Goal: Task Accomplishment & Management: Manage account settings

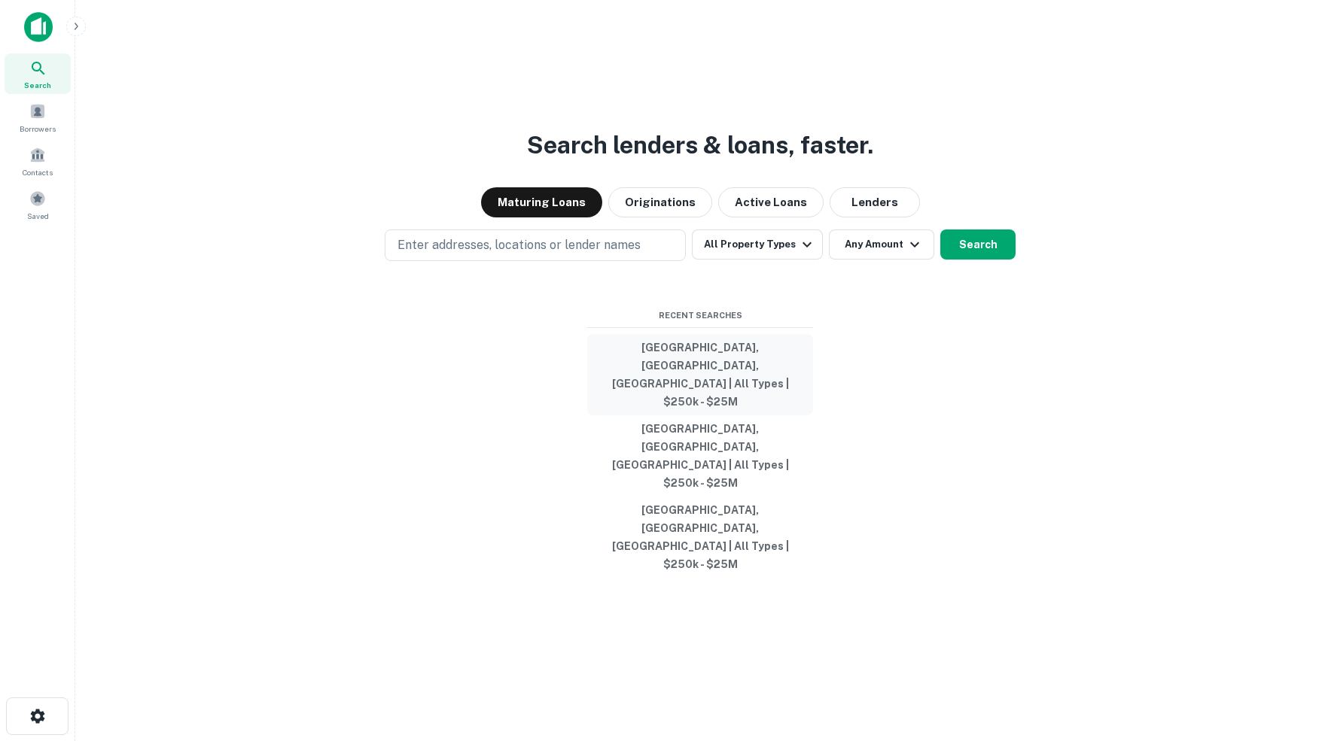
click at [694, 402] on button "Kootenai County, ID, USA | All Types | $250k - $25M" at bounding box center [700, 374] width 226 height 81
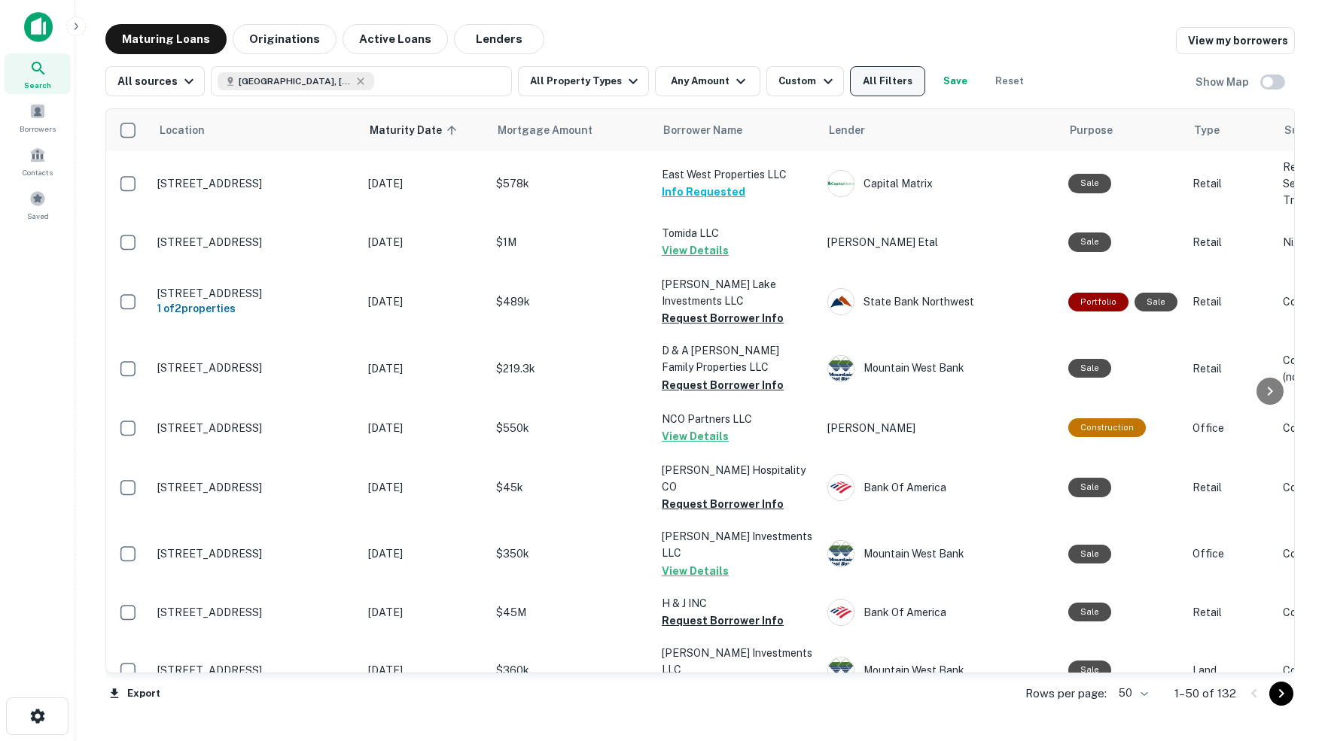
click at [892, 81] on button "All Filters" at bounding box center [887, 81] width 75 height 30
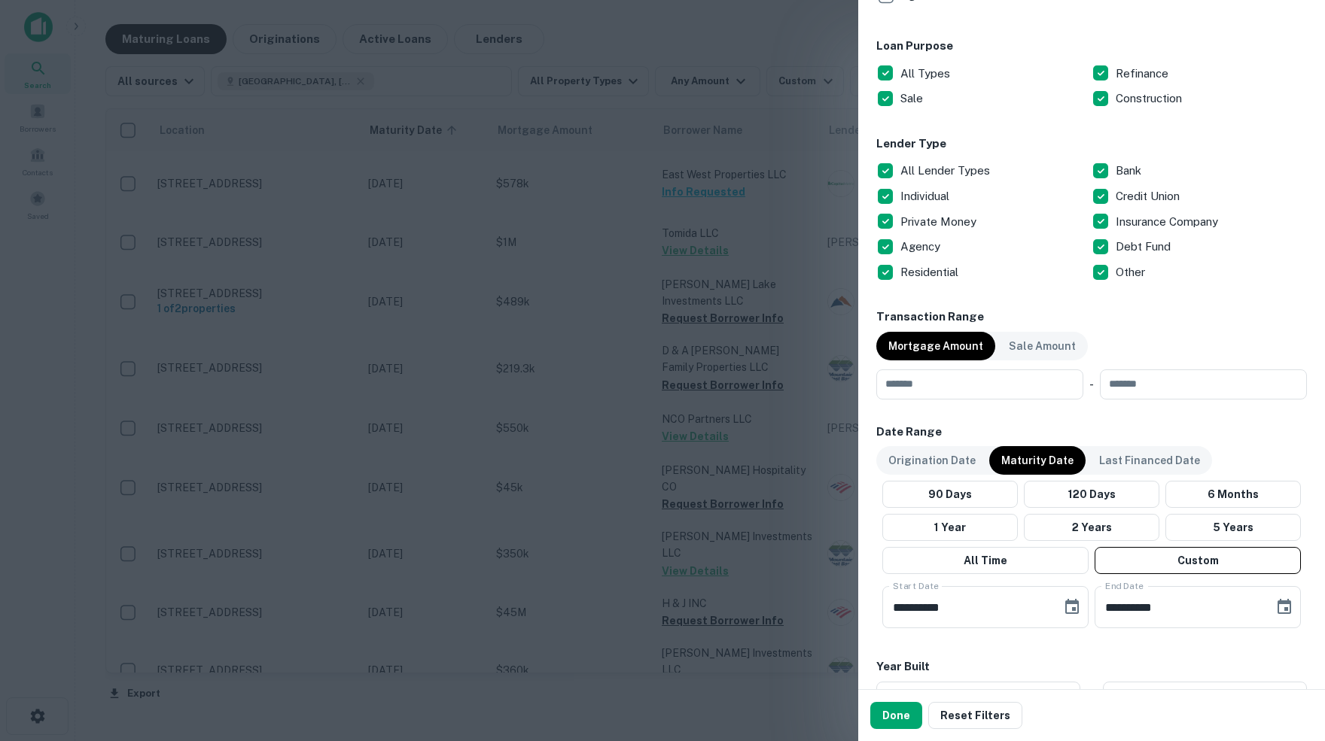
scroll to position [834, 0]
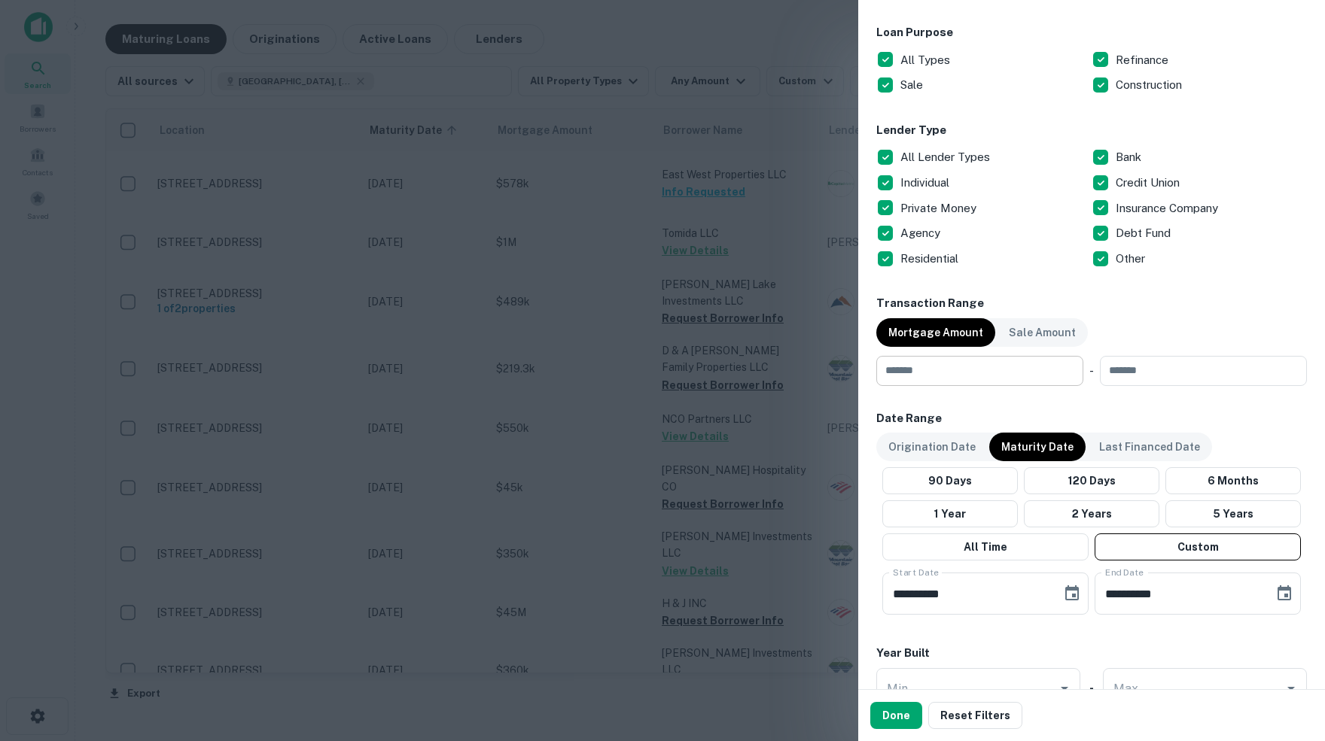
click at [1005, 373] on input "number" at bounding box center [974, 371] width 196 height 30
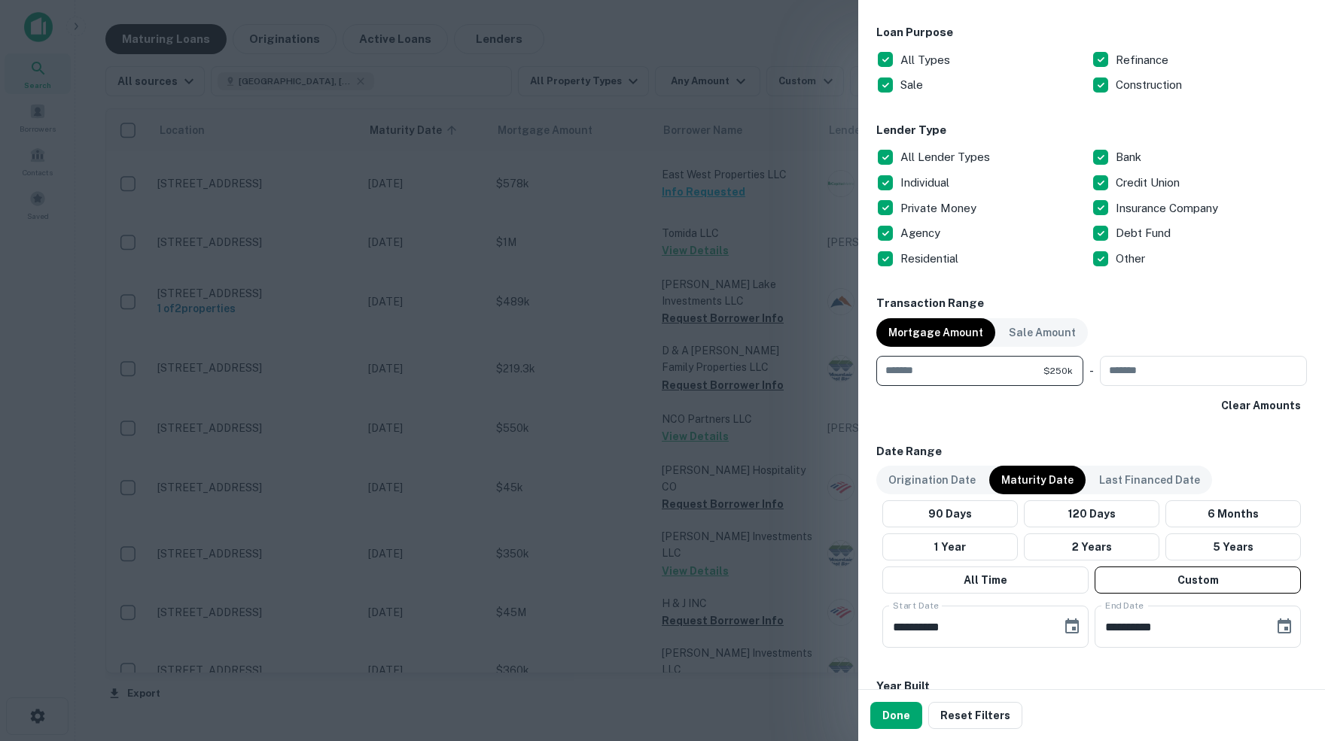
type input "******"
type input "********"
click at [1030, 661] on div "Locations Kootenai County, ID, USA Location ​ Lender Name ​ Property Types All …" at bounding box center [1091, 166] width 430 height 1802
click at [893, 715] on button "Done" at bounding box center [896, 715] width 52 height 27
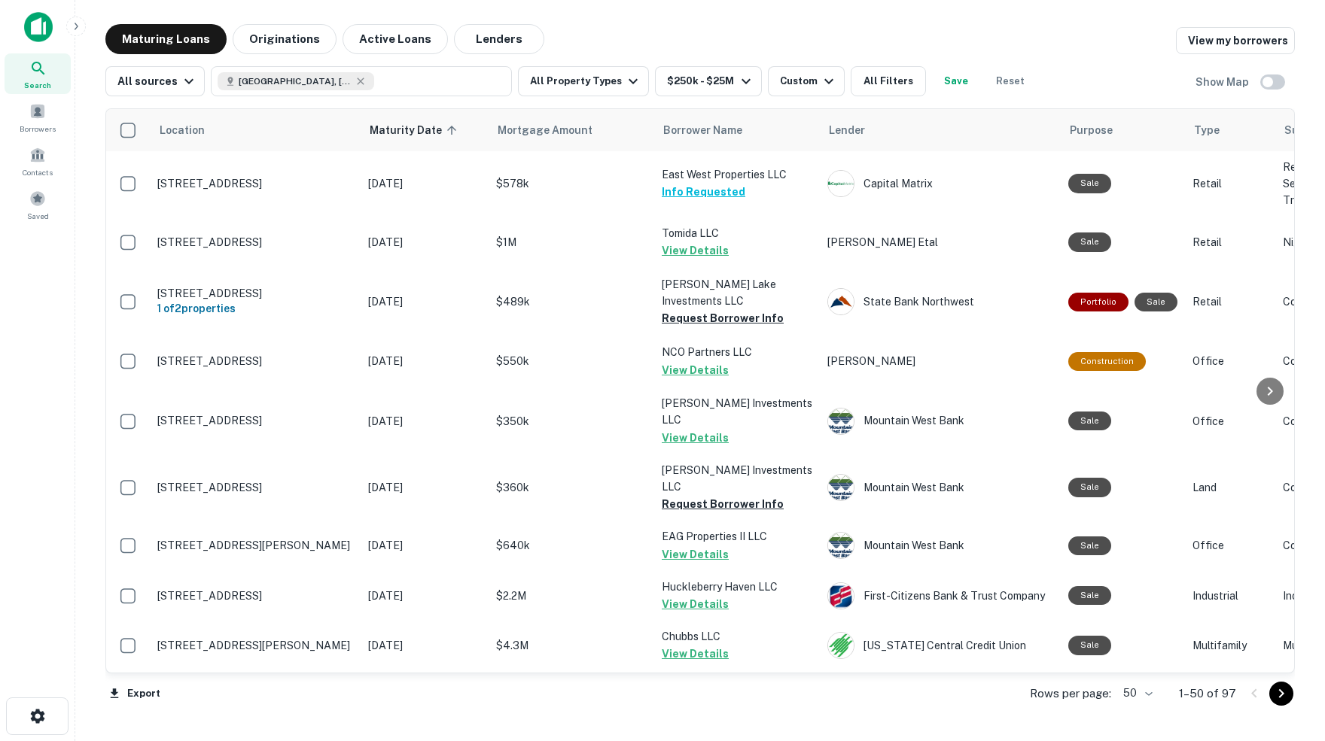
click at [1148, 694] on body "Search Borrowers Contacts Saved Maturing Loans Originations Active Loans Lender…" at bounding box center [662, 370] width 1325 height 741
click at [1131, 715] on li "100" at bounding box center [1132, 711] width 44 height 27
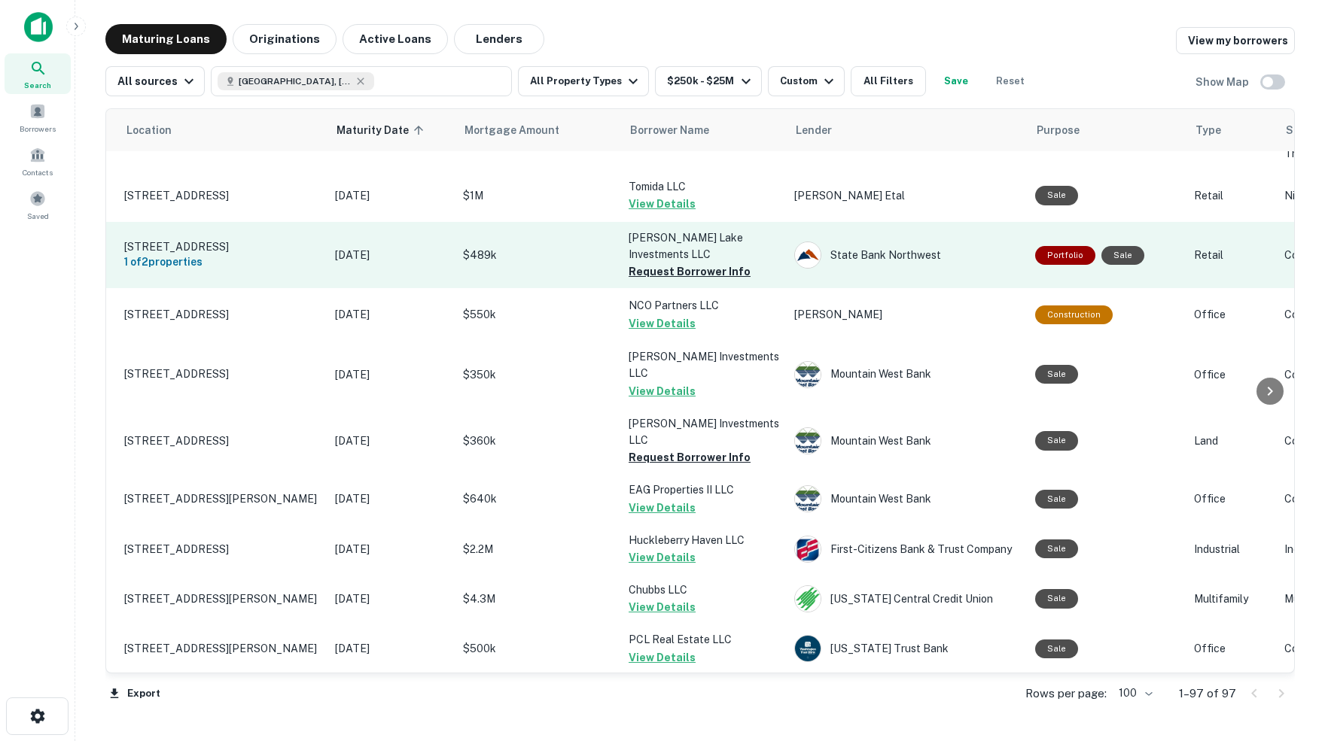
scroll to position [42, 33]
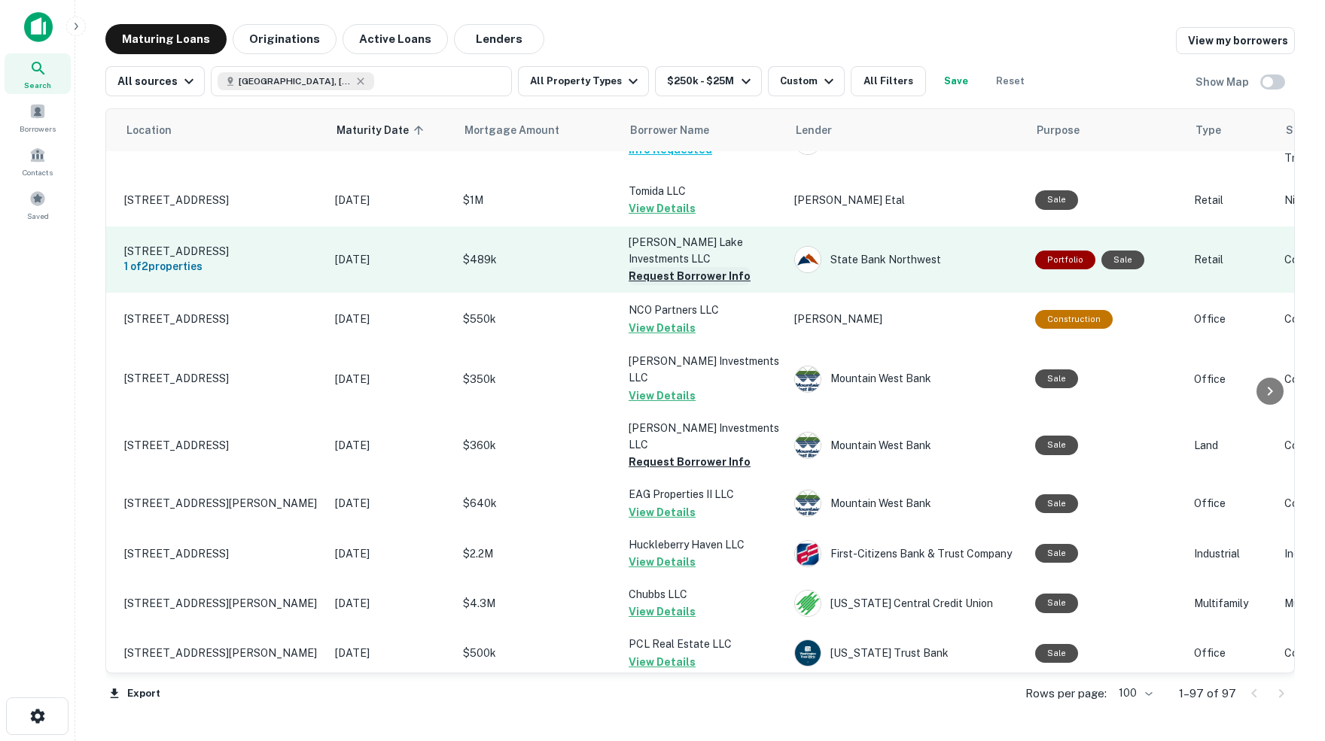
click at [639, 273] on button "Request Borrower Info" at bounding box center [689, 276] width 122 height 18
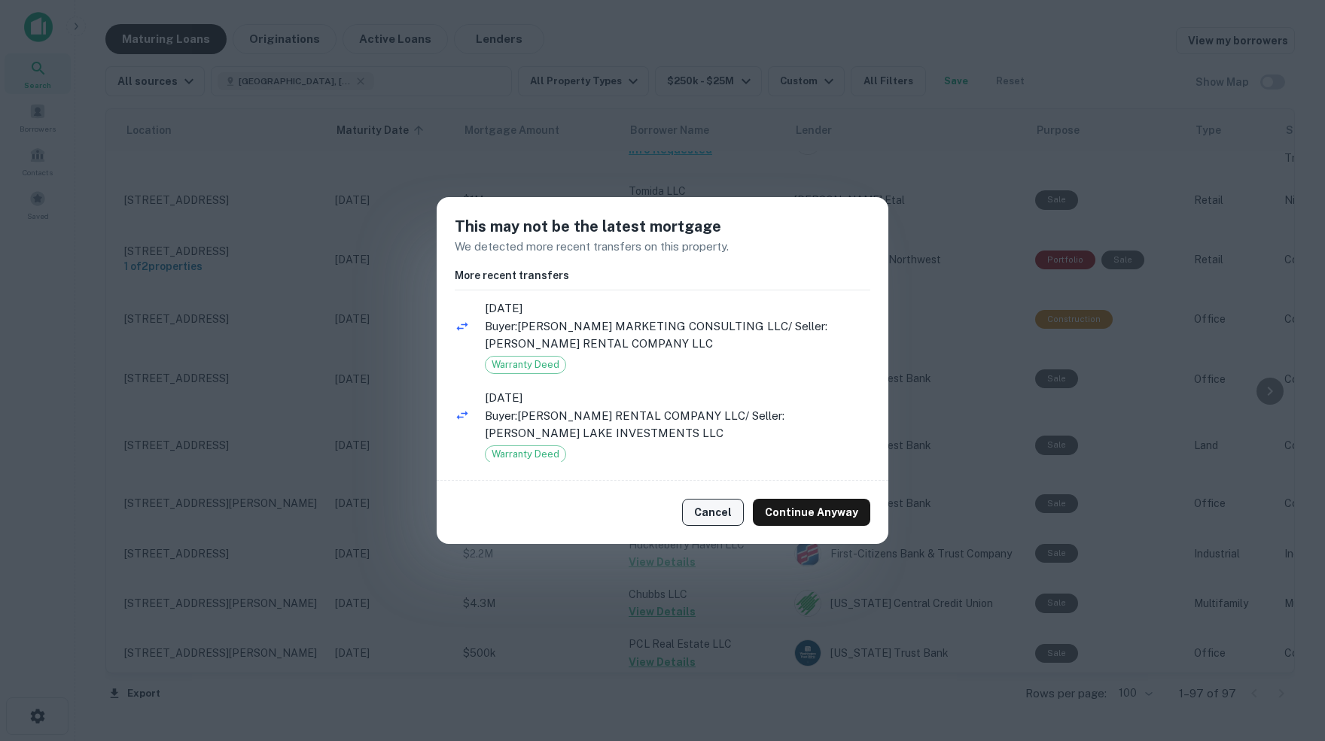
click at [715, 510] on button "Cancel" at bounding box center [713, 512] width 62 height 27
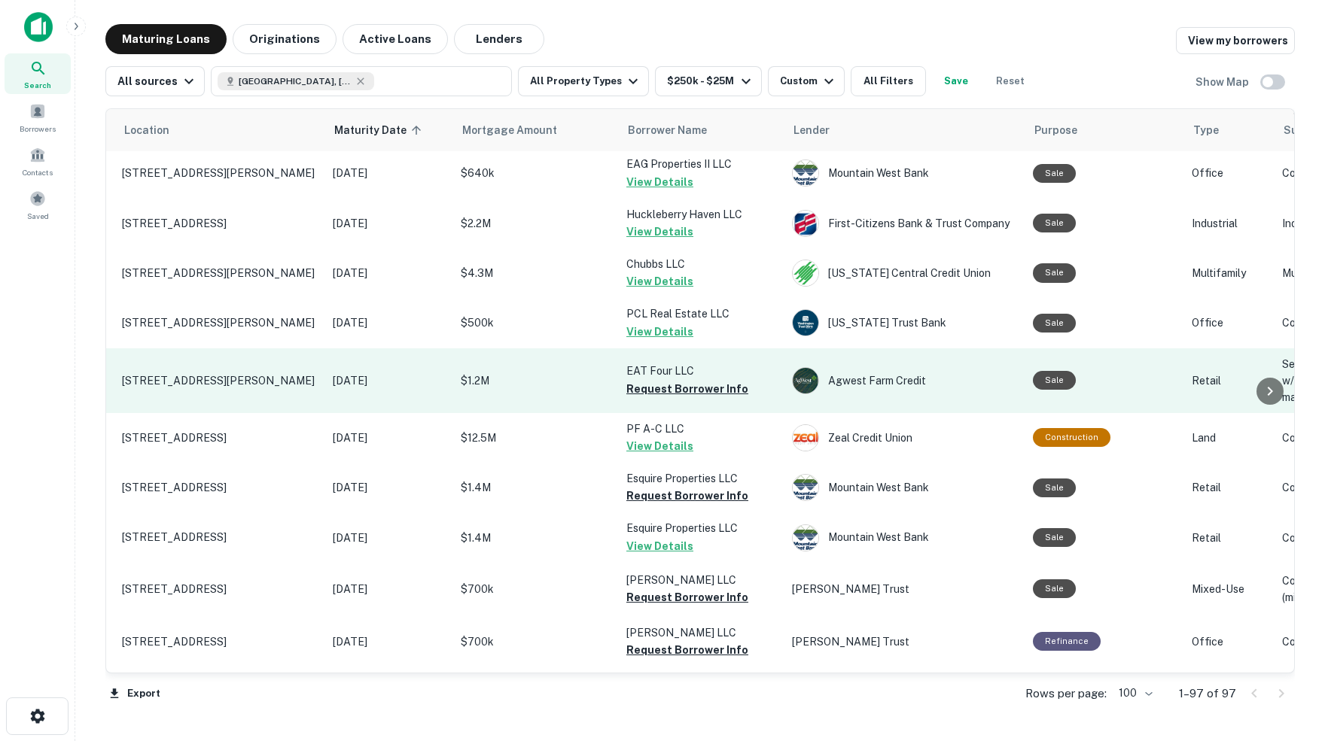
scroll to position [380, 32]
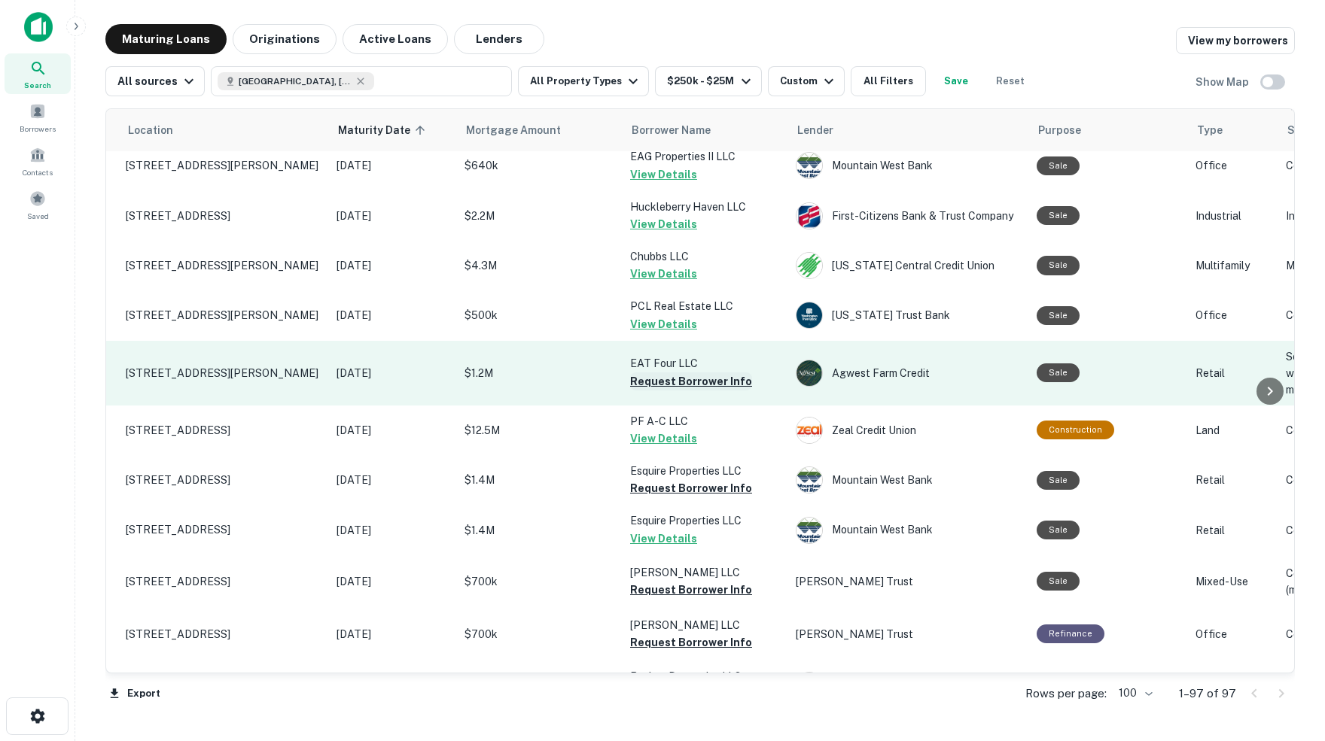
click at [649, 373] on button "Request Borrower Info" at bounding box center [691, 382] width 122 height 18
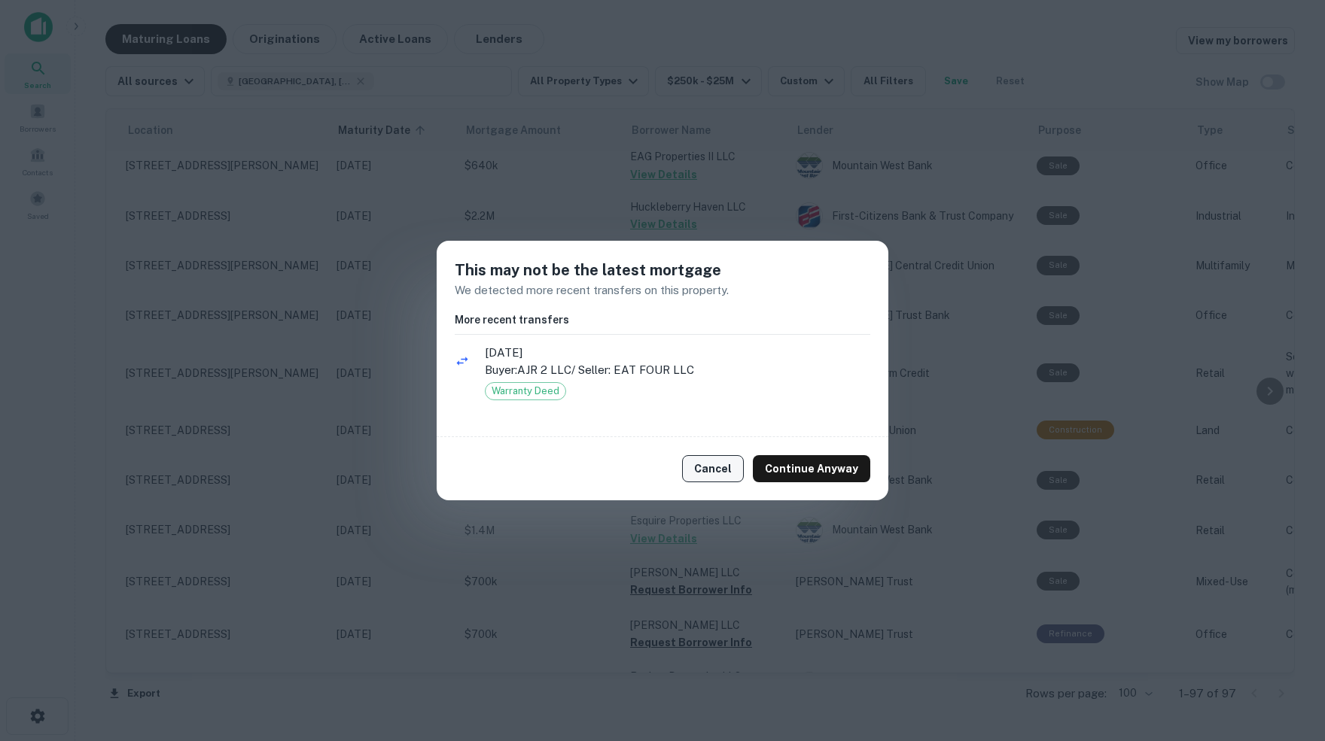
click at [710, 469] on button "Cancel" at bounding box center [713, 468] width 62 height 27
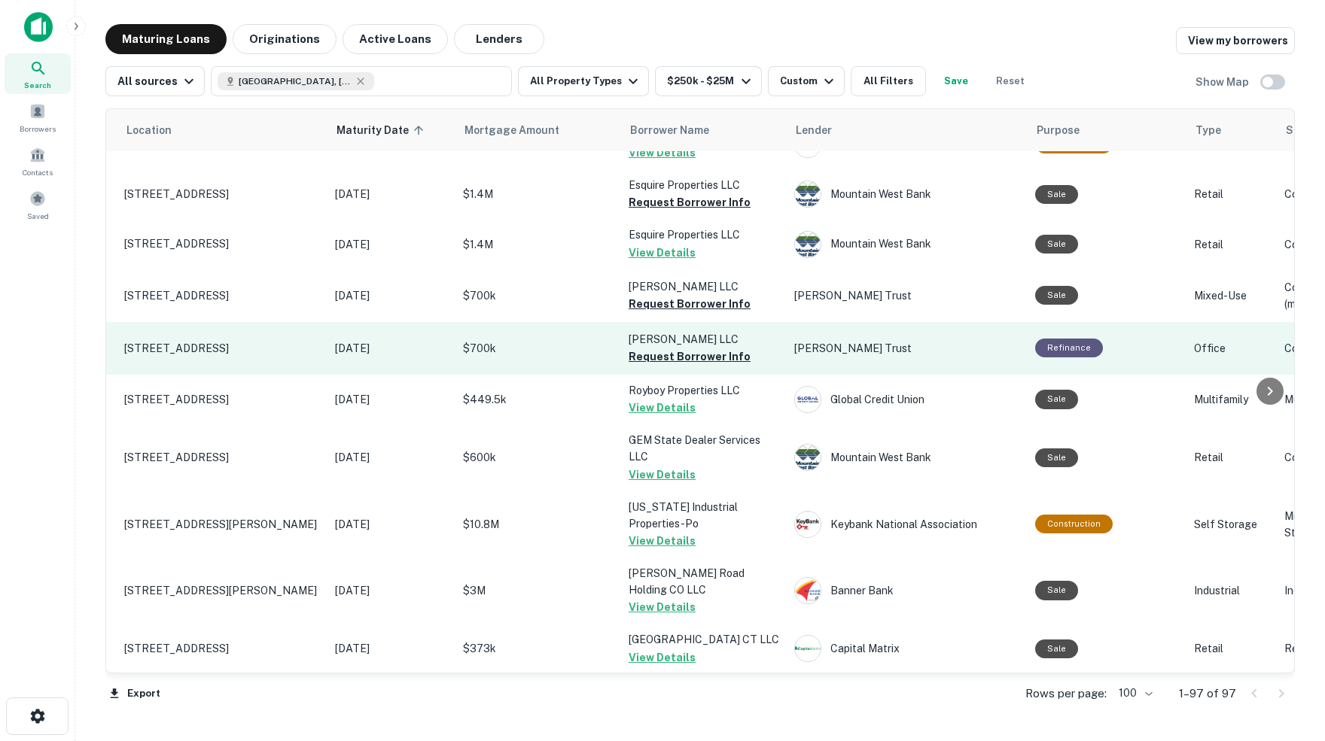
scroll to position [670, 33]
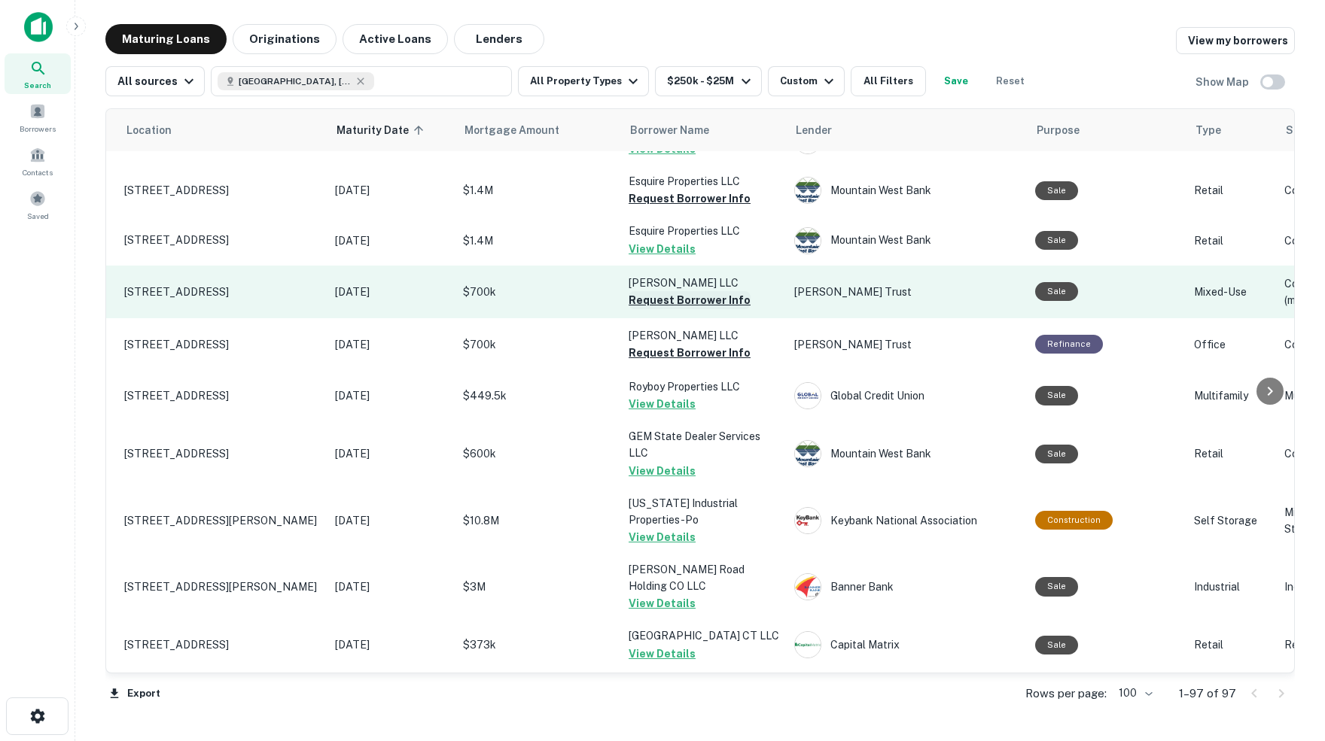
click at [711, 291] on button "Request Borrower Info" at bounding box center [689, 300] width 122 height 18
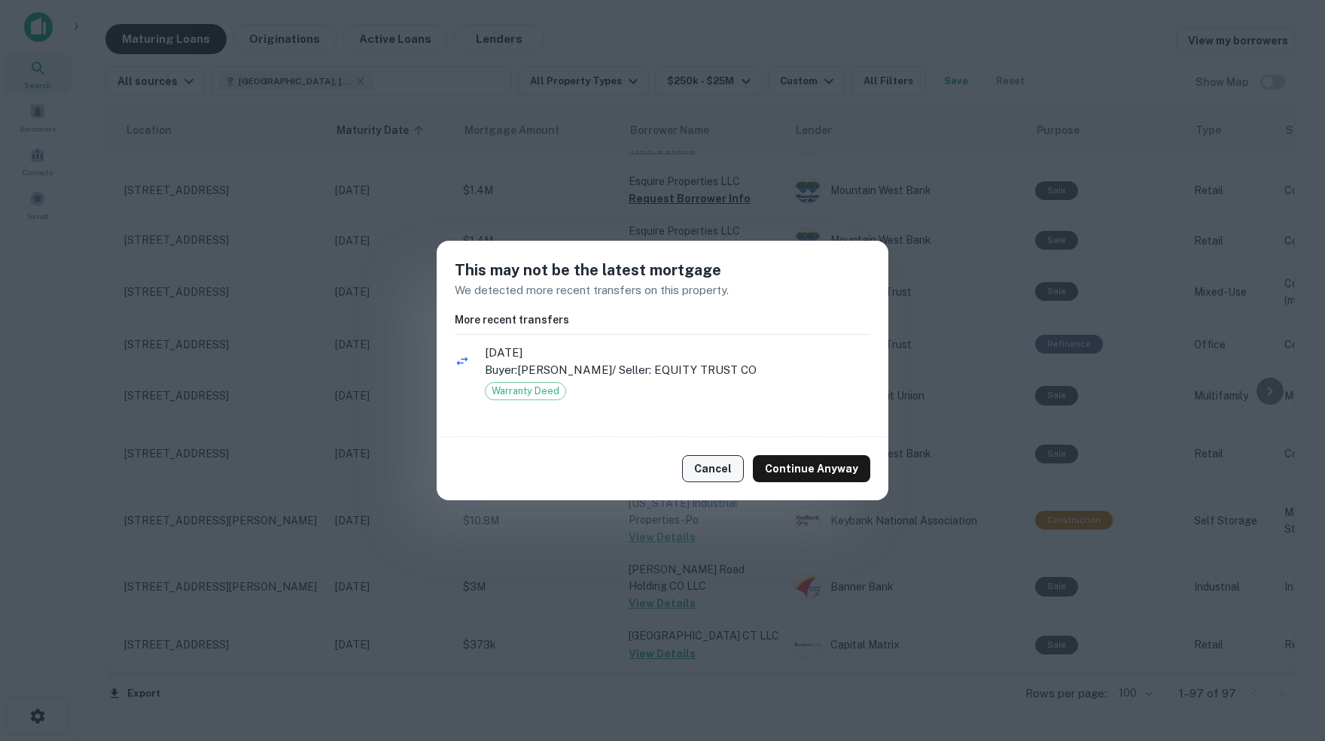
click at [716, 468] on button "Cancel" at bounding box center [713, 468] width 62 height 27
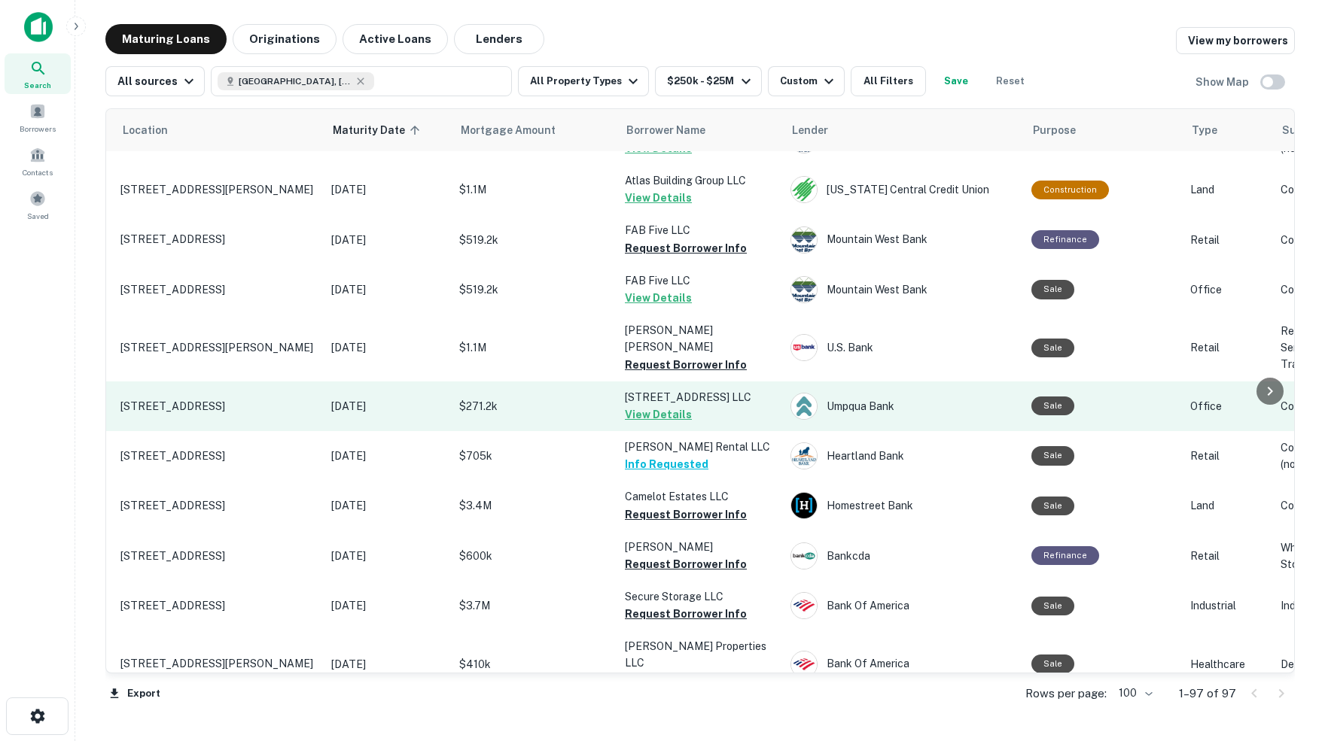
scroll to position [1822, 39]
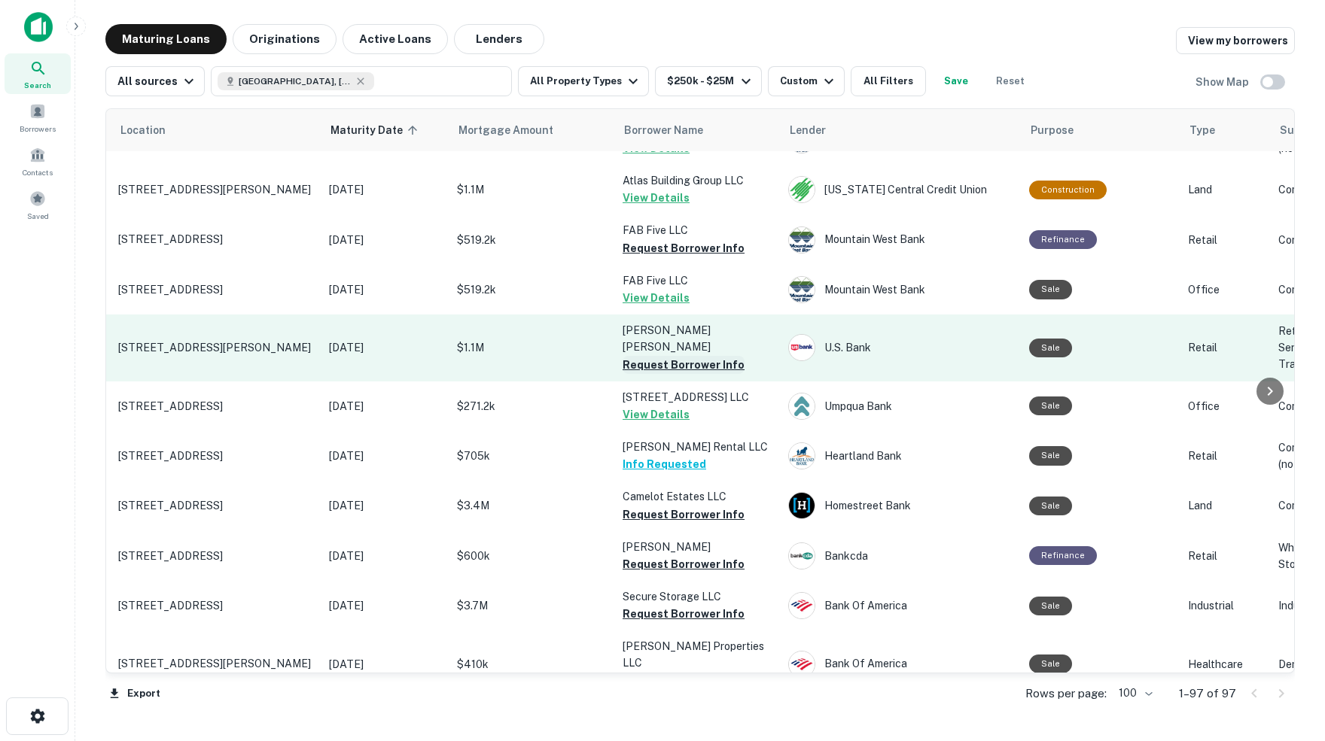
click at [659, 356] on button "Request Borrower Info" at bounding box center [683, 365] width 122 height 18
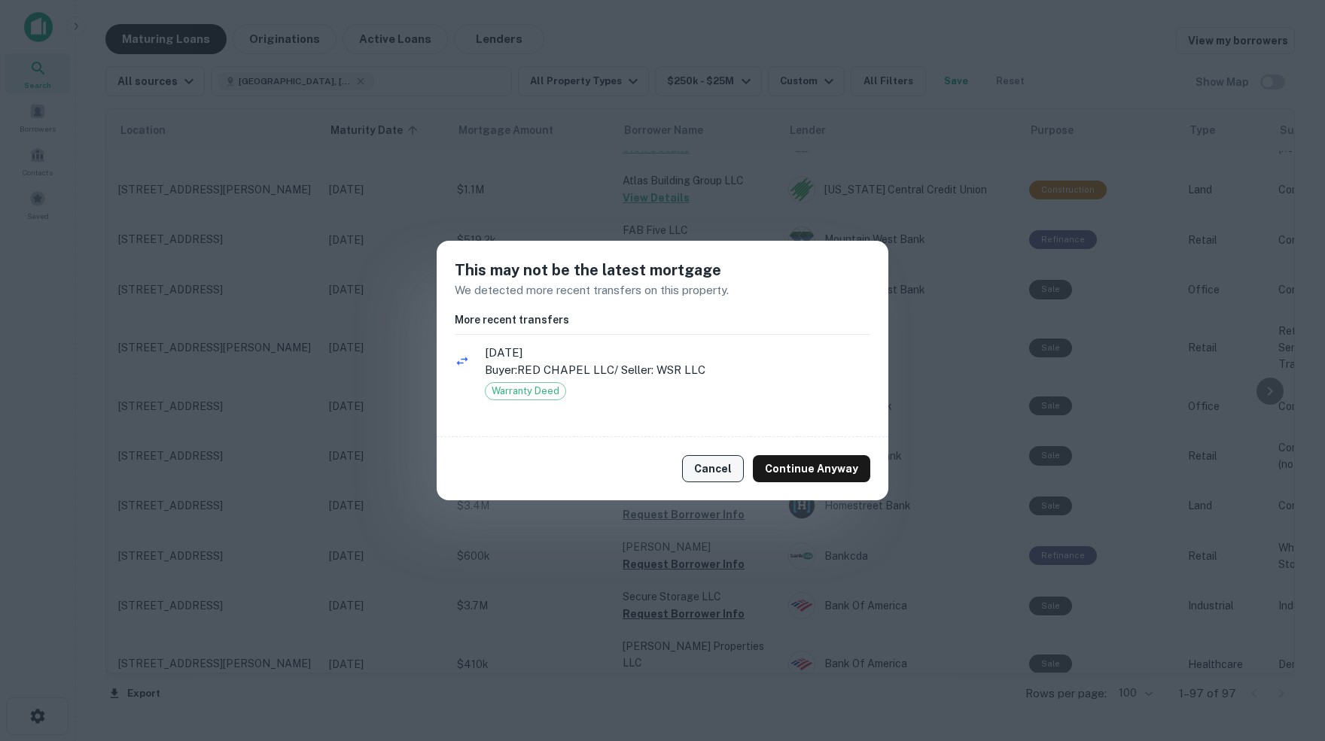
click at [720, 468] on button "Cancel" at bounding box center [713, 468] width 62 height 27
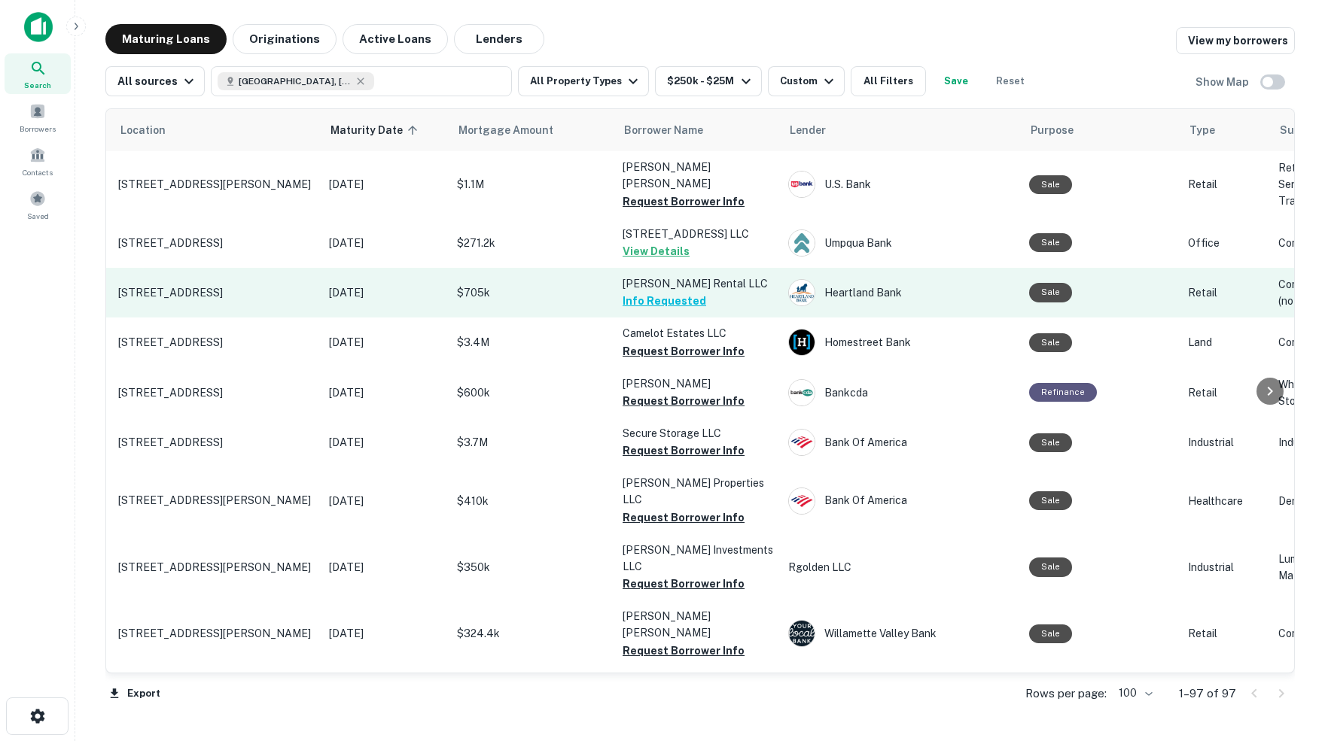
scroll to position [1993, 39]
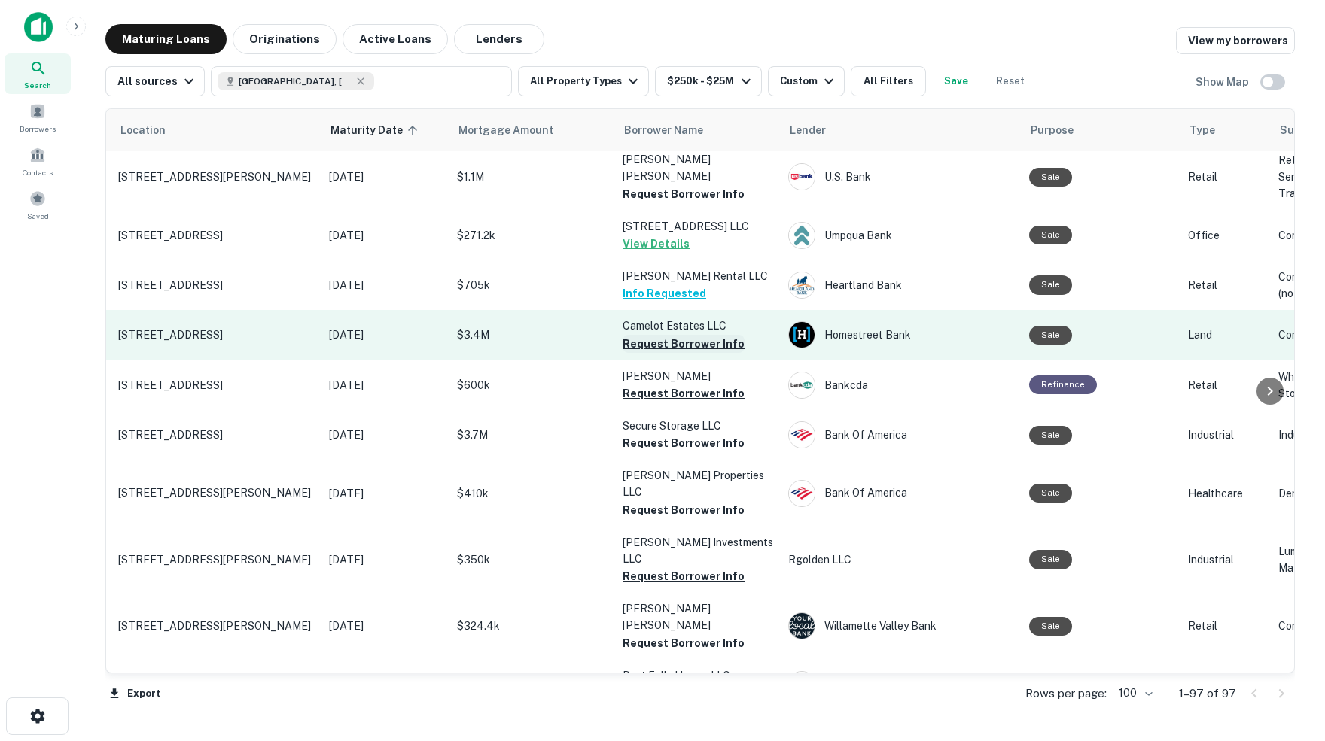
click at [685, 335] on button "Request Borrower Info" at bounding box center [683, 344] width 122 height 18
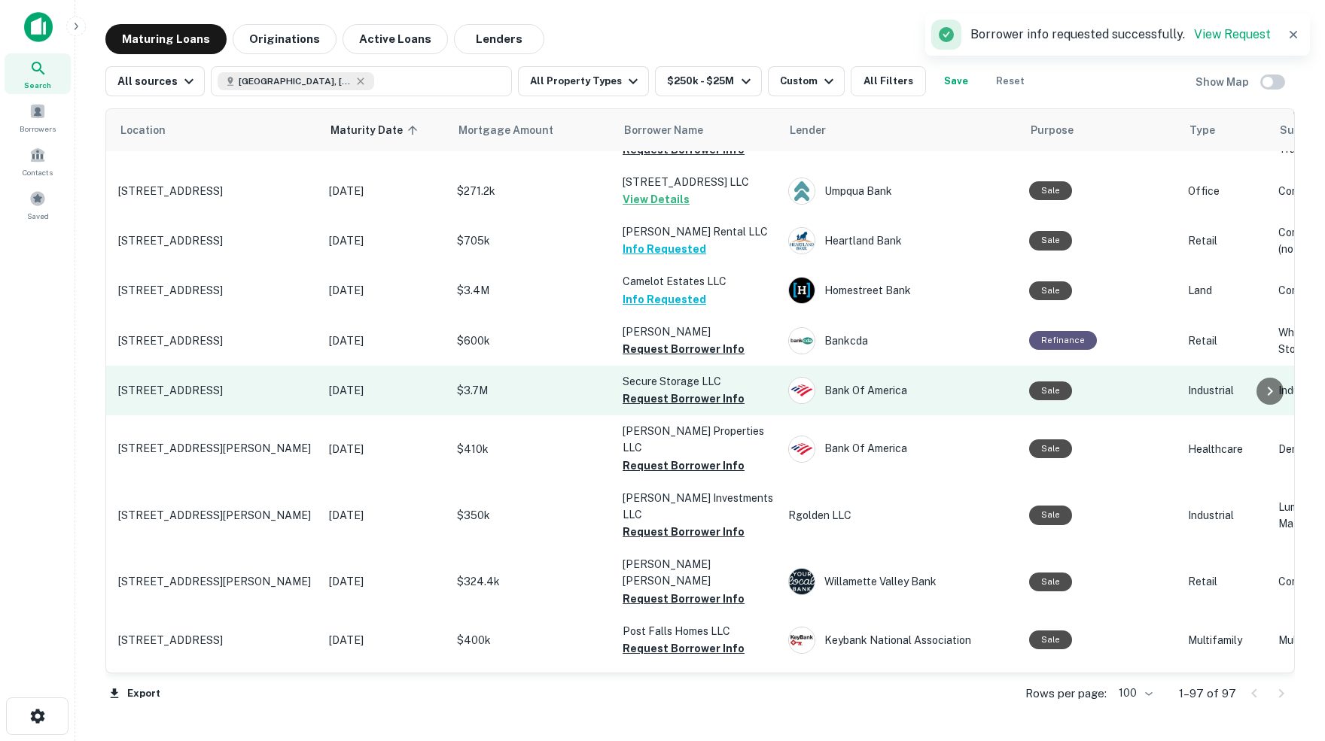
scroll to position [2040, 39]
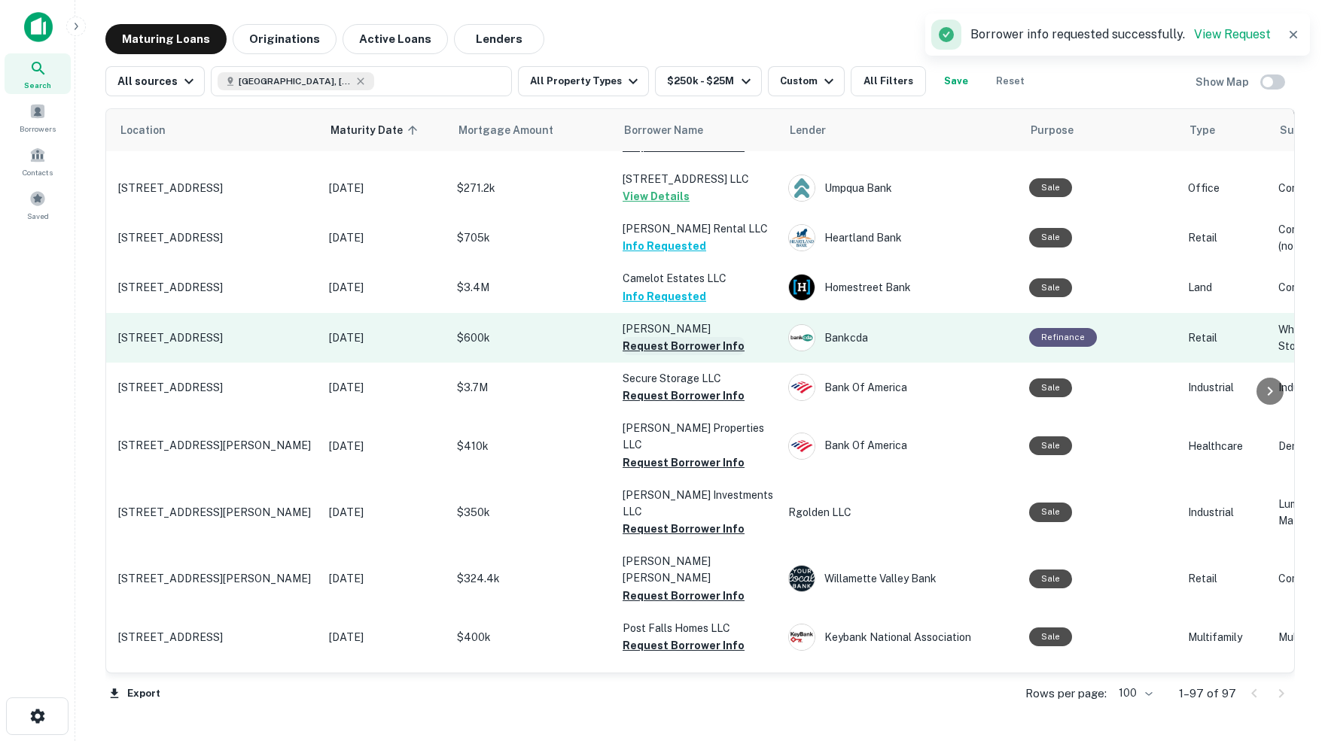
click at [641, 337] on button "Request Borrower Info" at bounding box center [683, 346] width 122 height 18
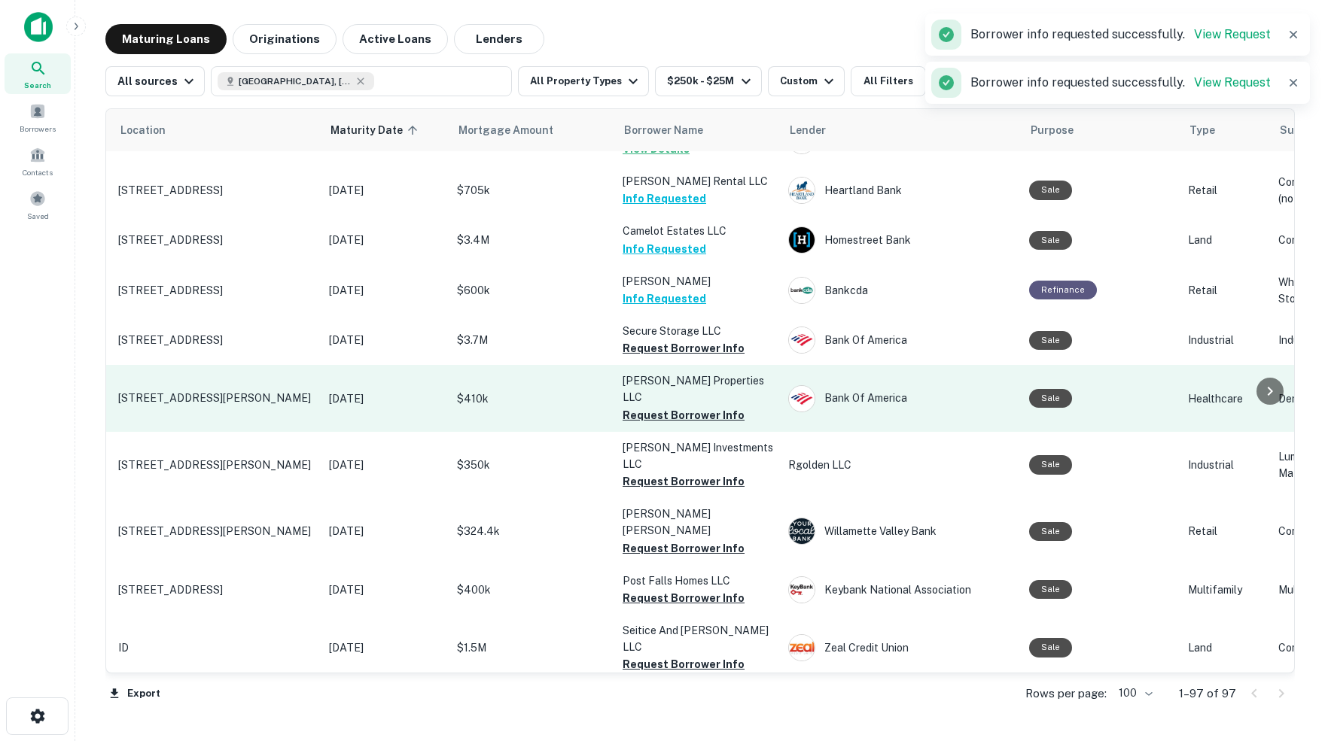
scroll to position [2089, 38]
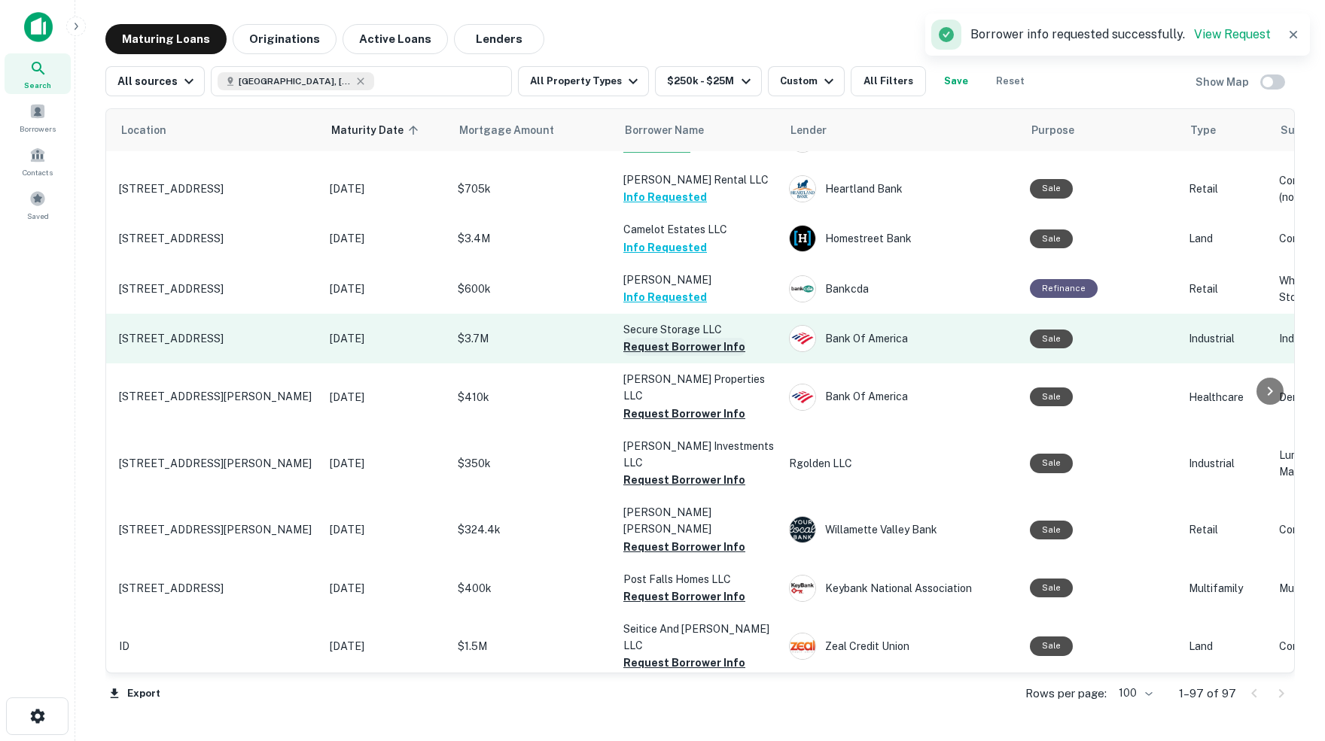
click at [653, 338] on button "Request Borrower Info" at bounding box center [684, 347] width 122 height 18
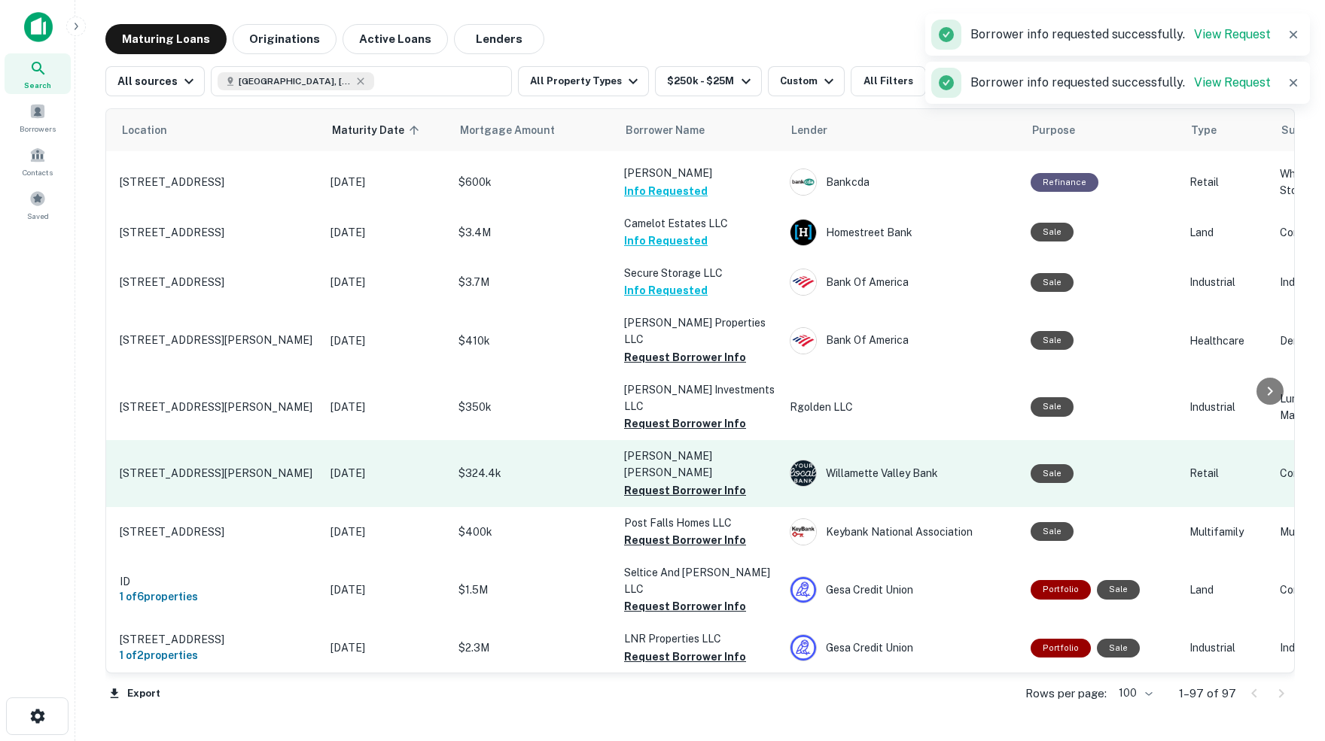
scroll to position [2146, 38]
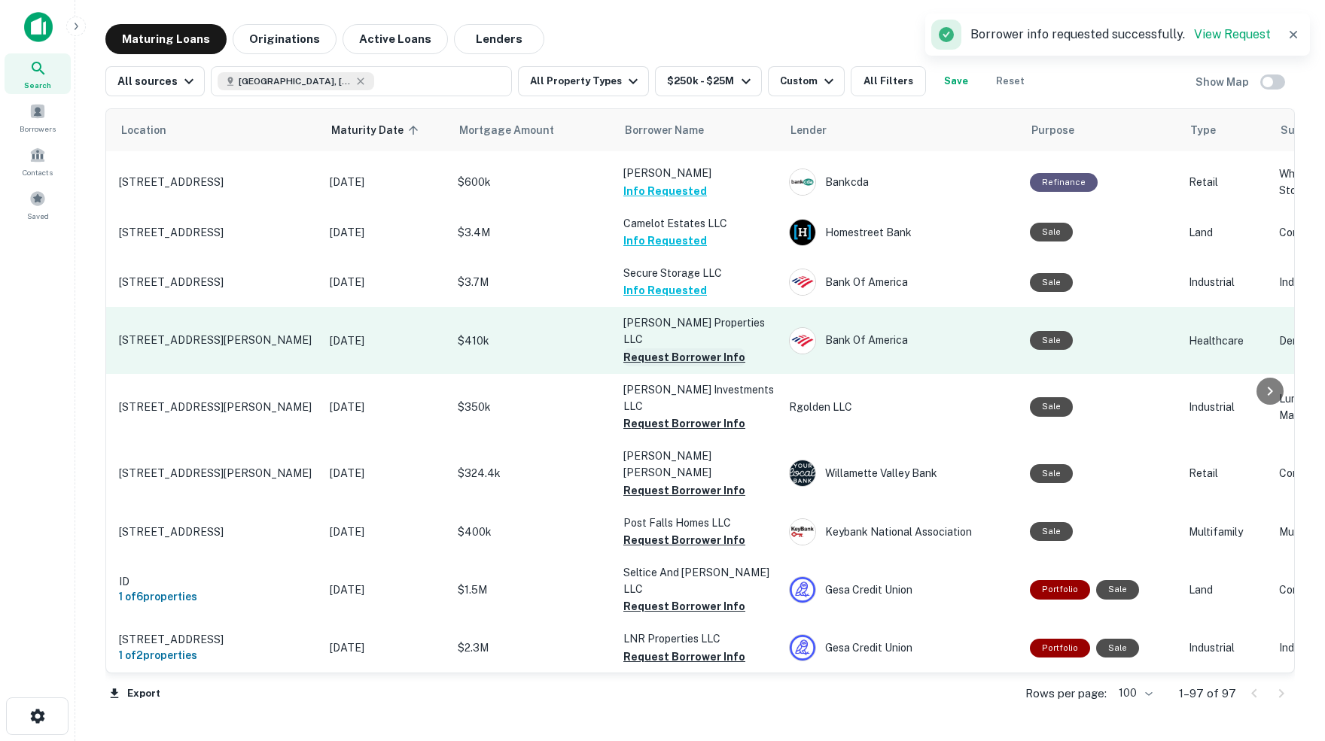
click at [658, 348] on button "Request Borrower Info" at bounding box center [684, 357] width 122 height 18
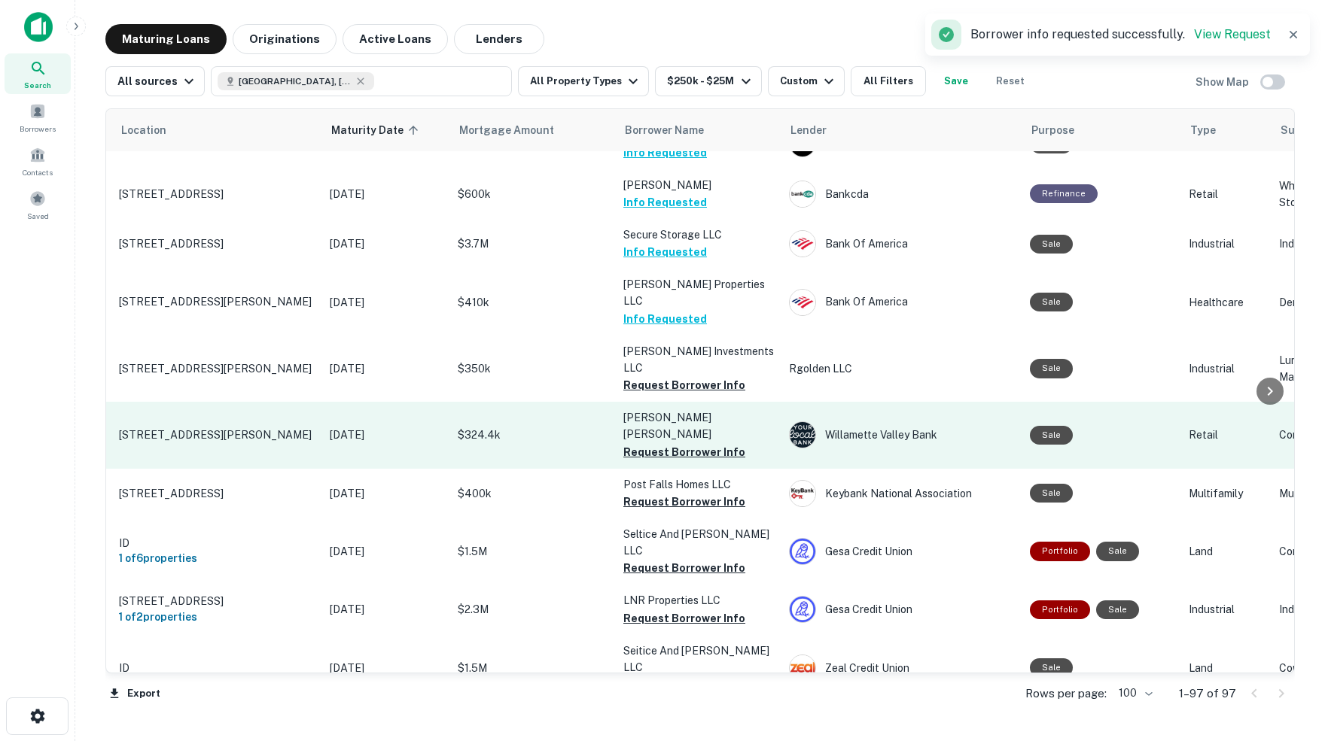
scroll to position [2188, 38]
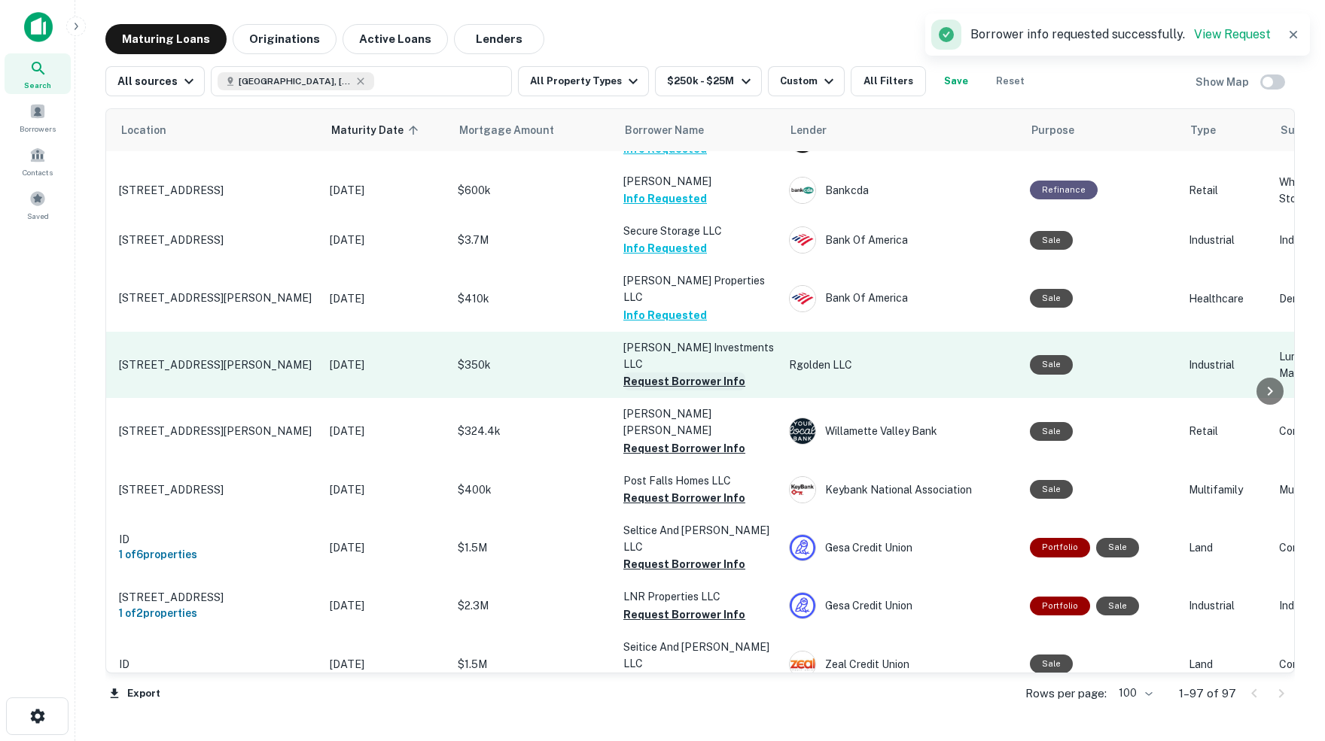
click at [690, 373] on button "Request Borrower Info" at bounding box center [684, 382] width 122 height 18
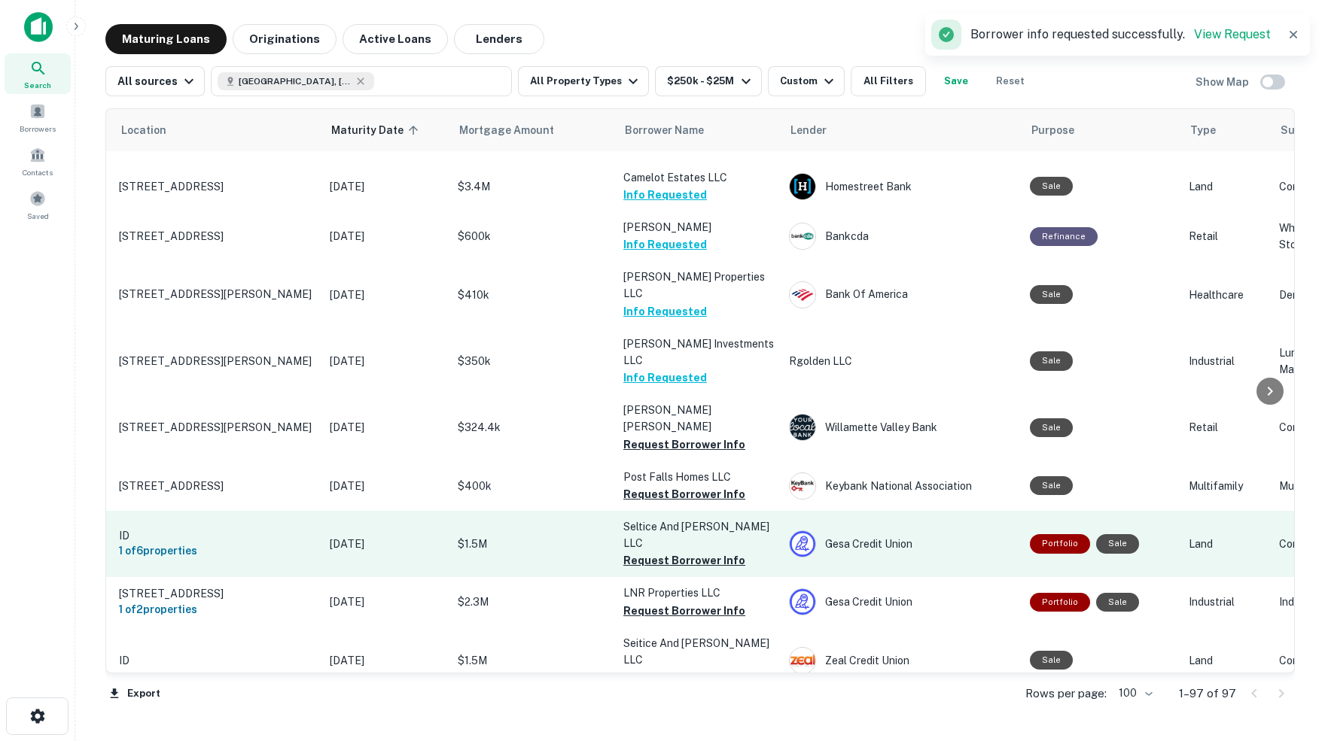
scroll to position [2194, 38]
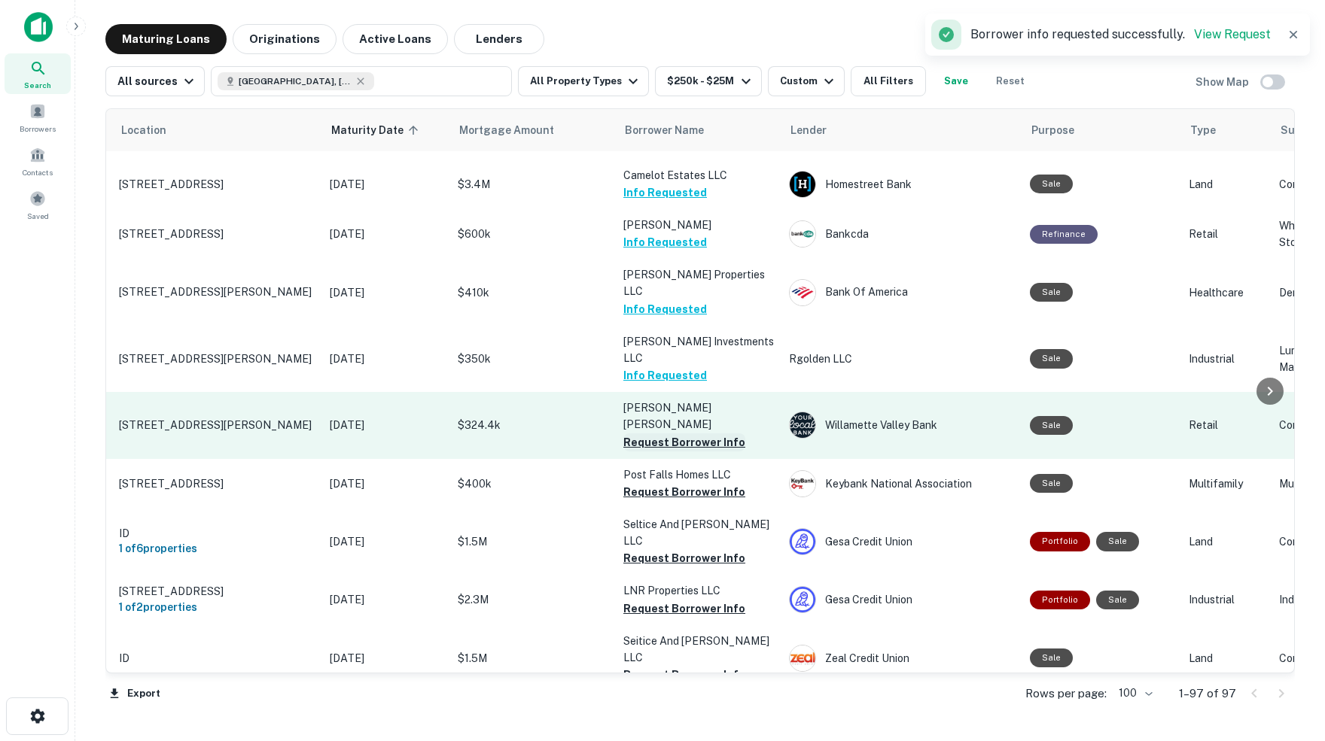
click at [679, 433] on button "Request Borrower Info" at bounding box center [684, 442] width 122 height 18
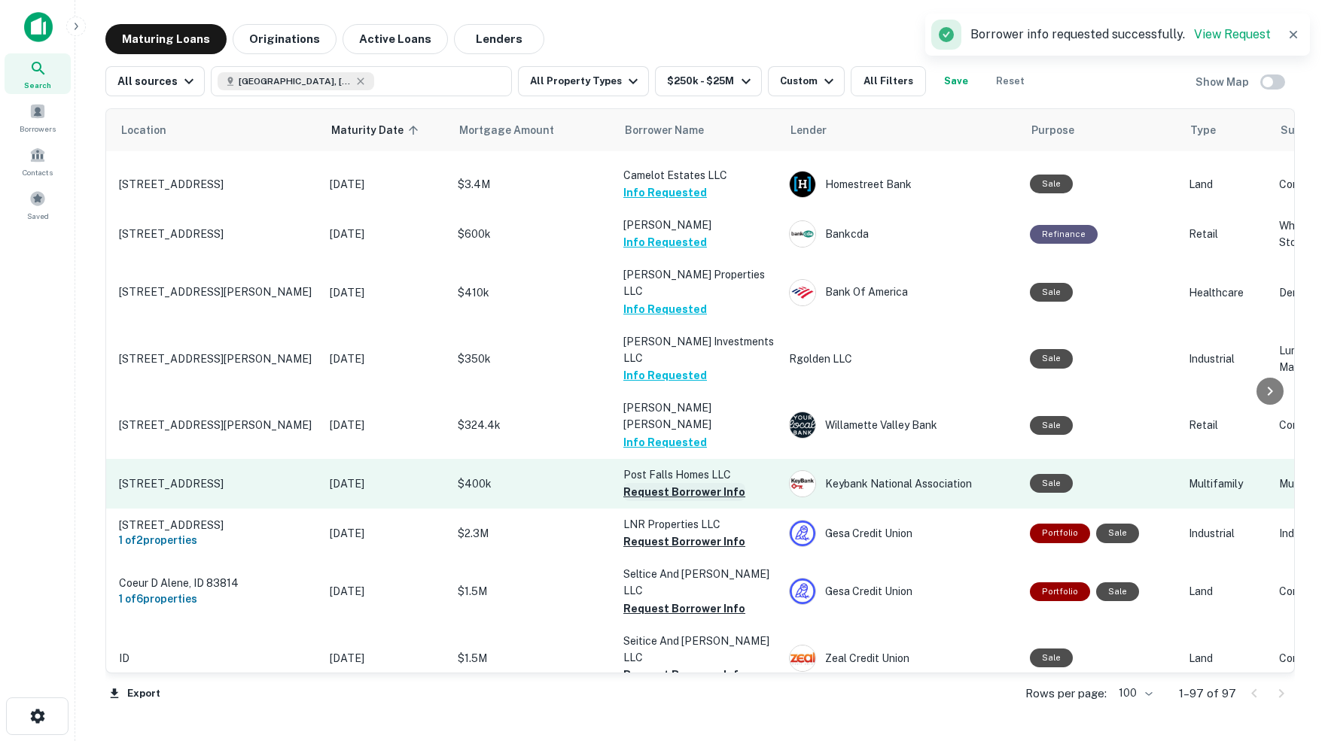
click at [681, 483] on button "Request Borrower Info" at bounding box center [684, 492] width 122 height 18
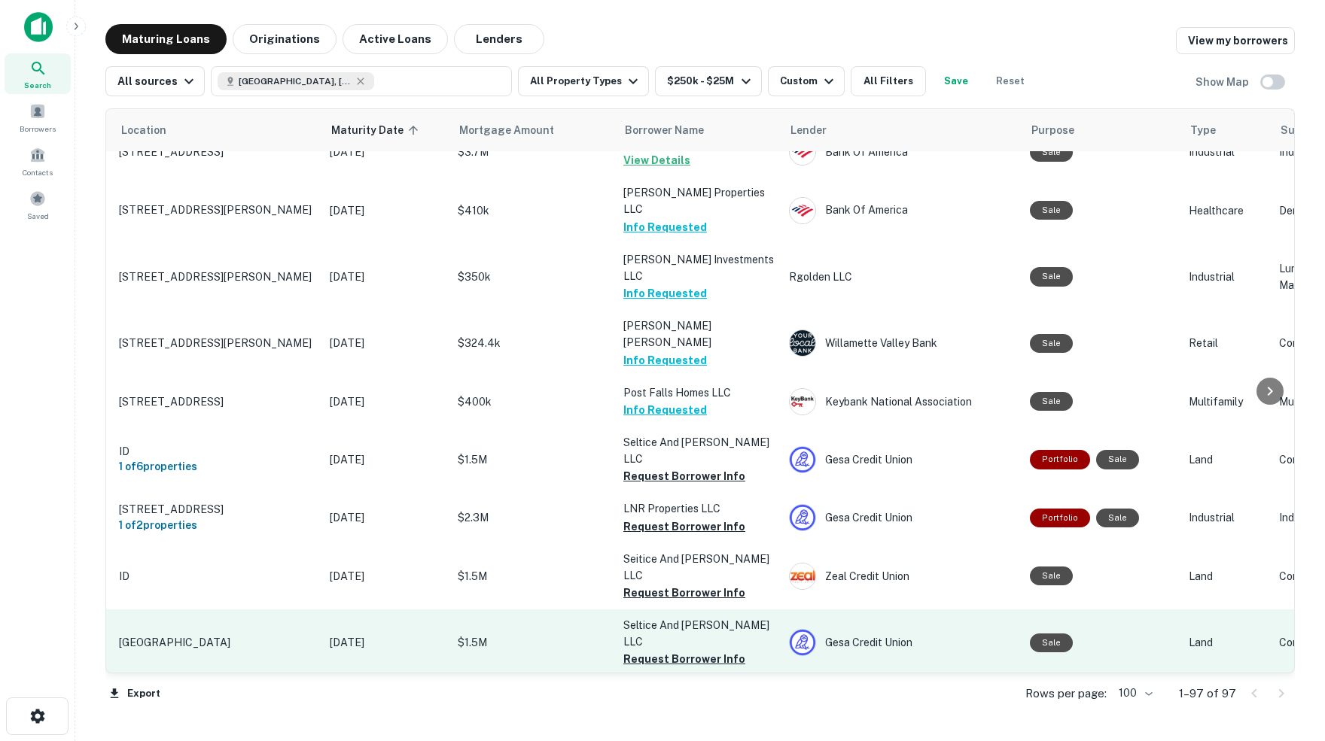
scroll to position [2279, 41]
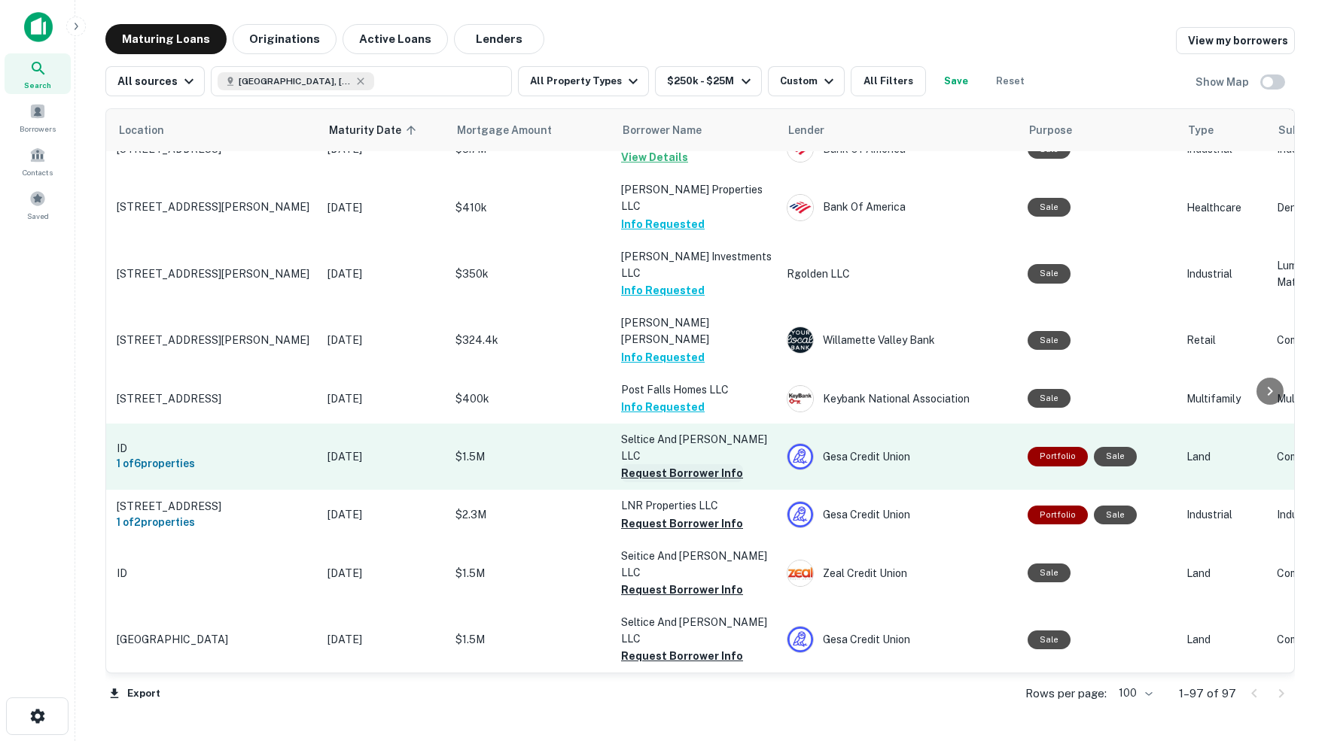
click at [663, 464] on button "Request Borrower Info" at bounding box center [682, 473] width 122 height 18
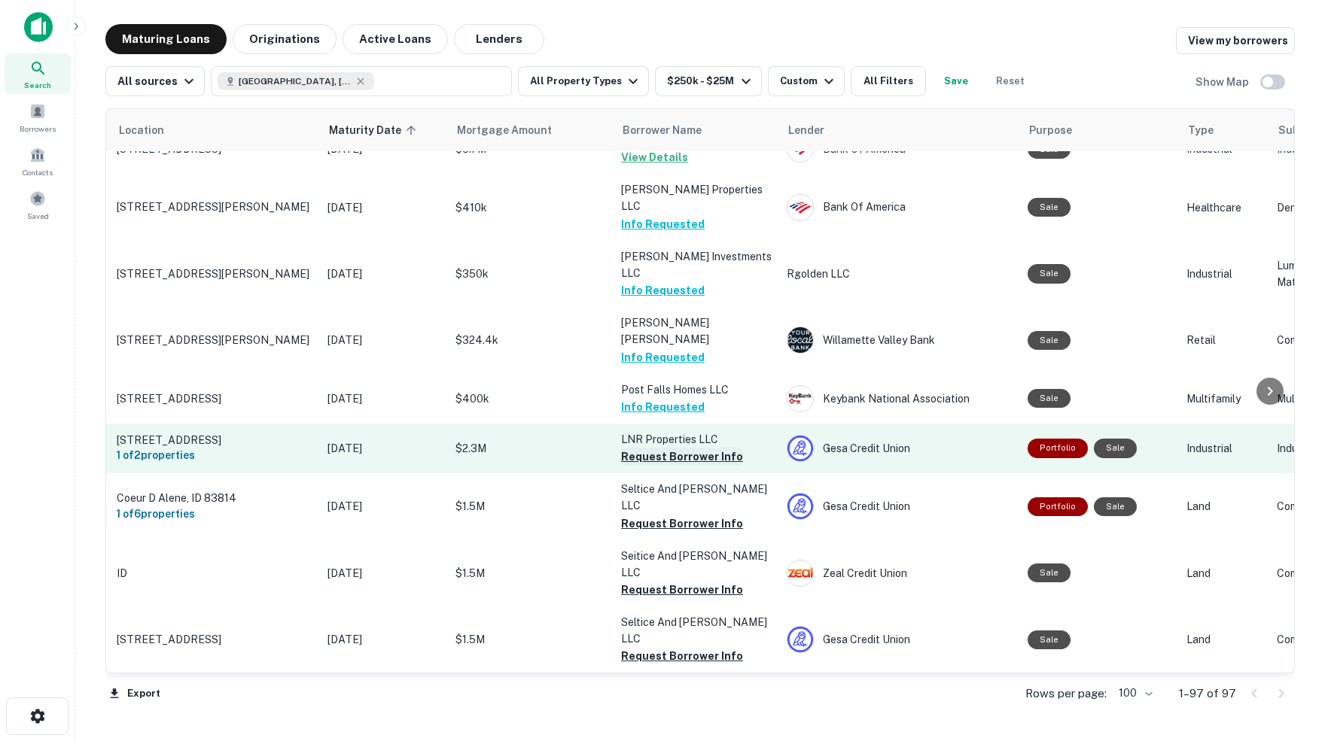
click at [646, 448] on button "Request Borrower Info" at bounding box center [682, 457] width 122 height 18
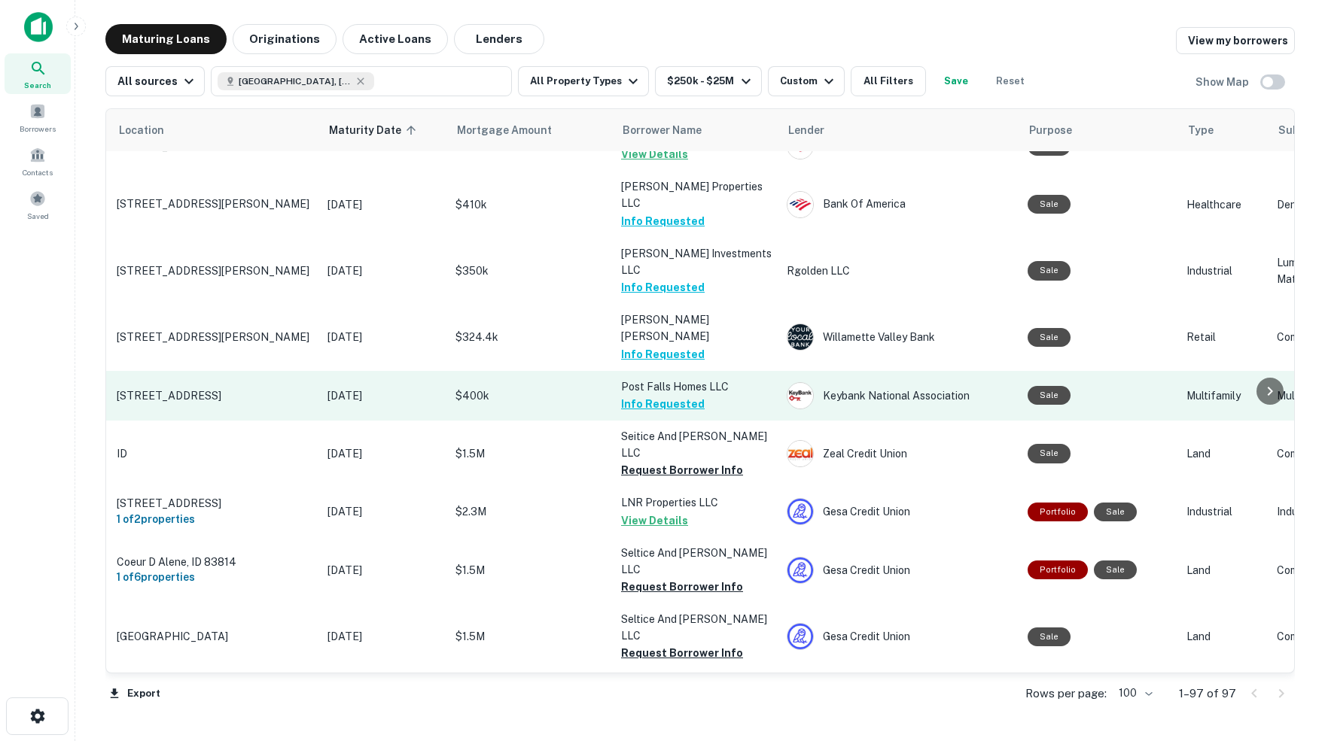
scroll to position [2289, 41]
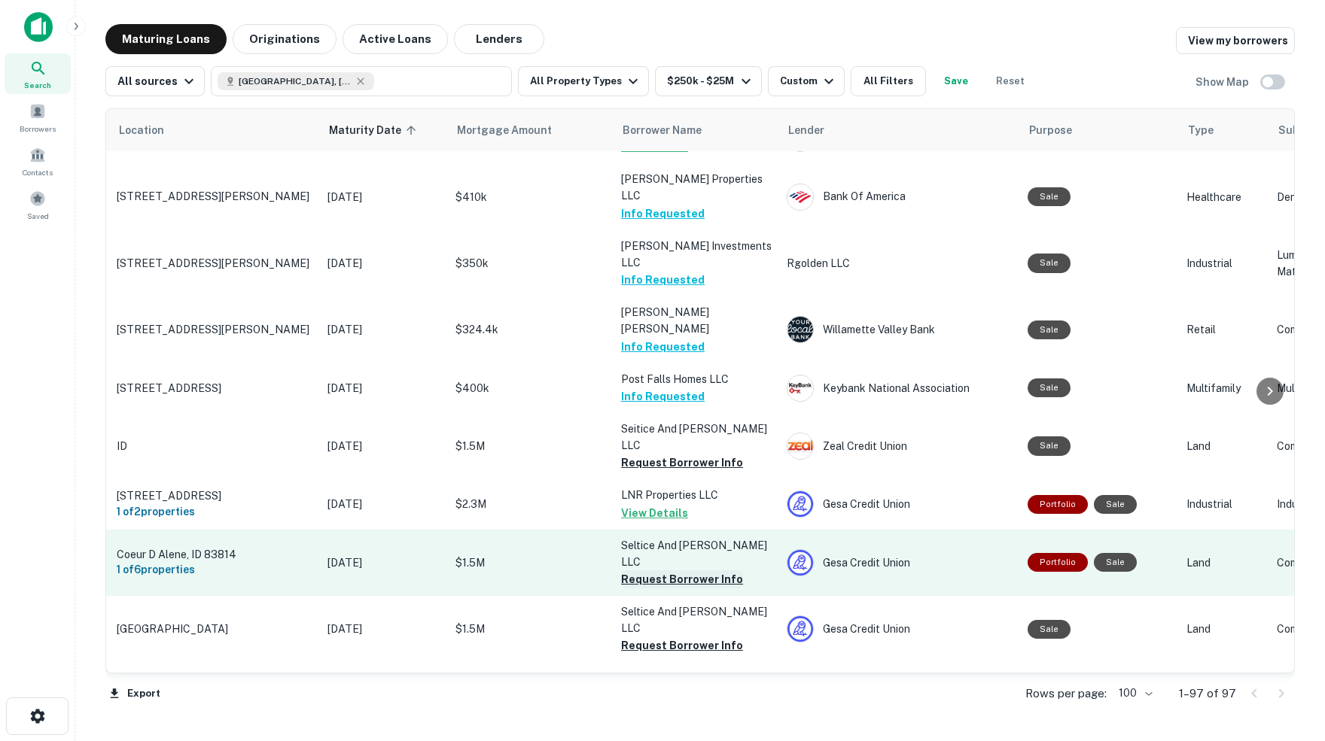
click at [665, 570] on button "Request Borrower Info" at bounding box center [682, 579] width 122 height 18
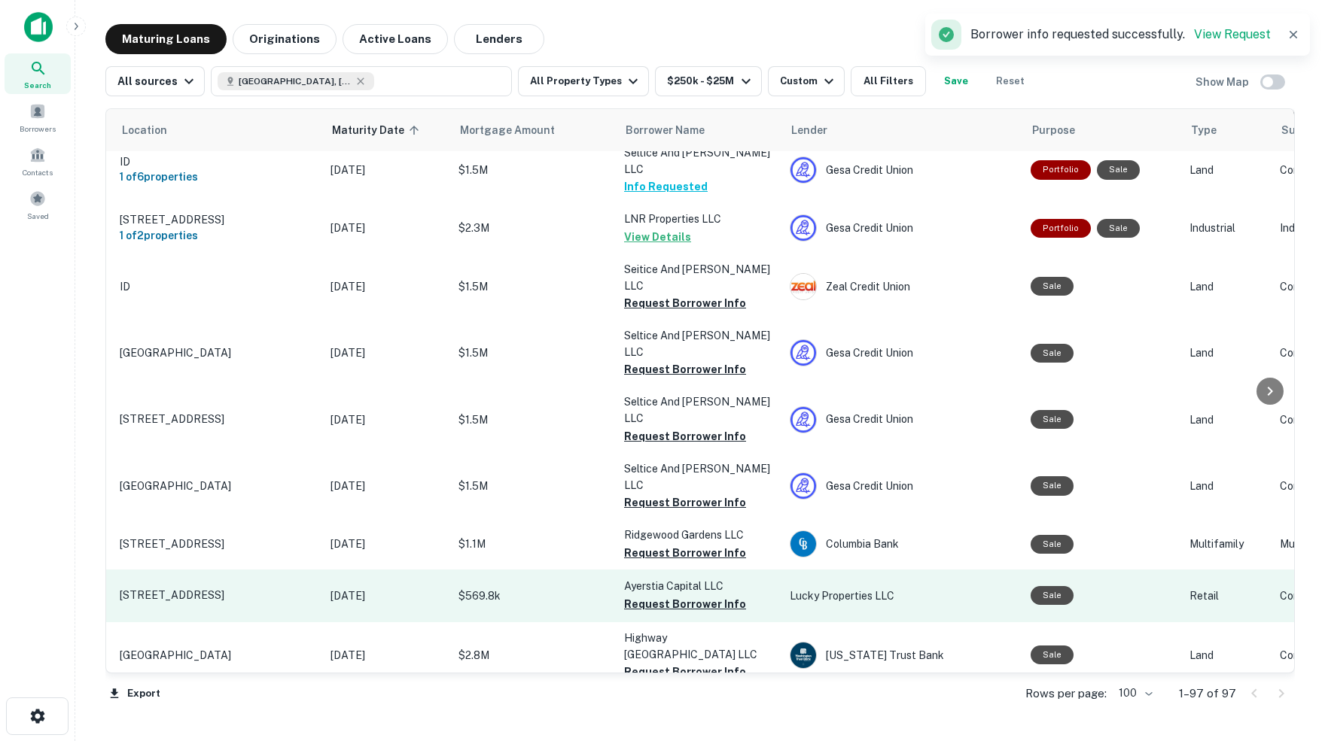
scroll to position [2578, 38]
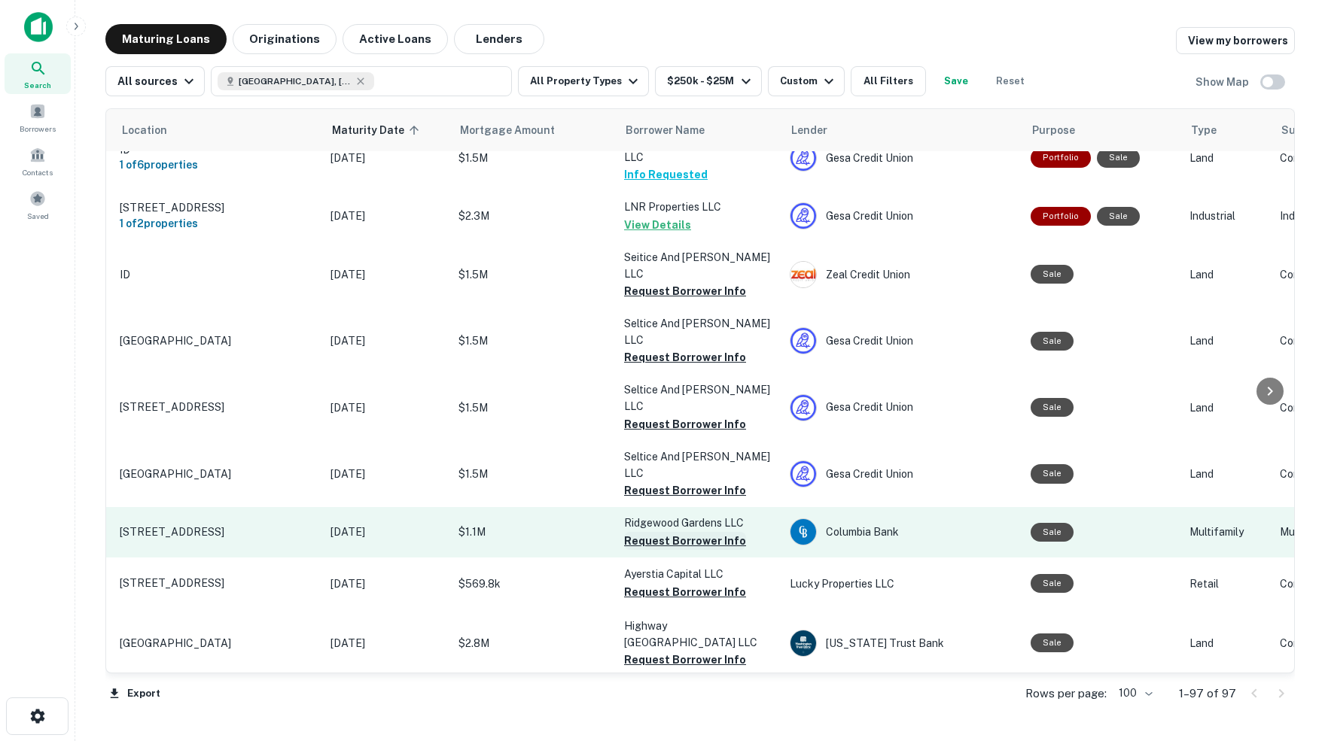
click at [658, 532] on button "Request Borrower Info" at bounding box center [685, 541] width 122 height 18
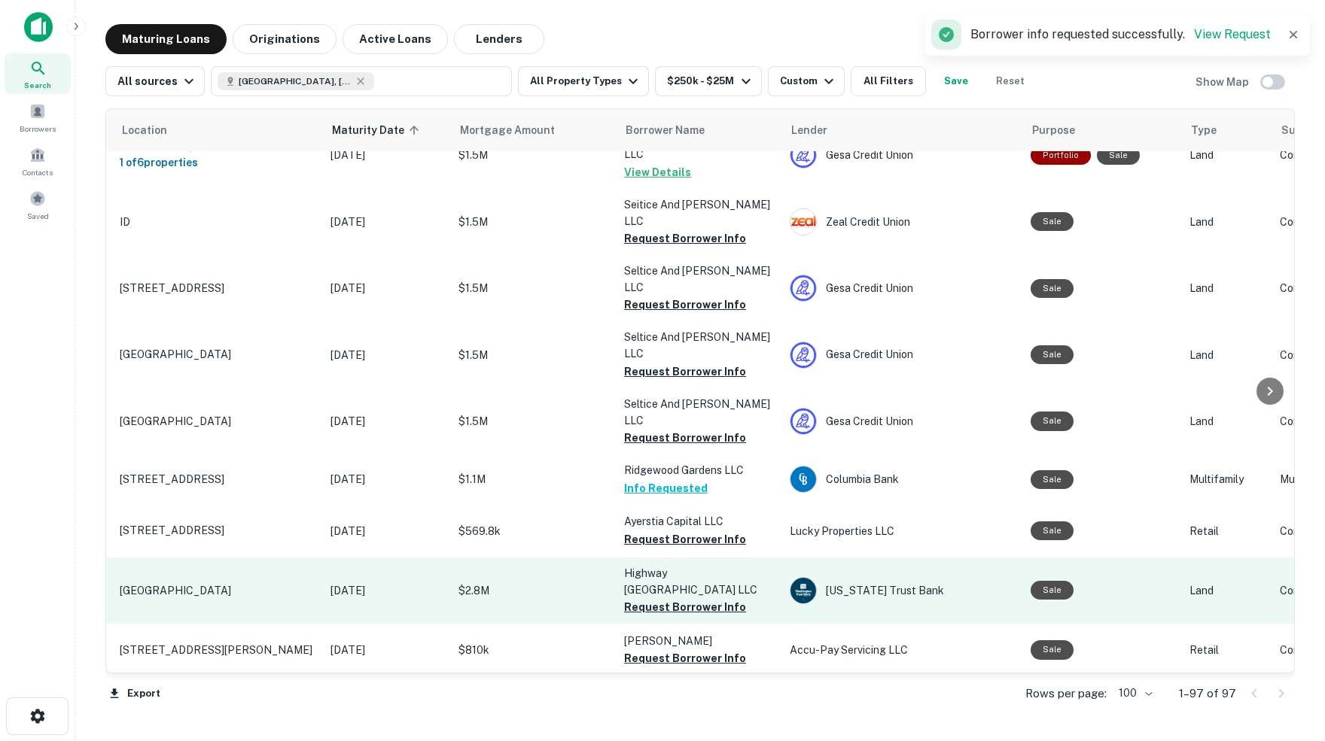
scroll to position [2635, 38]
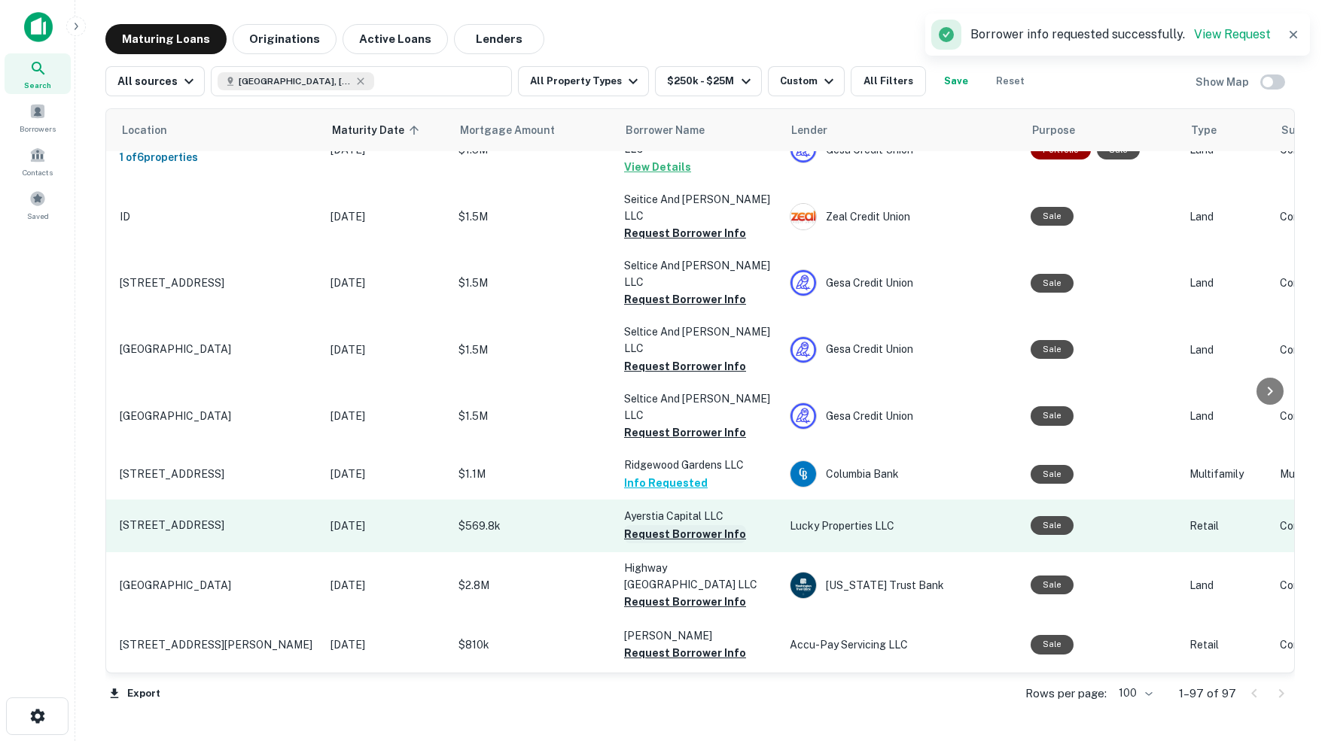
click at [648, 525] on button "Request Borrower Info" at bounding box center [685, 534] width 122 height 18
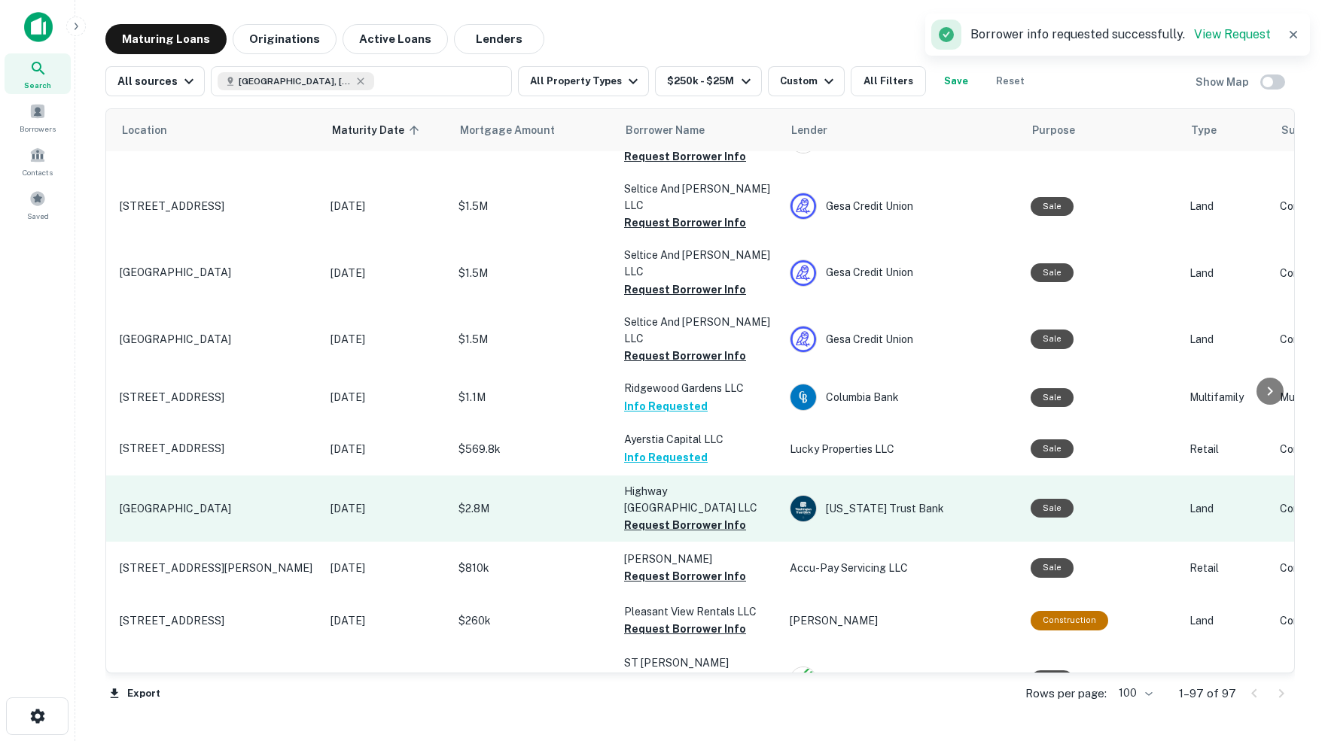
scroll to position [2713, 38]
click at [670, 516] on button "Request Borrower Info" at bounding box center [685, 525] width 122 height 18
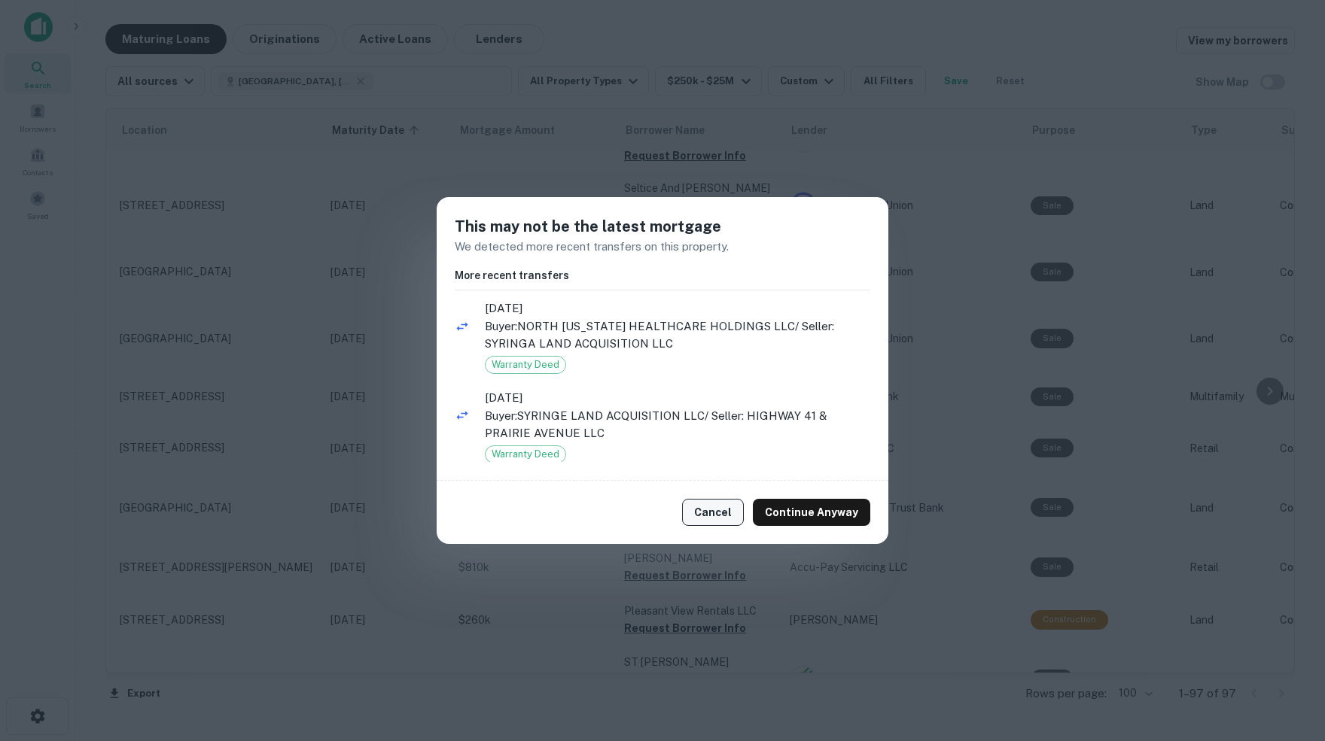
click at [721, 518] on button "Cancel" at bounding box center [713, 512] width 62 height 27
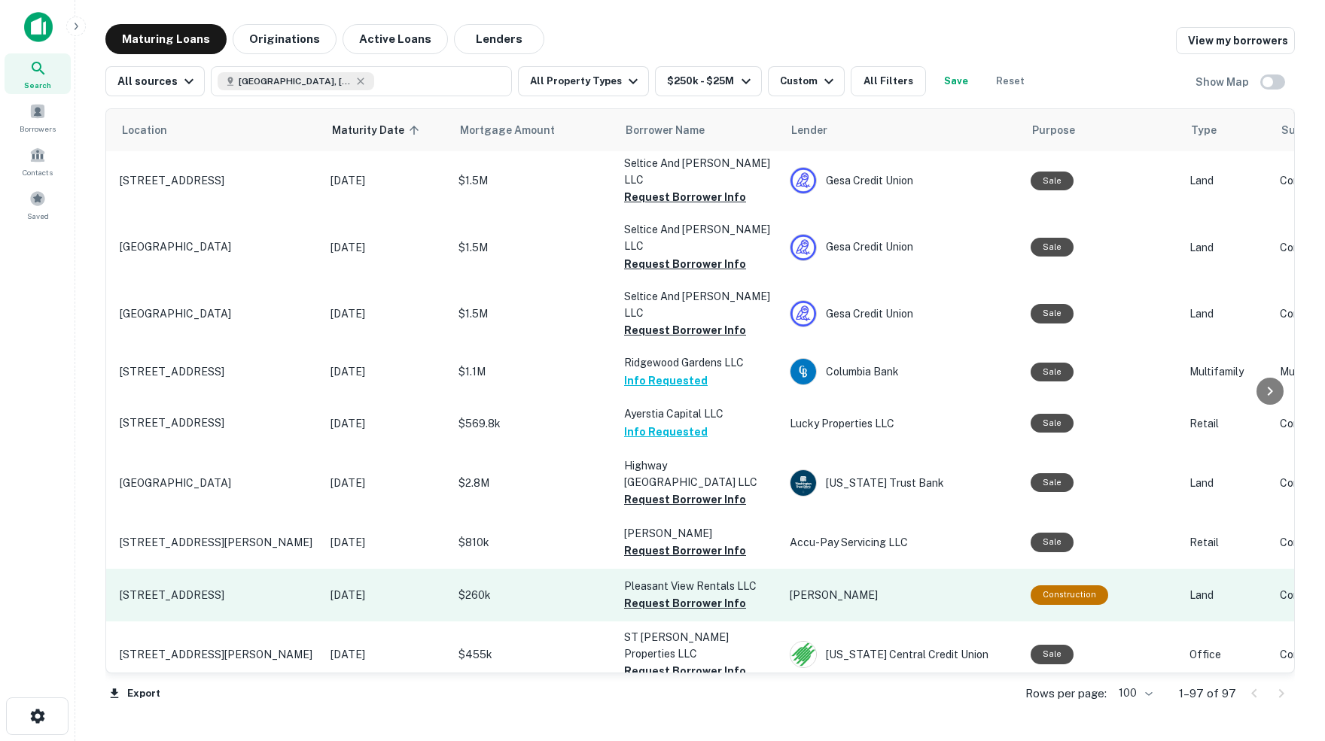
scroll to position [2738, 38]
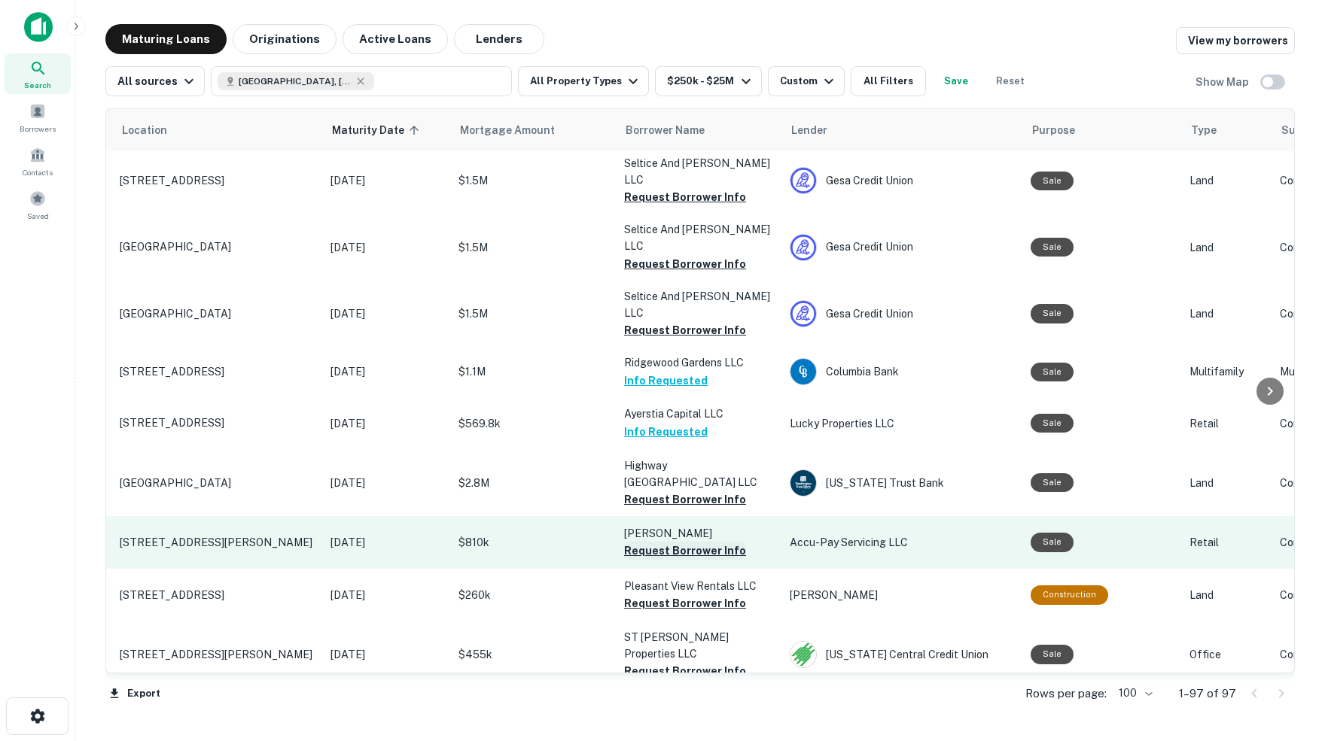
click at [651, 542] on button "Request Borrower Info" at bounding box center [685, 551] width 122 height 18
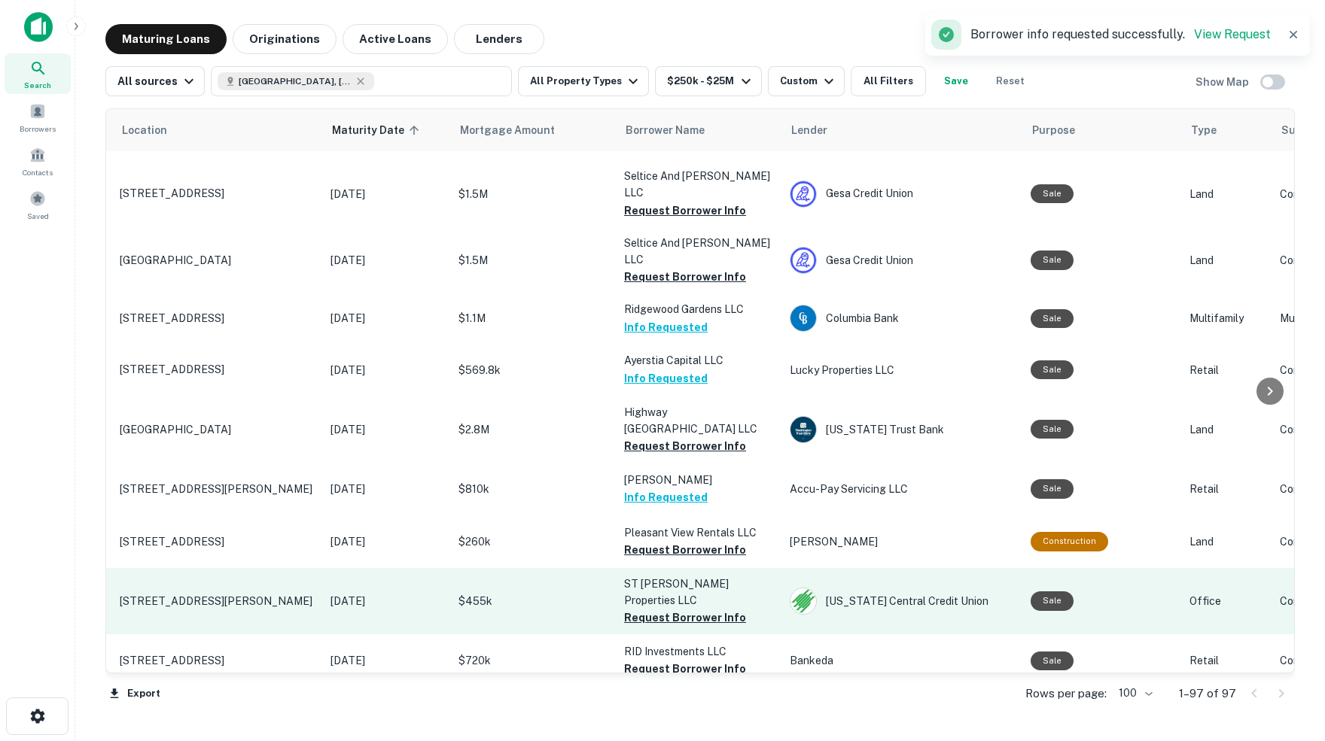
scroll to position [2794, 38]
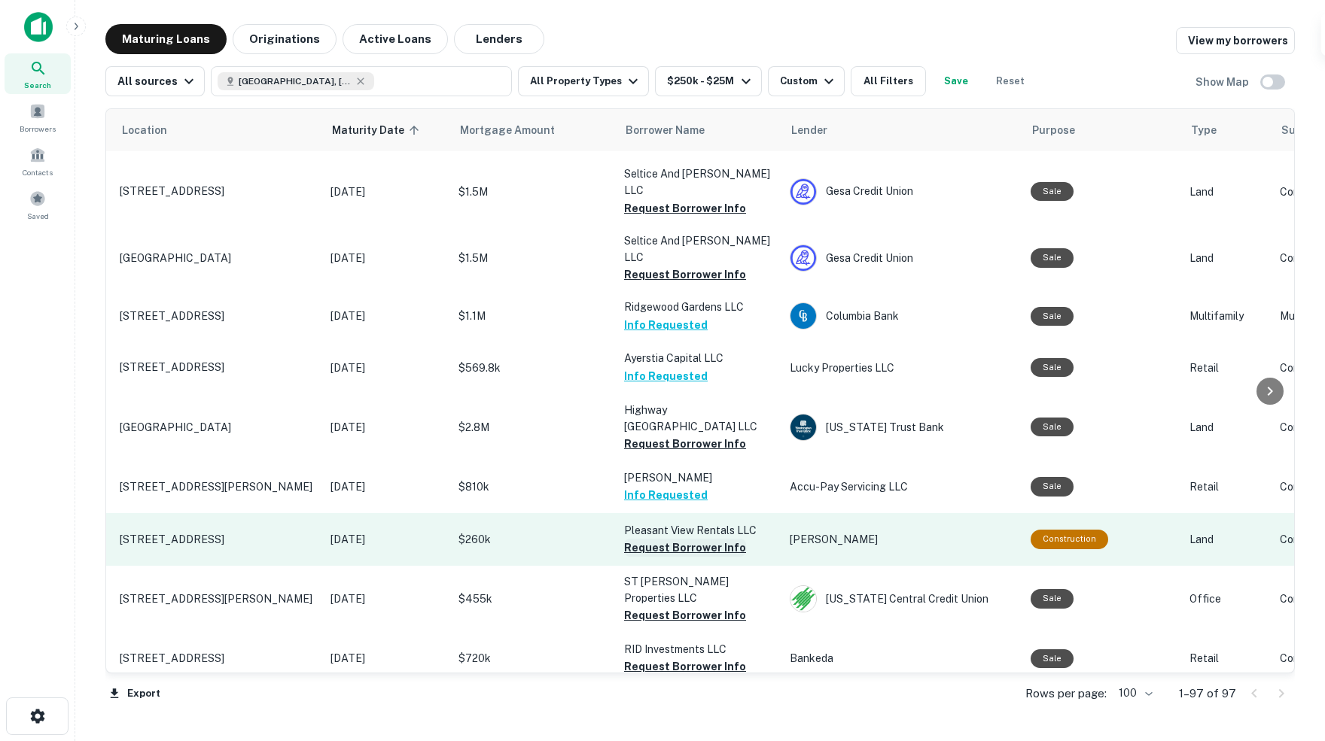
click at [646, 539] on button "Request Borrower Info" at bounding box center [685, 548] width 122 height 18
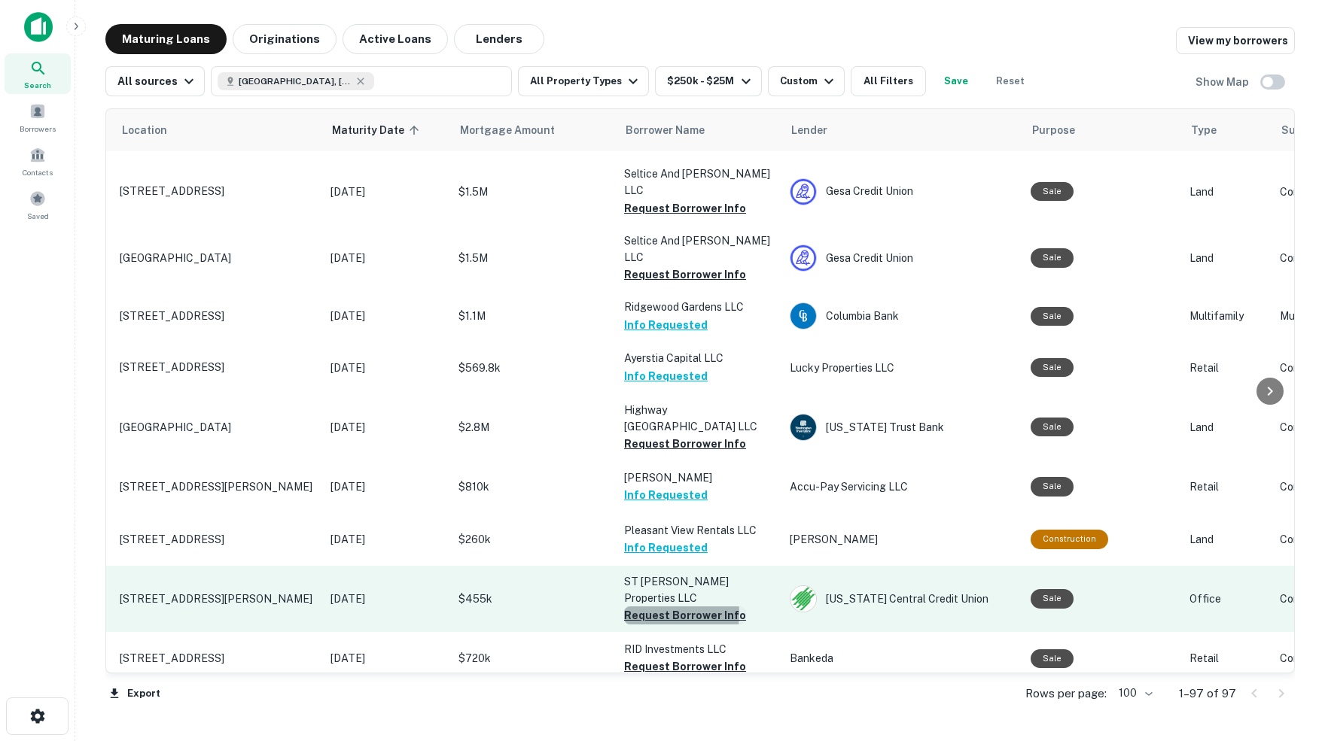
click at [659, 607] on button "Request Borrower Info" at bounding box center [685, 616] width 122 height 18
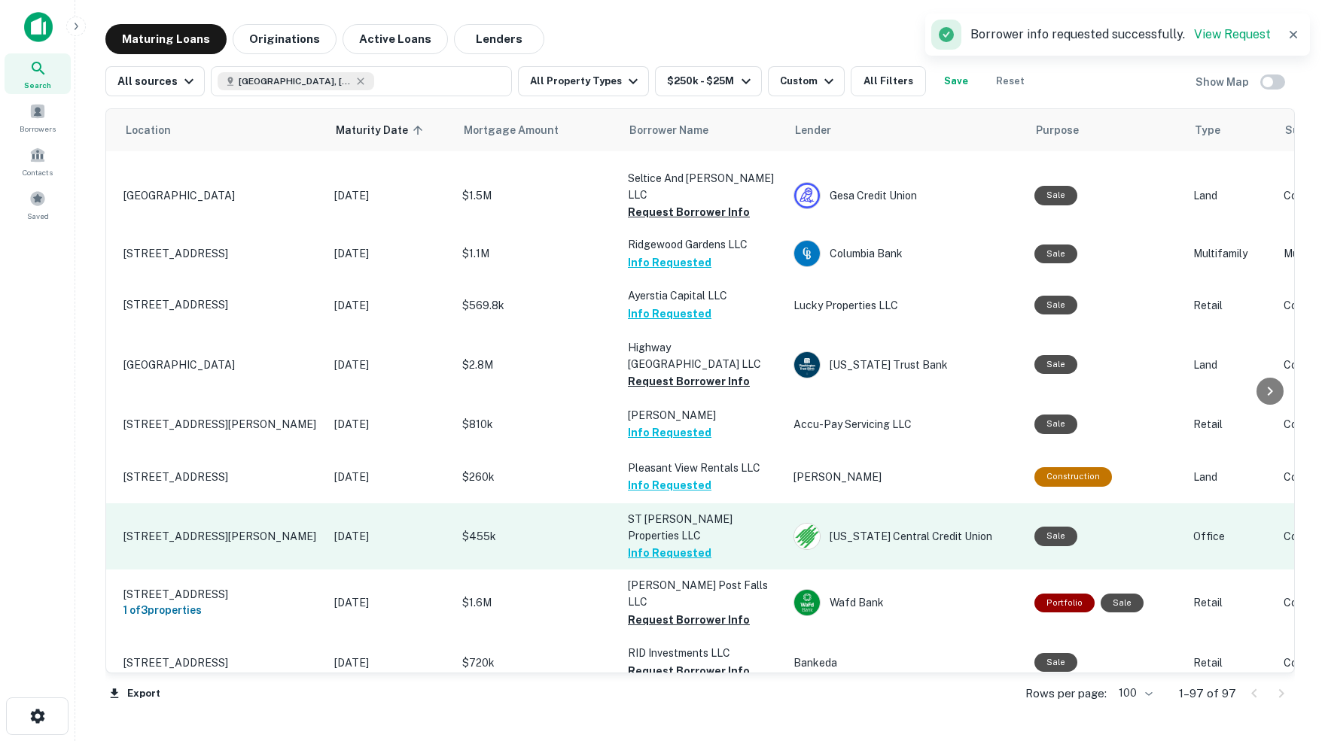
scroll to position [2858, 34]
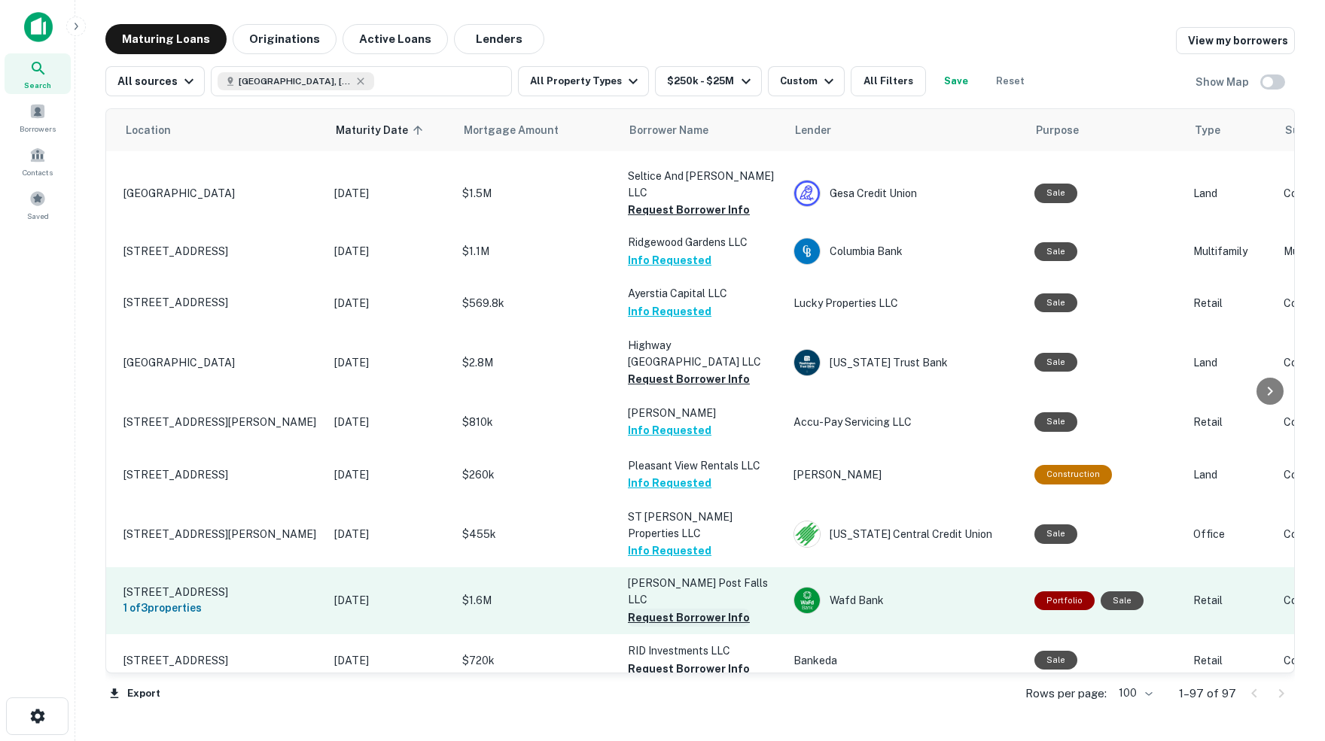
click at [654, 609] on button "Request Borrower Info" at bounding box center [689, 618] width 122 height 18
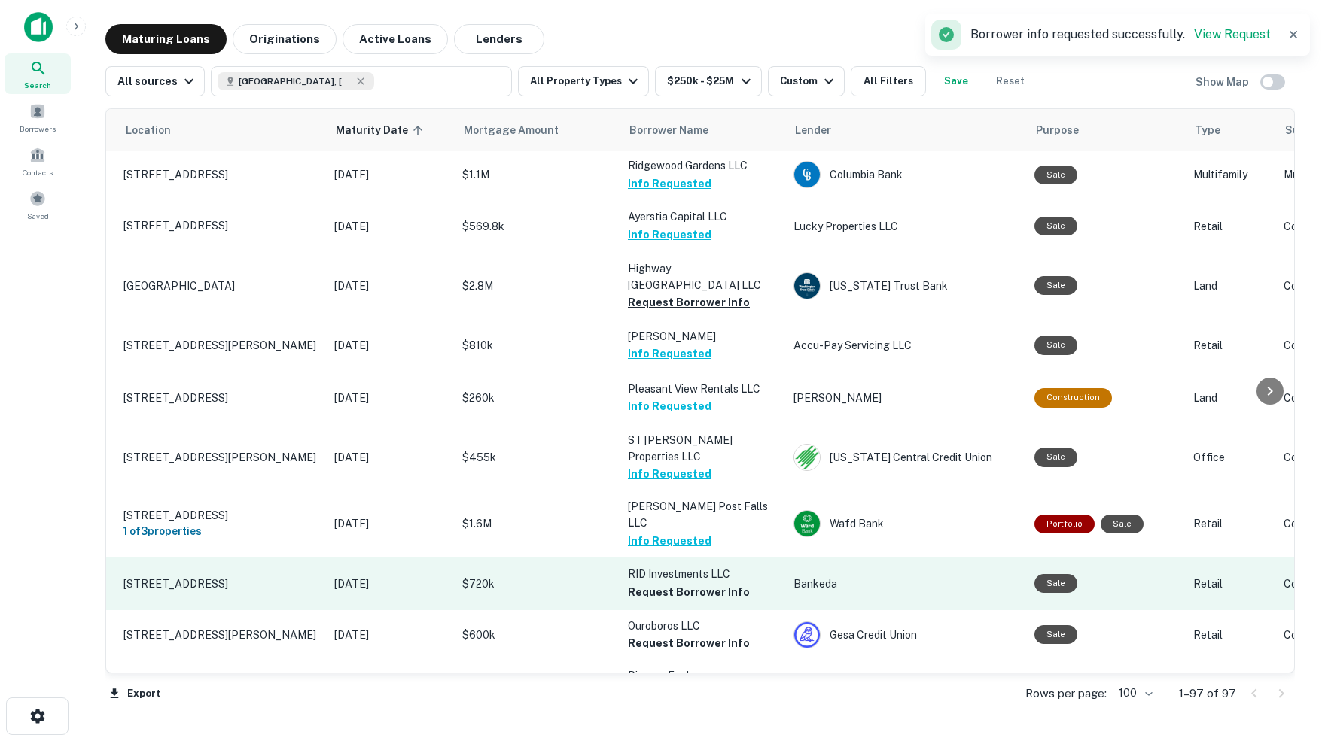
scroll to position [2944, 34]
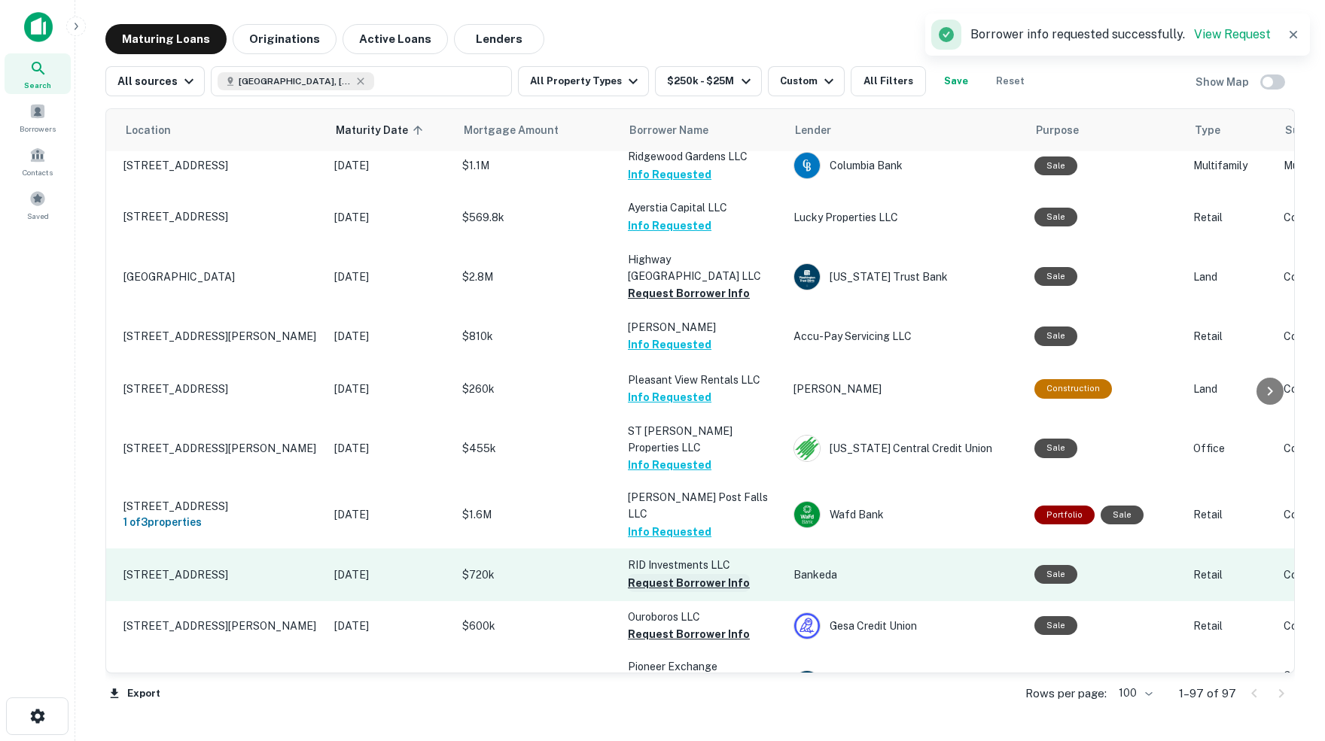
click at [653, 574] on button "Request Borrower Info" at bounding box center [689, 583] width 122 height 18
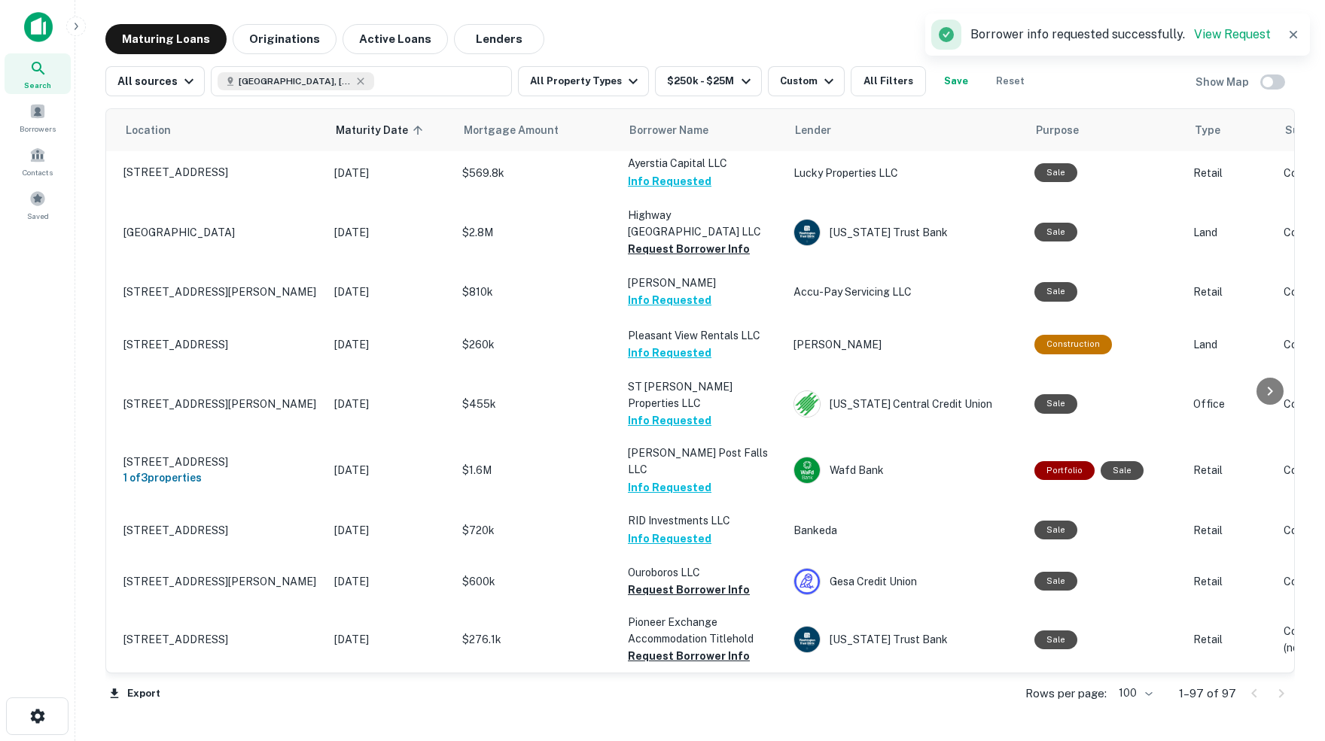
scroll to position [3002, 34]
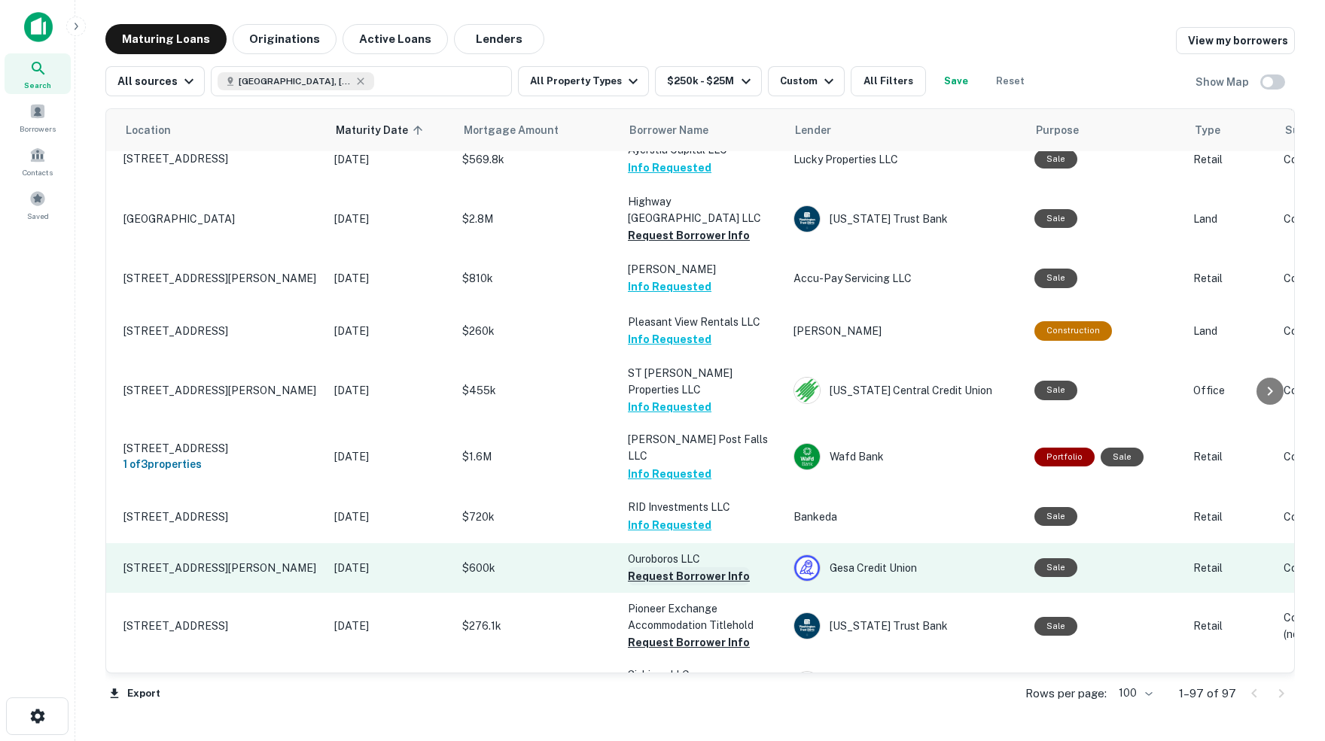
click at [674, 567] on button "Request Borrower Info" at bounding box center [689, 576] width 122 height 18
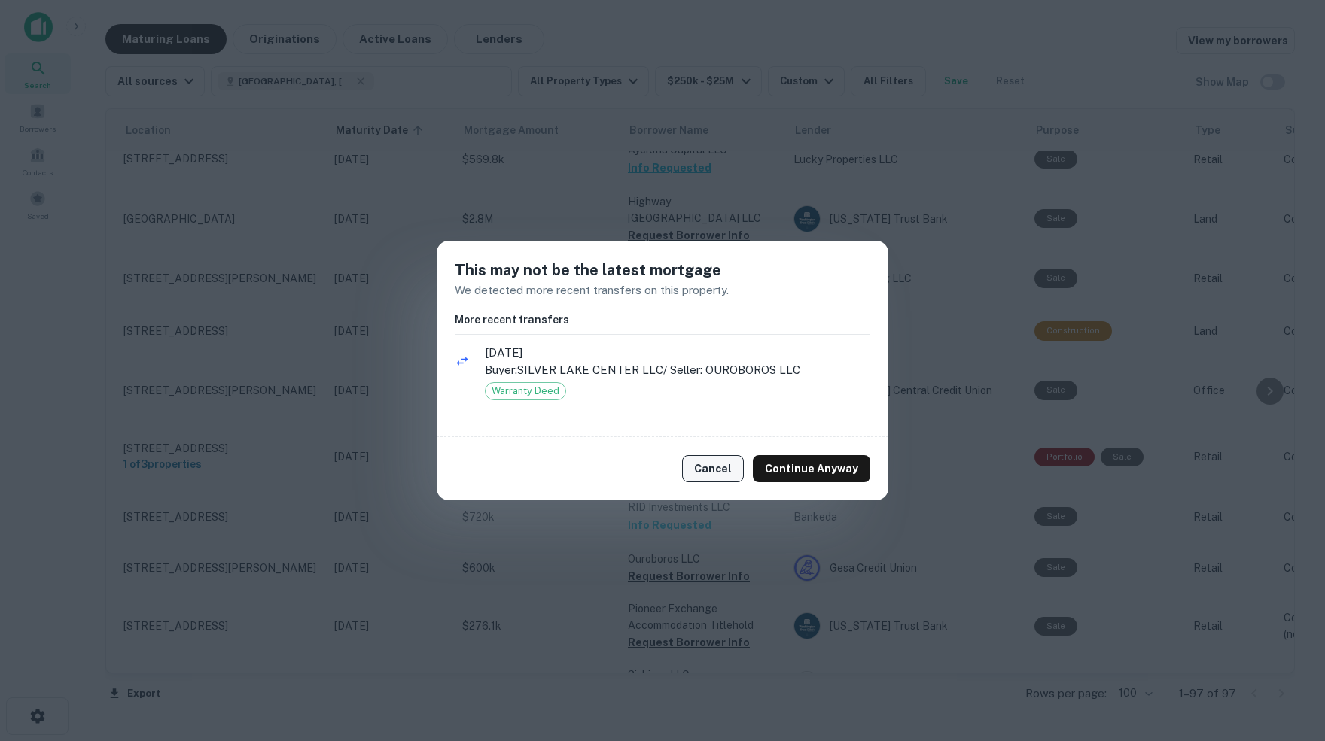
click at [716, 468] on button "Cancel" at bounding box center [713, 468] width 62 height 27
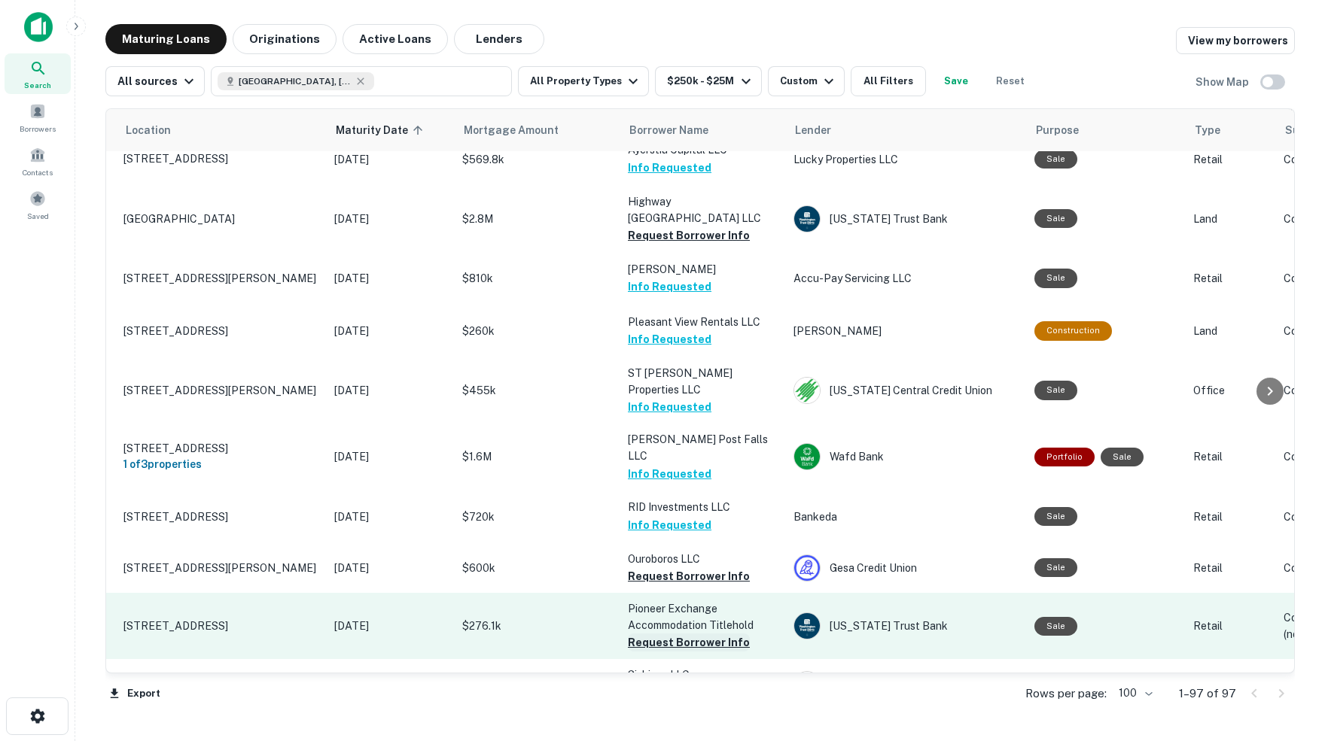
click at [650, 634] on button "Request Borrower Info" at bounding box center [689, 643] width 122 height 18
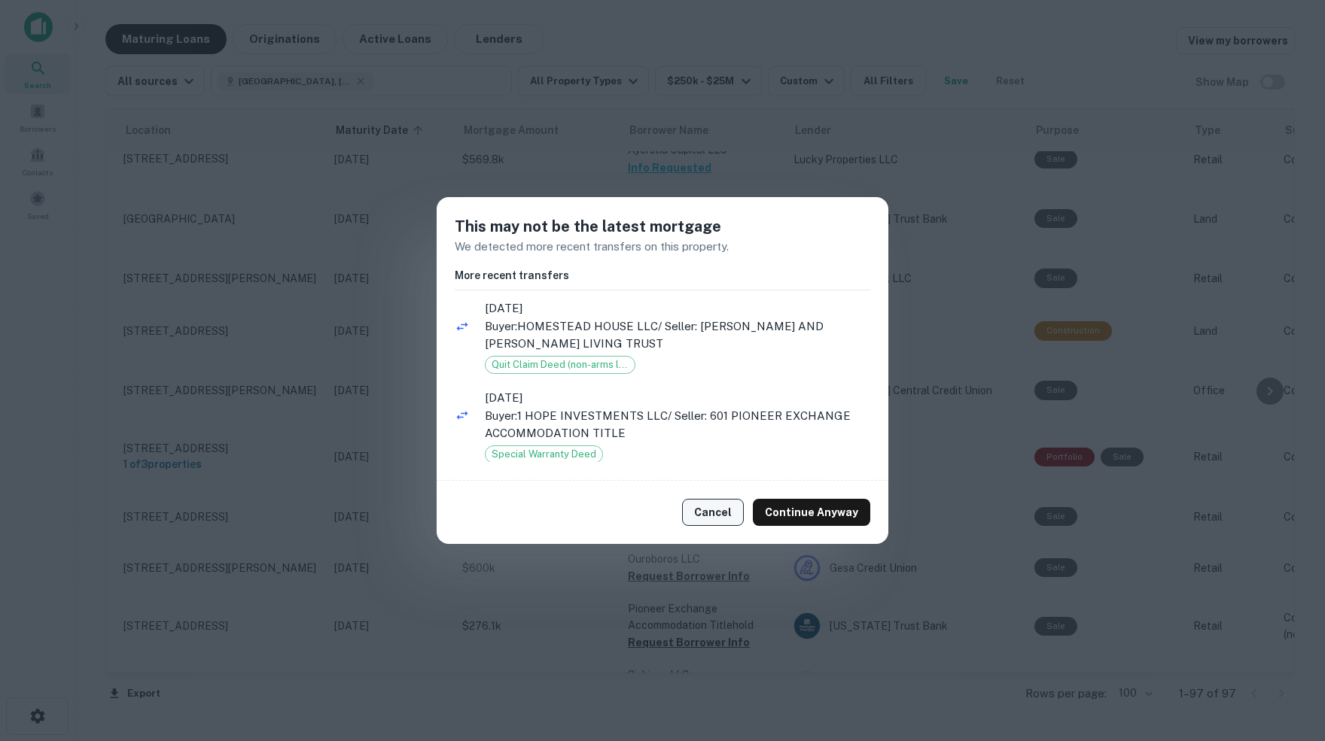
click at [719, 516] on button "Cancel" at bounding box center [713, 512] width 62 height 27
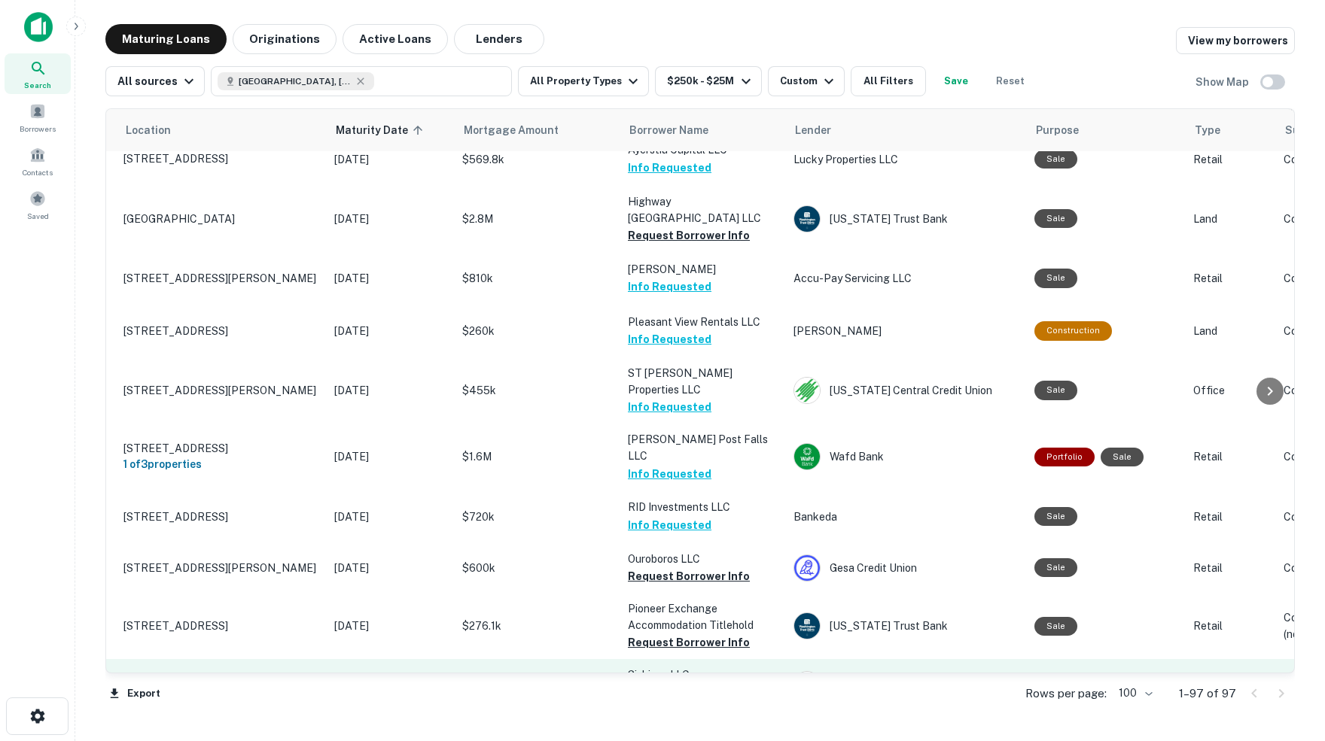
click at [646, 684] on button "Request Borrower Info" at bounding box center [689, 693] width 122 height 18
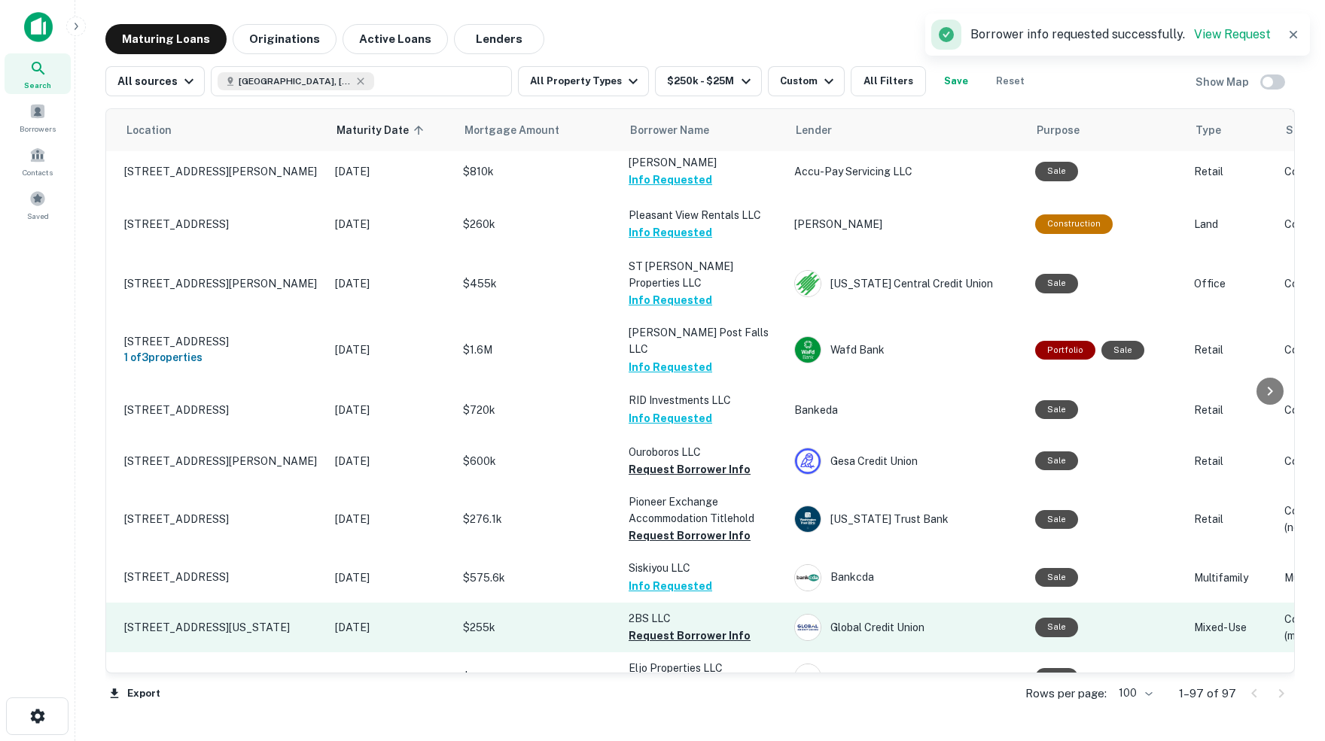
scroll to position [3110, 33]
click at [663, 626] on button "Request Borrower Info" at bounding box center [689, 635] width 122 height 18
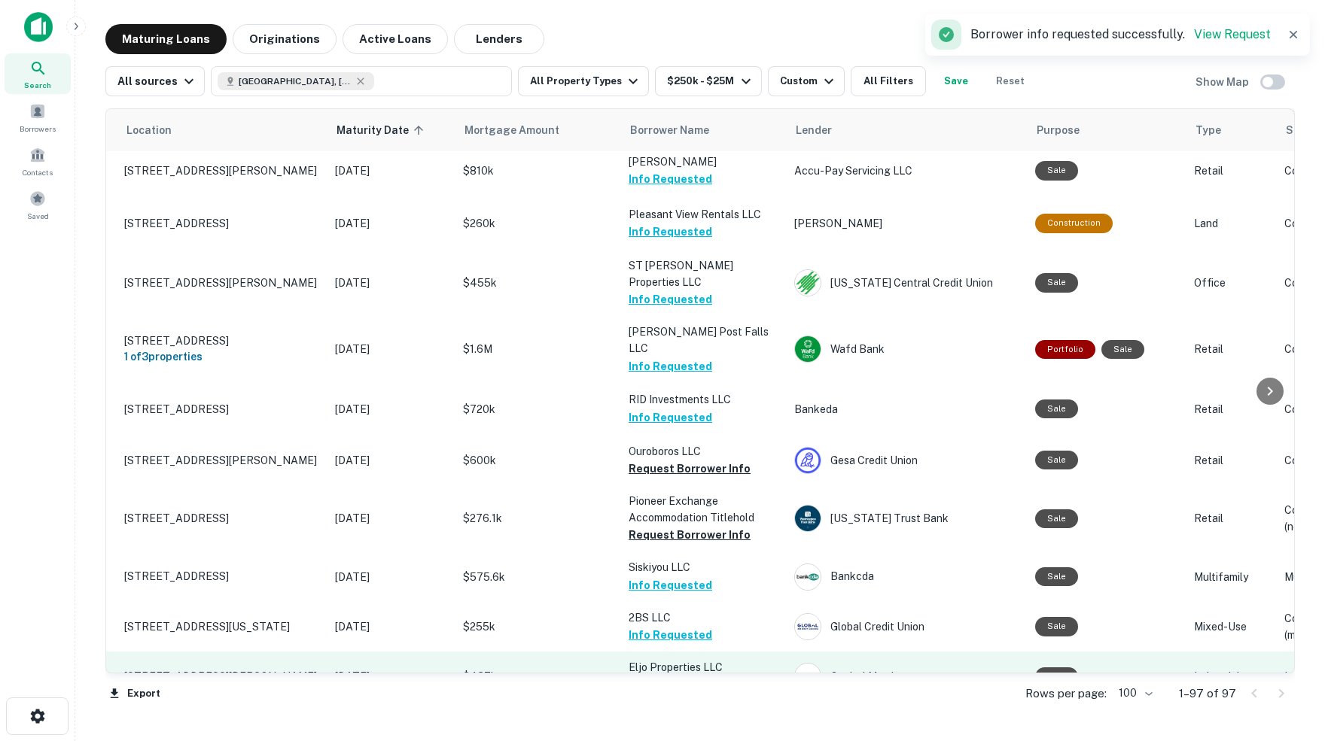
click at [651, 677] on button "Request Borrower Info" at bounding box center [689, 686] width 122 height 18
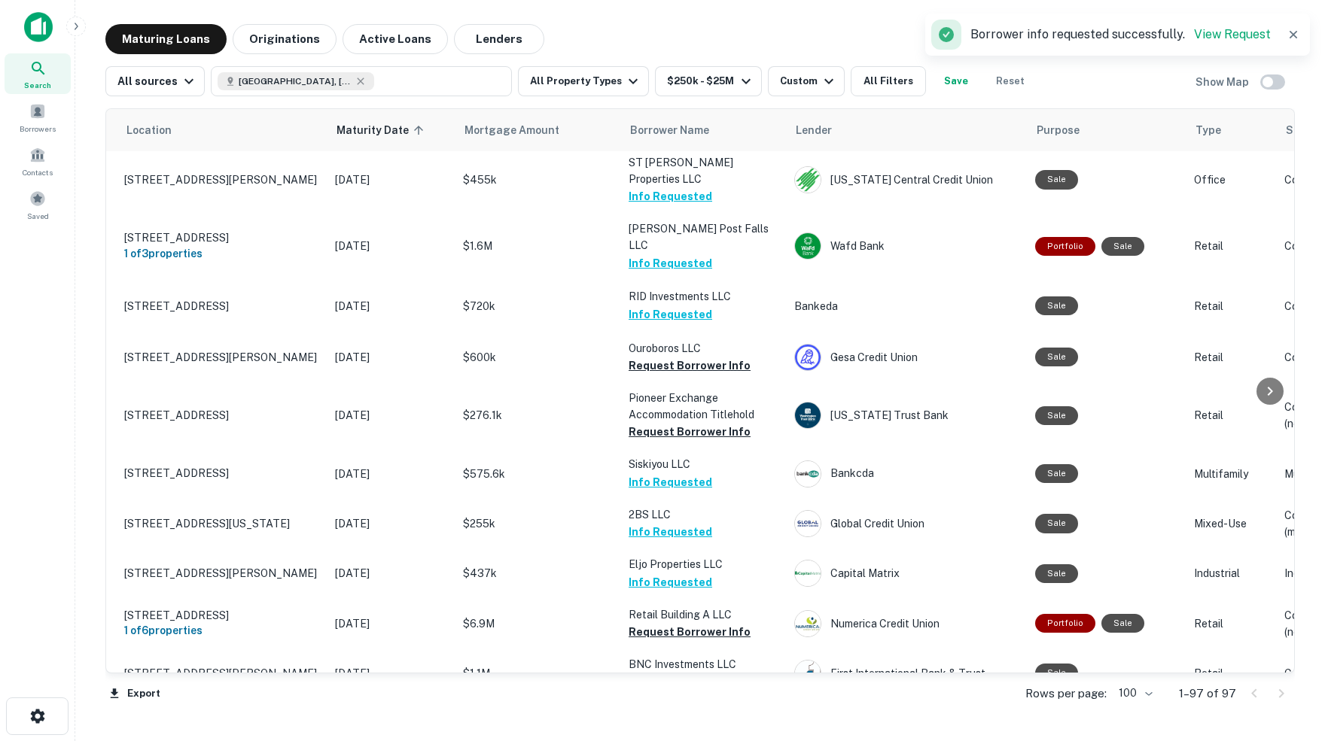
scroll to position [3222, 33]
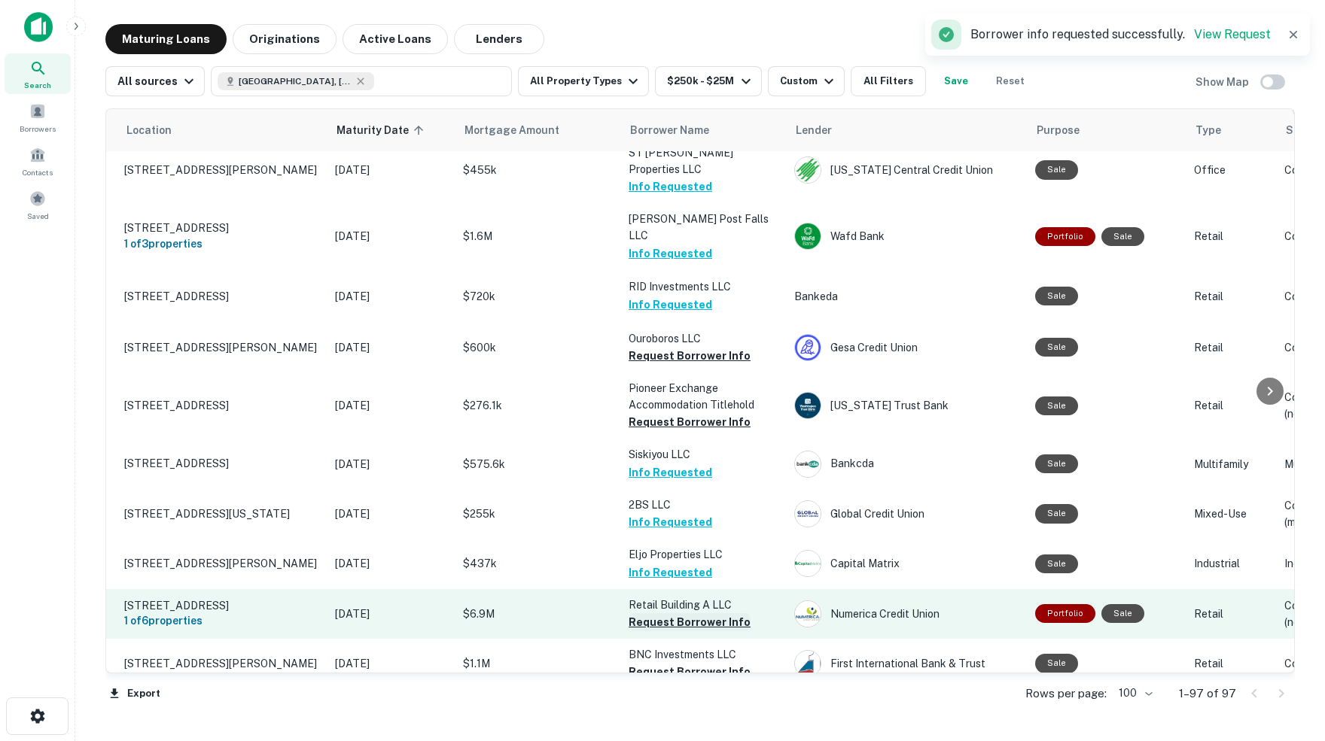
click at [644, 613] on button "Request Borrower Info" at bounding box center [689, 622] width 122 height 18
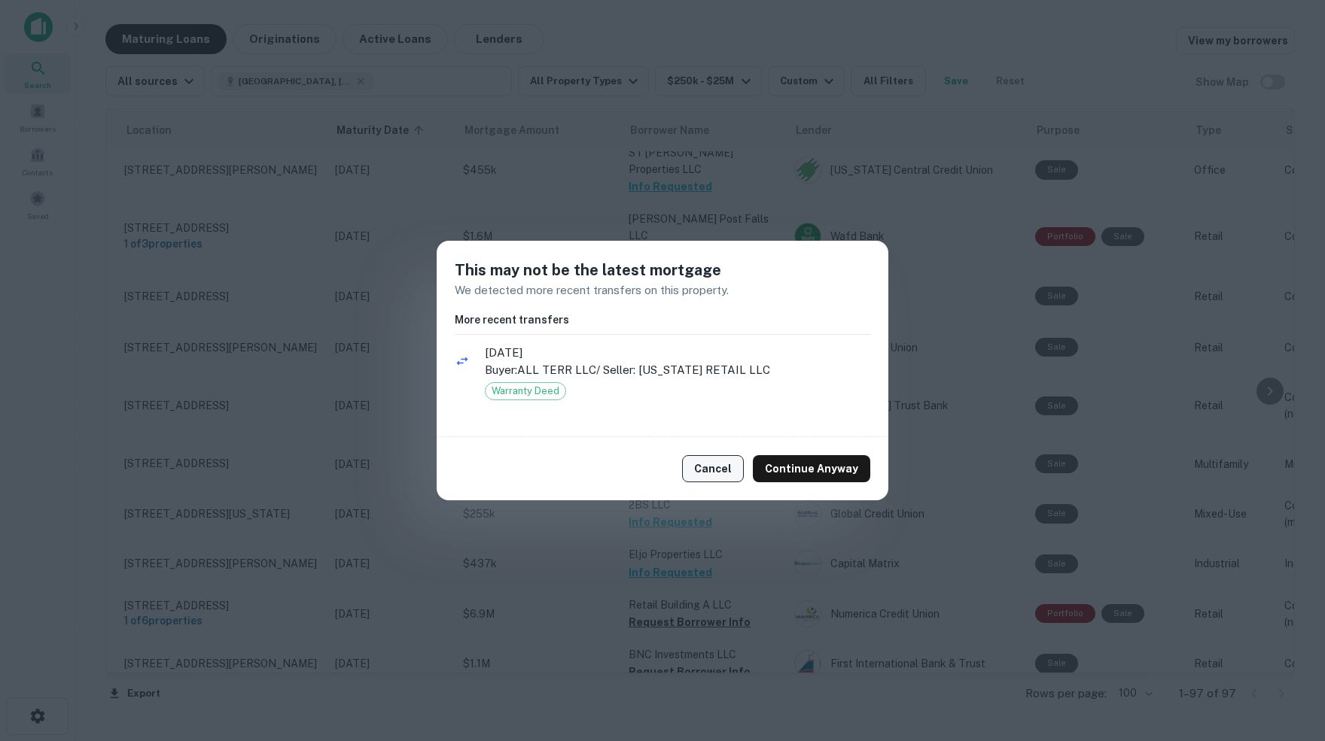
click at [719, 467] on button "Cancel" at bounding box center [713, 468] width 62 height 27
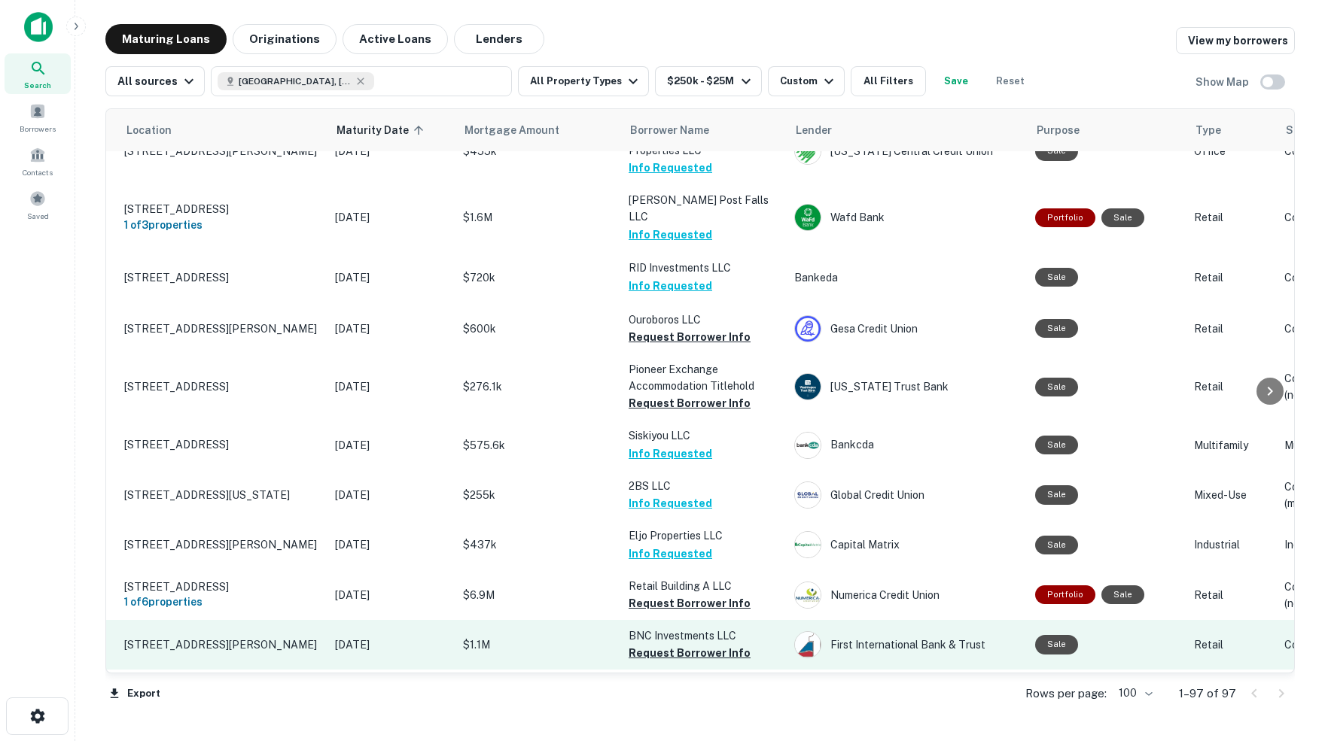
scroll to position [3248, 33]
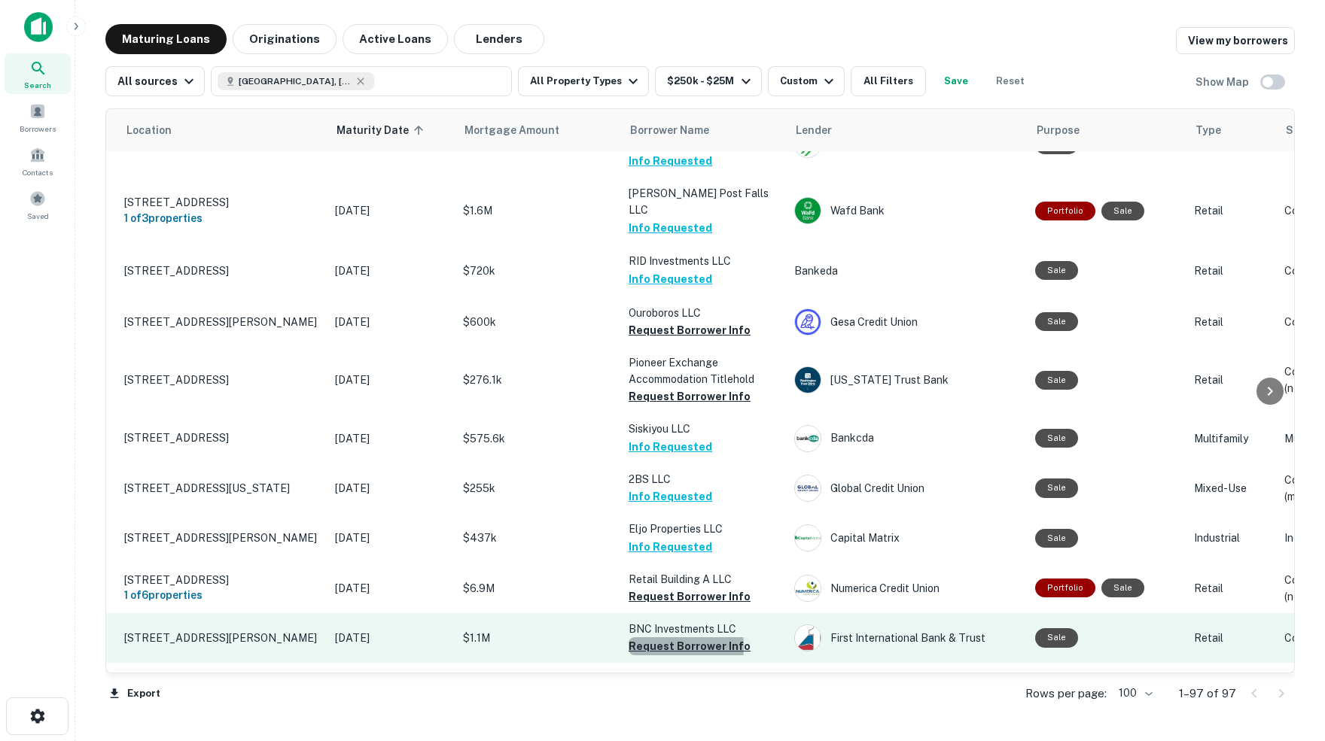
click at [658, 637] on button "Request Borrower Info" at bounding box center [689, 646] width 122 height 18
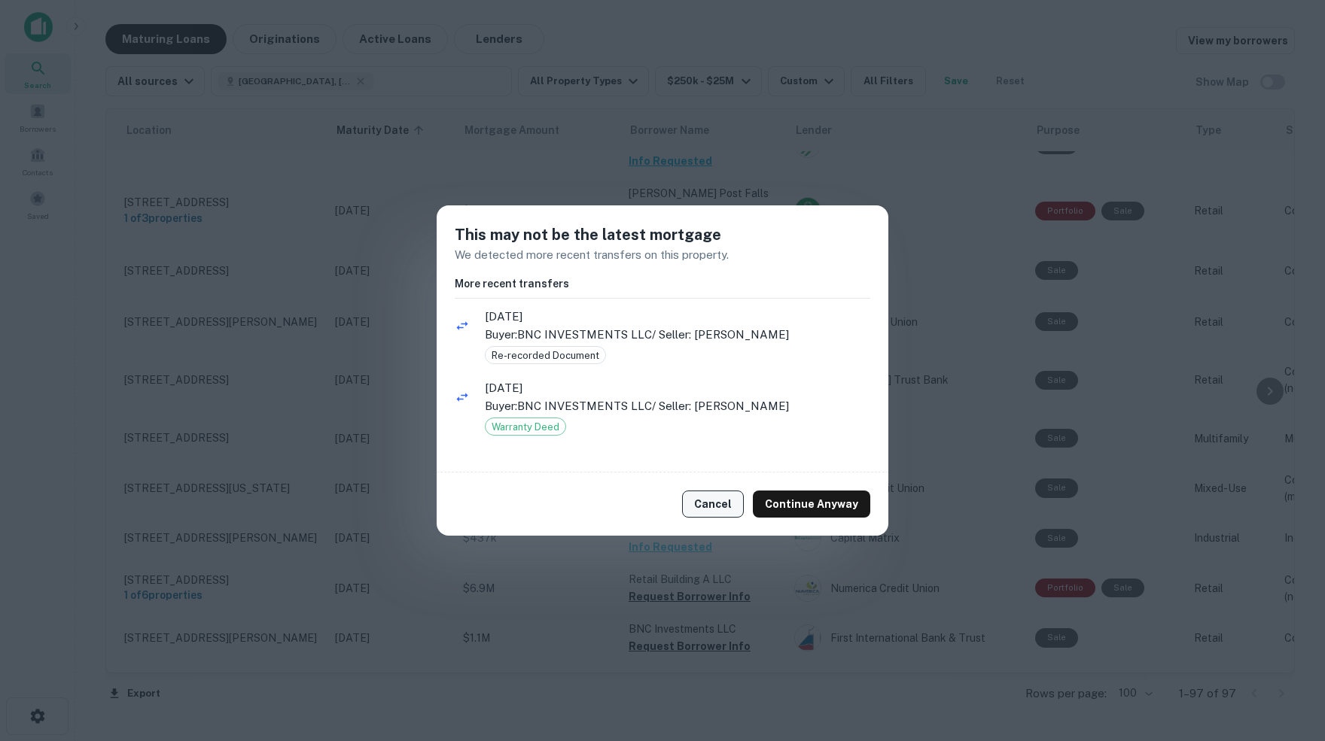
click at [719, 507] on button "Cancel" at bounding box center [713, 504] width 62 height 27
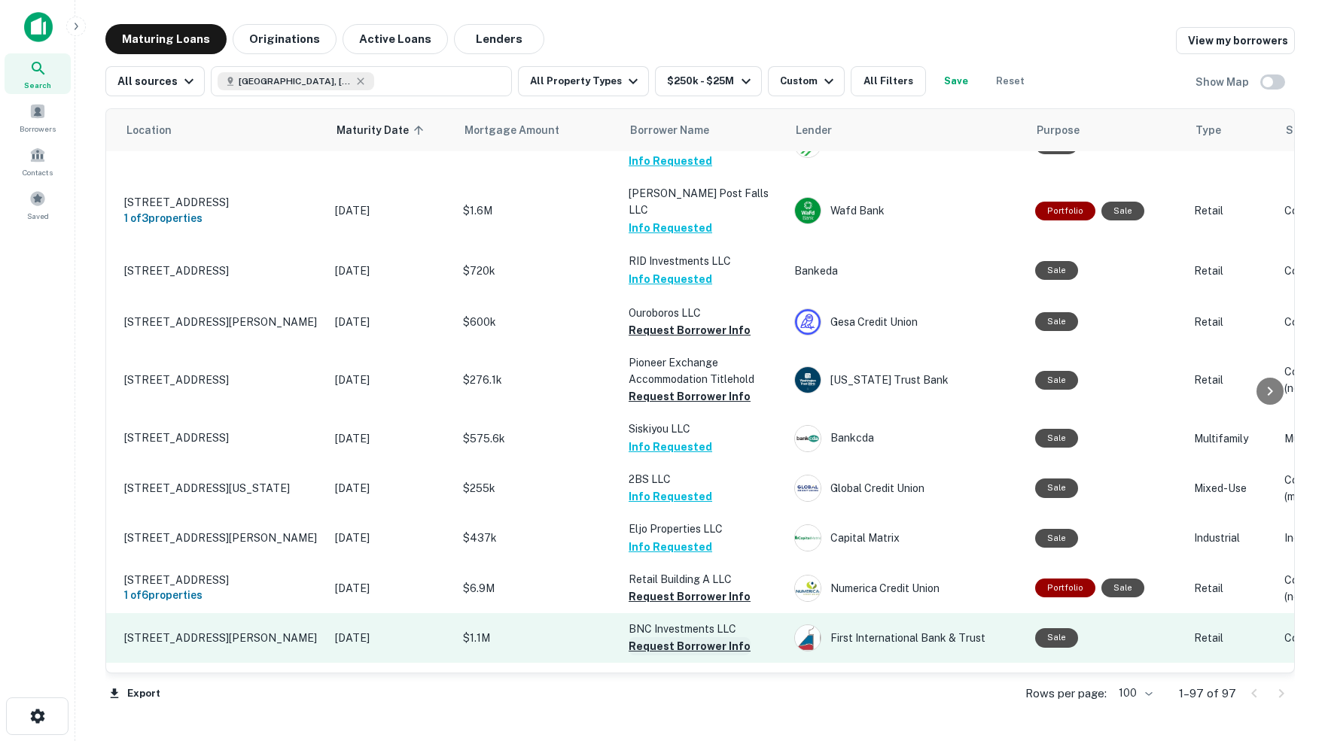
click at [688, 637] on button "Request Borrower Info" at bounding box center [689, 646] width 122 height 18
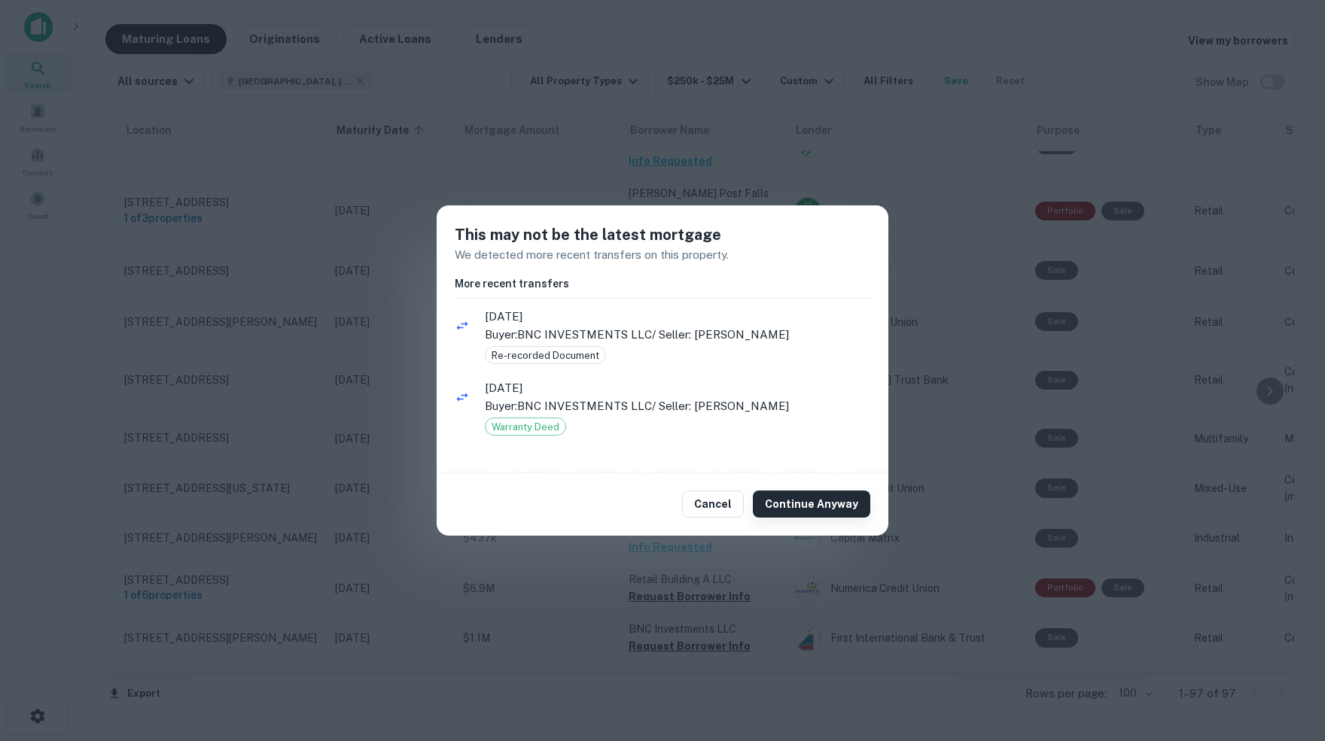
click at [804, 507] on button "Continue Anyway" at bounding box center [811, 504] width 117 height 27
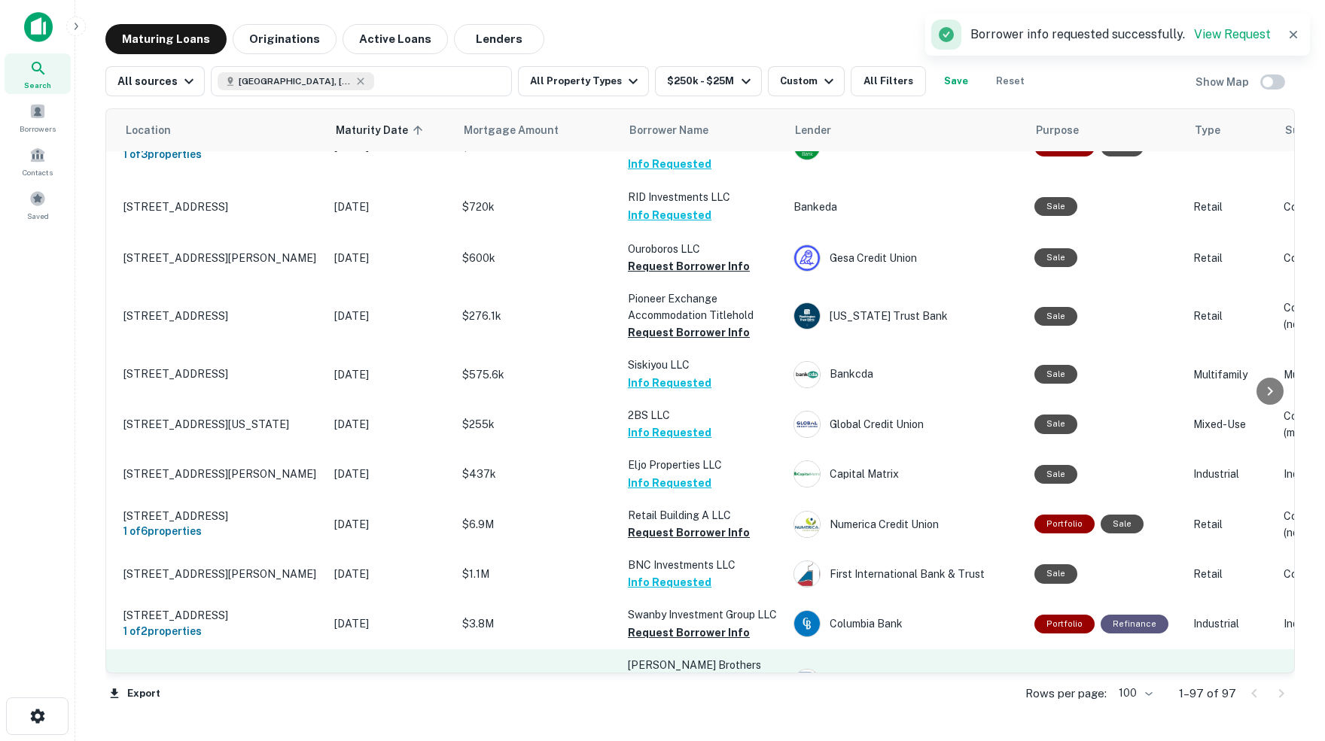
scroll to position [3320, 35]
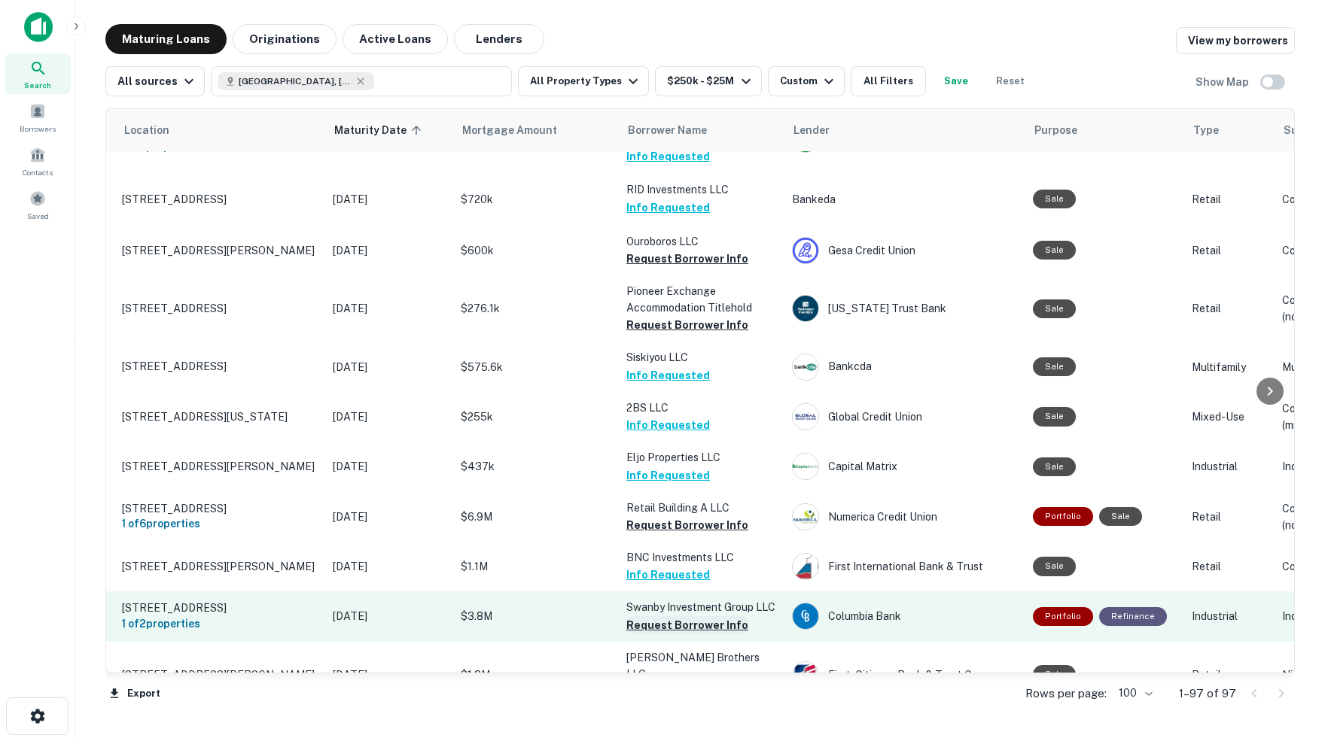
click at [695, 616] on button "Request Borrower Info" at bounding box center [687, 625] width 122 height 18
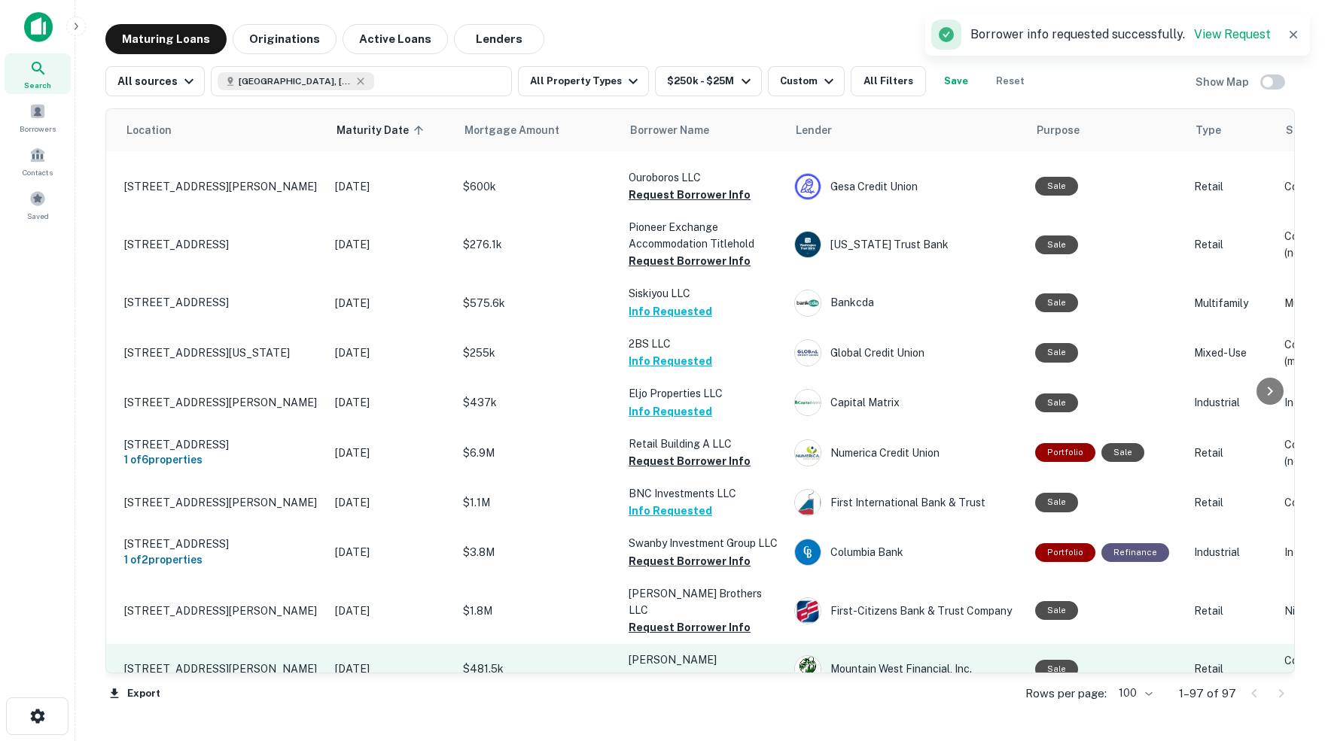
scroll to position [3388, 33]
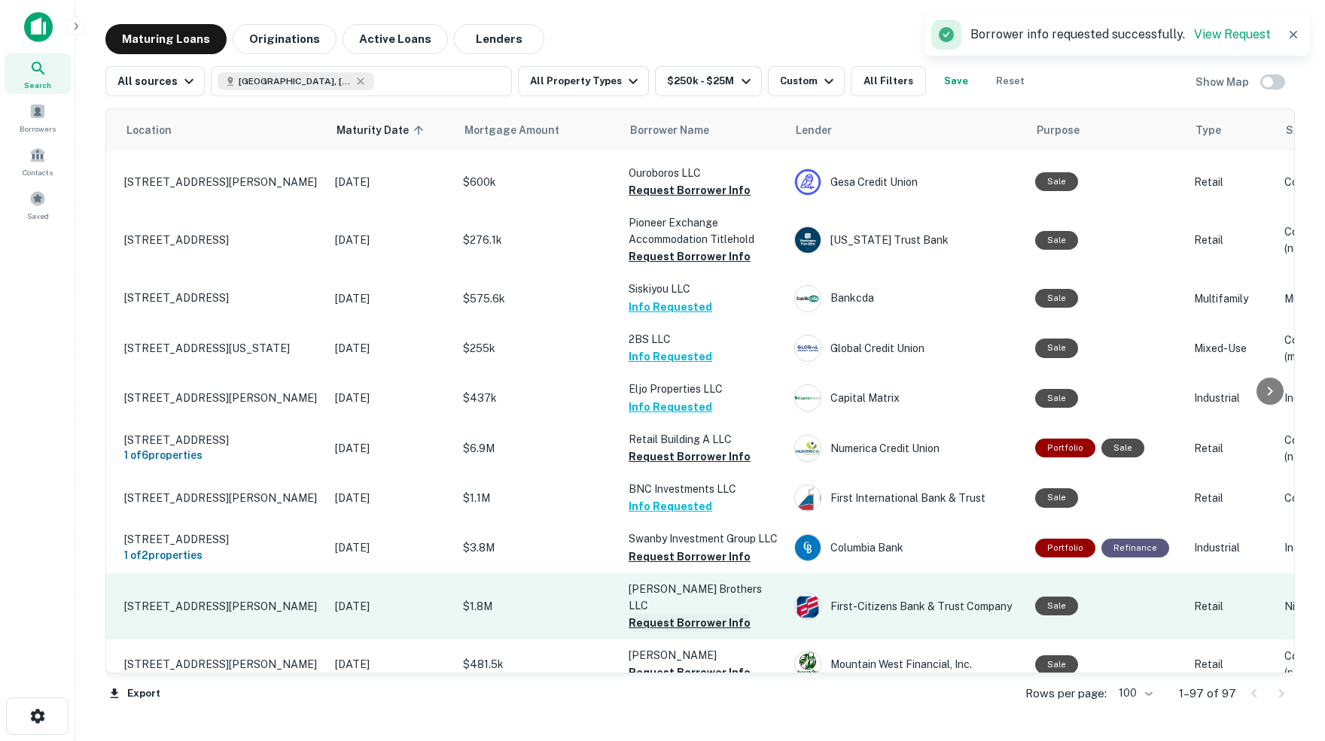
click at [689, 614] on button "Request Borrower Info" at bounding box center [689, 623] width 122 height 18
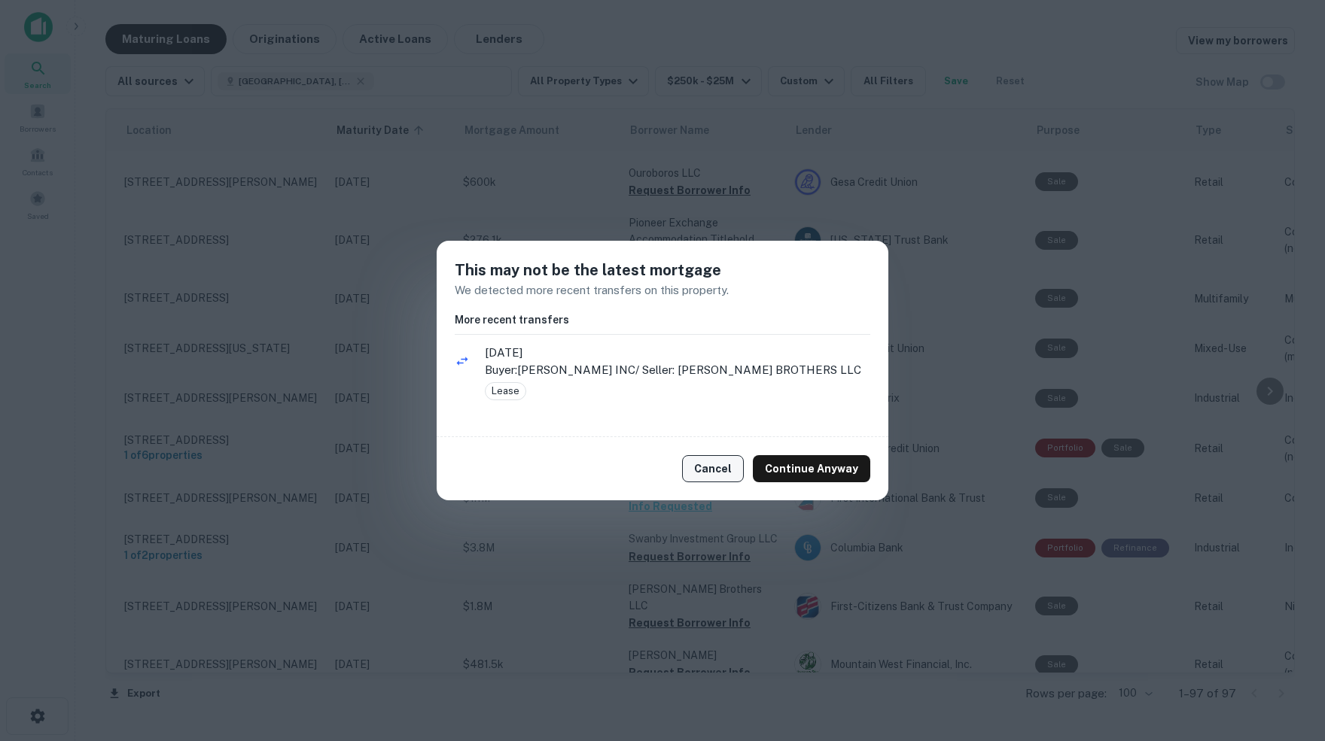
click at [724, 473] on button "Cancel" at bounding box center [713, 468] width 62 height 27
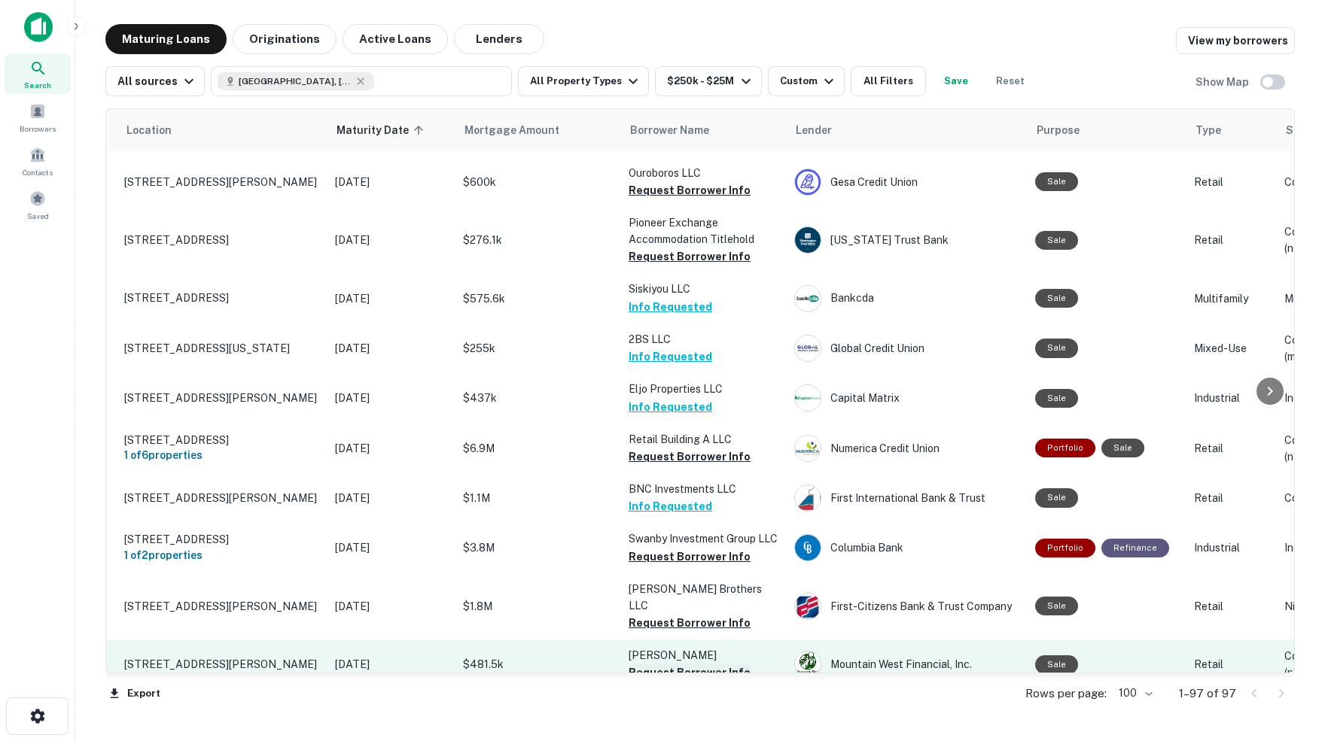
click at [668, 664] on button "Request Borrower Info" at bounding box center [689, 673] width 122 height 18
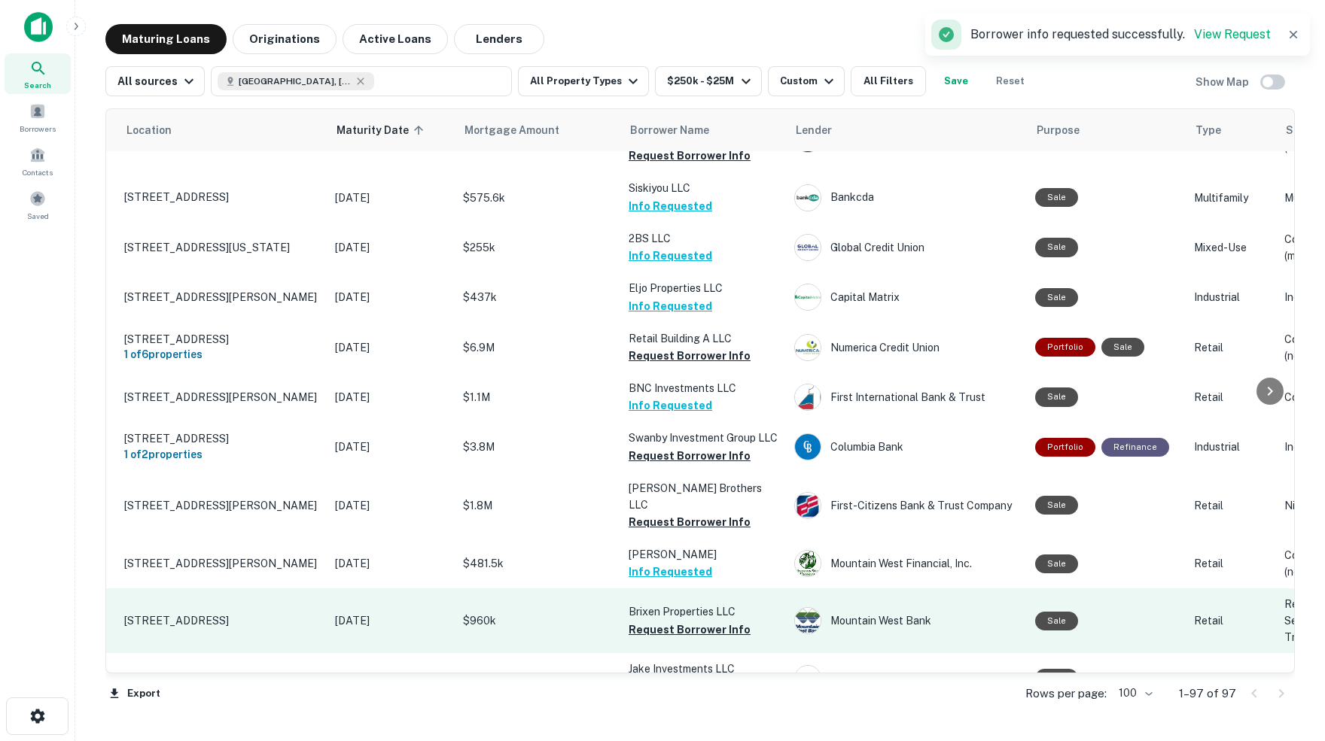
scroll to position [3490, 33]
click at [701, 620] on button "Request Borrower Info" at bounding box center [689, 629] width 122 height 18
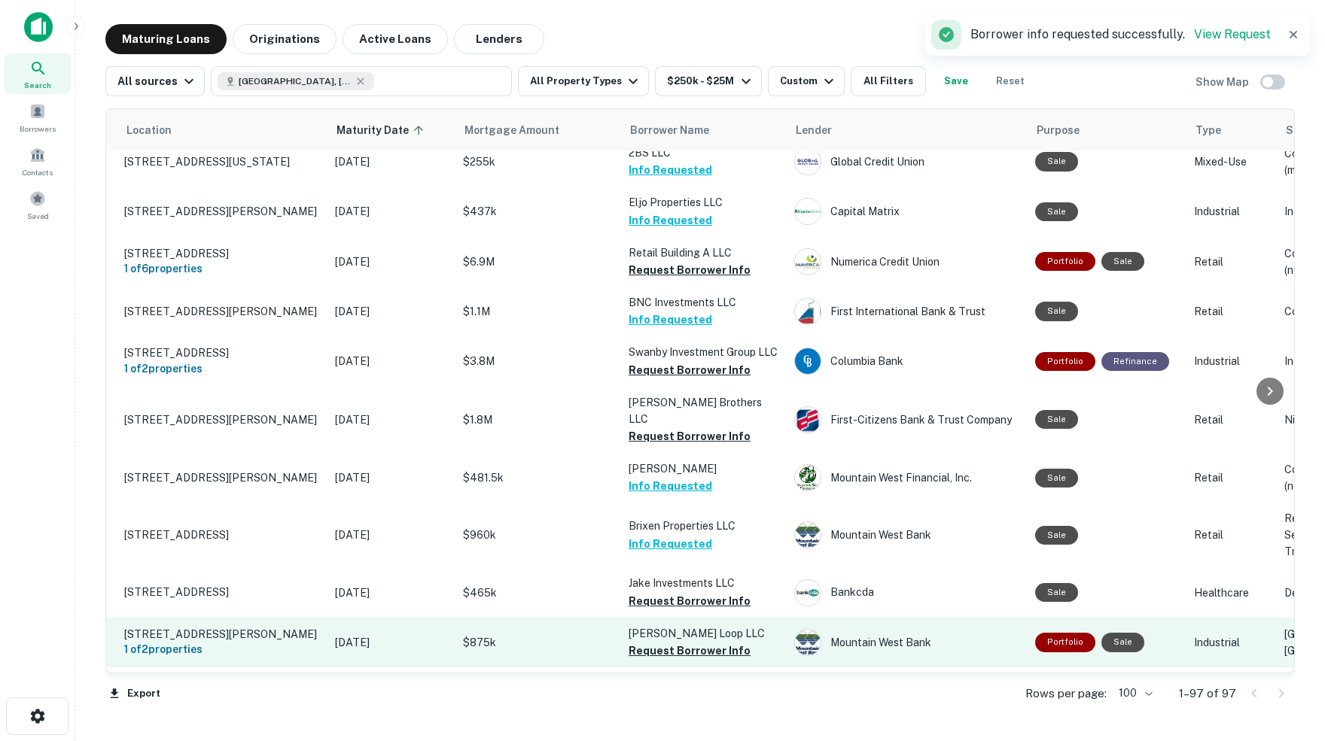
scroll to position [3581, 33]
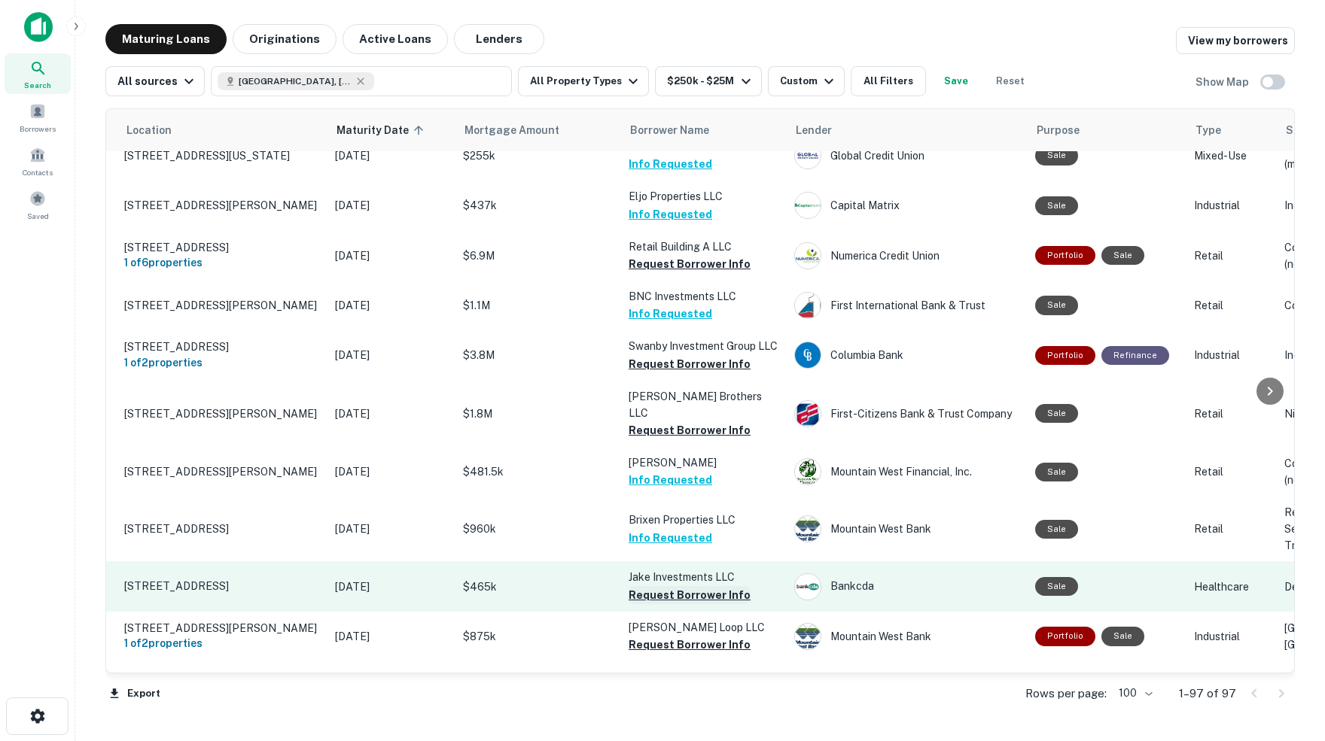
click at [655, 586] on button "Request Borrower Info" at bounding box center [689, 595] width 122 height 18
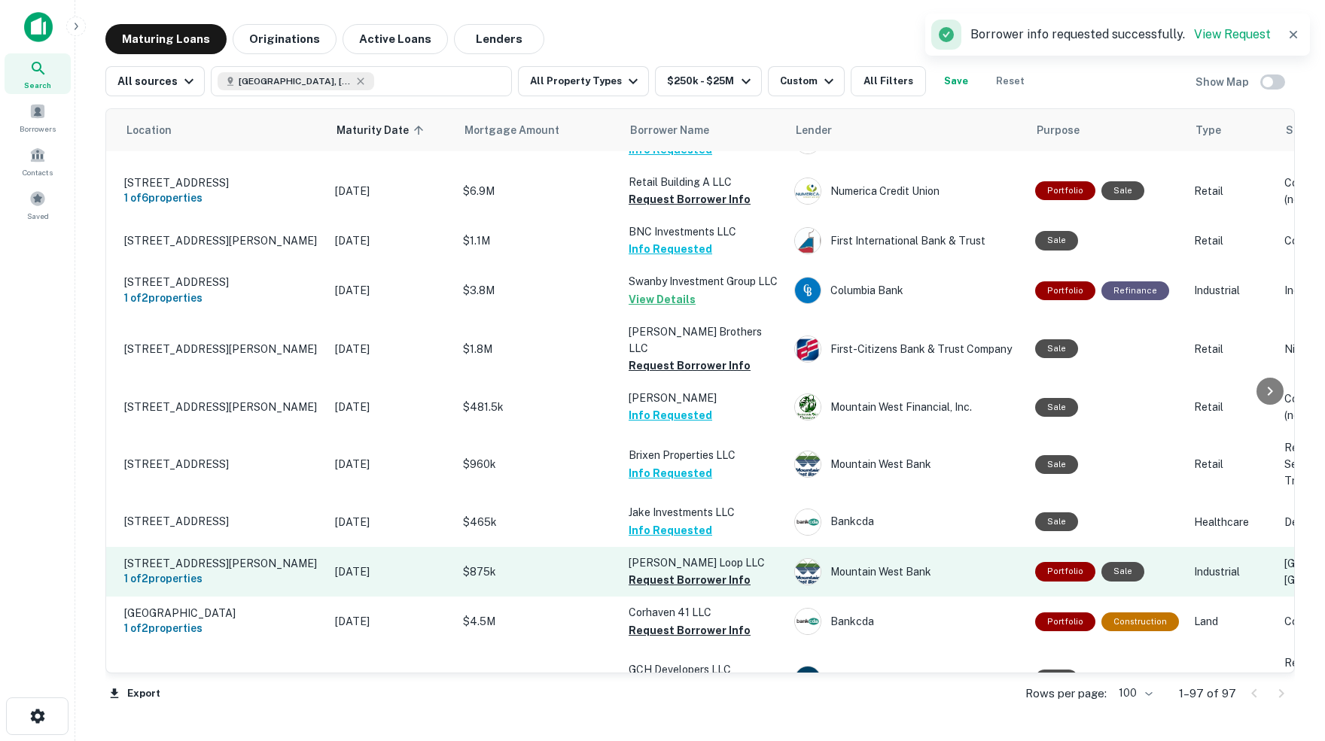
scroll to position [3650, 34]
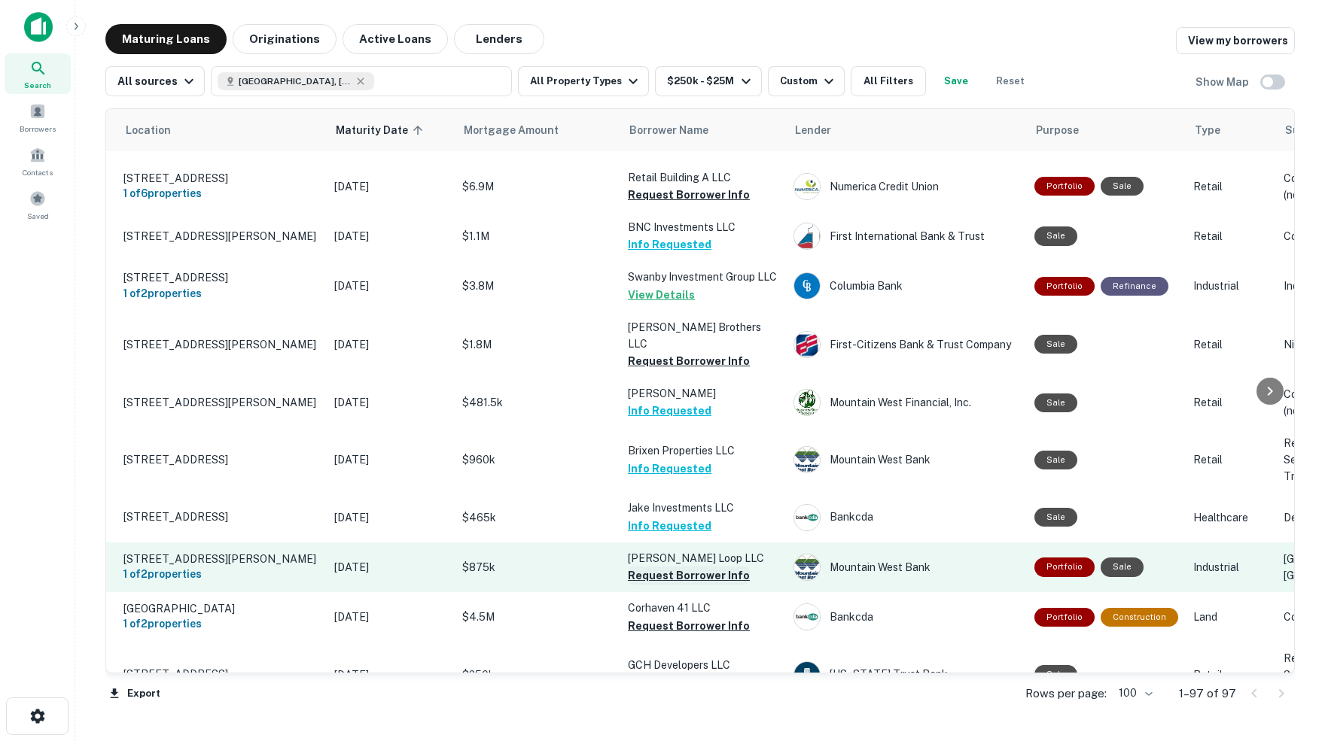
click at [644, 567] on button "Request Borrower Info" at bounding box center [689, 576] width 122 height 18
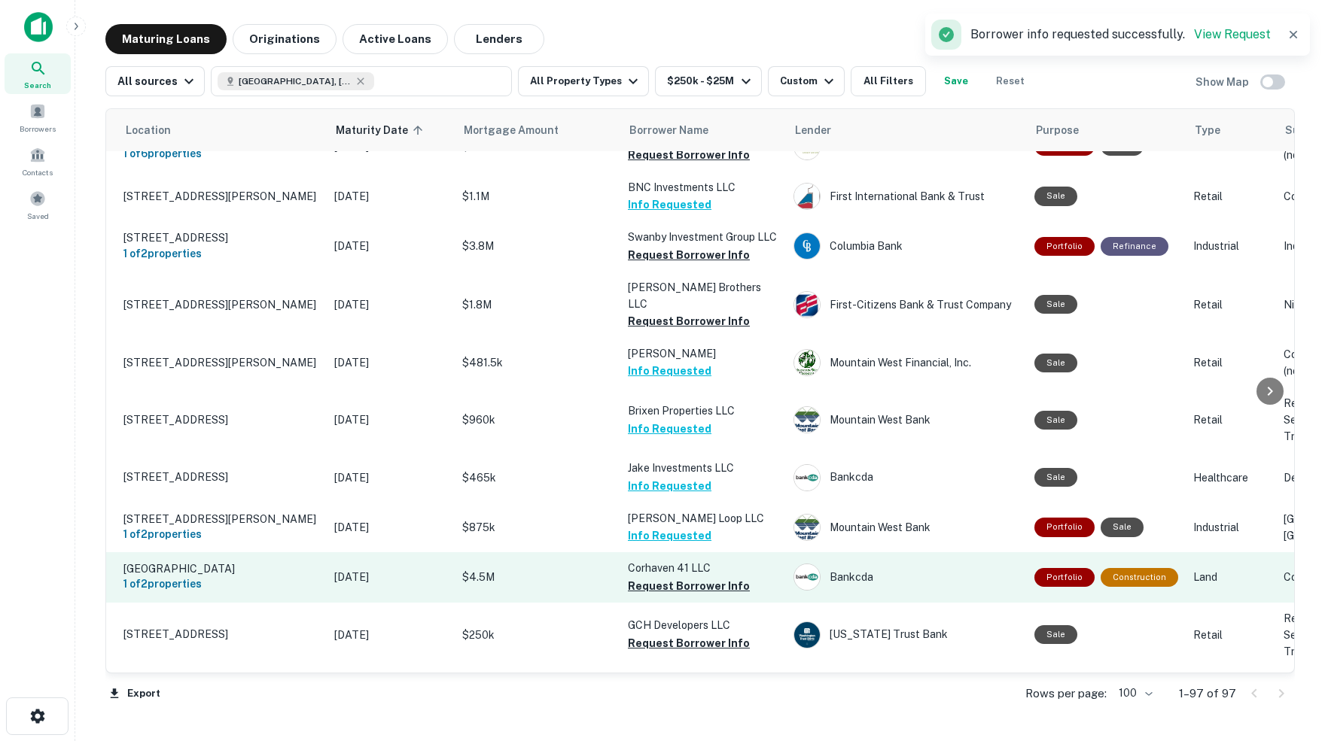
scroll to position [3691, 34]
click at [683, 576] on button "Request Borrower Info" at bounding box center [689, 585] width 122 height 18
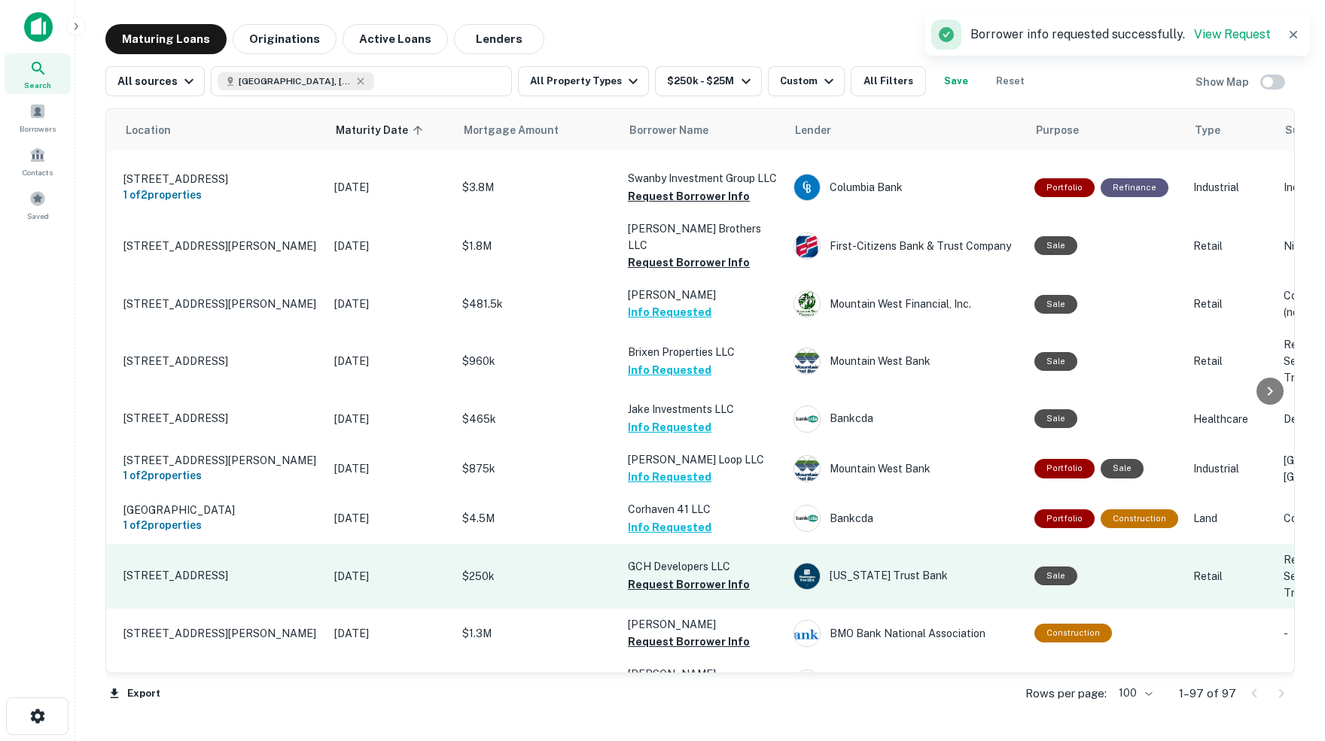
scroll to position [3757, 34]
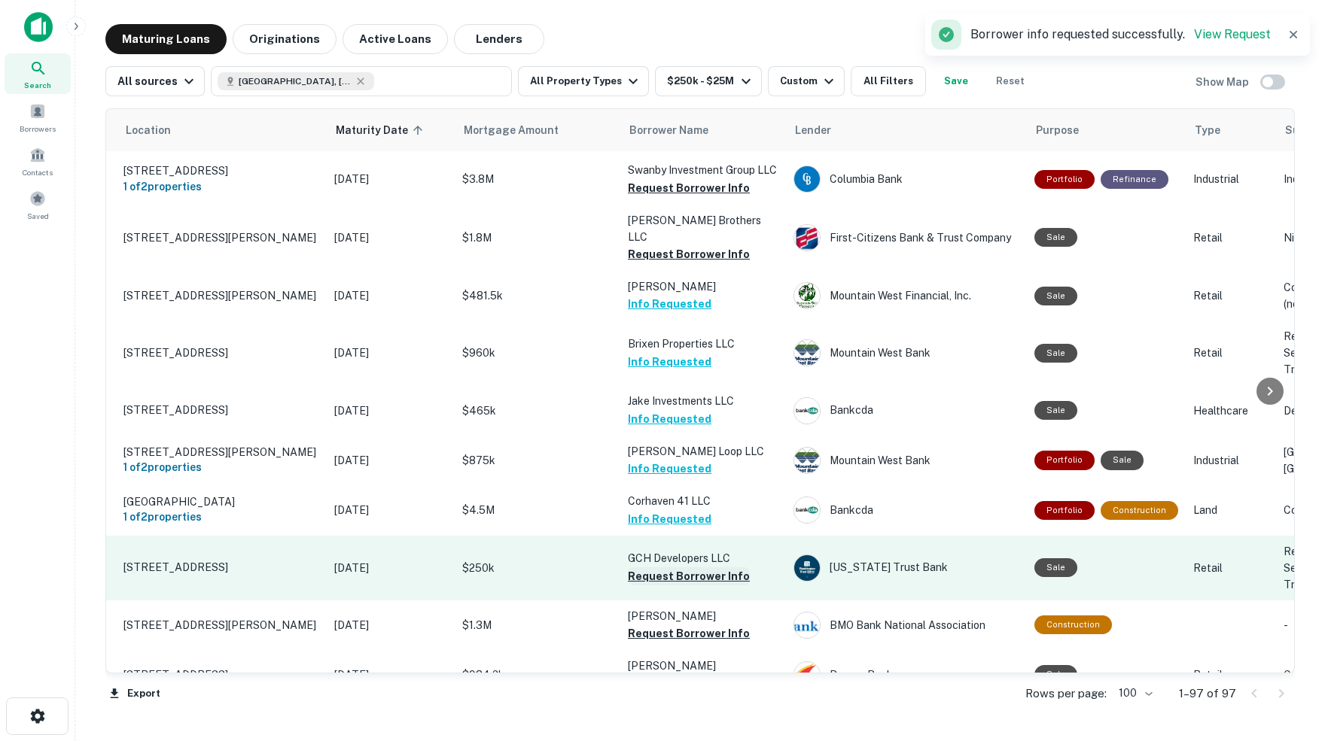
click at [650, 567] on button "Request Borrower Info" at bounding box center [689, 576] width 122 height 18
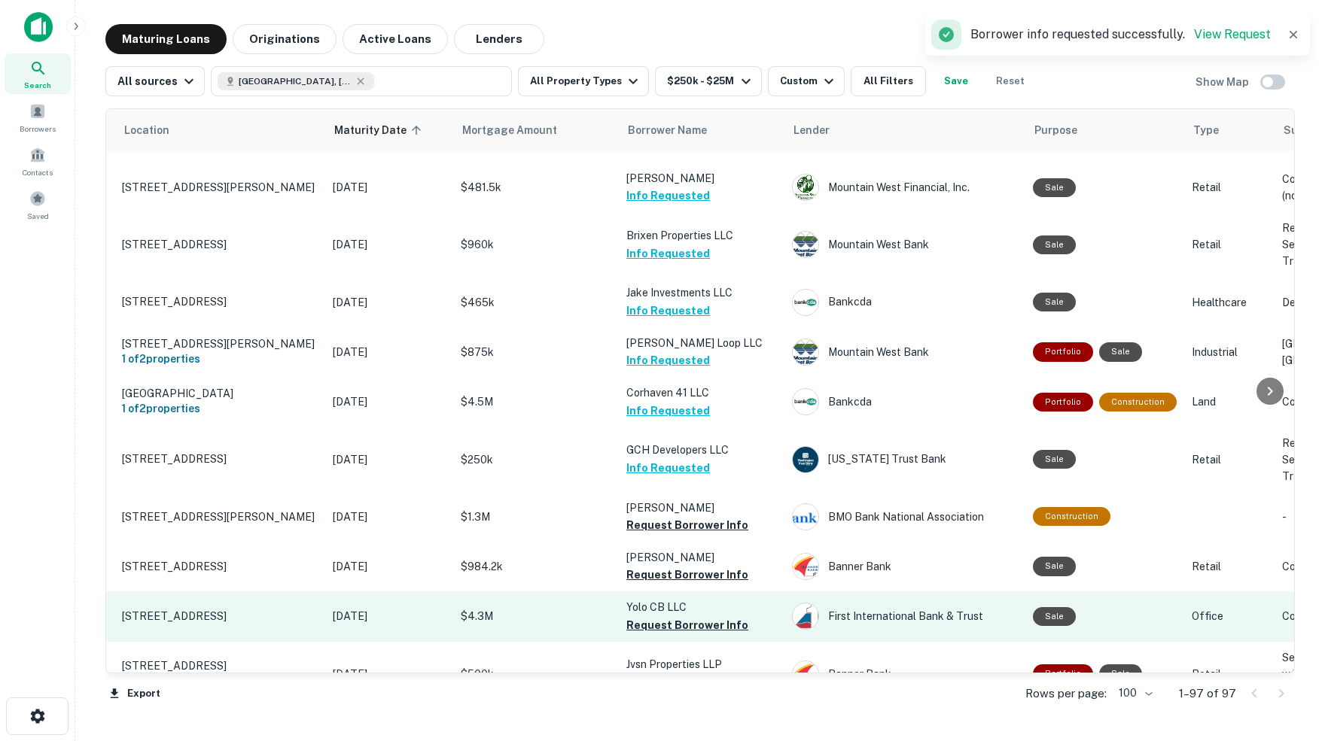
scroll to position [3876, 35]
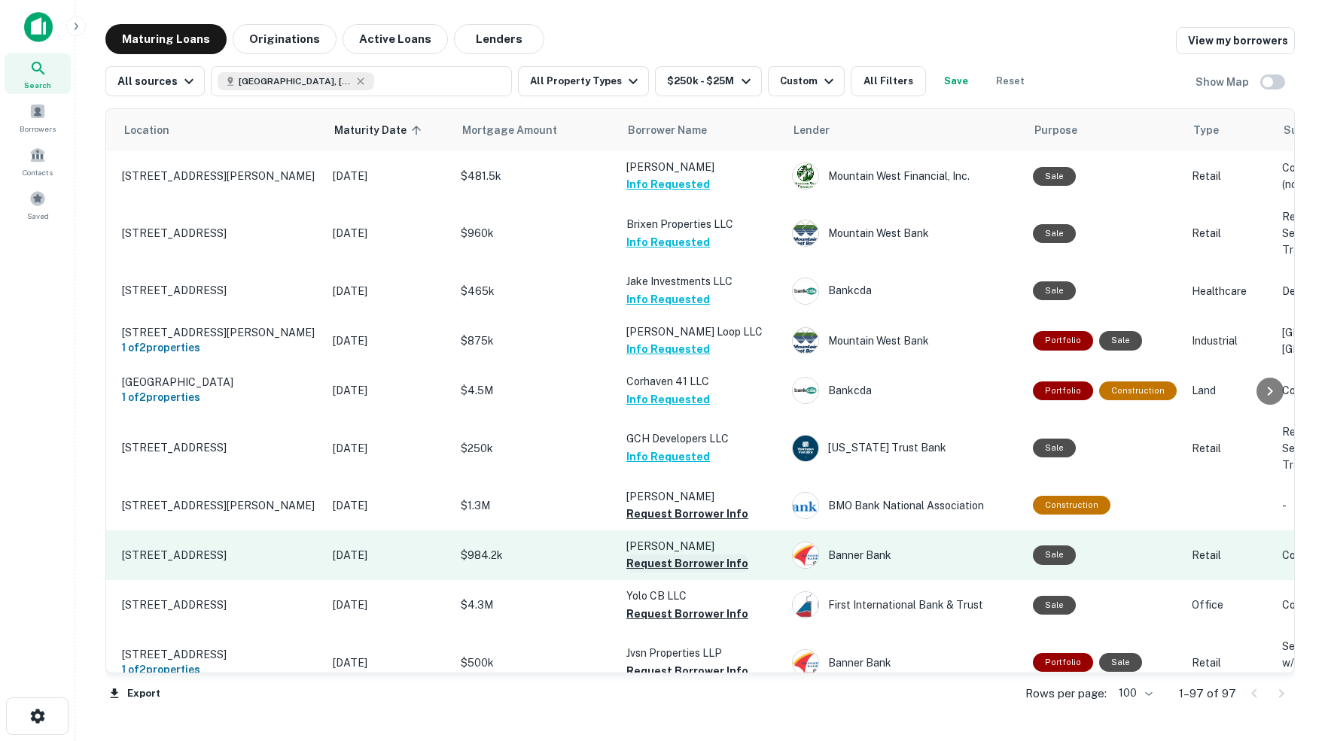
click at [650, 555] on button "Request Borrower Info" at bounding box center [687, 564] width 122 height 18
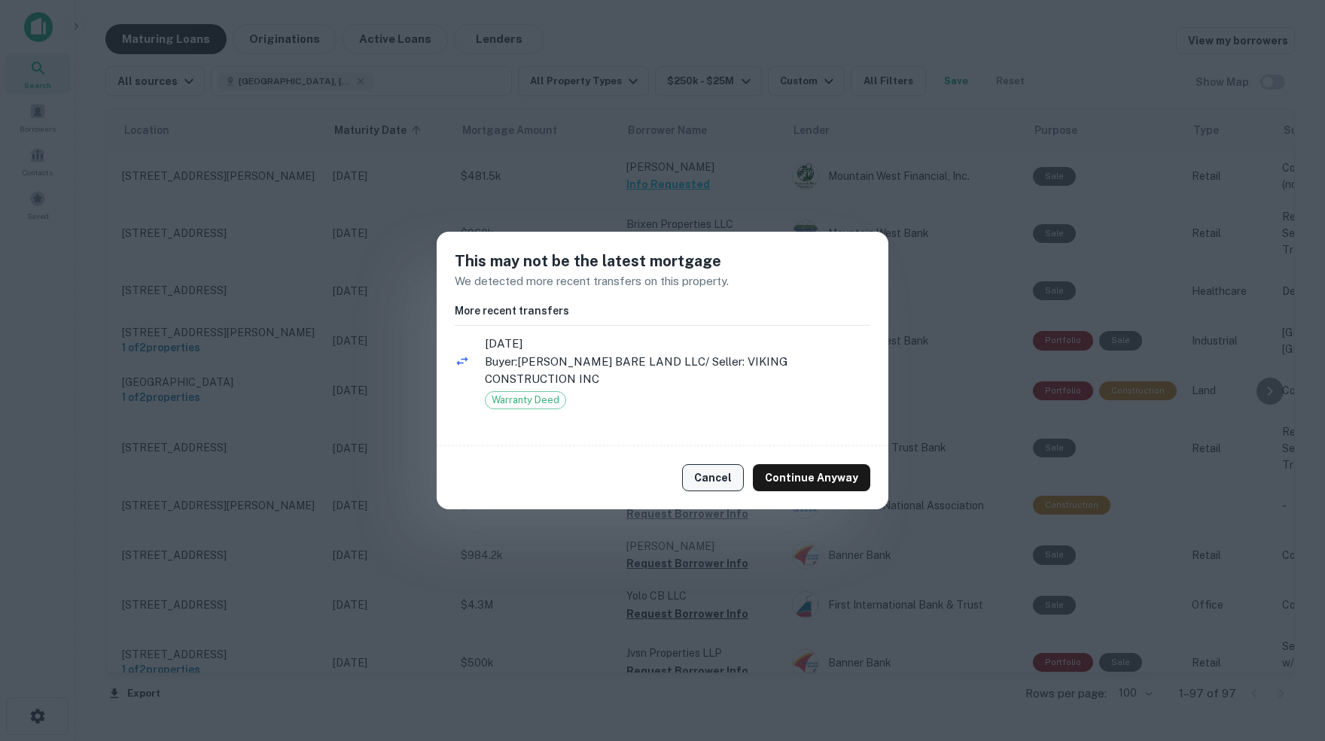
click at [710, 470] on button "Cancel" at bounding box center [713, 477] width 62 height 27
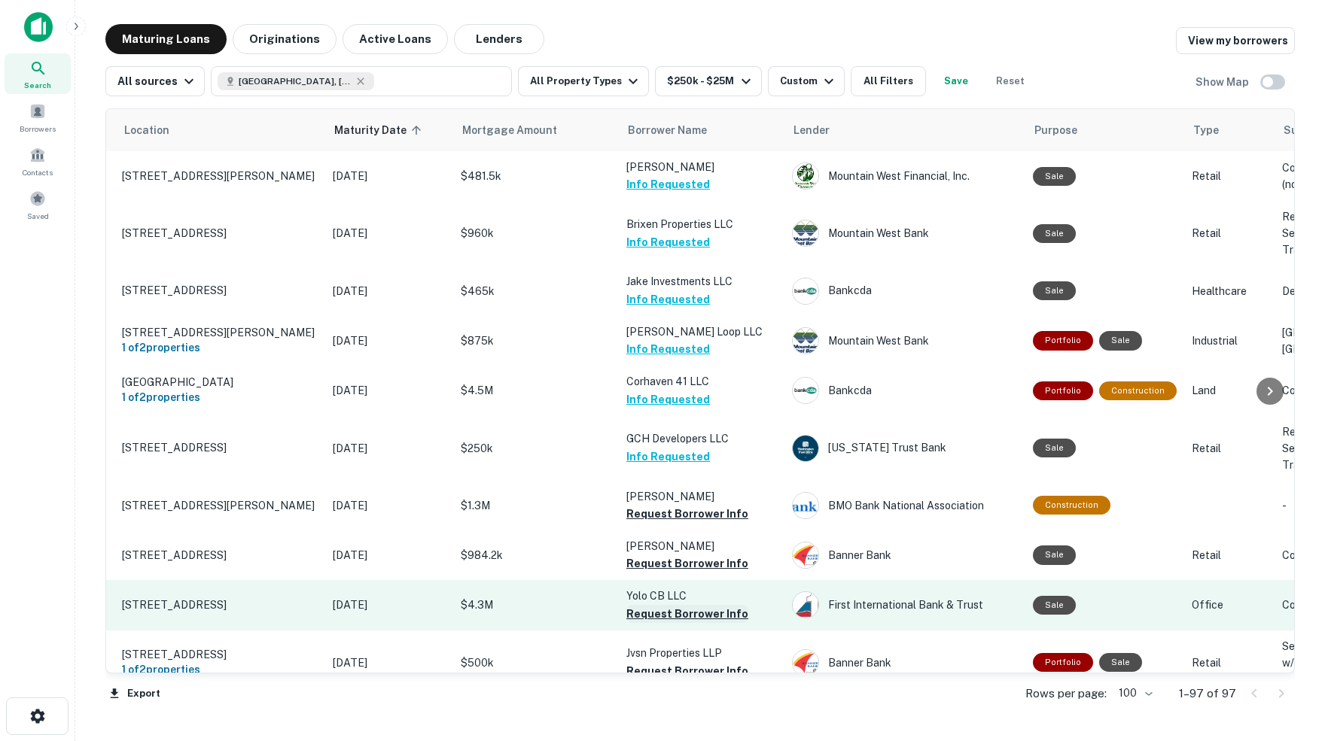
click at [655, 605] on button "Request Borrower Info" at bounding box center [687, 614] width 122 height 18
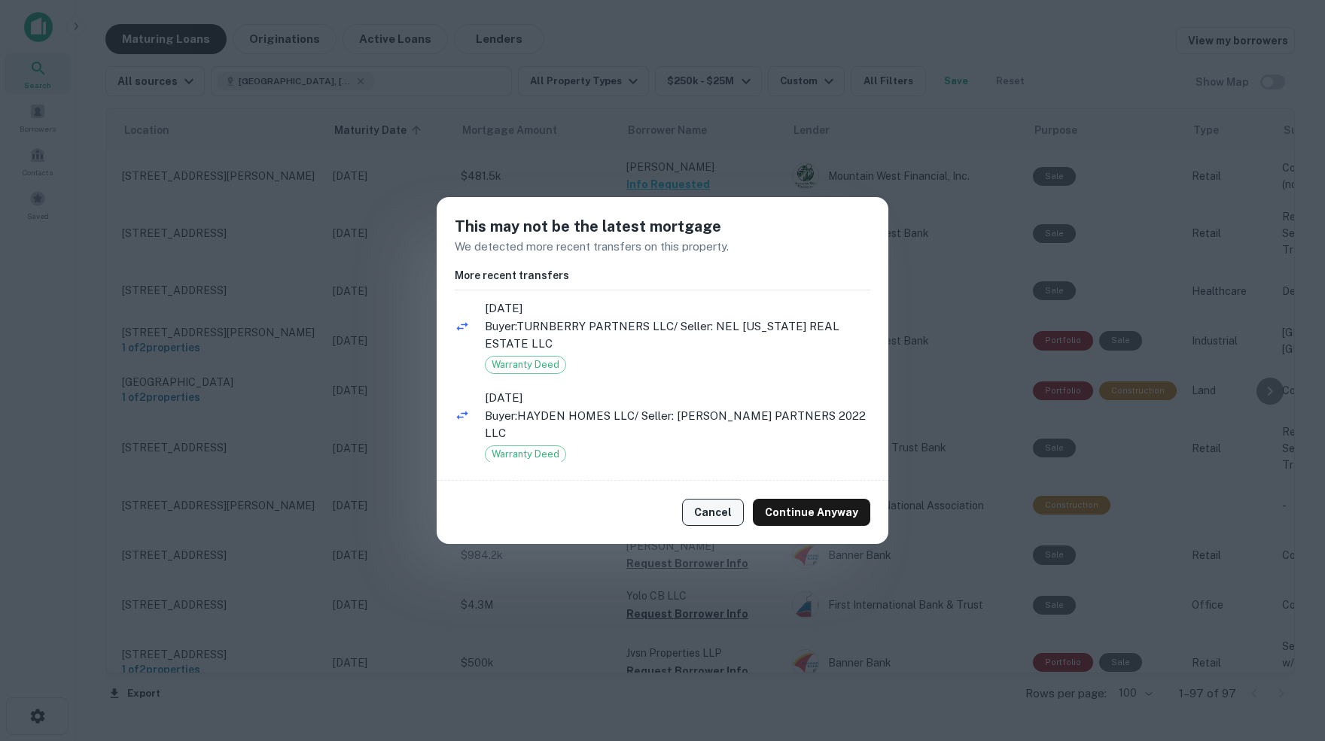
click at [713, 510] on button "Cancel" at bounding box center [713, 512] width 62 height 27
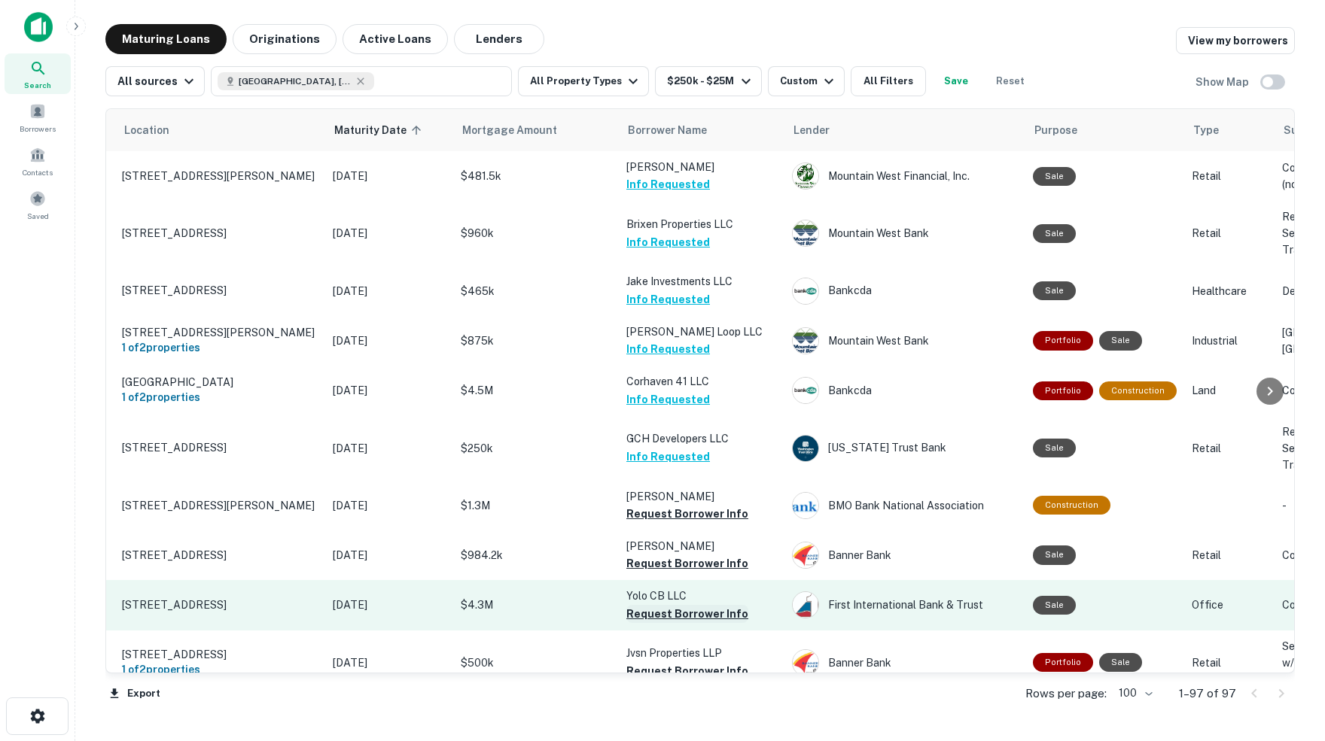
click at [651, 605] on button "Request Borrower Info" at bounding box center [687, 614] width 122 height 18
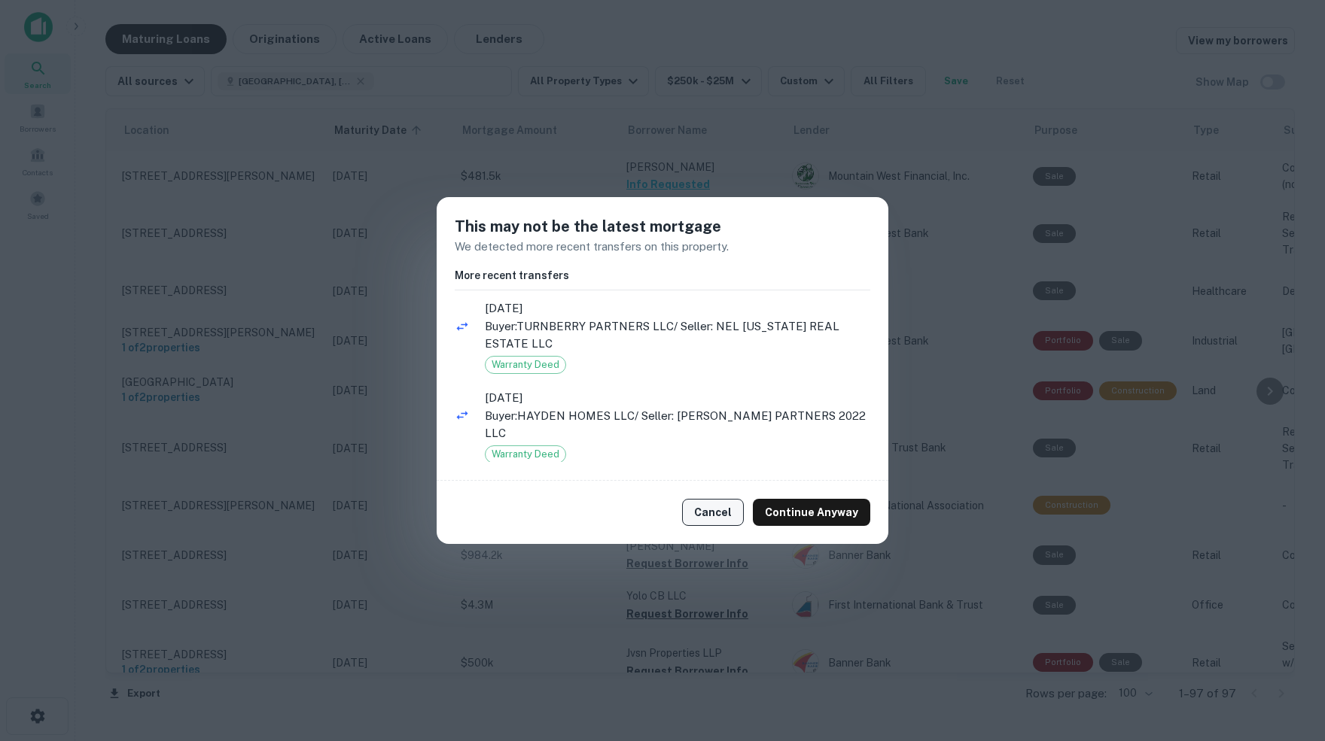
click at [715, 509] on button "Cancel" at bounding box center [713, 512] width 62 height 27
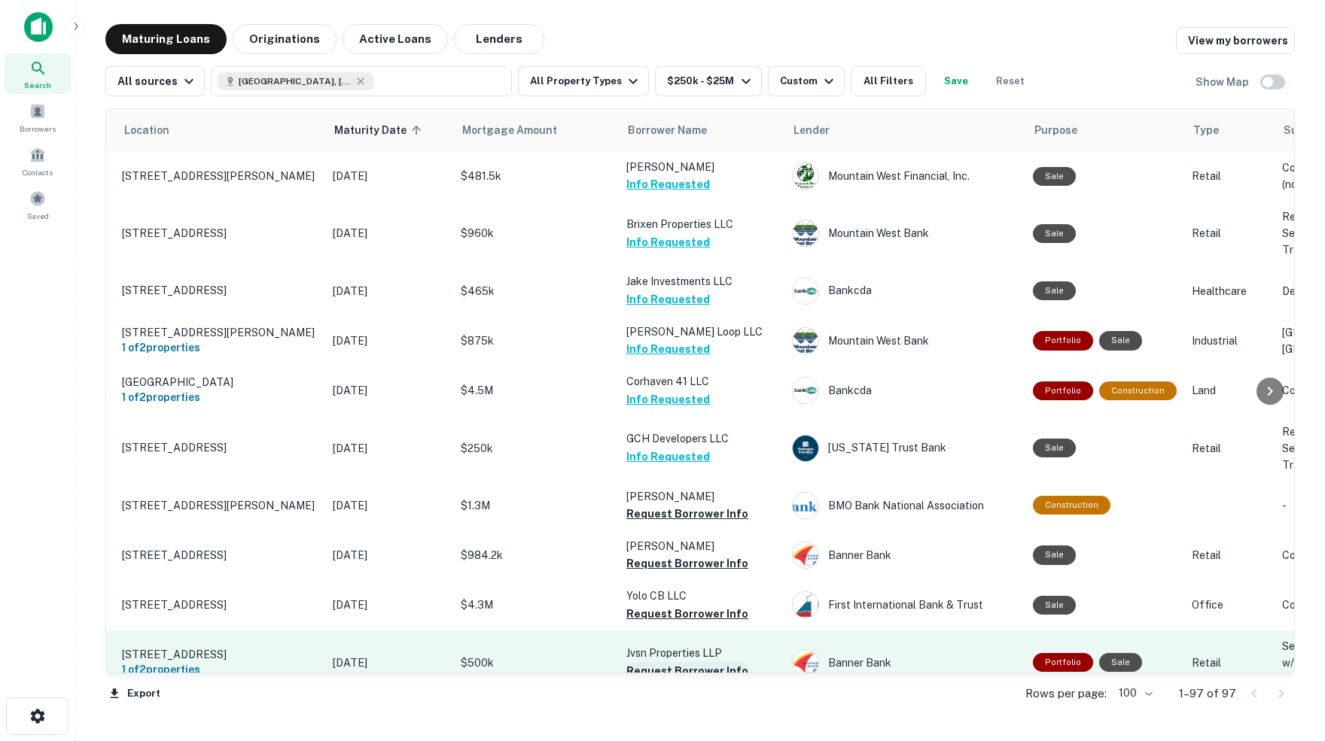
click at [660, 662] on button "Request Borrower Info" at bounding box center [687, 671] width 122 height 18
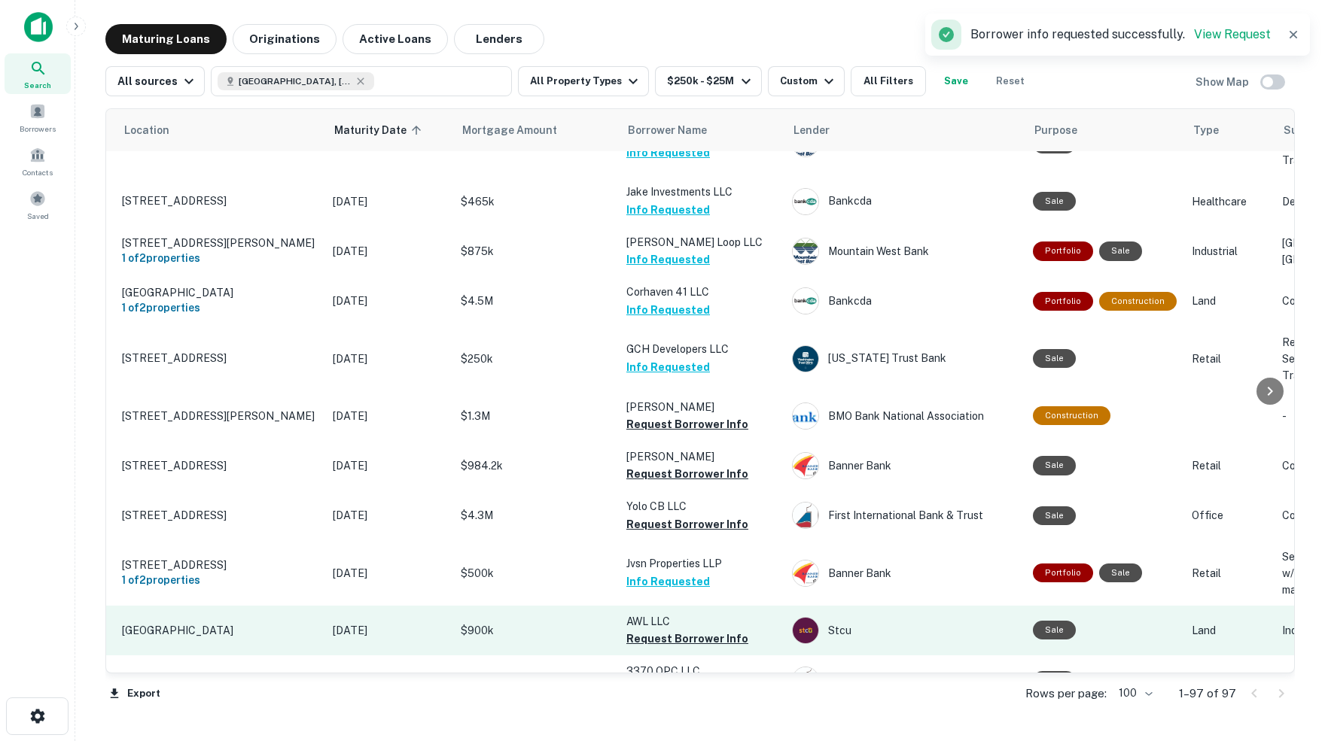
scroll to position [3977, 35]
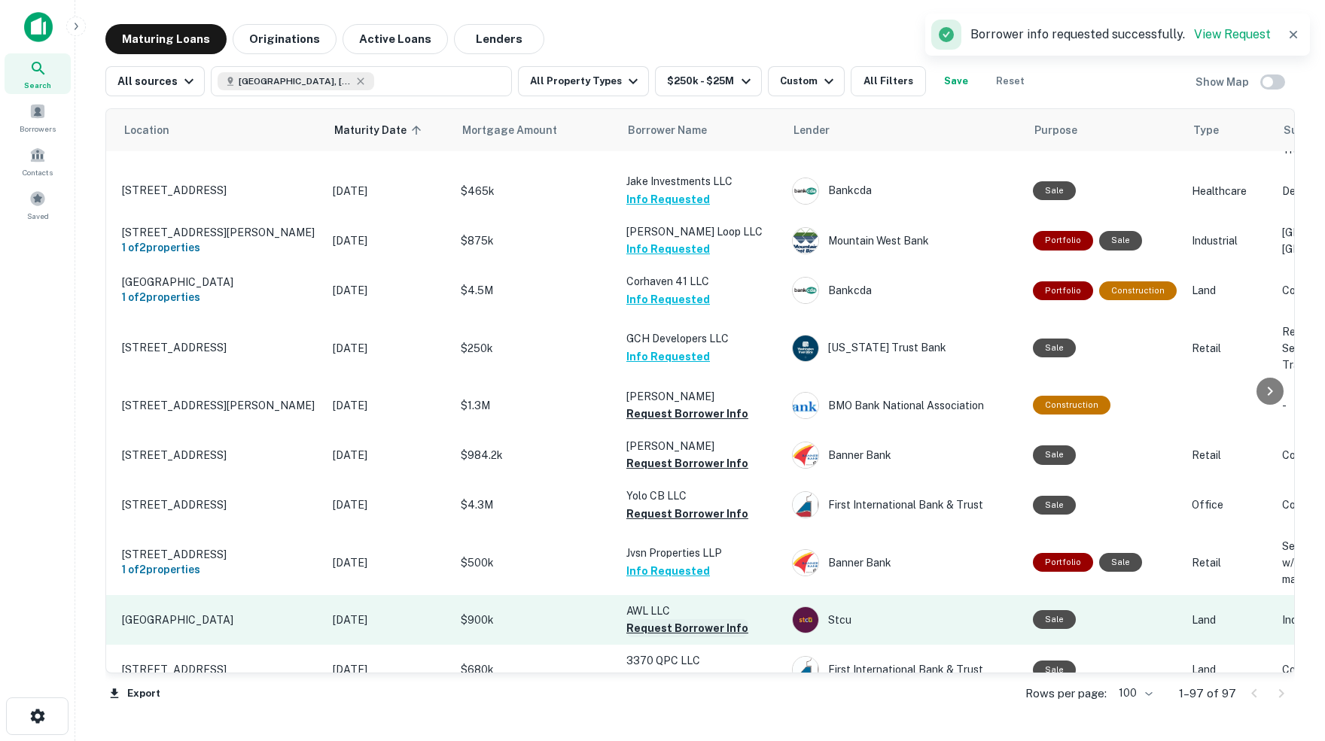
click at [683, 619] on button "Request Borrower Info" at bounding box center [687, 628] width 122 height 18
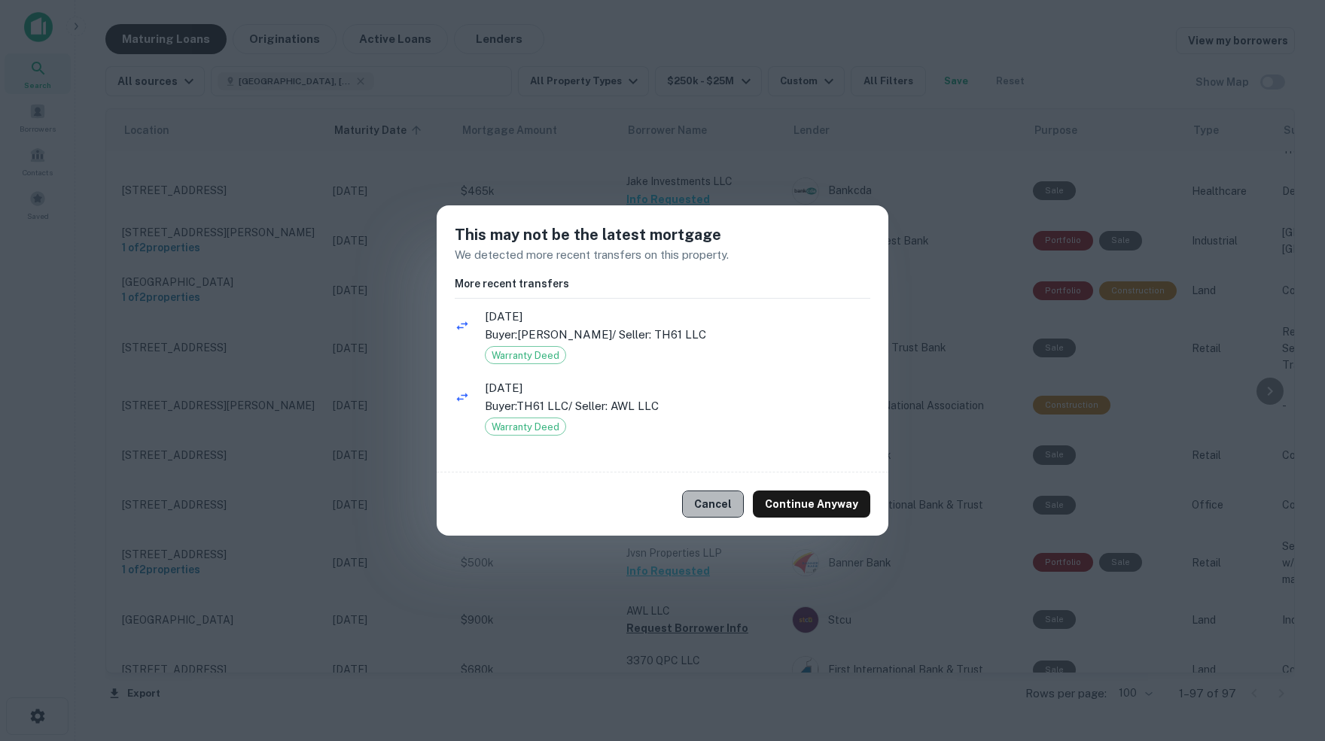
click at [716, 507] on button "Cancel" at bounding box center [713, 504] width 62 height 27
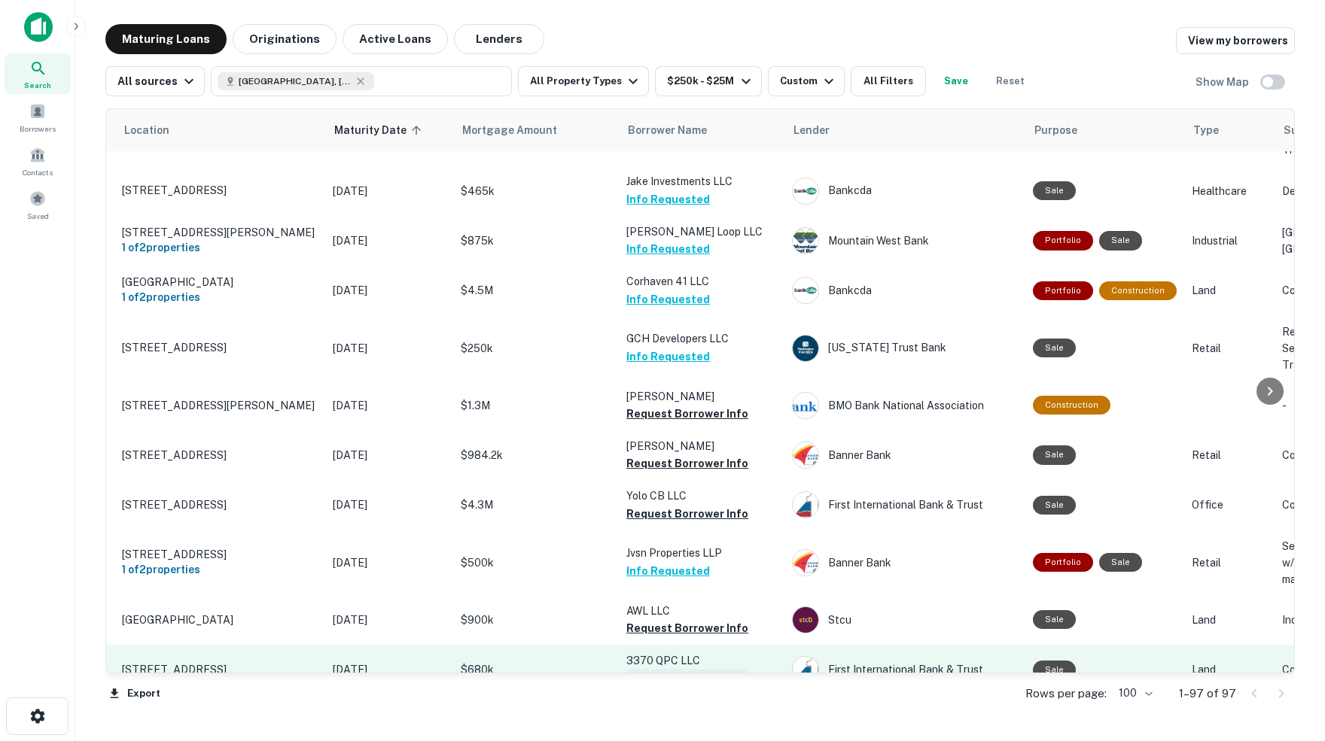
click at [646, 669] on button "Request Borrower Info" at bounding box center [687, 678] width 122 height 18
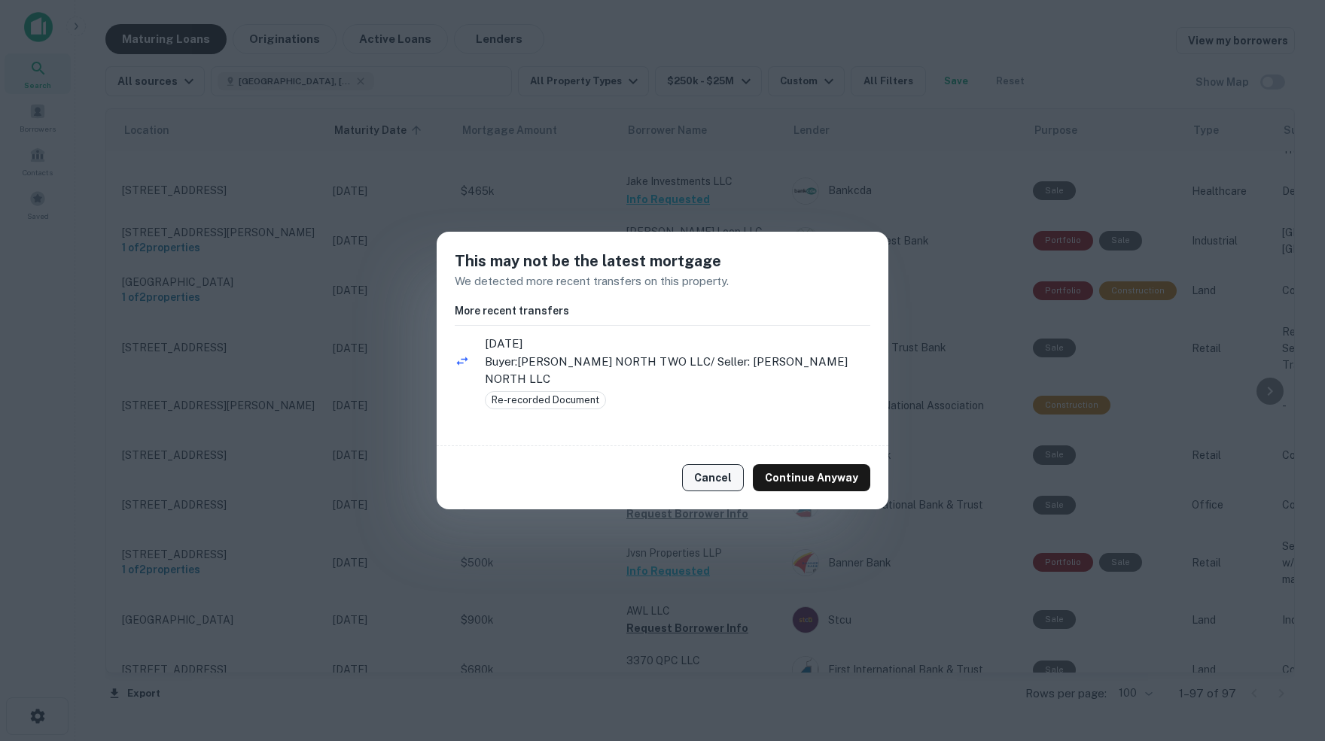
click at [716, 466] on button "Cancel" at bounding box center [713, 477] width 62 height 27
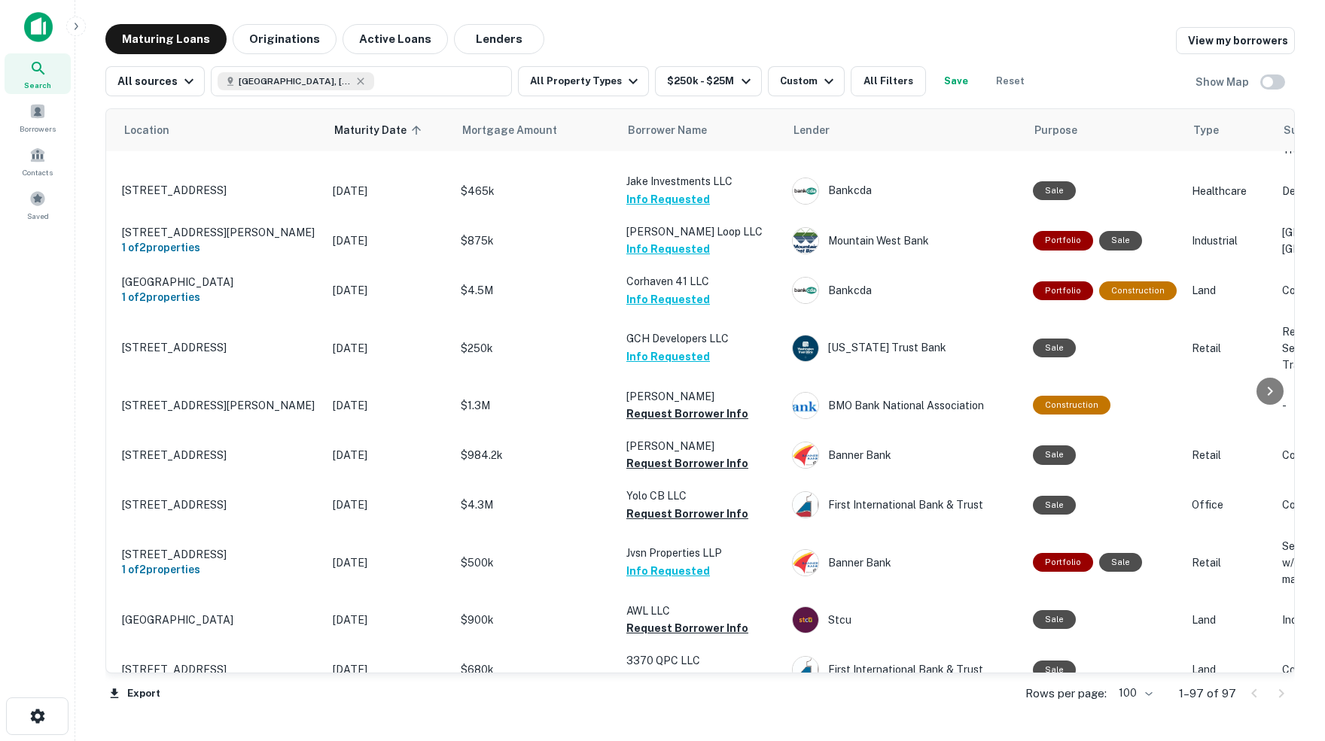
click at [669, 719] on button "Request Borrower Info" at bounding box center [687, 728] width 122 height 18
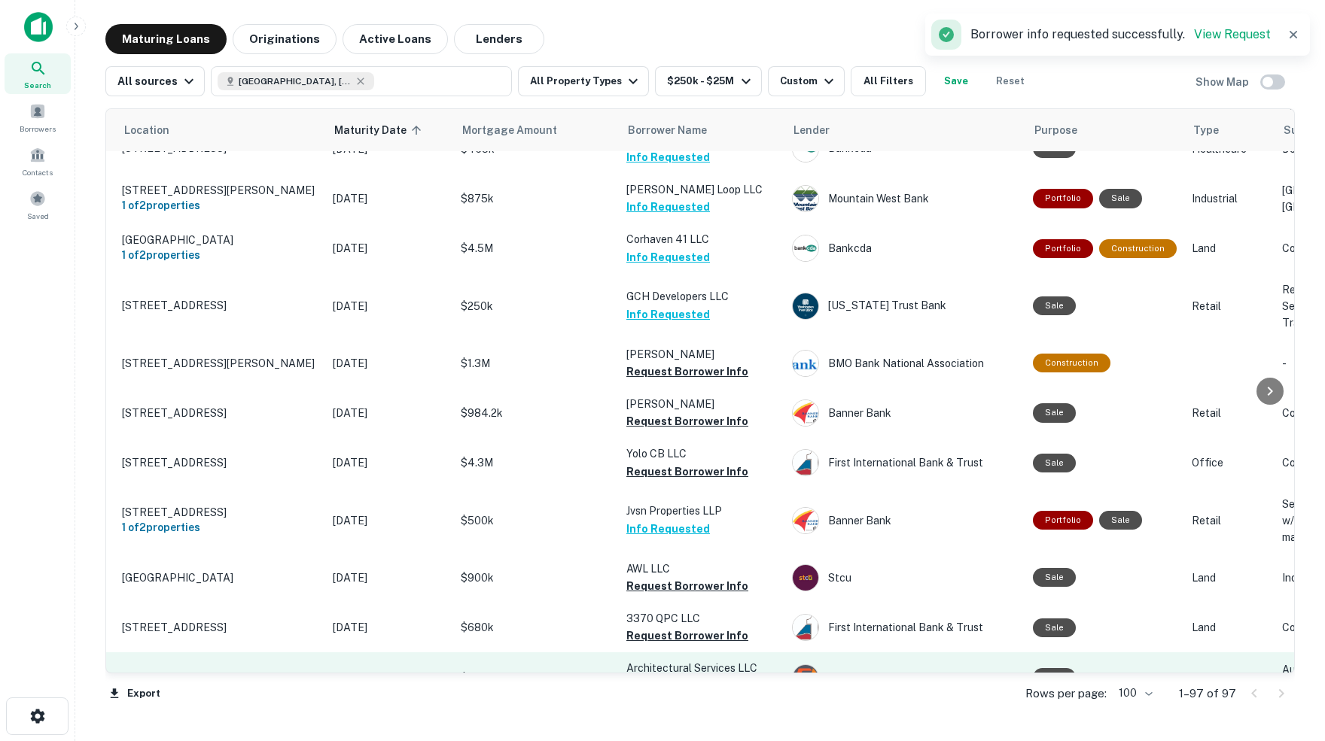
scroll to position [4022, 33]
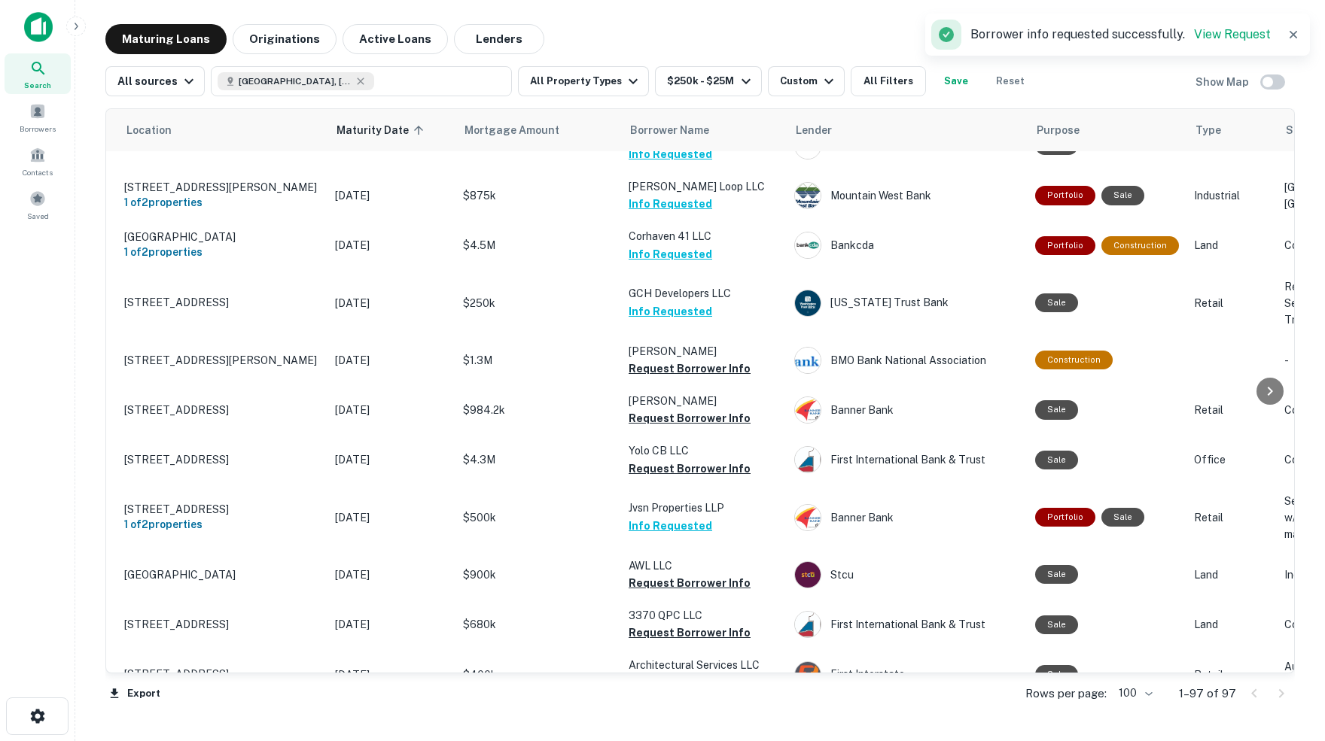
click at [674, 724] on button "Request Borrower Info" at bounding box center [689, 733] width 122 height 18
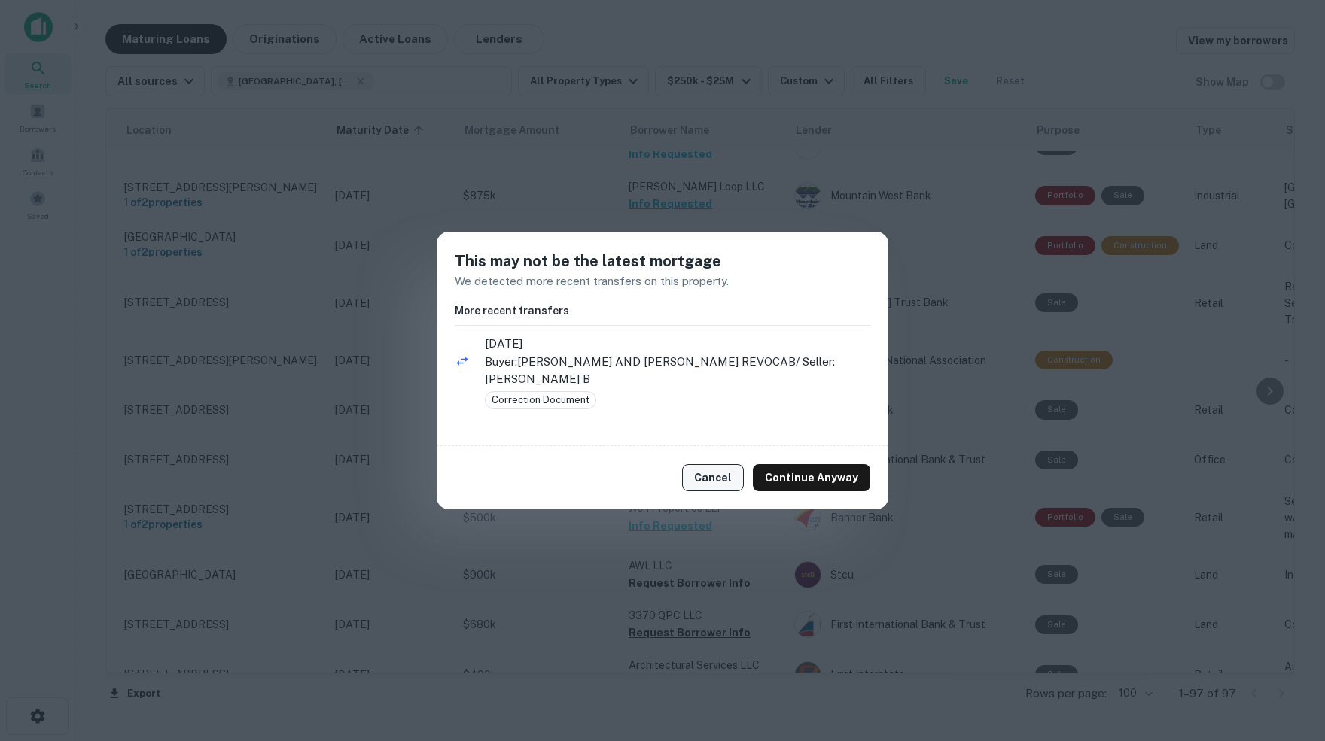
click at [724, 478] on button "Cancel" at bounding box center [713, 477] width 62 height 27
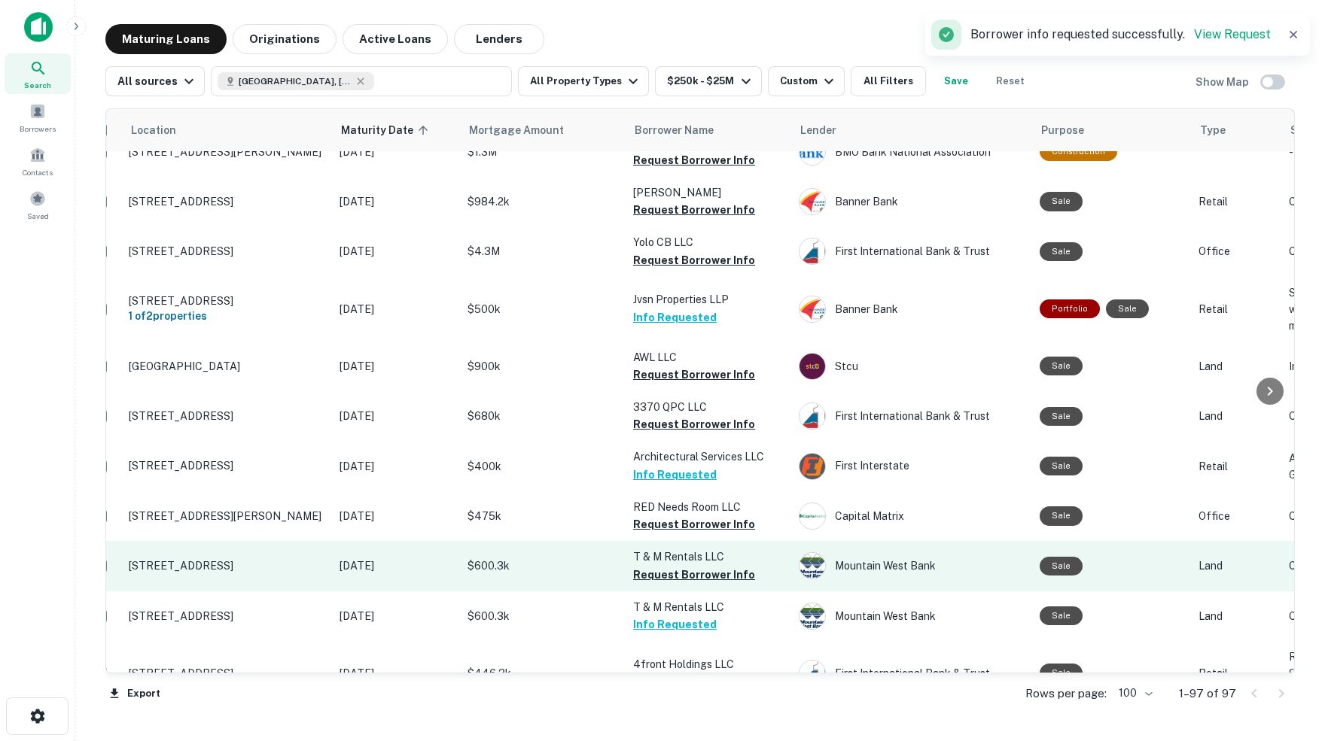
scroll to position [4233, 29]
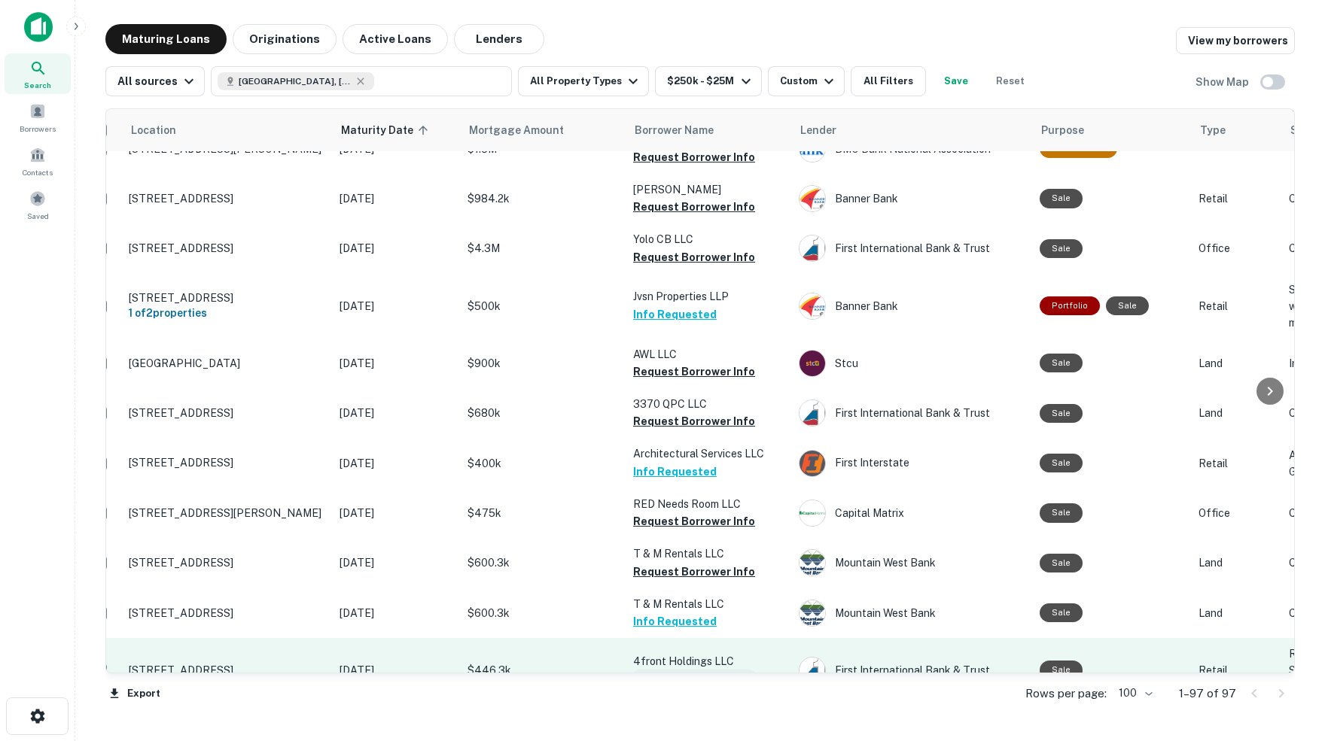
click at [655, 670] on button "Request Borrower Info" at bounding box center [694, 679] width 122 height 18
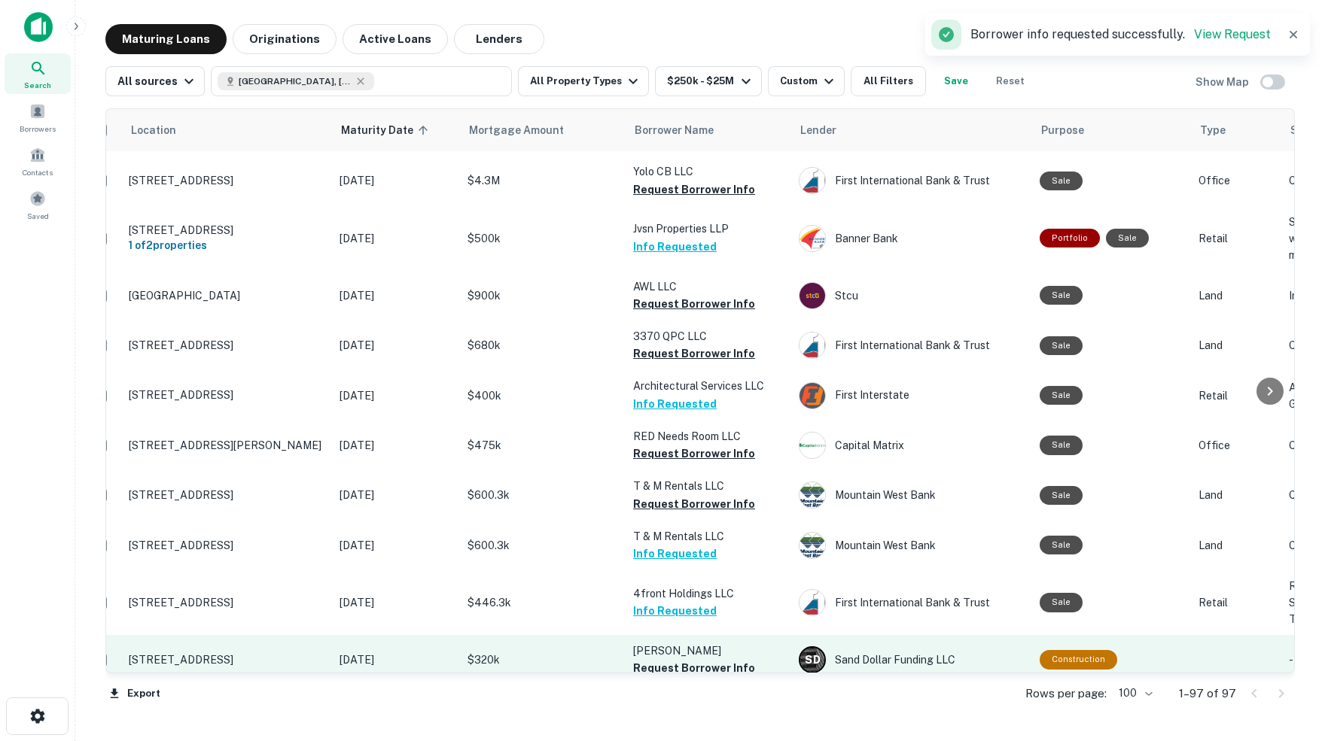
scroll to position [4305, 29]
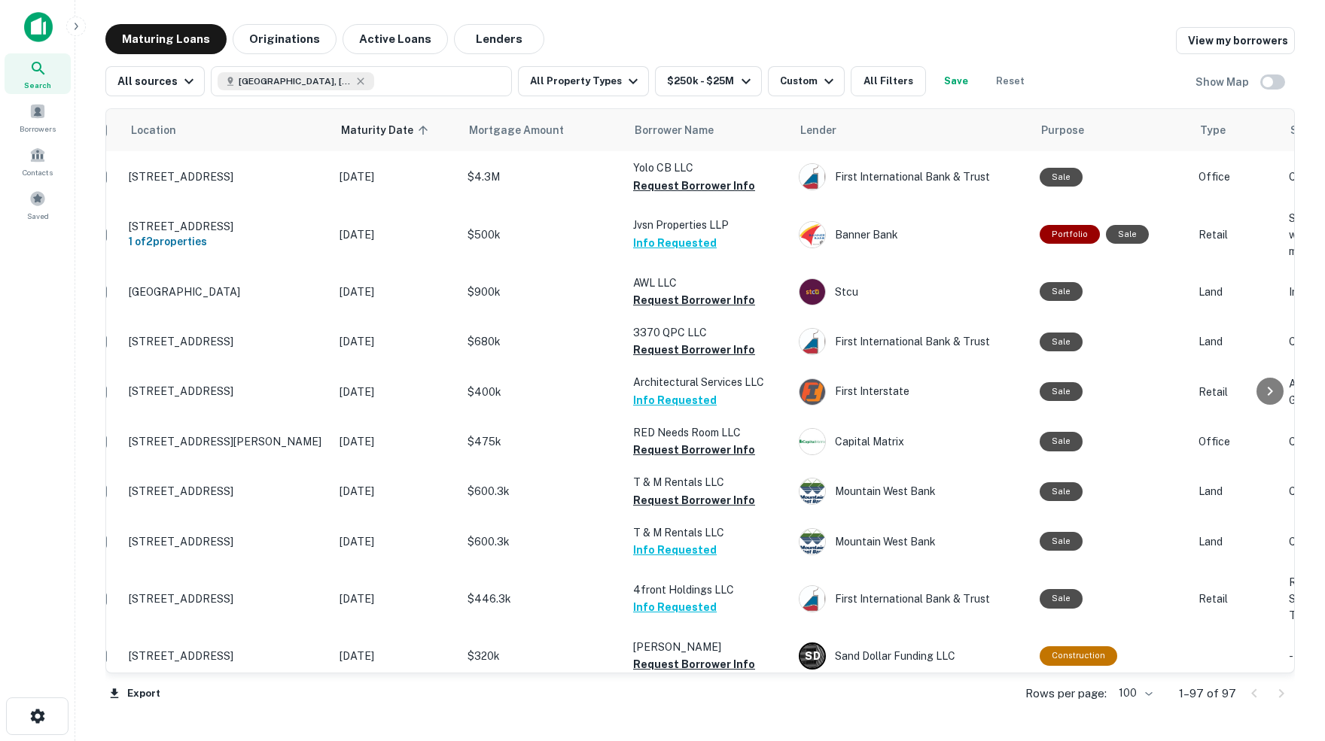
click at [658, 707] on button "Request Borrower Info" at bounding box center [694, 716] width 122 height 18
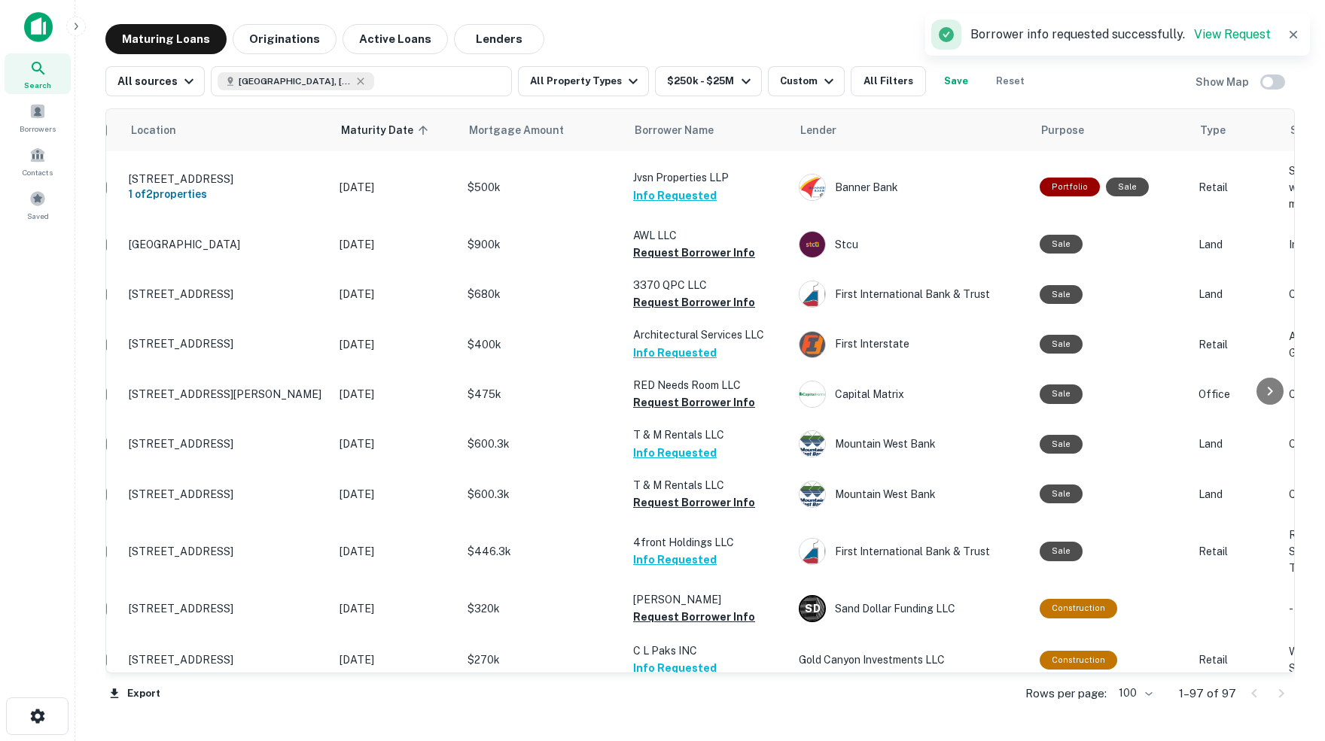
scroll to position [4356, 29]
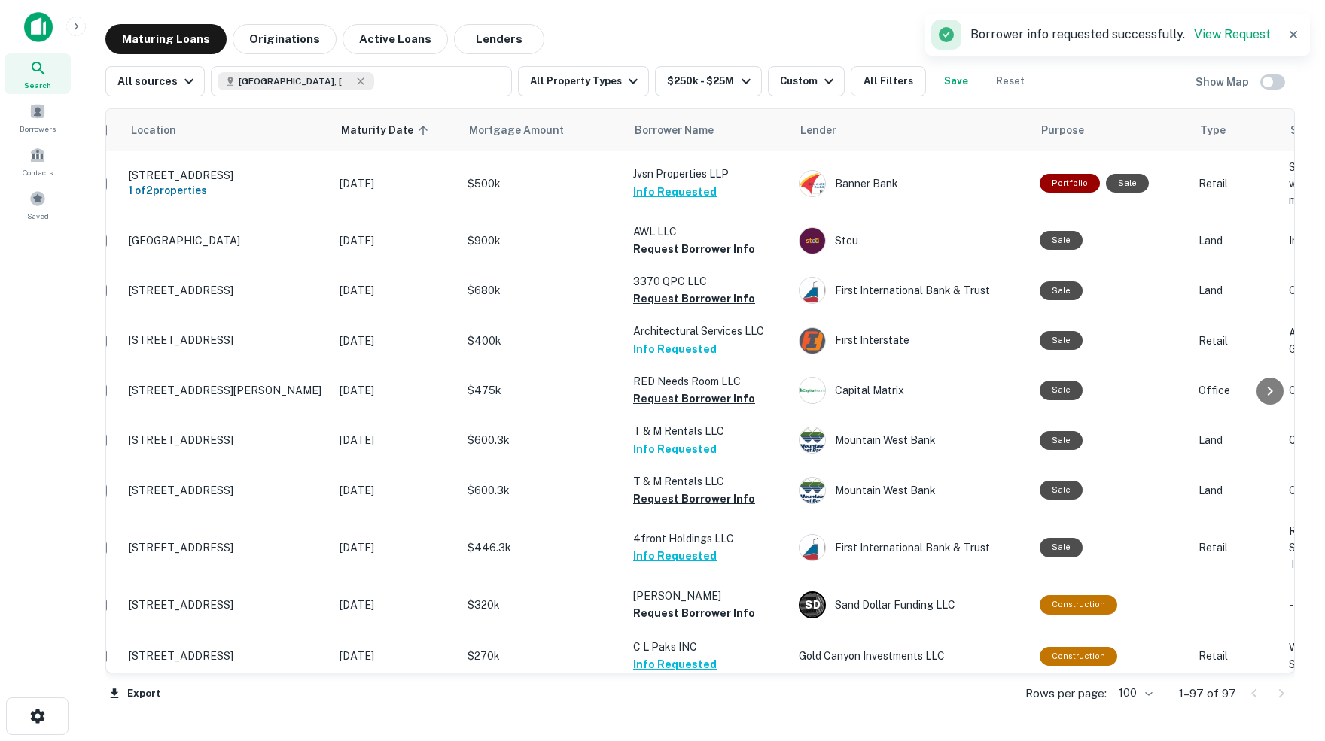
click at [675, 708] on button "Request Borrower Info" at bounding box center [694, 717] width 122 height 18
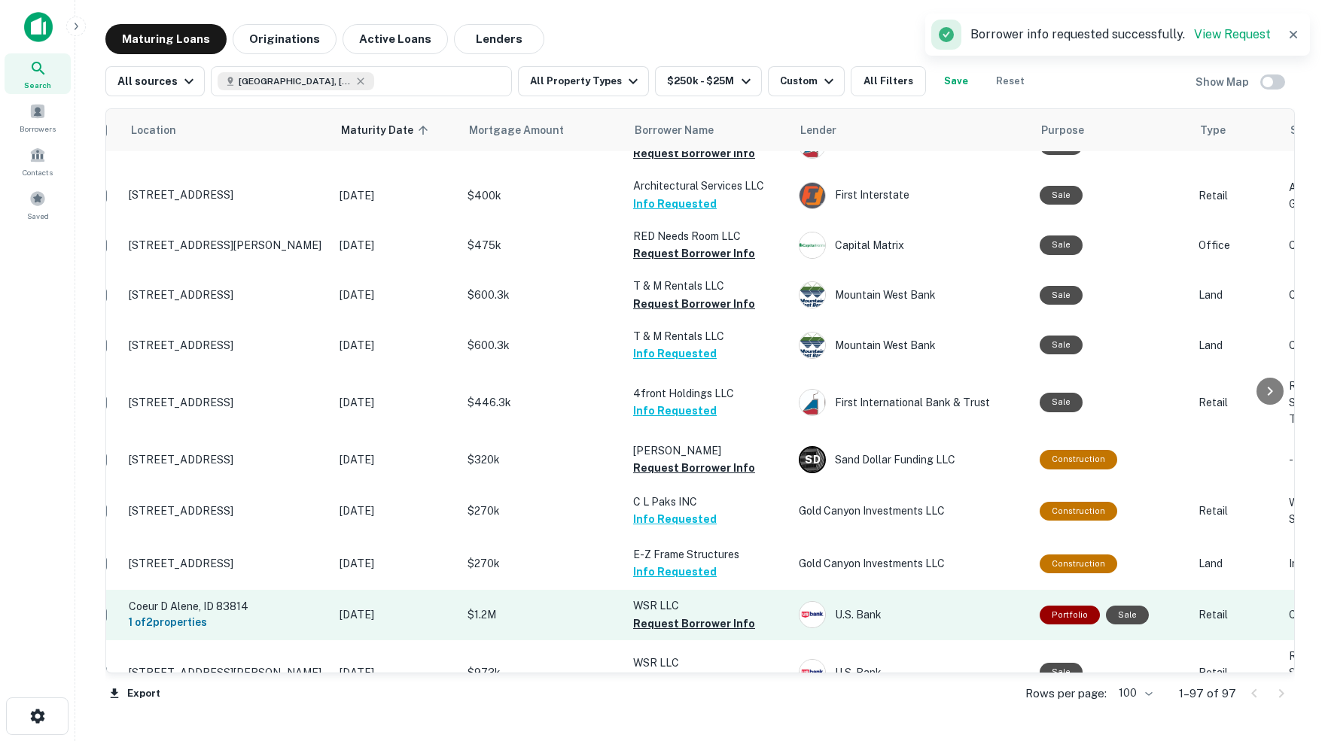
scroll to position [4504, 29]
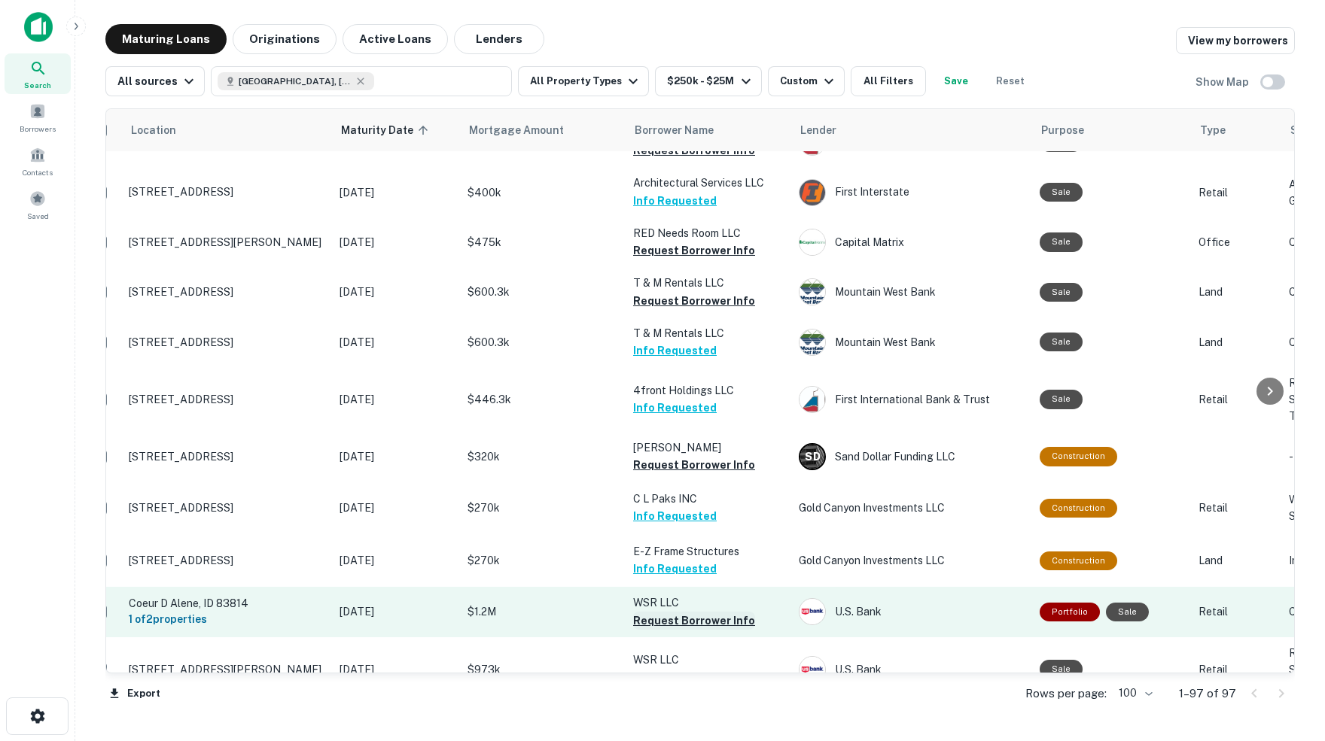
click at [680, 612] on button "Request Borrower Info" at bounding box center [694, 621] width 122 height 18
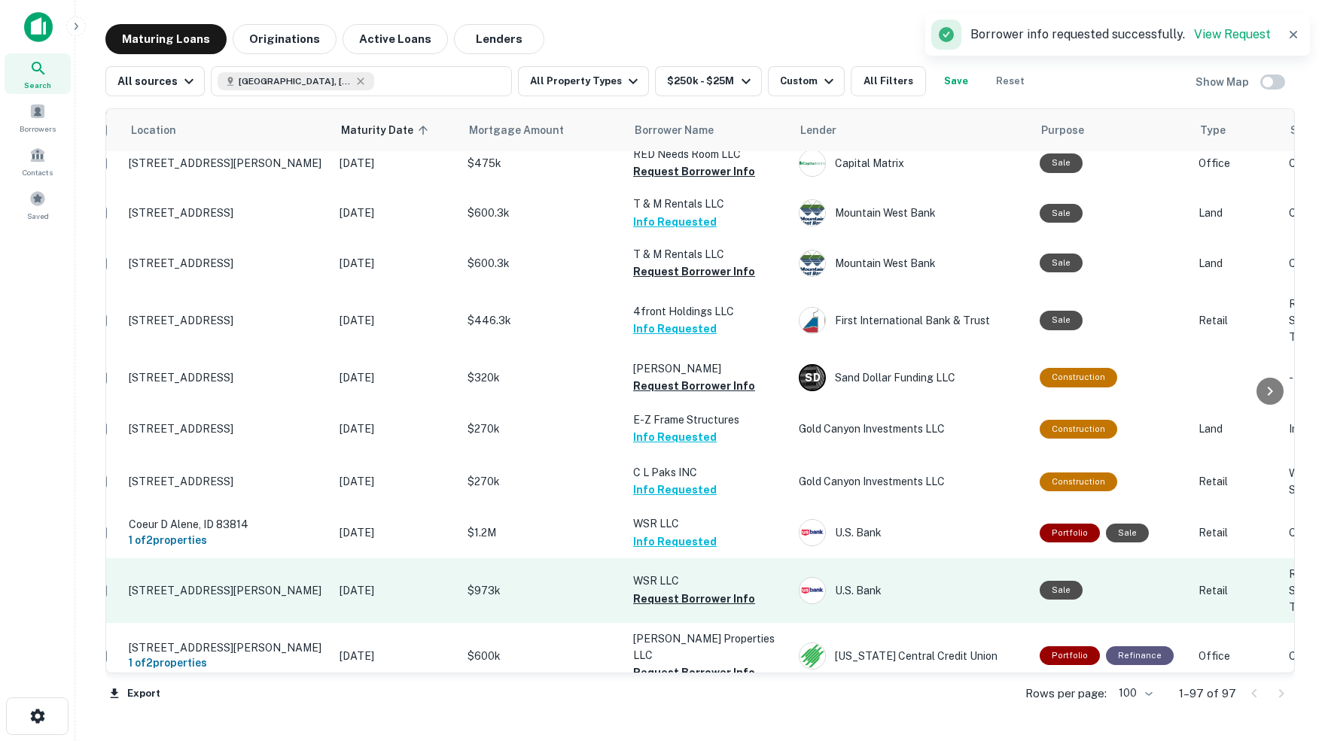
scroll to position [4601, 29]
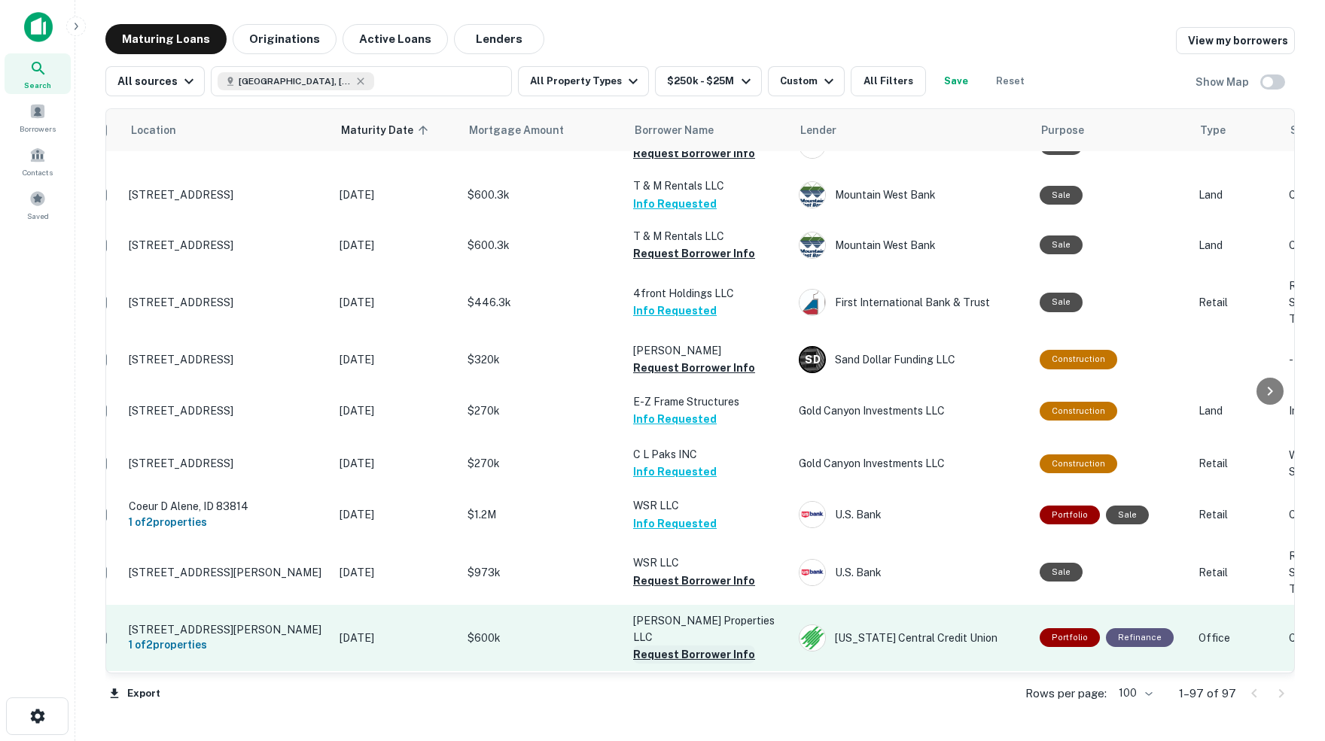
click at [690, 646] on button "Request Borrower Info" at bounding box center [694, 655] width 122 height 18
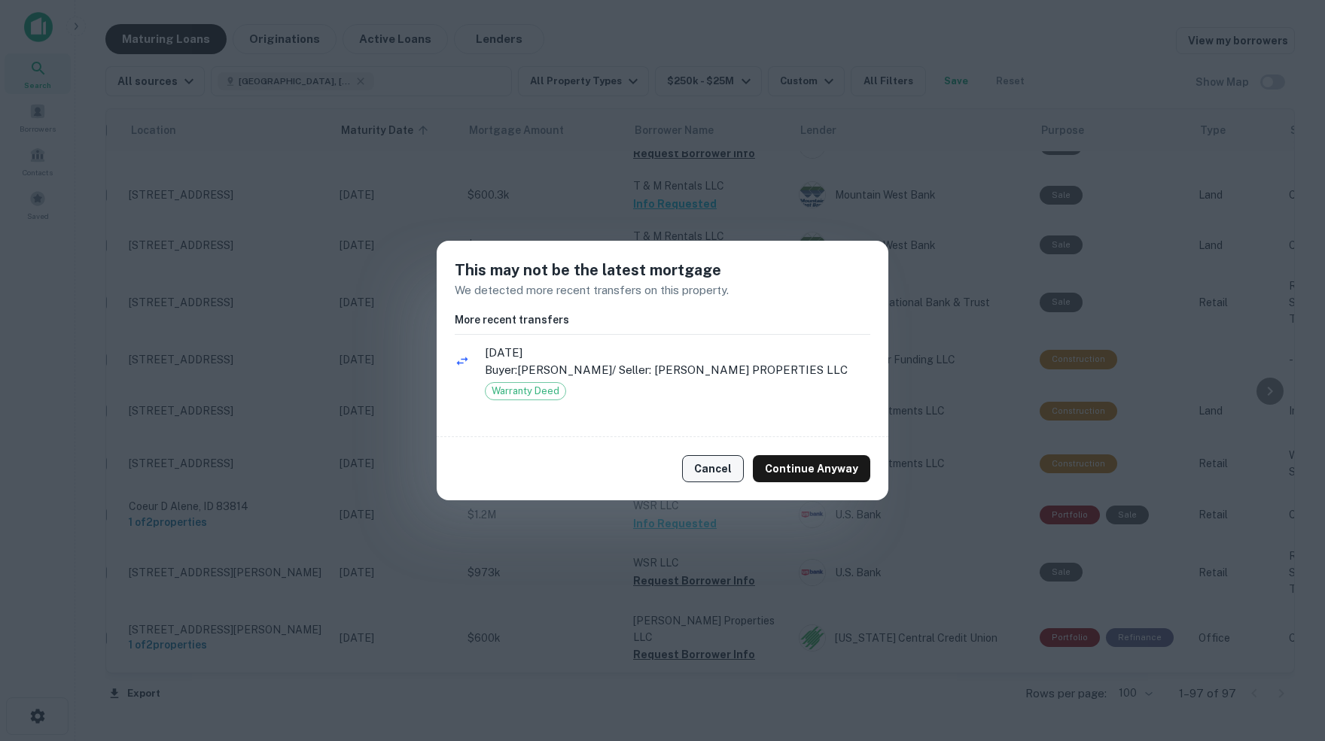
click at [720, 468] on button "Cancel" at bounding box center [713, 468] width 62 height 27
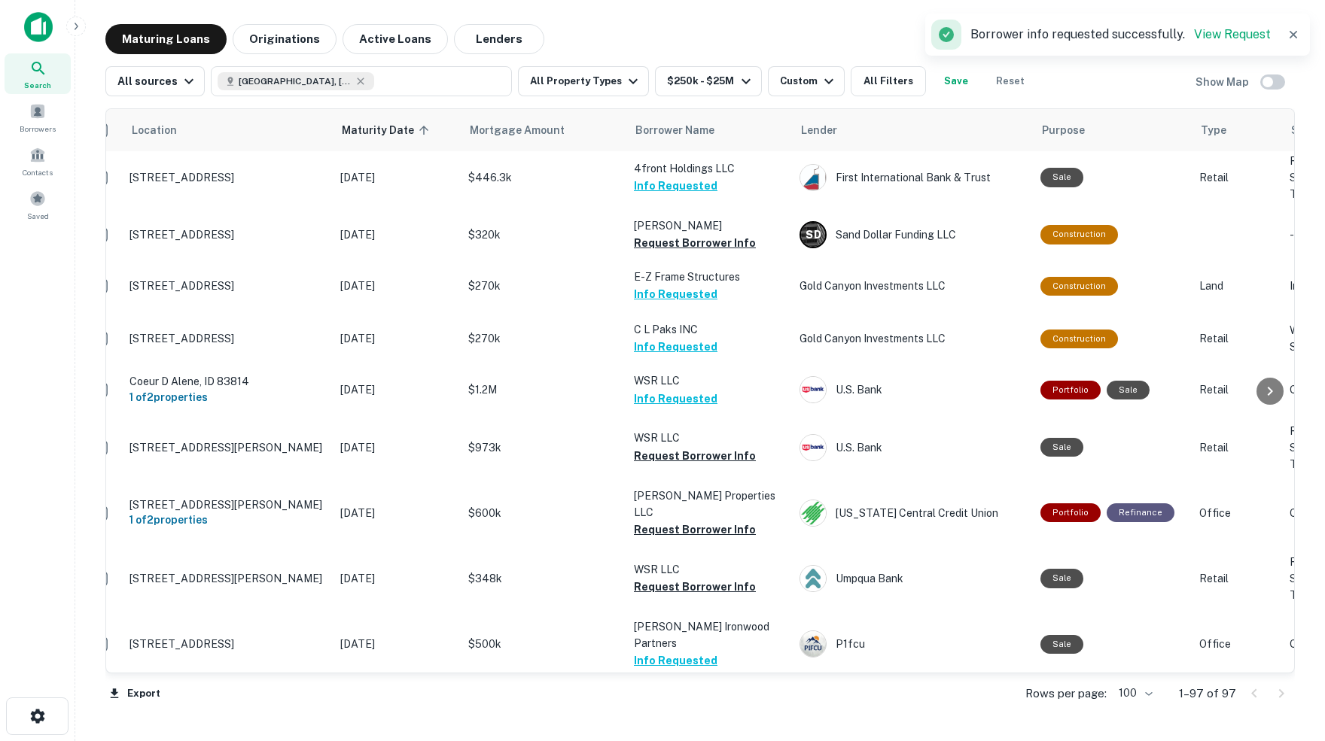
scroll to position [0, 0]
click at [688, 719] on button "Request Borrower Info" at bounding box center [695, 728] width 122 height 18
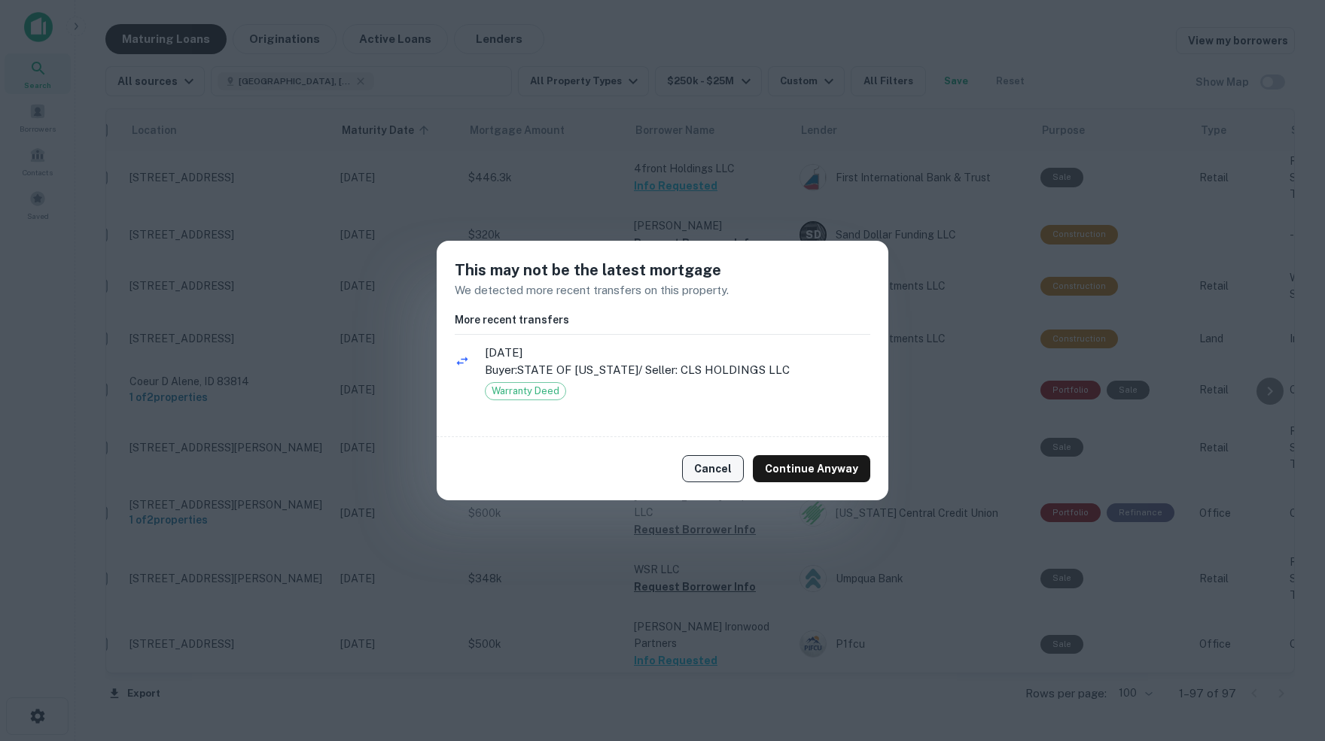
click at [719, 475] on button "Cancel" at bounding box center [713, 468] width 62 height 27
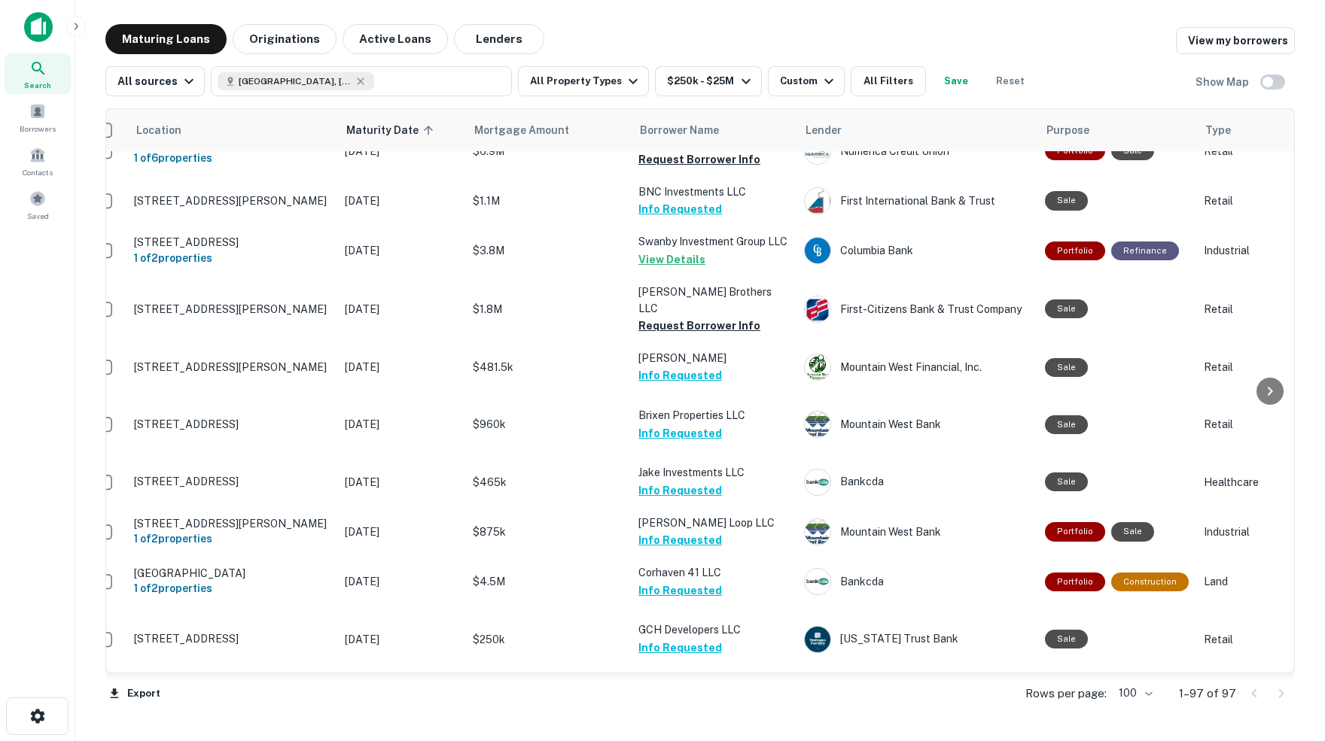
scroll to position [3694, 23]
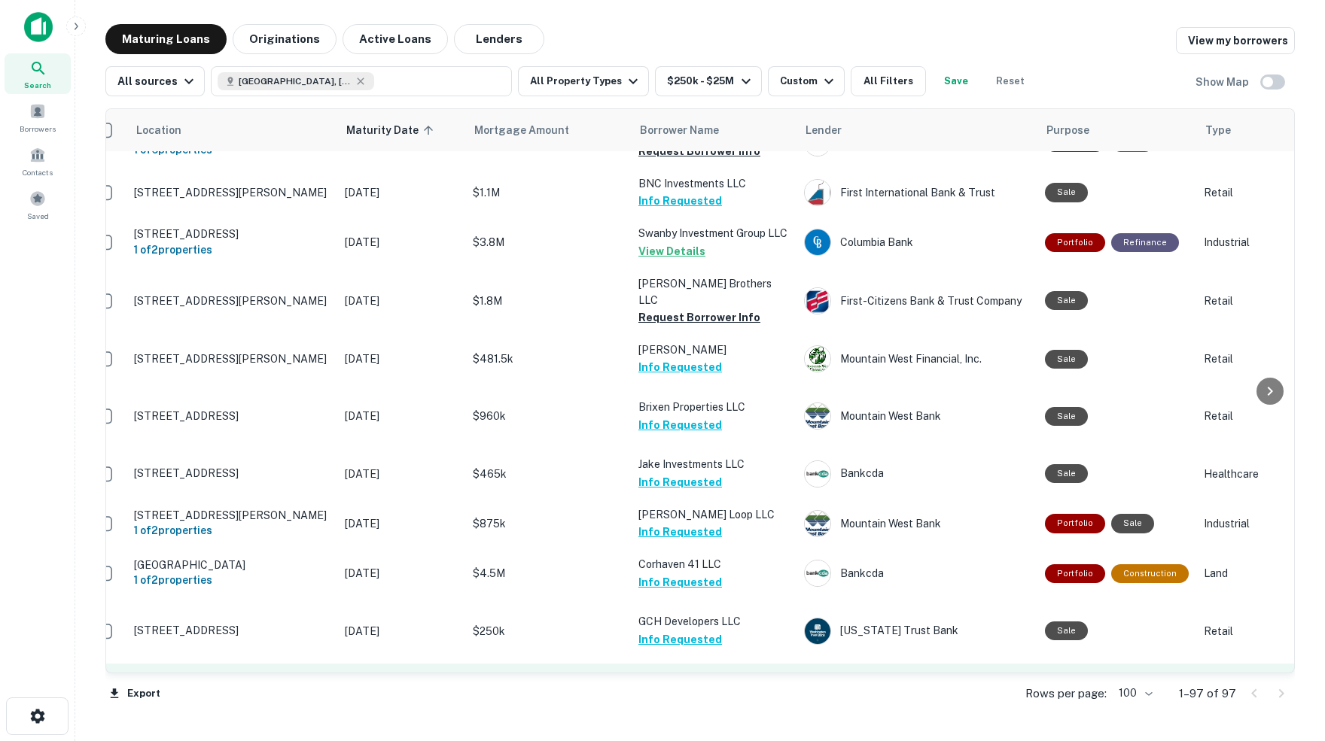
click at [293, 682] on p "1140 E Rookery Rd Hayden, ID 83835" at bounding box center [232, 689] width 196 height 14
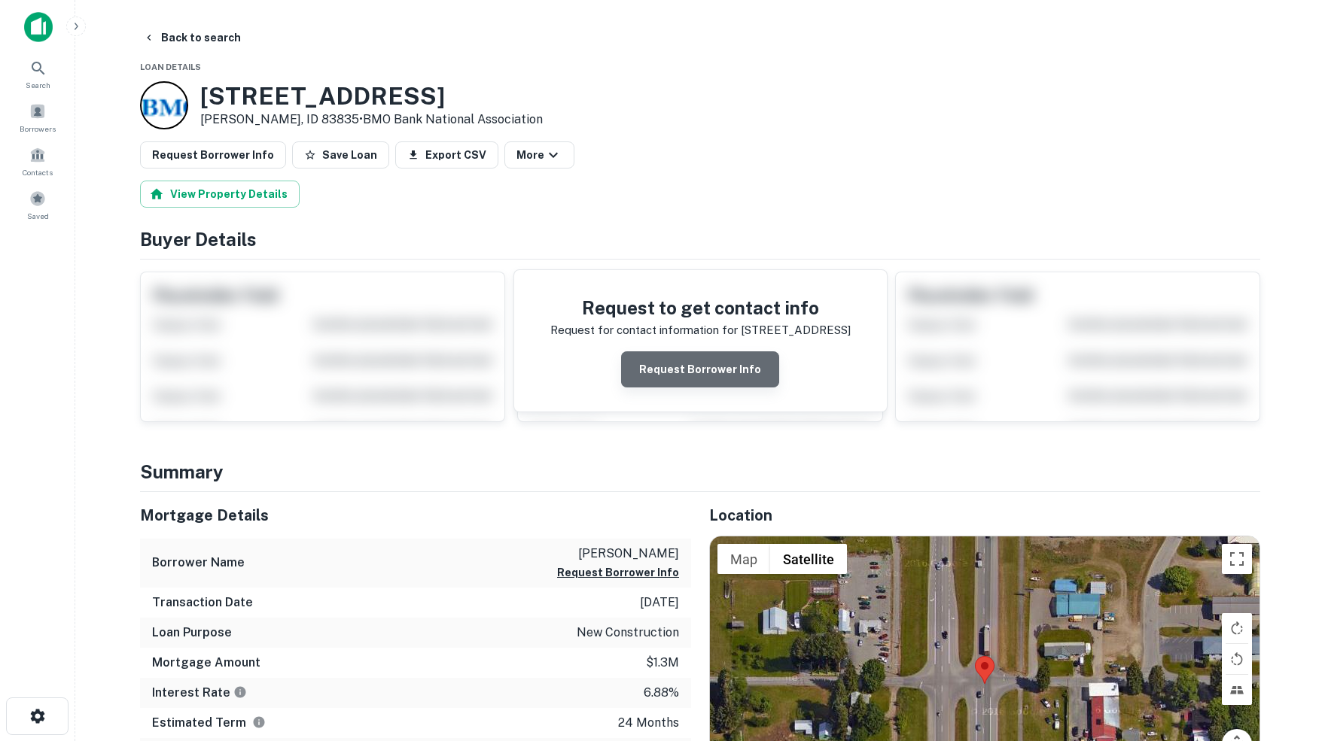
click at [713, 374] on button "Request Borrower Info" at bounding box center [700, 369] width 158 height 36
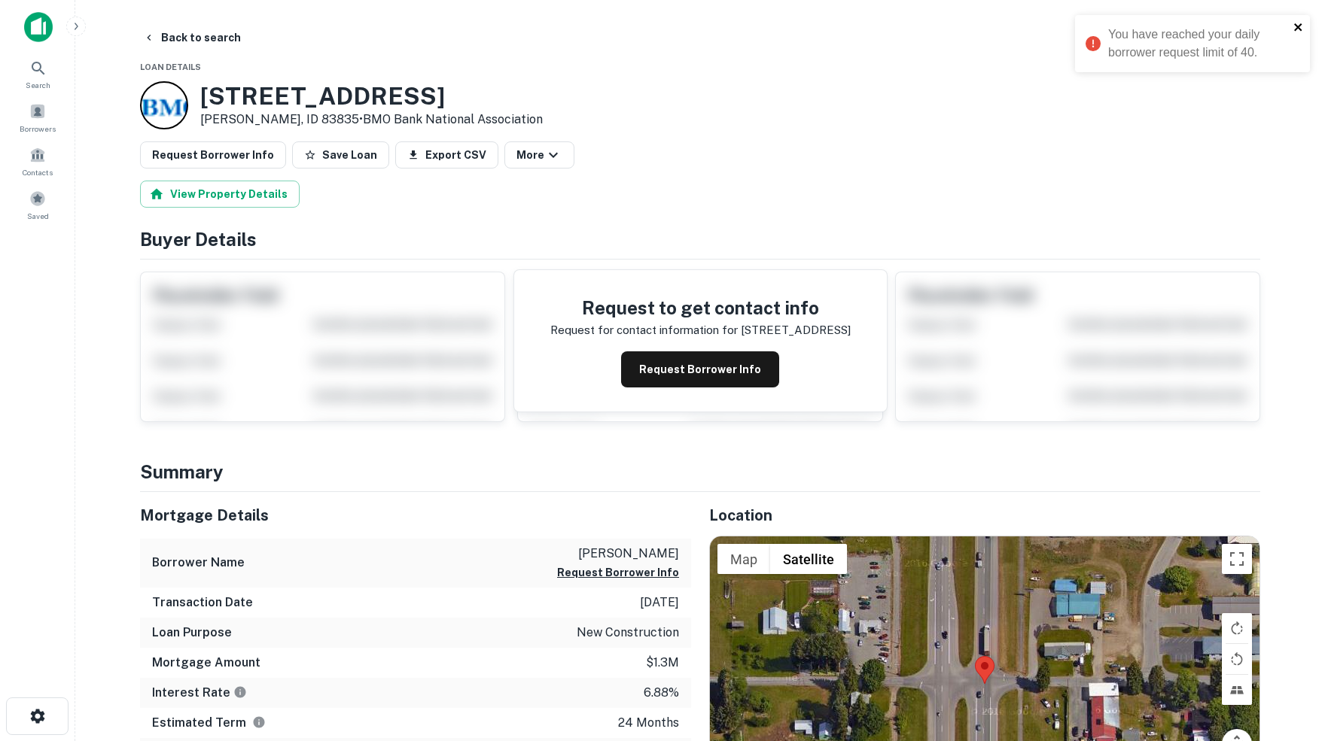
click at [1300, 23] on icon "close" at bounding box center [1298, 27] width 11 height 12
click at [214, 38] on button "Back to search" at bounding box center [192, 37] width 110 height 27
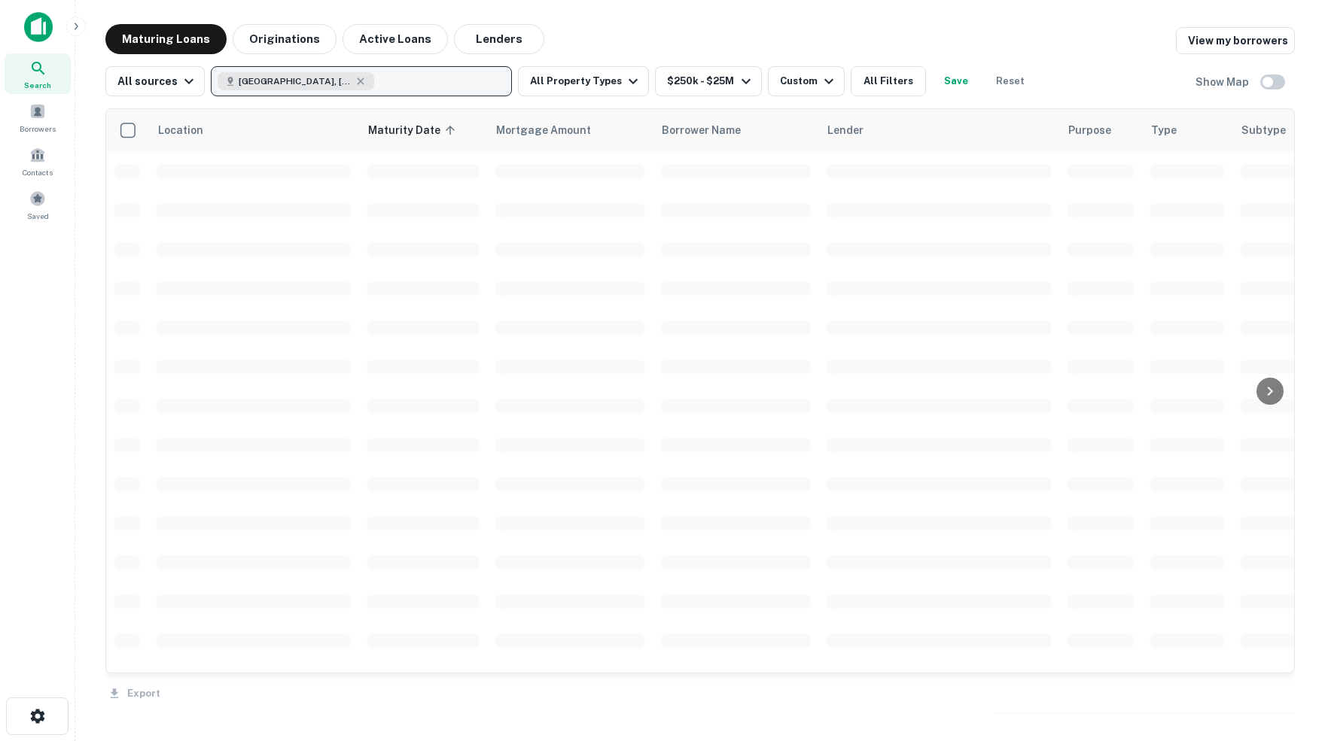
scroll to position [3390, 0]
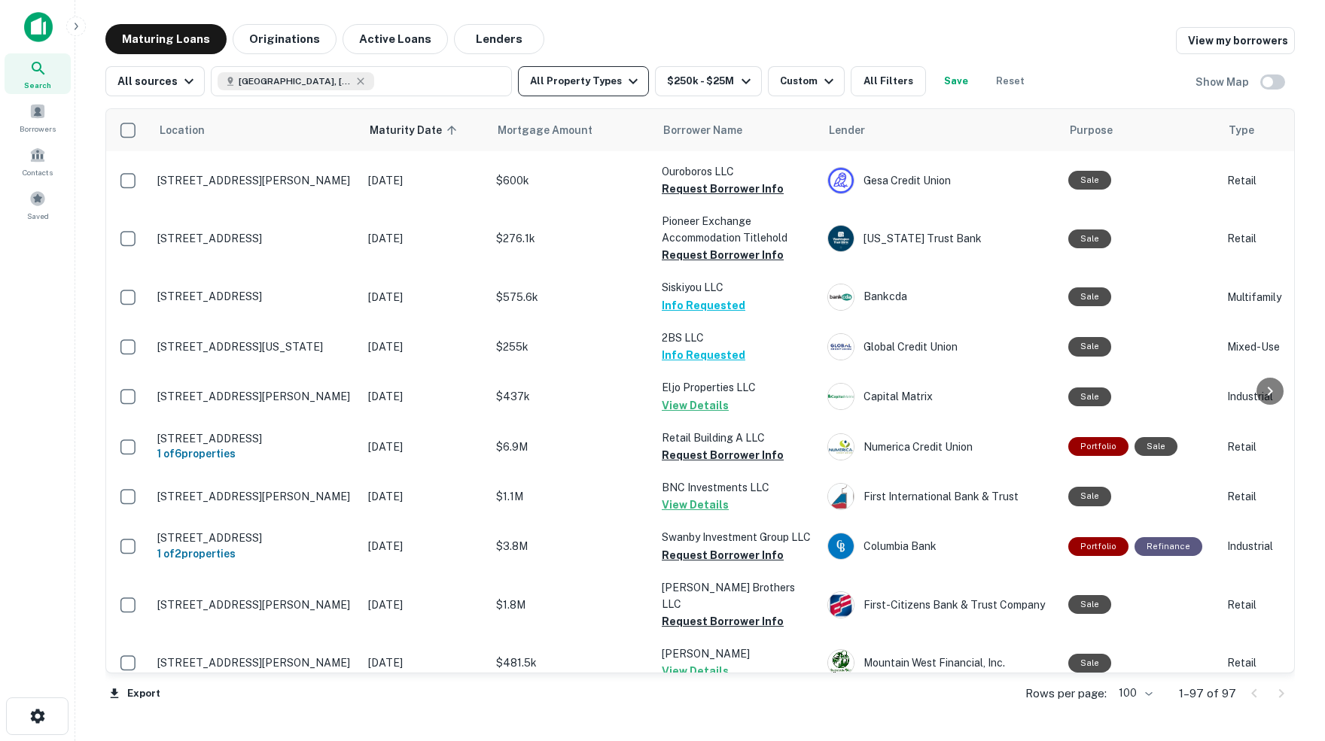
click at [642, 81] on icon "button" at bounding box center [633, 81] width 18 height 18
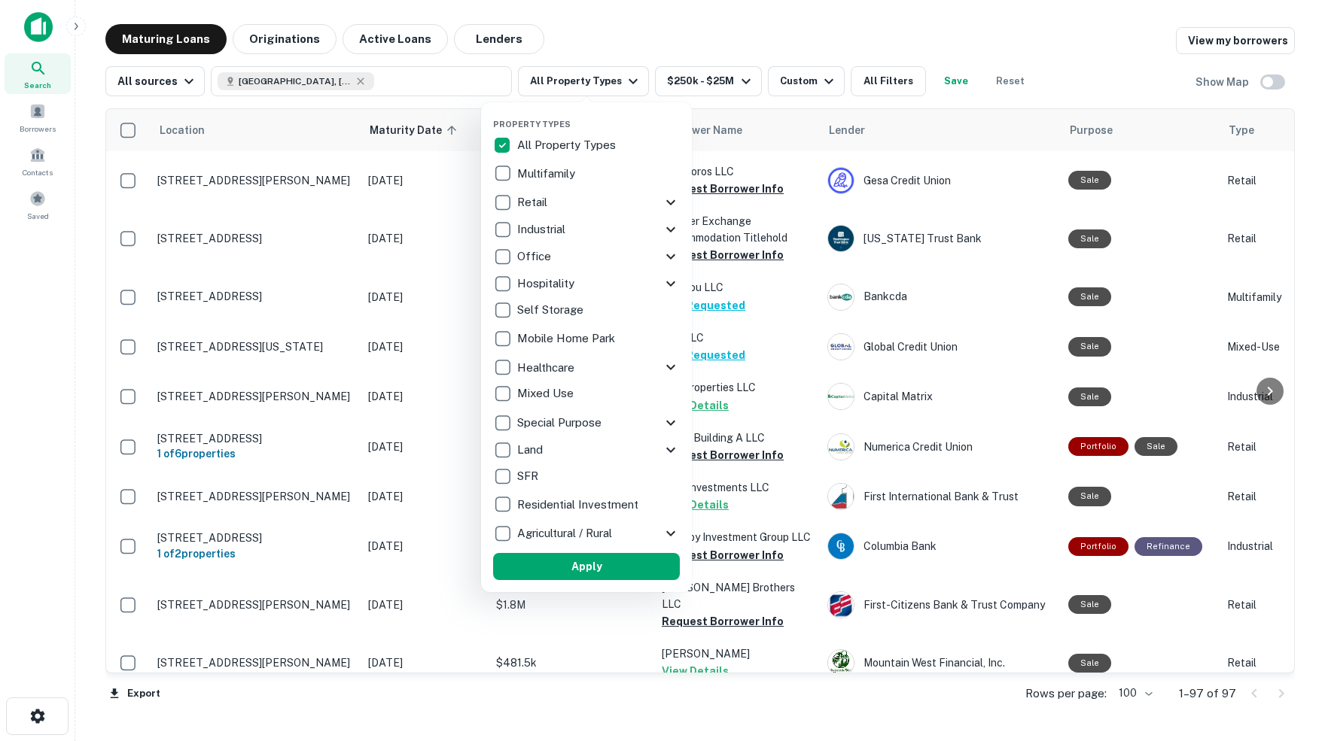
click at [673, 204] on icon at bounding box center [671, 202] width 18 height 18
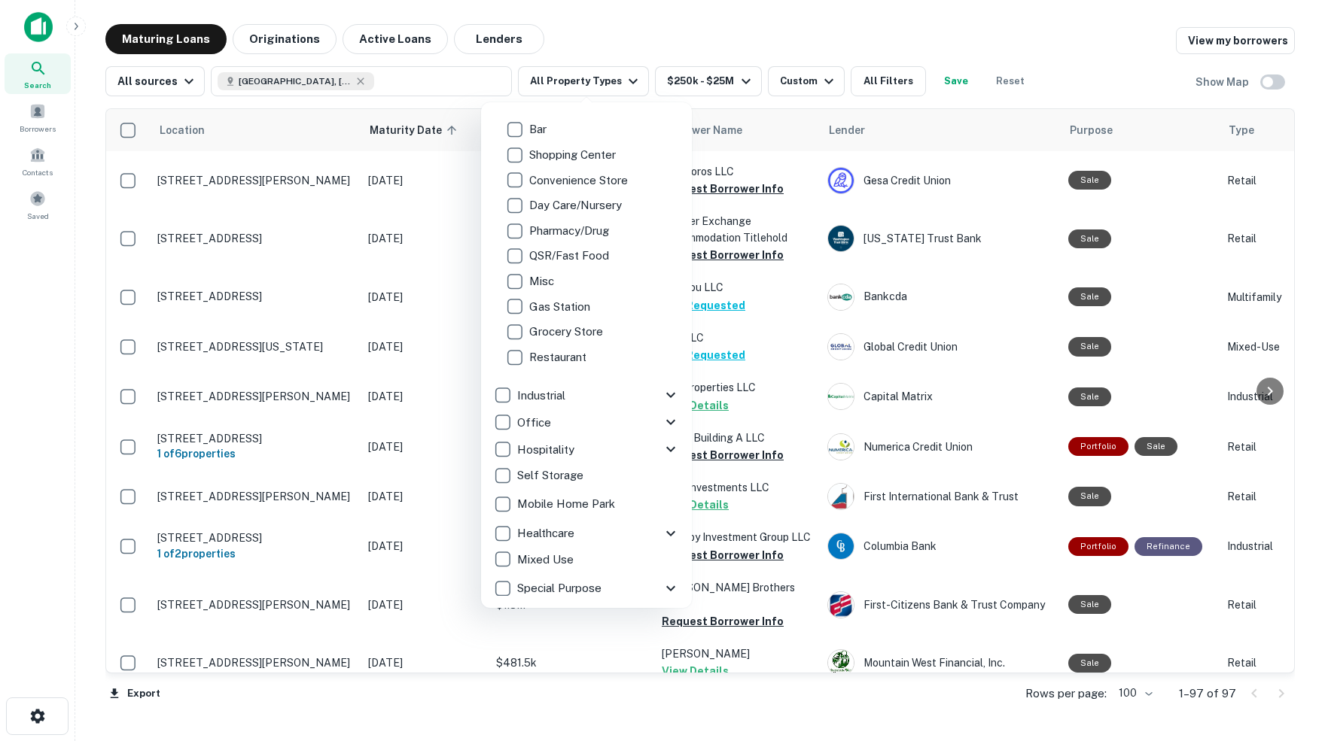
scroll to position [171, 0]
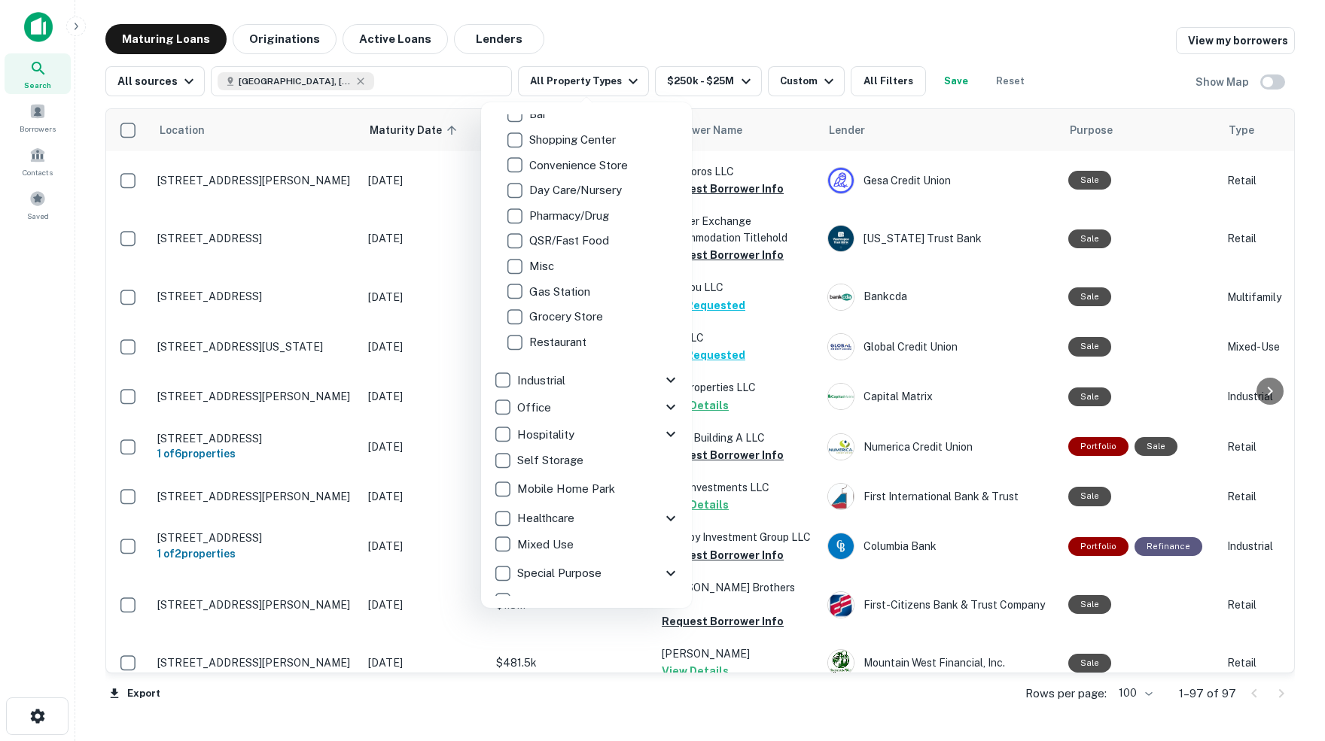
click at [654, 383] on div "Industrial" at bounding box center [577, 381] width 169 height 26
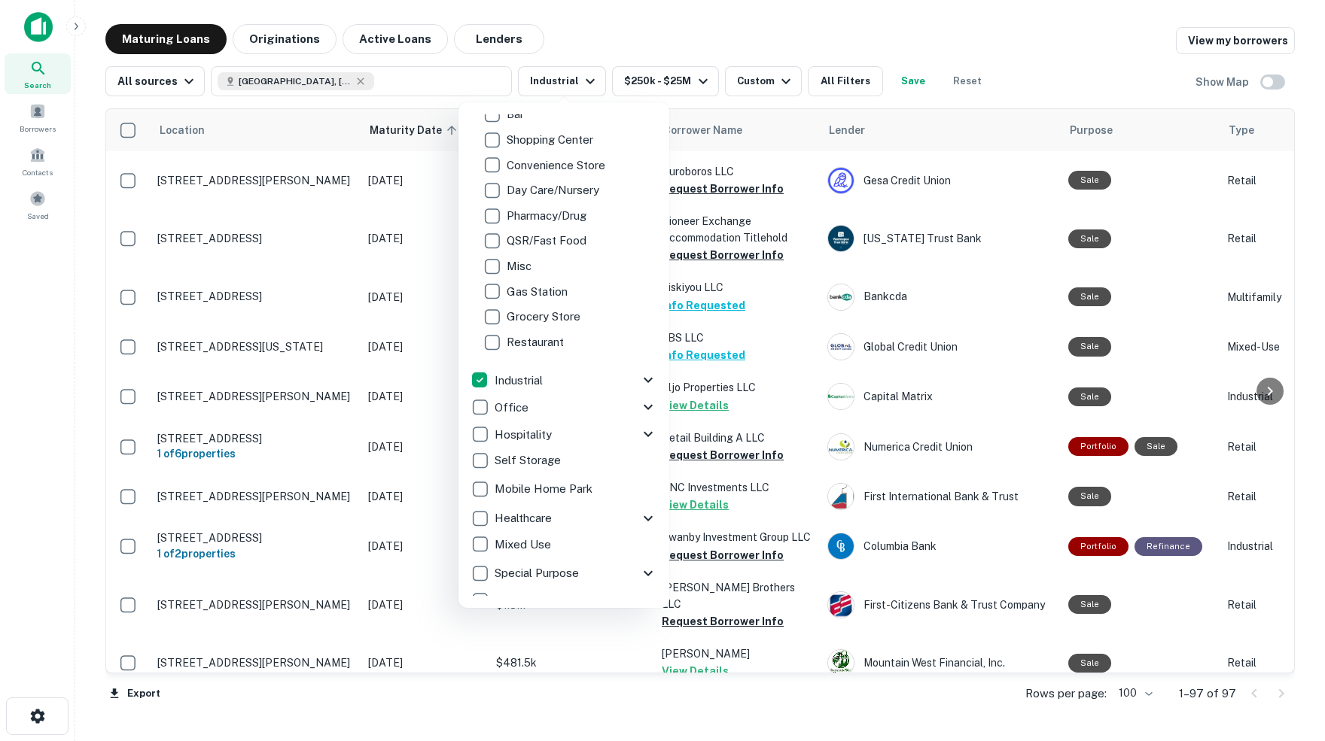
click at [645, 380] on icon at bounding box center [647, 380] width 9 height 5
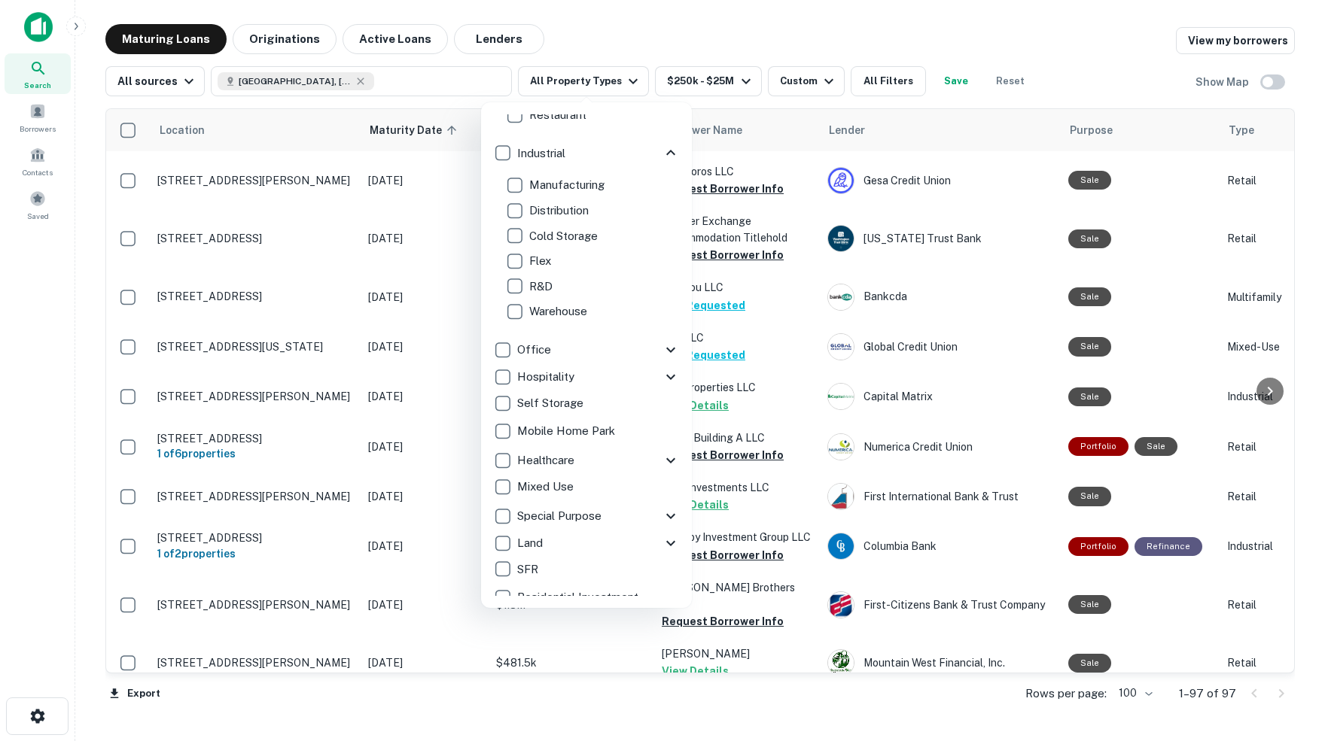
scroll to position [400, 0]
click at [650, 343] on div "Office" at bounding box center [577, 349] width 169 height 26
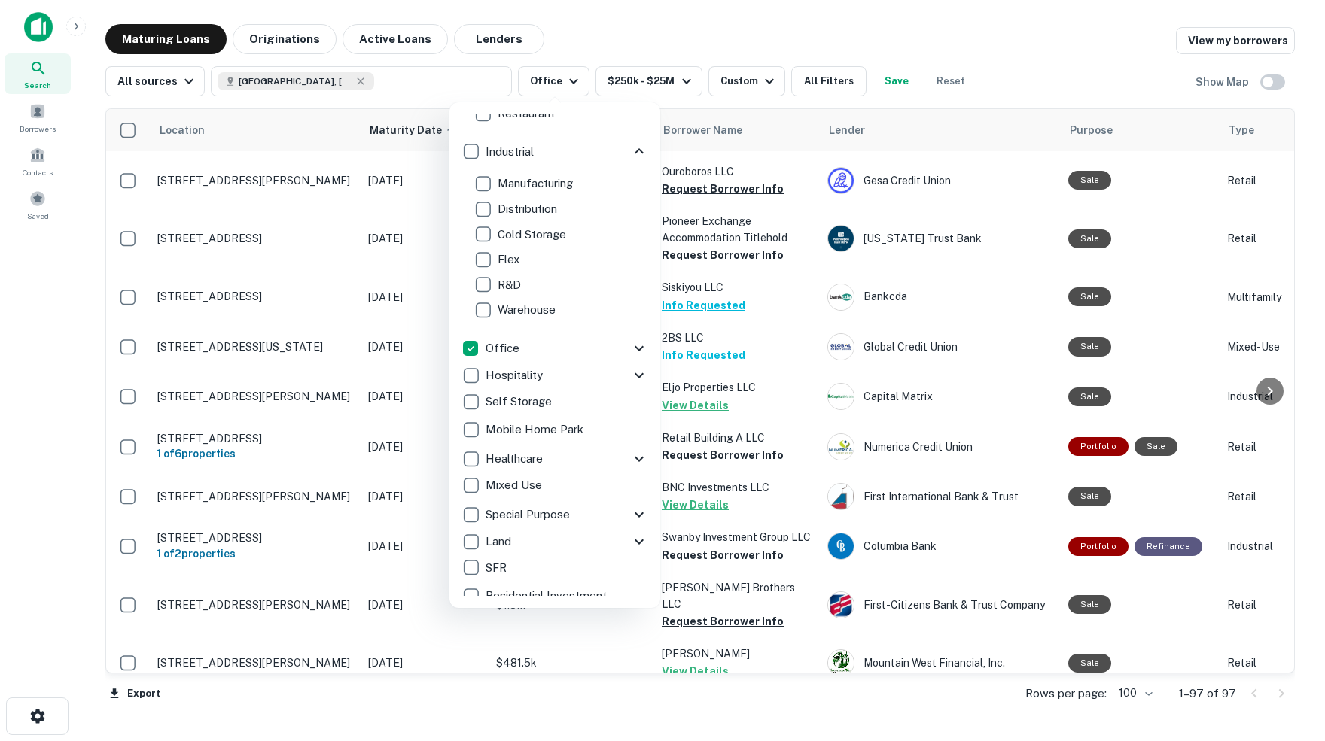
click at [636, 345] on icon at bounding box center [639, 348] width 18 height 18
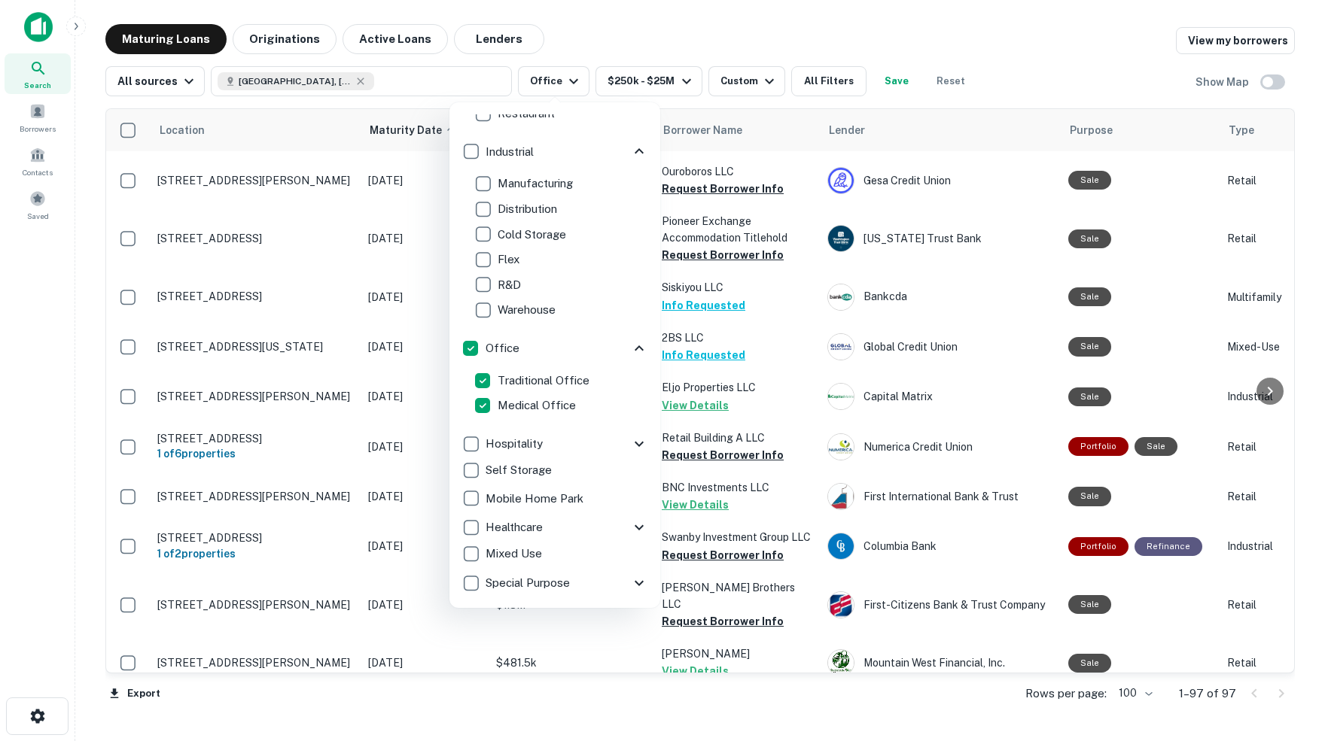
click at [635, 443] on icon at bounding box center [638, 444] width 9 height 5
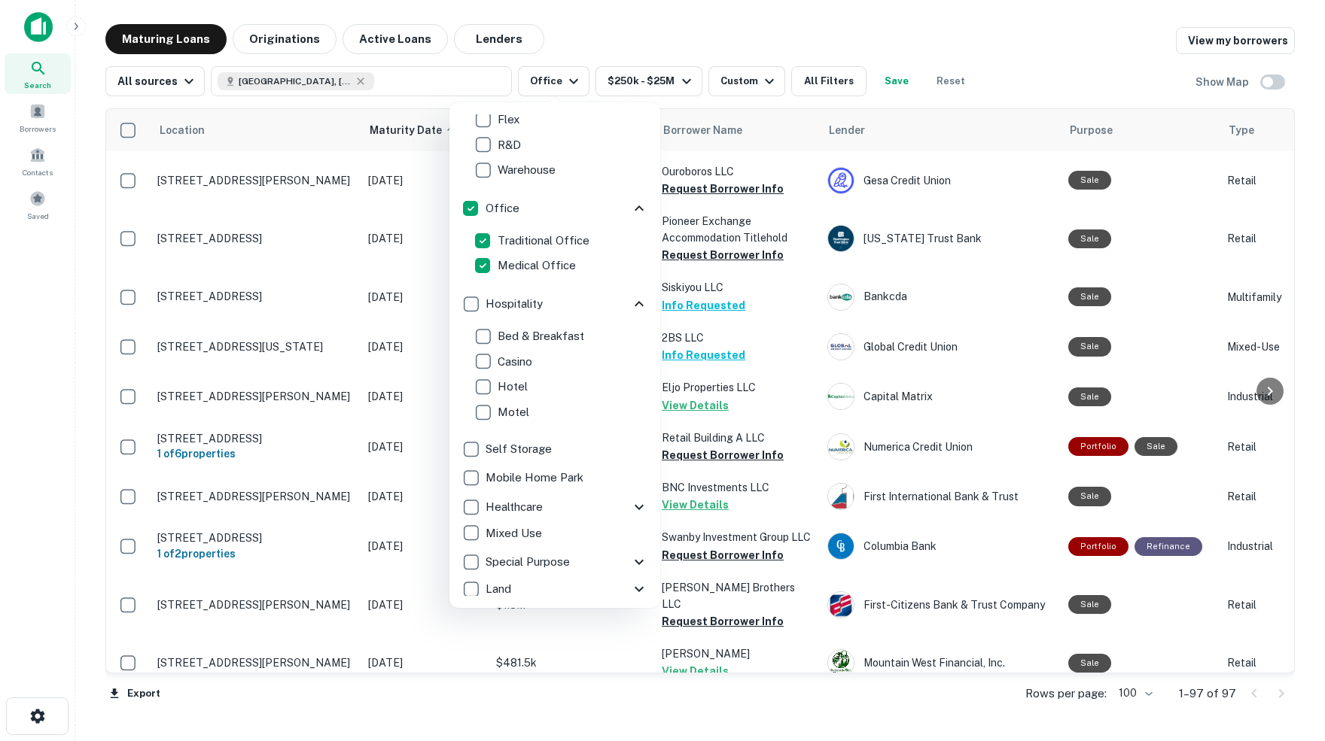
scroll to position [543, 0]
click at [569, 470] on p "Mobile Home Park" at bounding box center [535, 474] width 101 height 18
click at [639, 503] on icon at bounding box center [643, 503] width 18 height 18
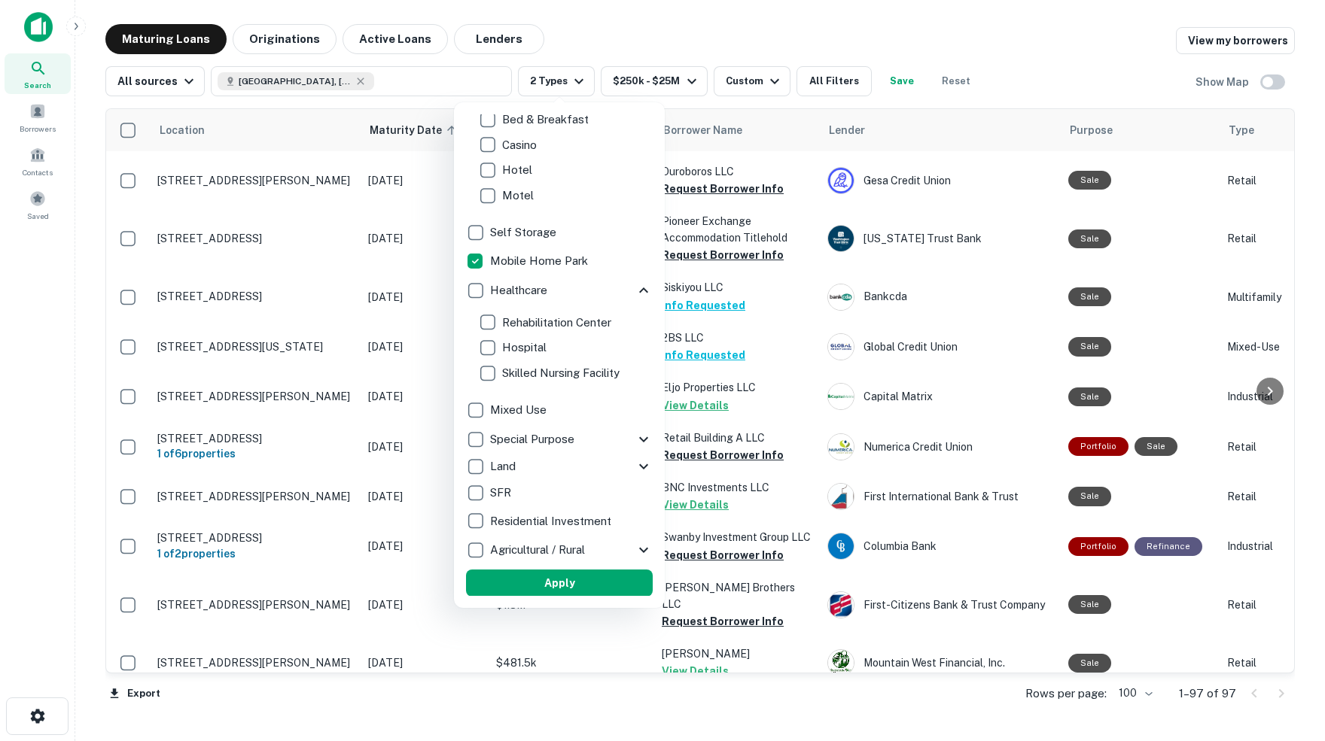
scroll to position [756, 0]
click at [579, 437] on div "Special Purpose" at bounding box center [550, 440] width 169 height 26
click at [640, 437] on icon at bounding box center [643, 440] width 18 height 18
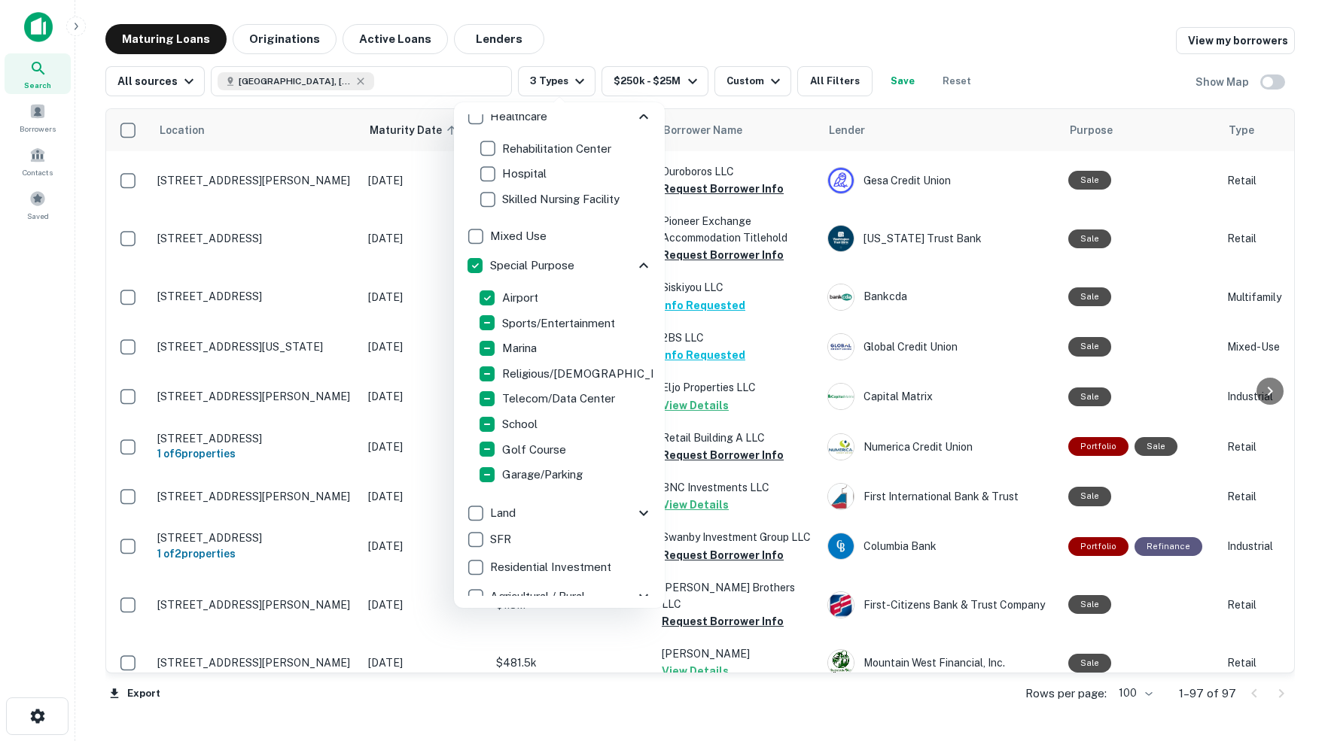
scroll to position [933, 0]
click at [634, 508] on icon at bounding box center [643, 510] width 18 height 18
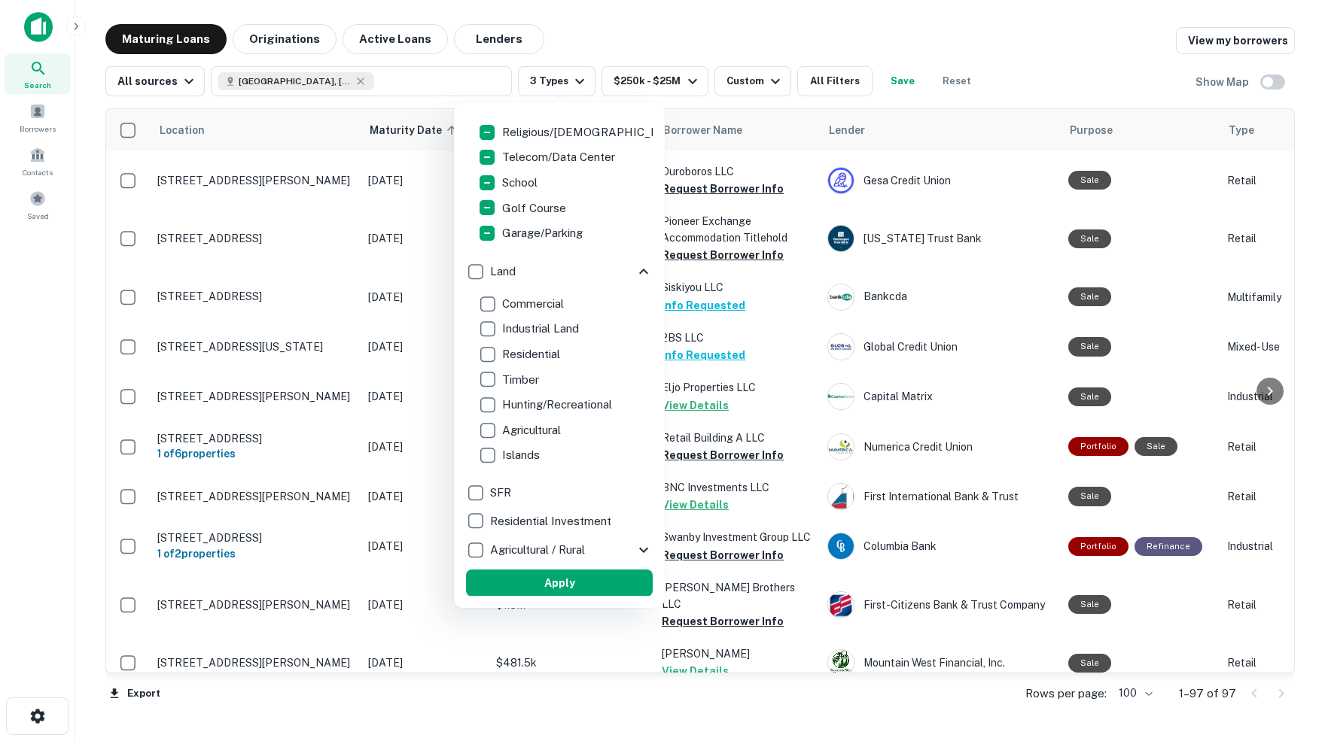
scroll to position [1171, 0]
click at [586, 549] on p "Agricultural / Rural" at bounding box center [539, 551] width 98 height 18
click at [634, 549] on icon at bounding box center [643, 551] width 18 height 18
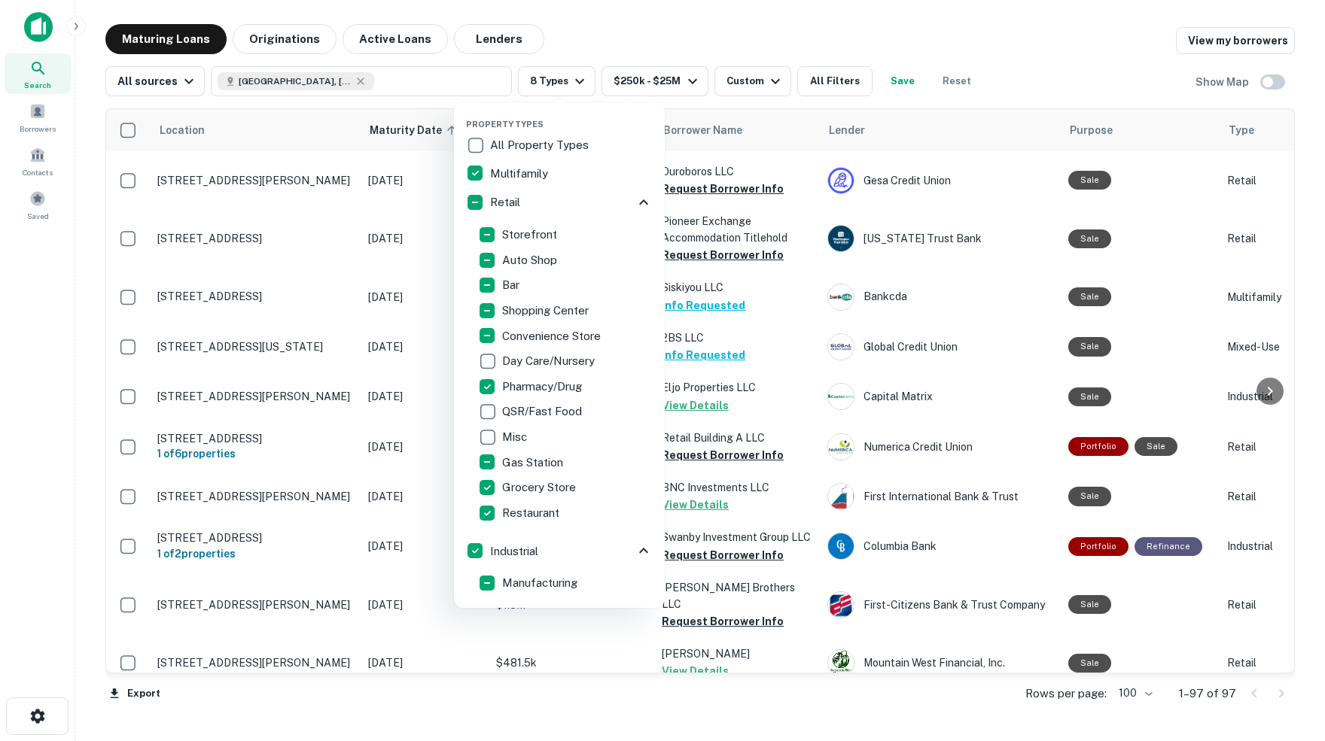
scroll to position [0, 0]
click at [976, 79] on div at bounding box center [662, 370] width 1325 height 741
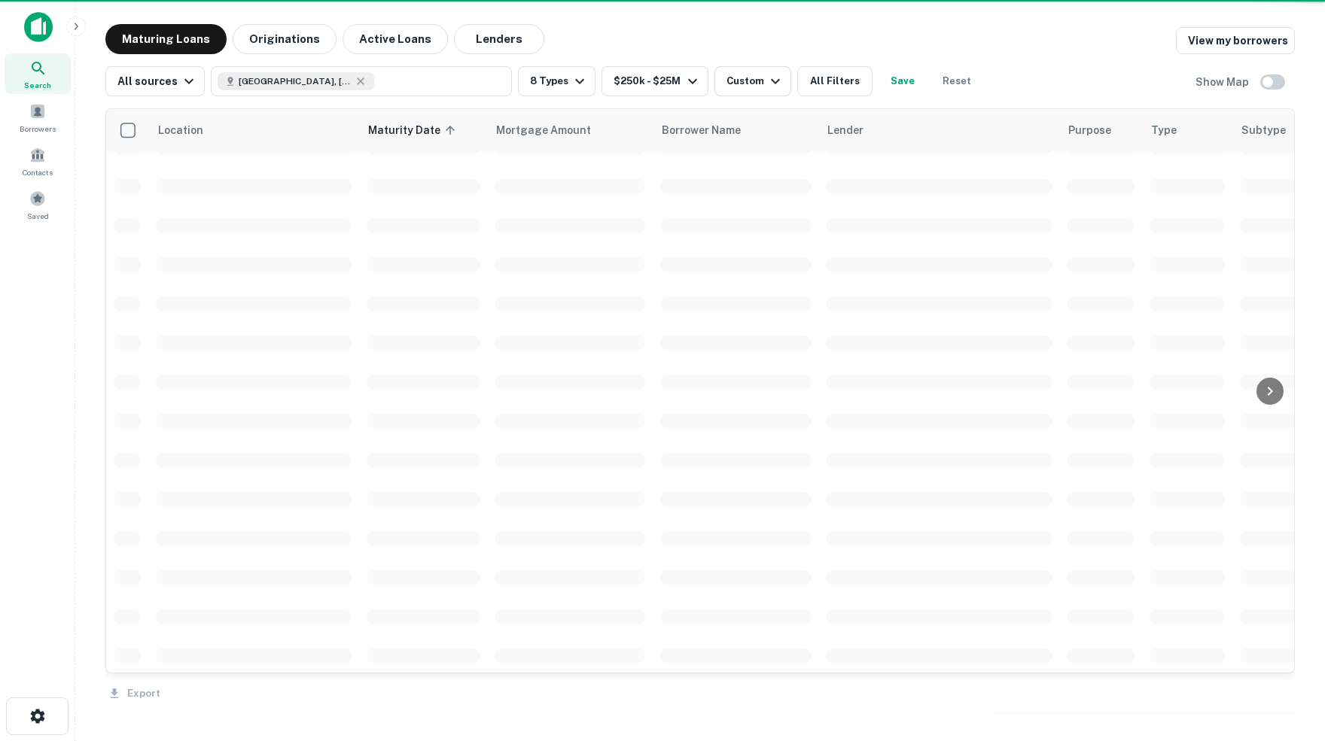
click at [976, 79] on div at bounding box center [662, 370] width 1325 height 741
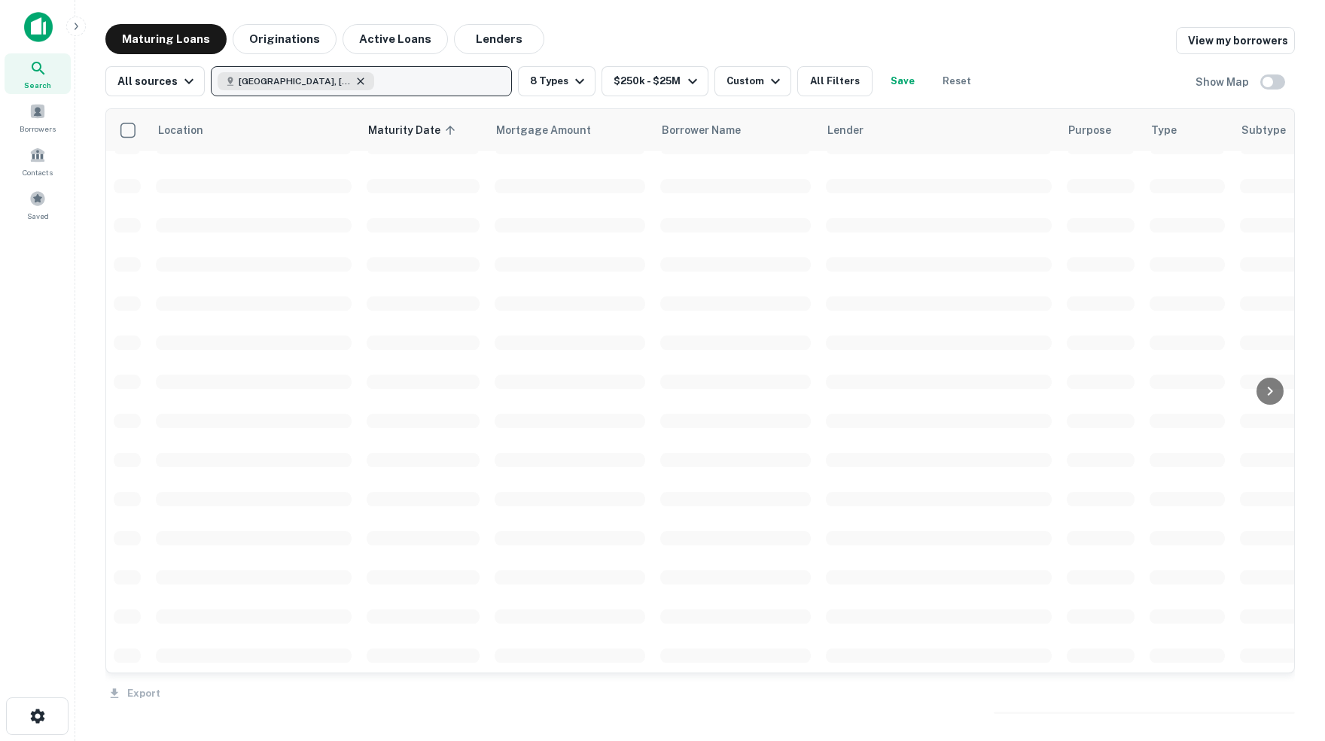
click at [366, 79] on icon "button" at bounding box center [360, 81] width 12 height 12
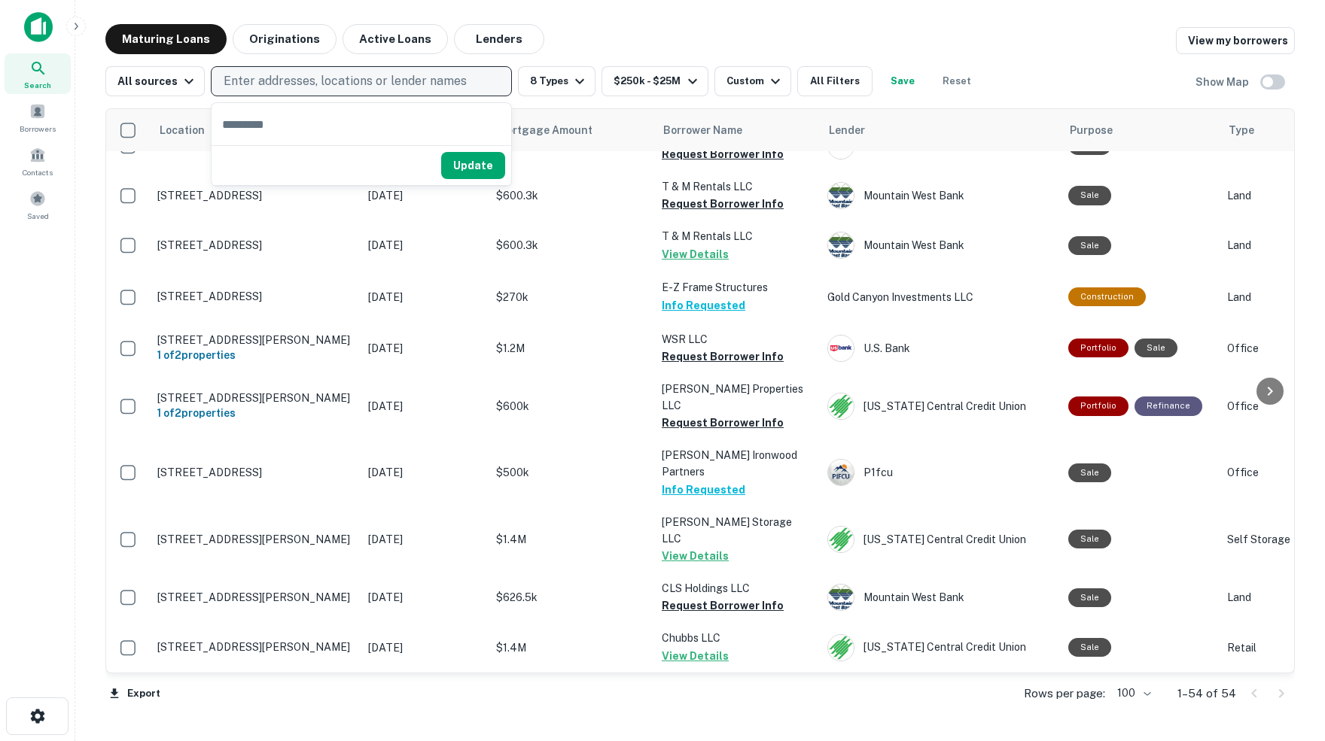
scroll to position [2260, 0]
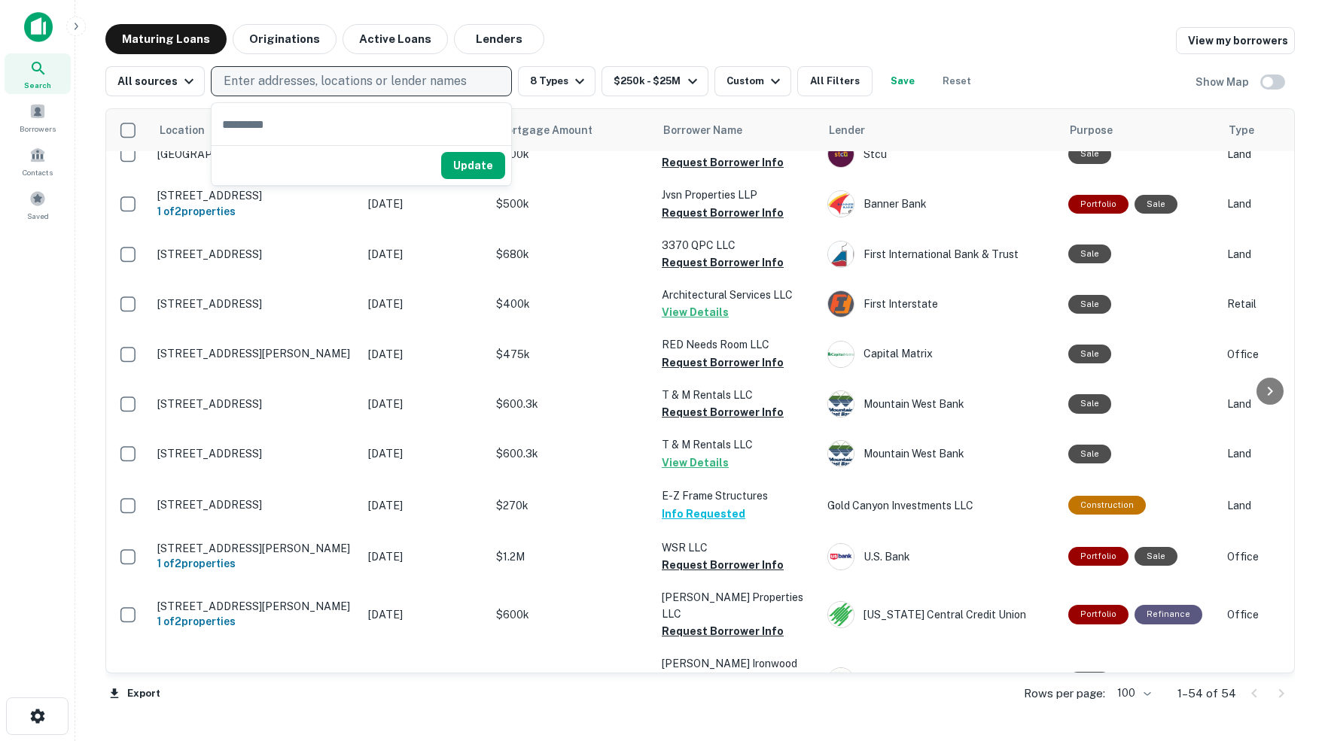
click at [919, 38] on div "Maturing Loans Originations Active Loans Lenders View my borrowers" at bounding box center [699, 39] width 1189 height 30
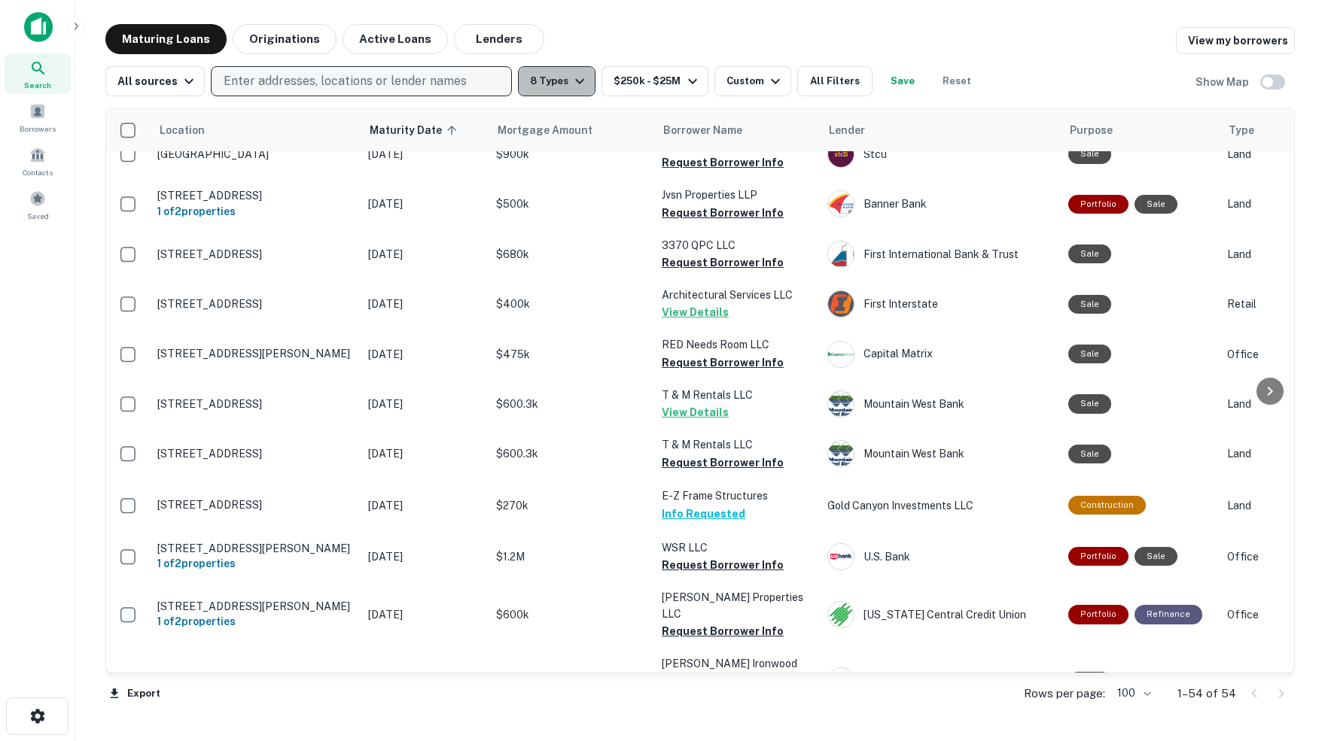
click at [579, 84] on icon "button" at bounding box center [579, 81] width 18 height 18
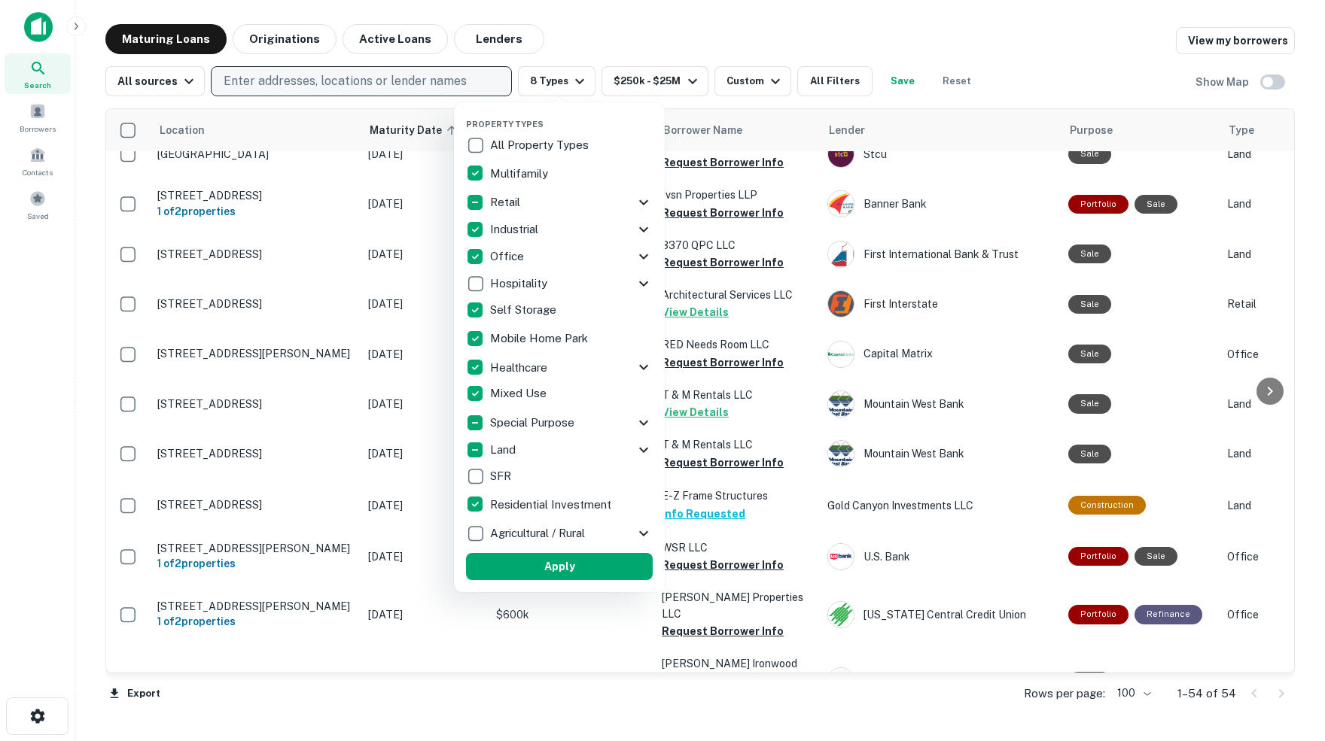
click at [640, 198] on icon at bounding box center [643, 202] width 18 height 18
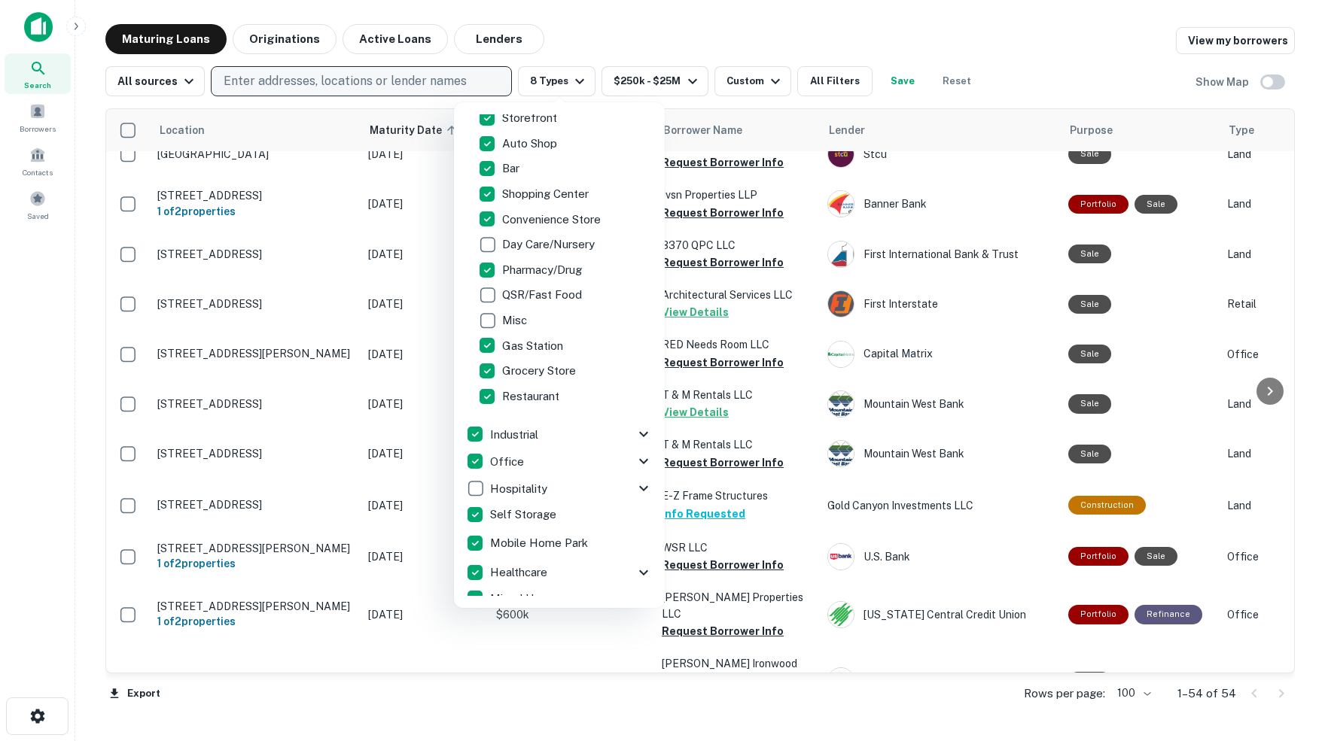
scroll to position [142, 0]
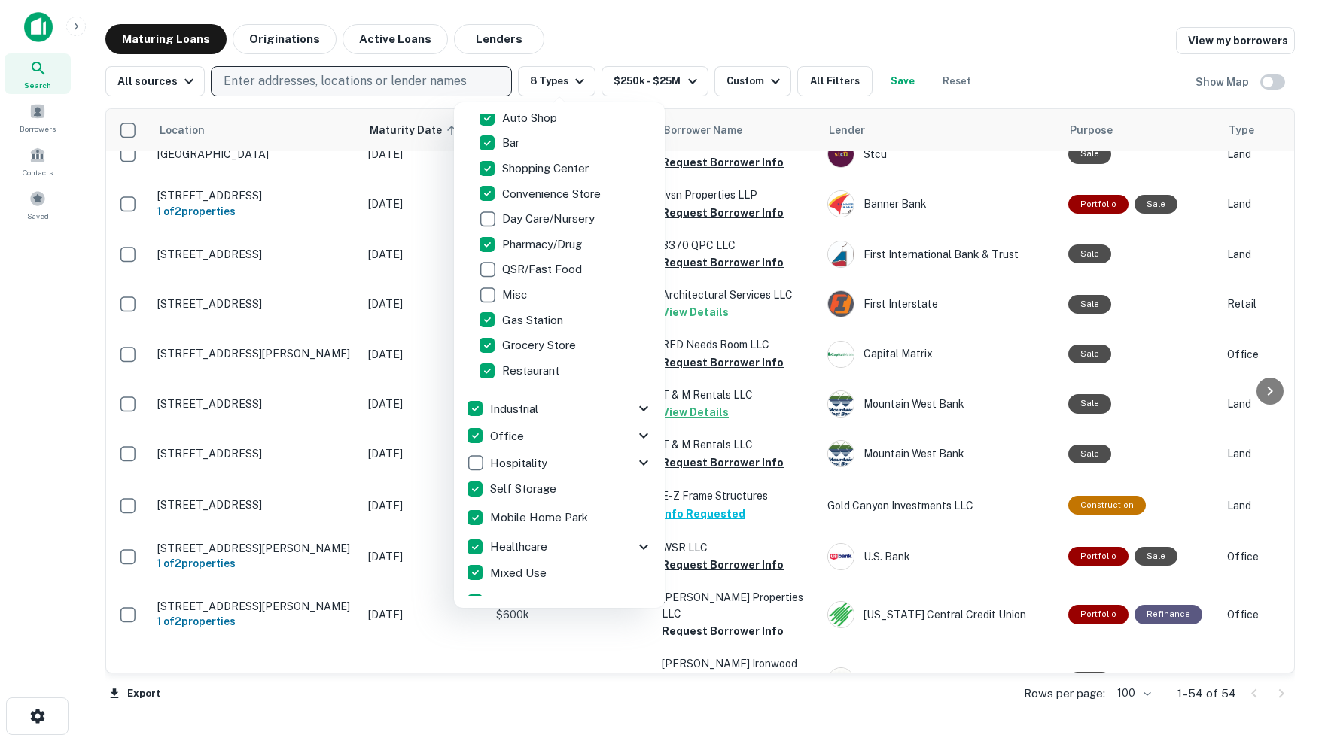
click at [540, 407] on p "Industrial" at bounding box center [515, 409] width 51 height 18
click at [640, 407] on icon at bounding box center [643, 409] width 18 height 18
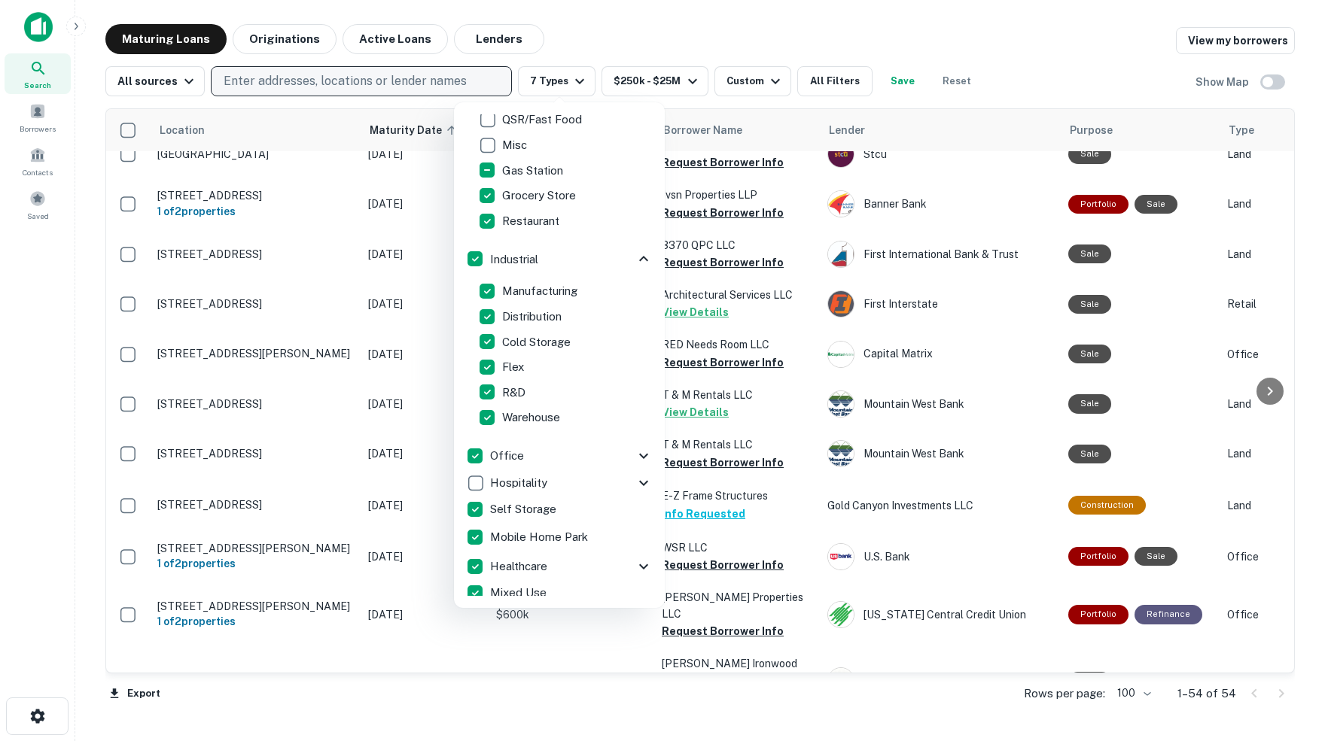
scroll to position [305, 0]
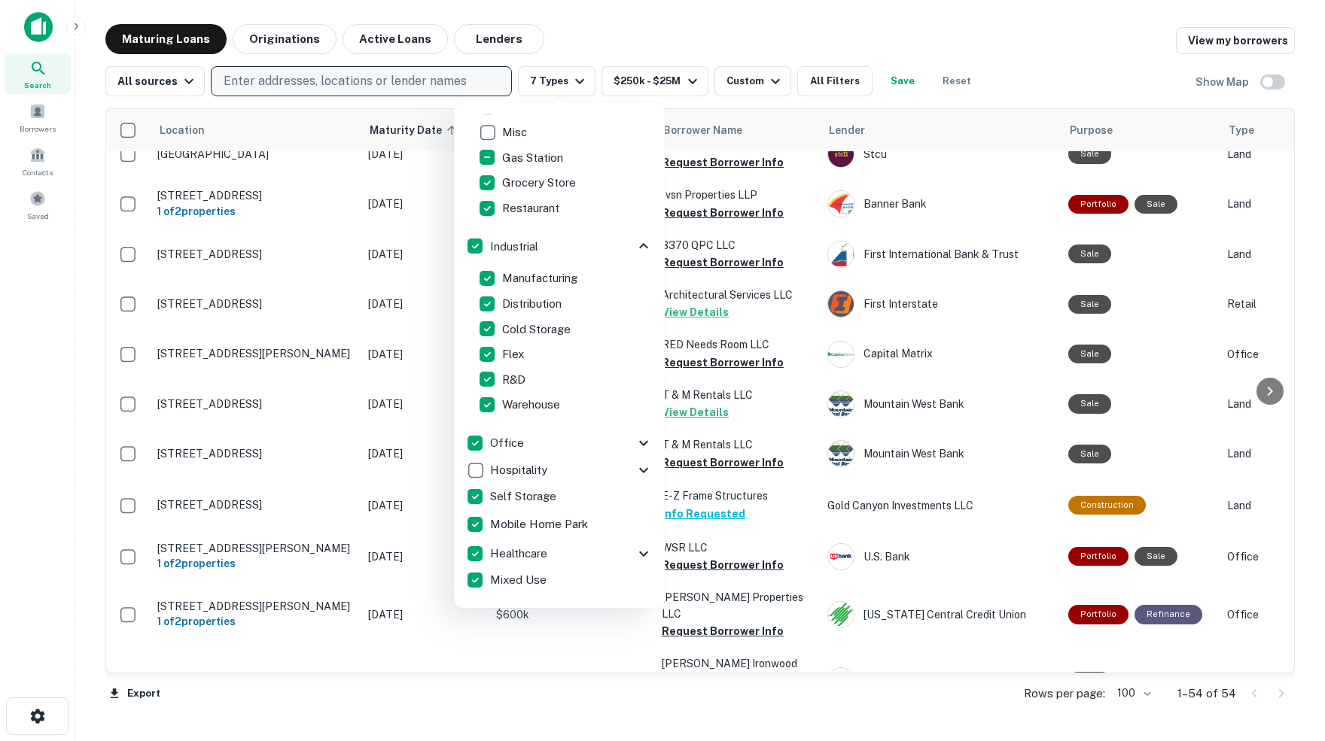
click at [628, 442] on div "Office" at bounding box center [550, 443] width 169 height 26
click at [640, 443] on icon at bounding box center [643, 442] width 9 height 5
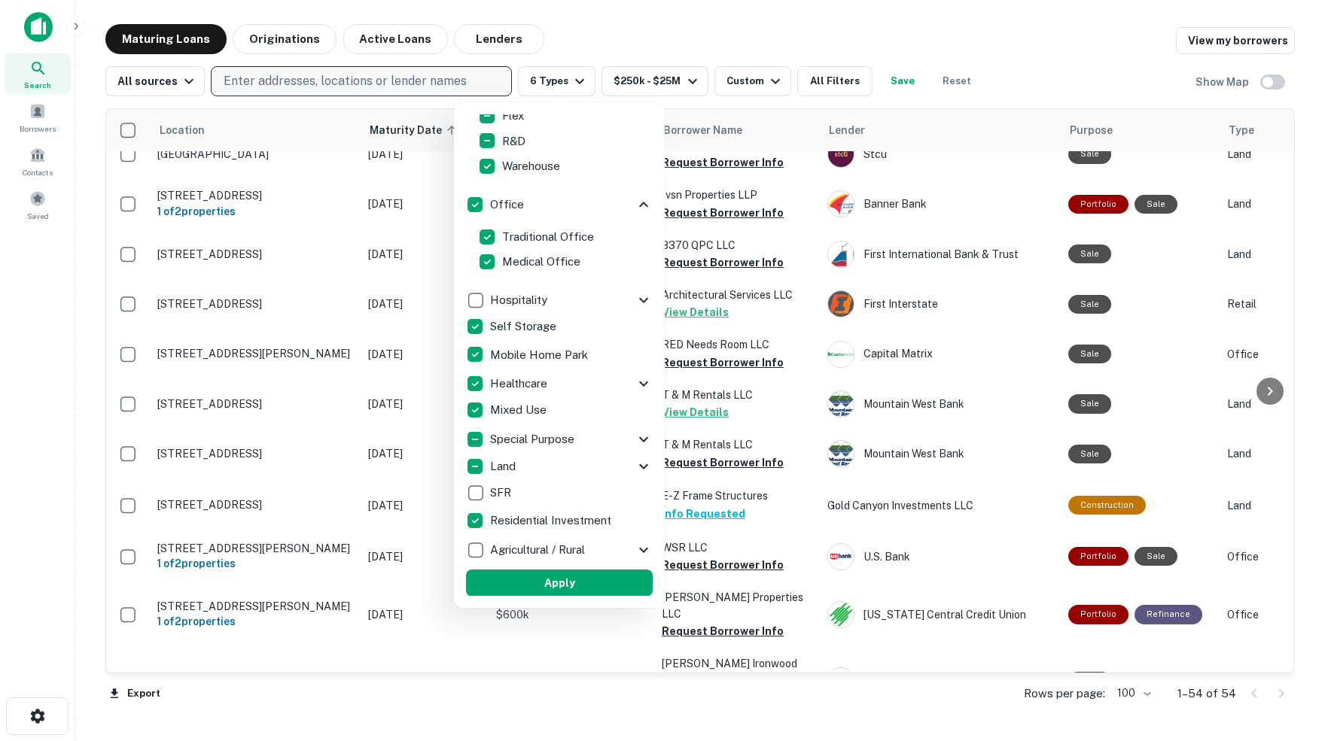
scroll to position [543, 0]
click at [579, 385] on div "Healthcare" at bounding box center [550, 385] width 169 height 26
click at [639, 383] on icon at bounding box center [643, 384] width 9 height 5
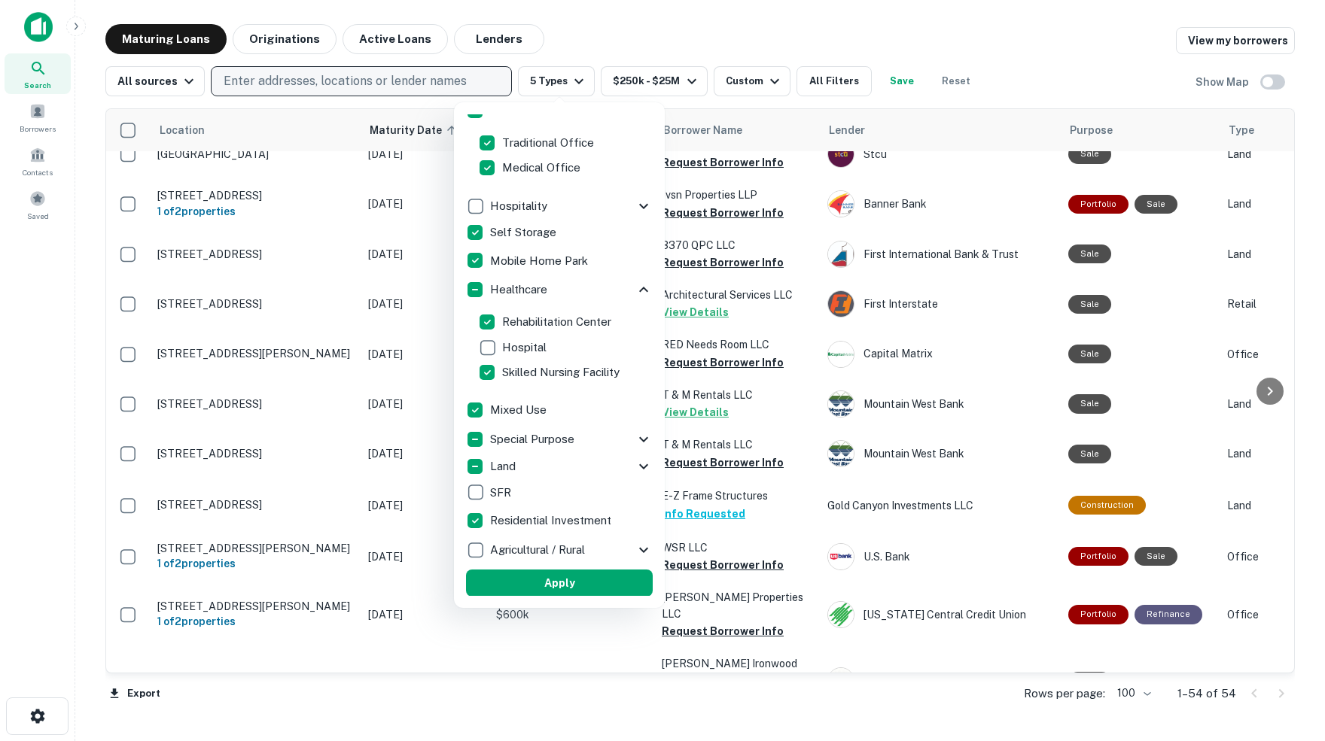
scroll to position [636, 0]
click at [639, 437] on icon at bounding box center [643, 441] width 18 height 18
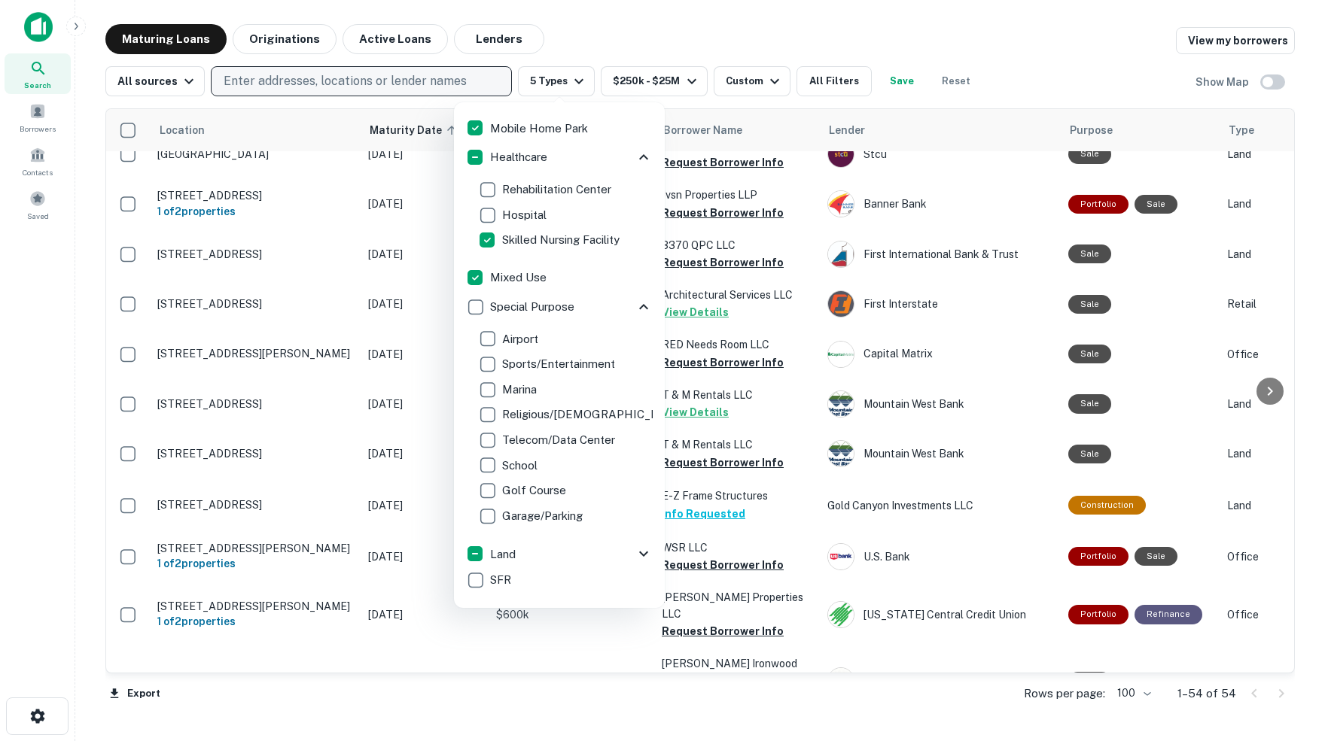
scroll to position [773, 0]
click at [636, 552] on icon at bounding box center [643, 551] width 18 height 18
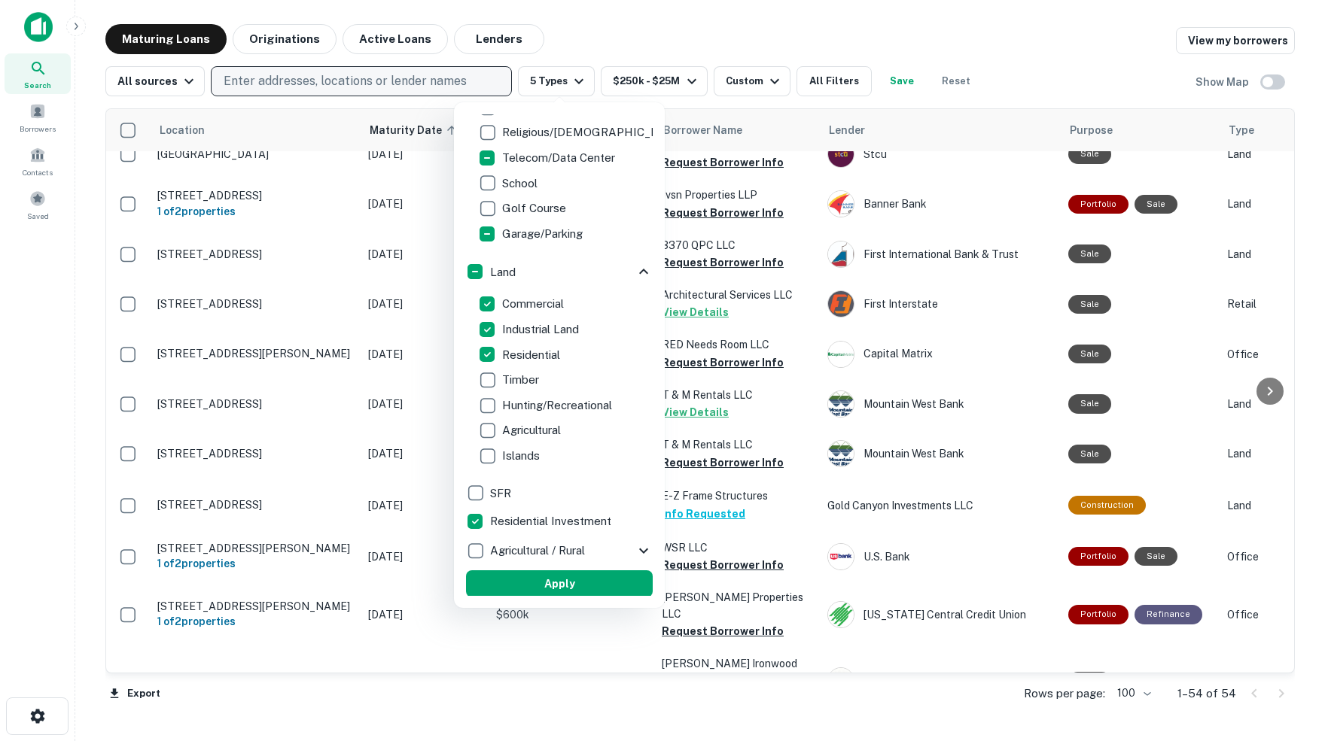
scroll to position [1051, 0]
click at [553, 584] on button "Apply" at bounding box center [559, 584] width 187 height 27
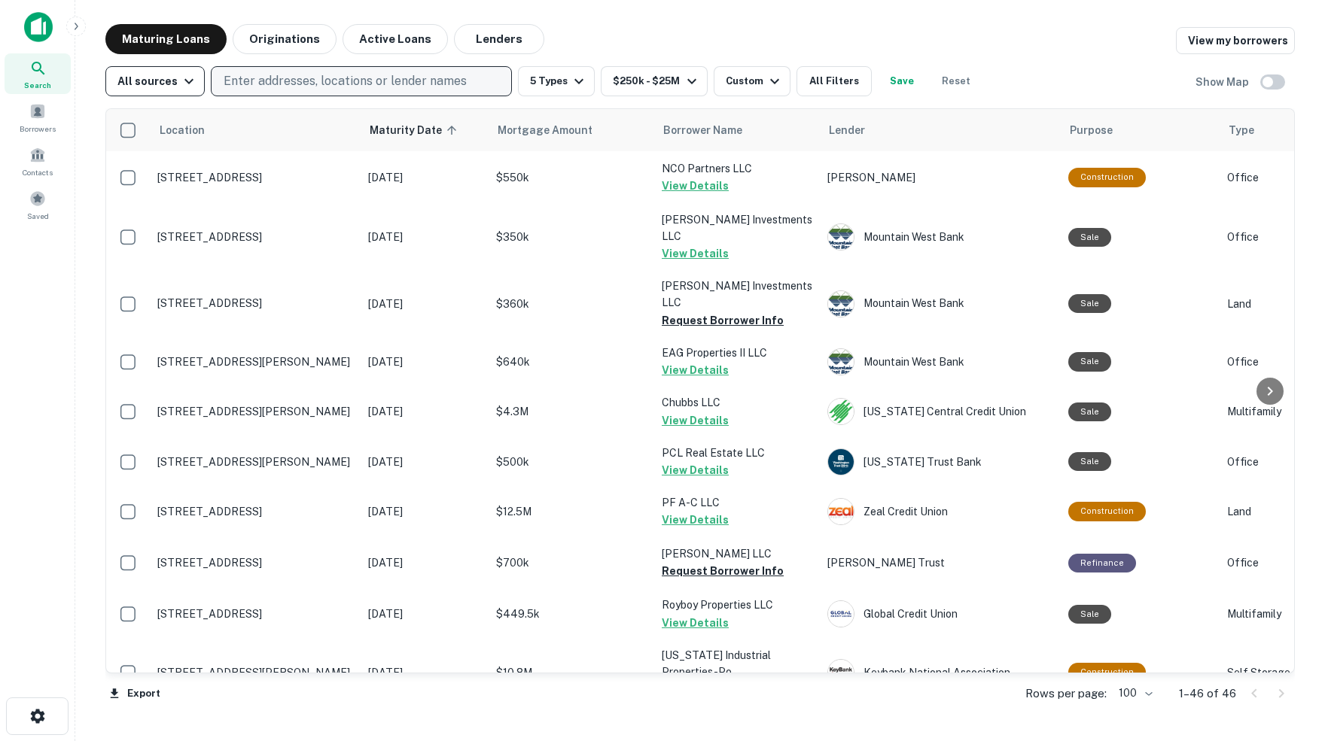
click at [190, 81] on icon "button" at bounding box center [188, 81] width 9 height 5
click at [190, 81] on div at bounding box center [662, 370] width 1325 height 741
click at [582, 82] on icon "button" at bounding box center [578, 81] width 9 height 5
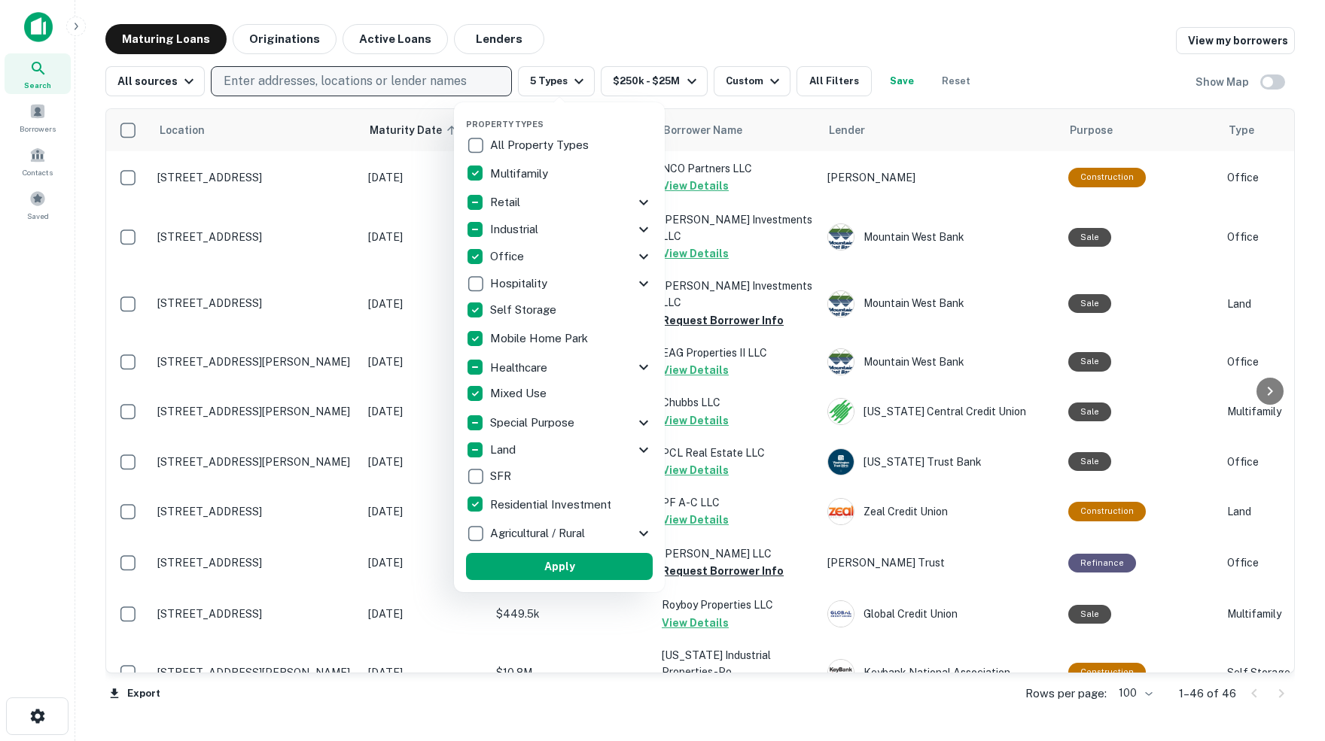
click at [640, 202] on icon at bounding box center [643, 202] width 18 height 18
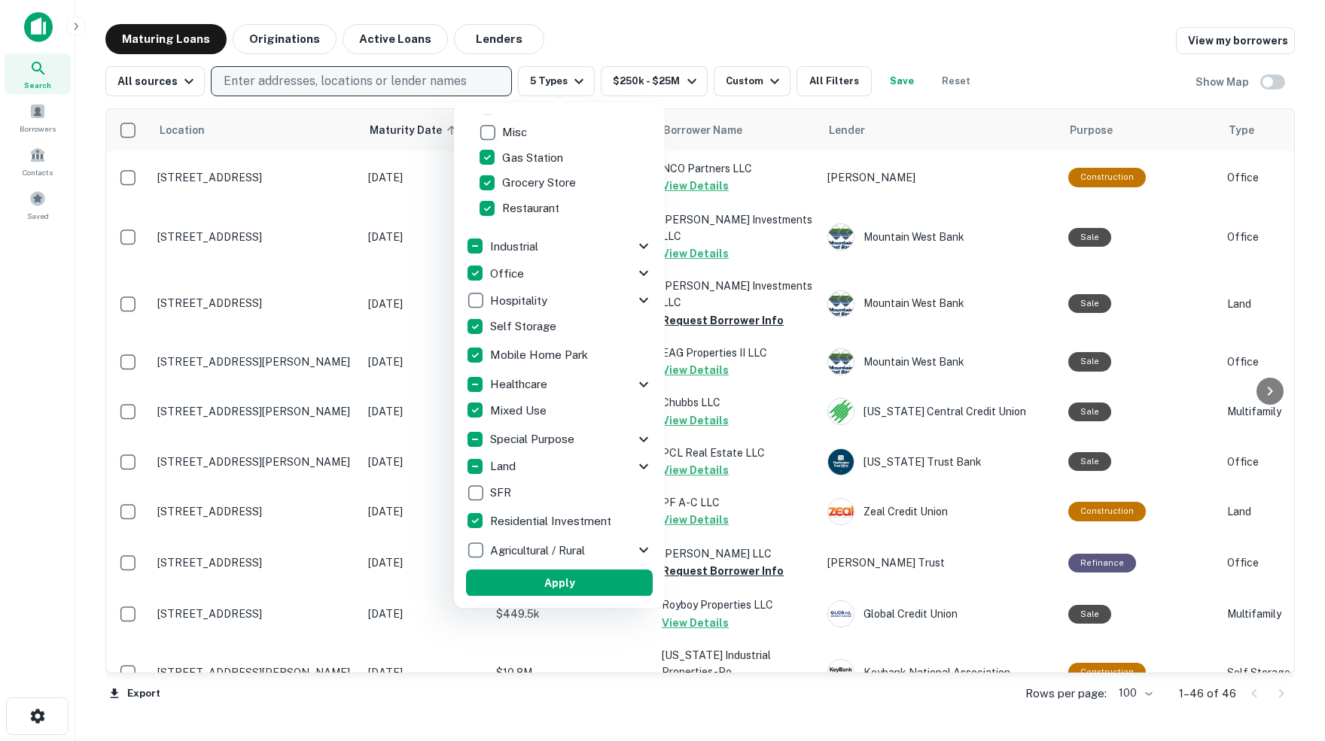
scroll to position [304, 0]
click at [636, 244] on icon at bounding box center [643, 247] width 18 height 18
click at [637, 383] on icon at bounding box center [643, 385] width 18 height 18
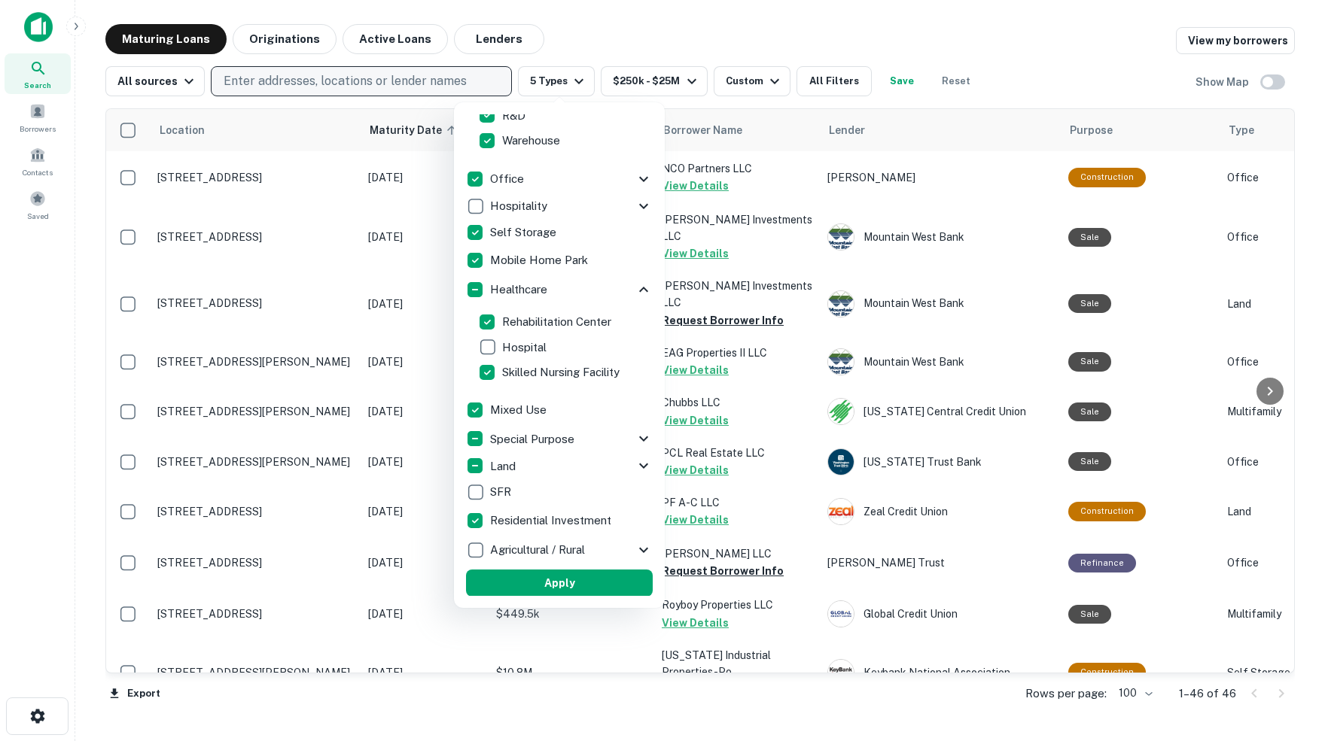
scroll to position [568, 0]
click at [630, 439] on div "Special Purpose" at bounding box center [550, 440] width 169 height 26
click at [637, 439] on icon at bounding box center [643, 439] width 18 height 18
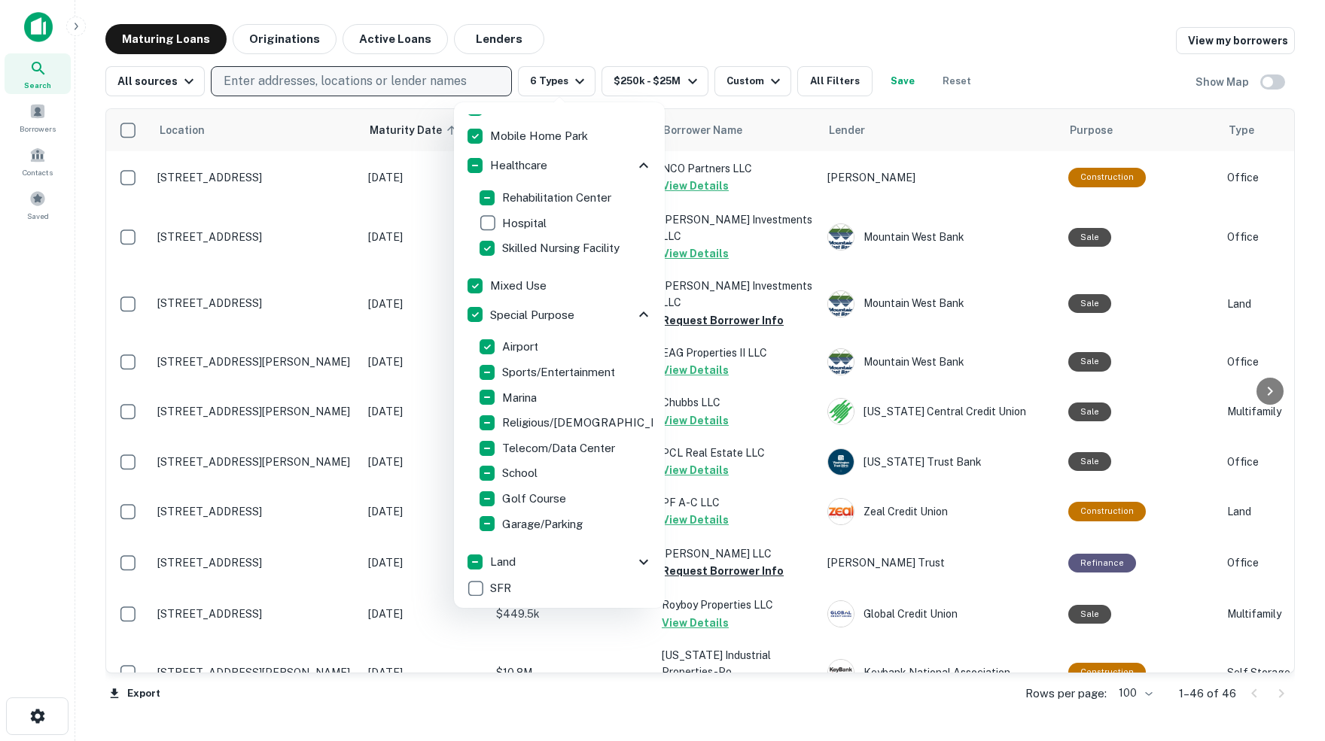
scroll to position [706, 0]
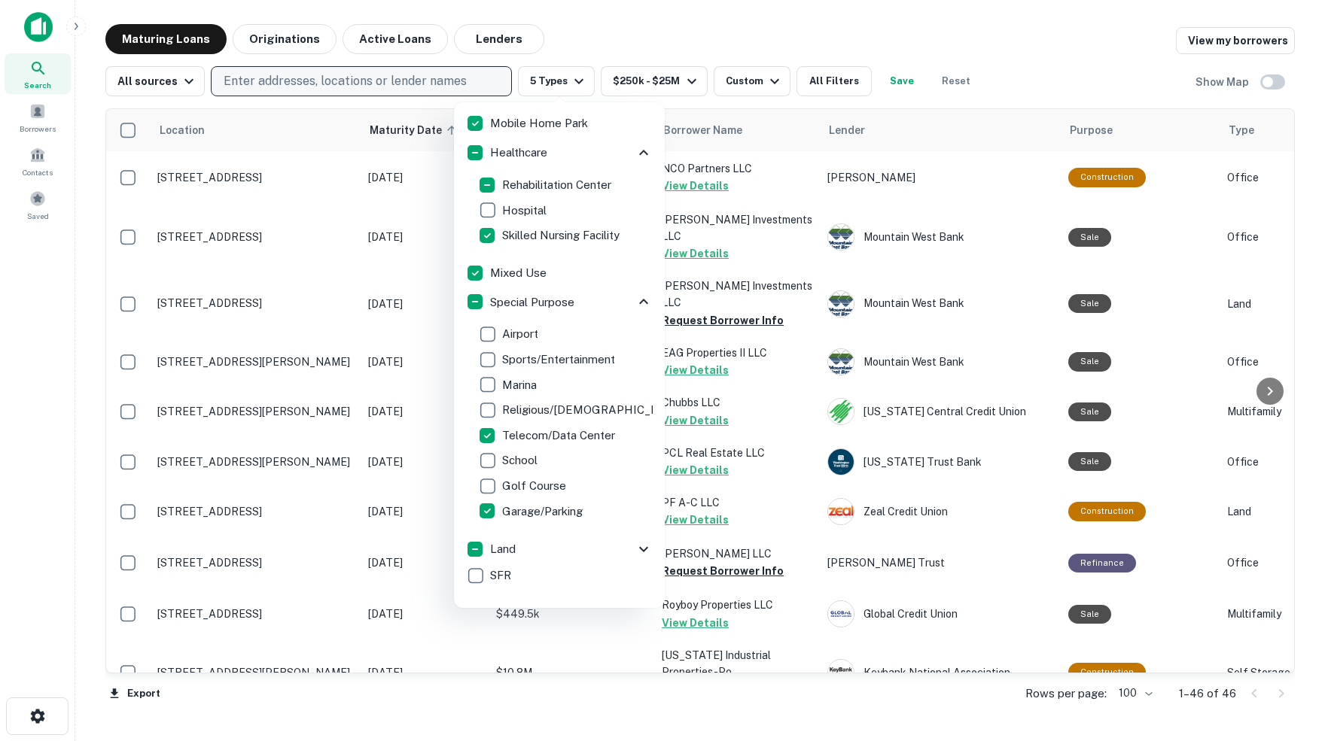
click at [639, 547] on icon at bounding box center [643, 549] width 9 height 5
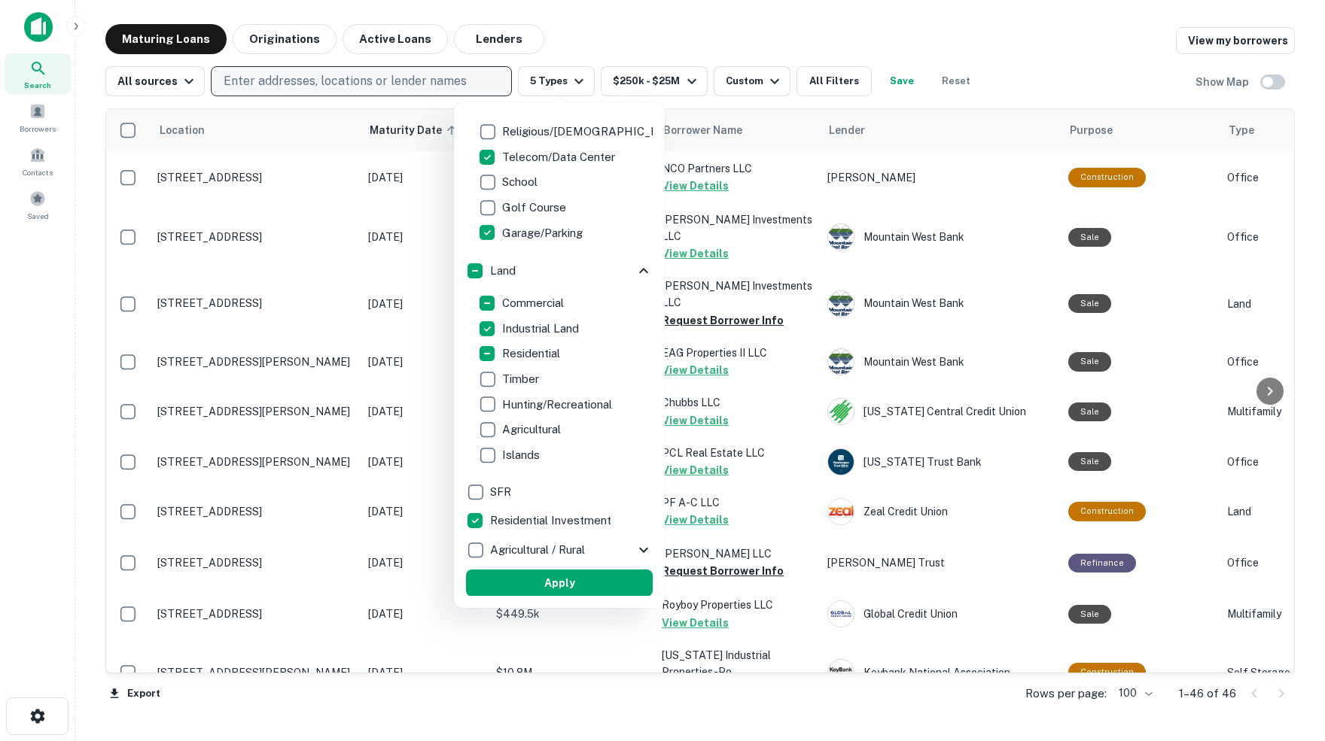
scroll to position [984, 0]
click at [556, 583] on button "Apply" at bounding box center [559, 583] width 187 height 27
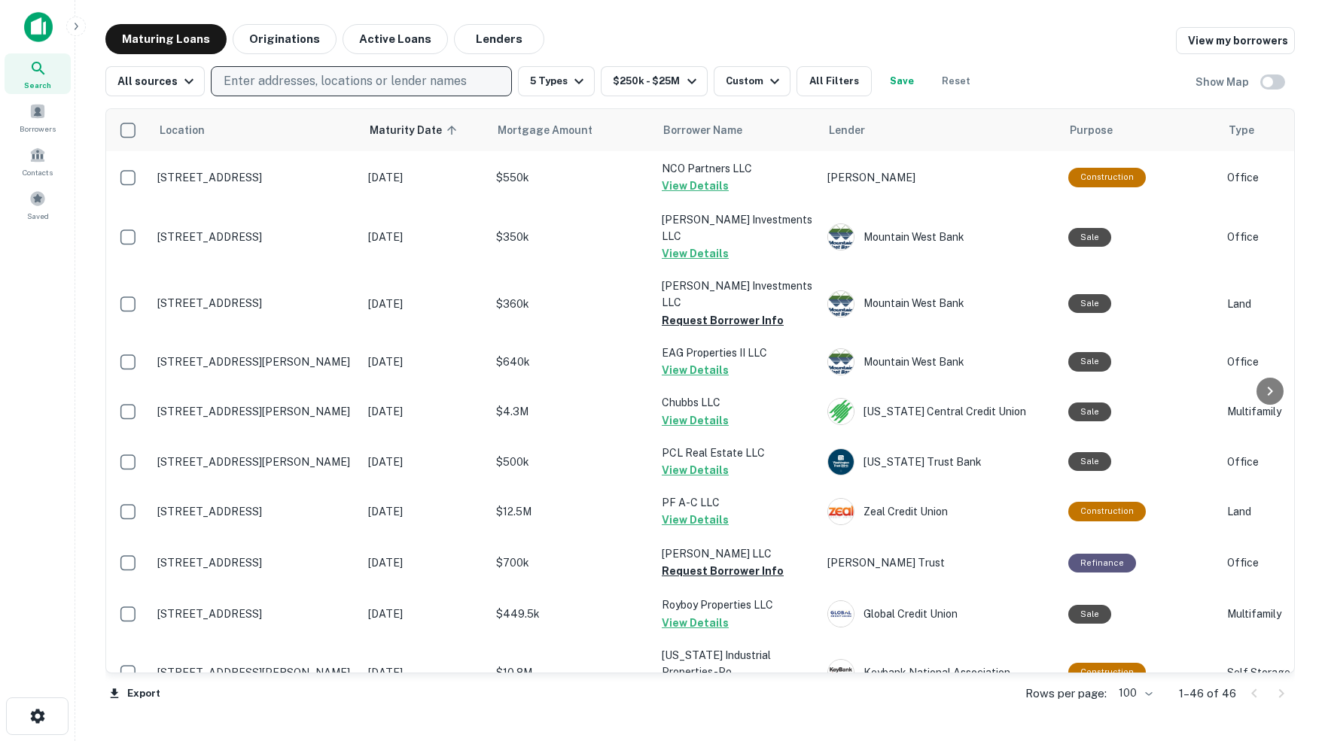
click at [310, 82] on p "Enter addresses, locations or lender names" at bounding box center [345, 81] width 243 height 18
type input "********"
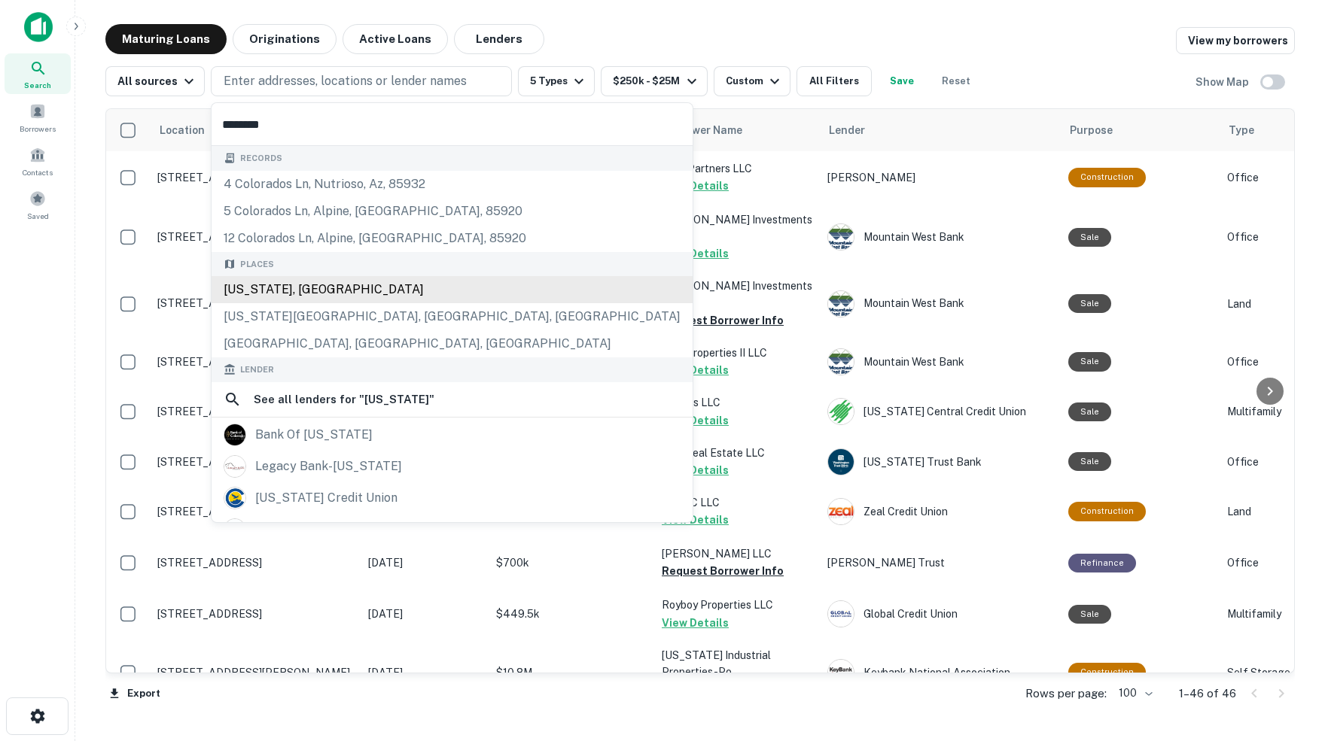
click at [269, 300] on div "Colorado, USA" at bounding box center [451, 289] width 481 height 27
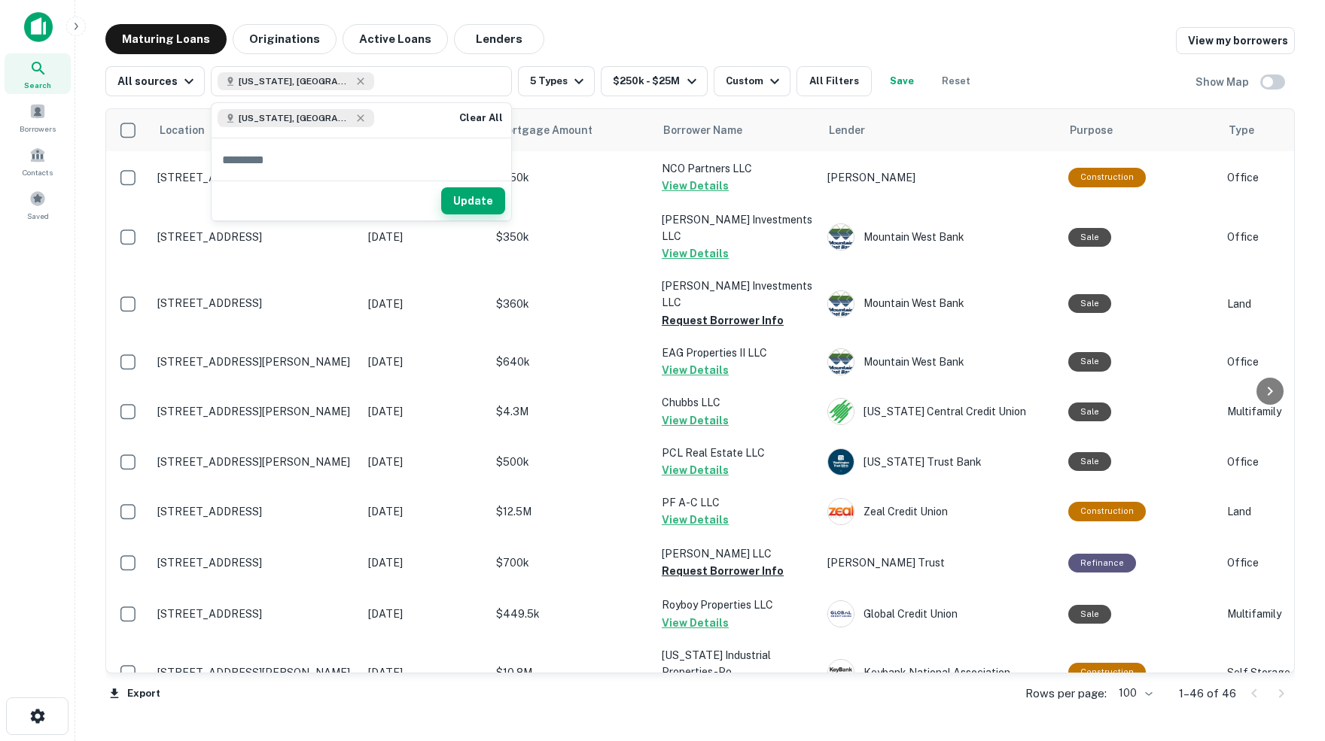
click at [475, 193] on button "Update" at bounding box center [473, 200] width 64 height 27
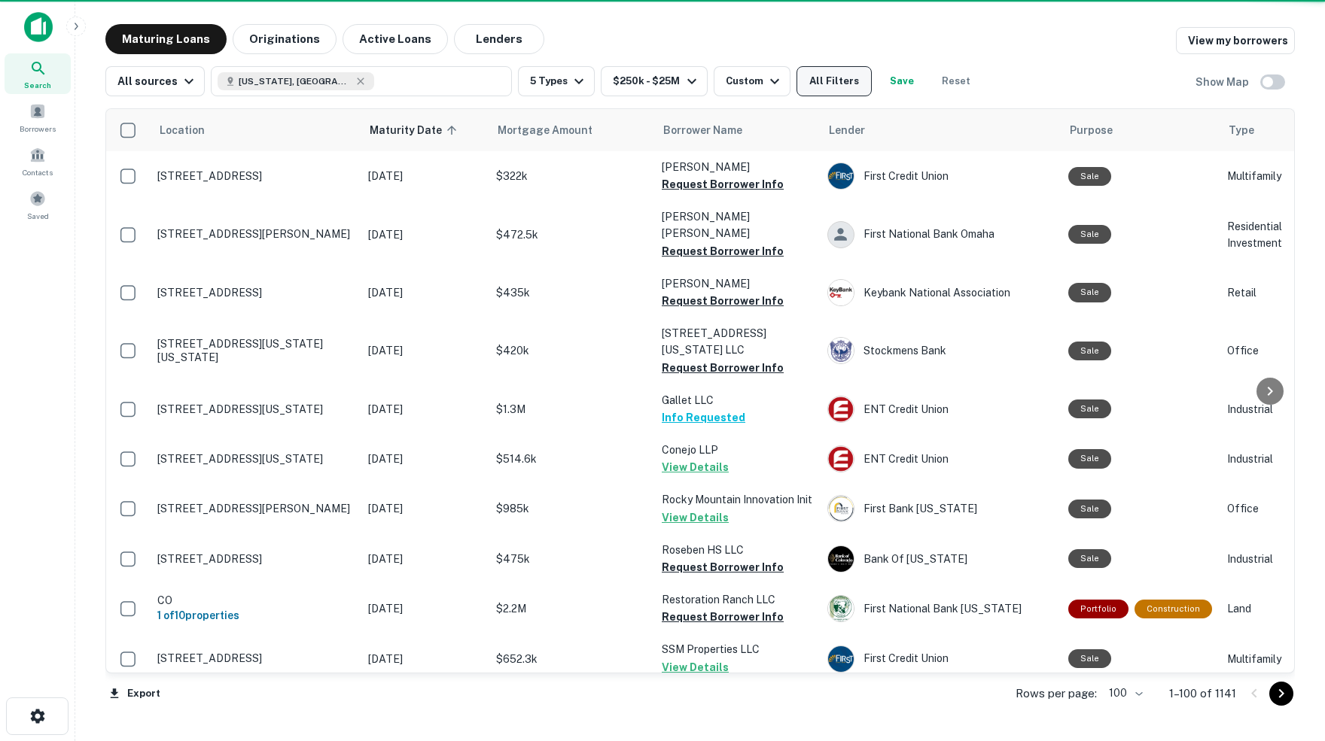
click at [850, 81] on button "All Filters" at bounding box center [833, 81] width 75 height 30
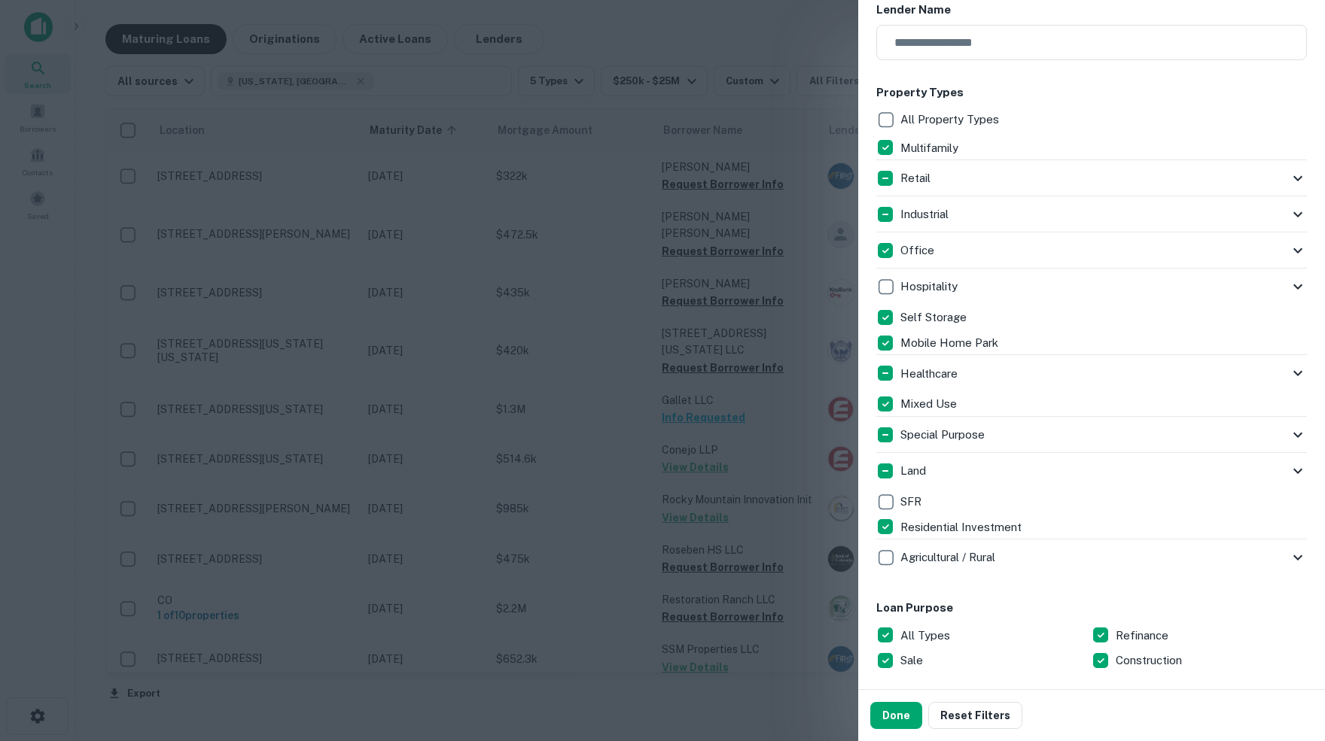
scroll to position [262, 0]
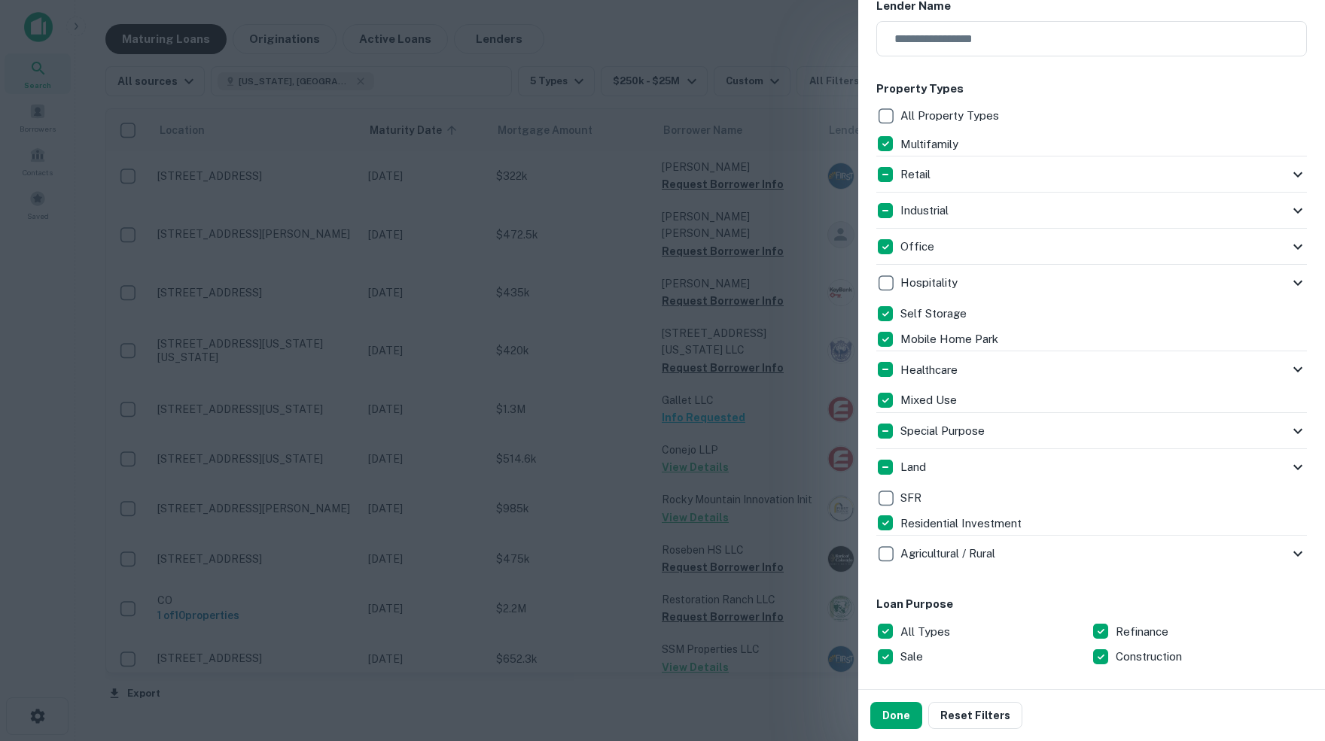
click at [1294, 172] on icon at bounding box center [1297, 175] width 18 height 18
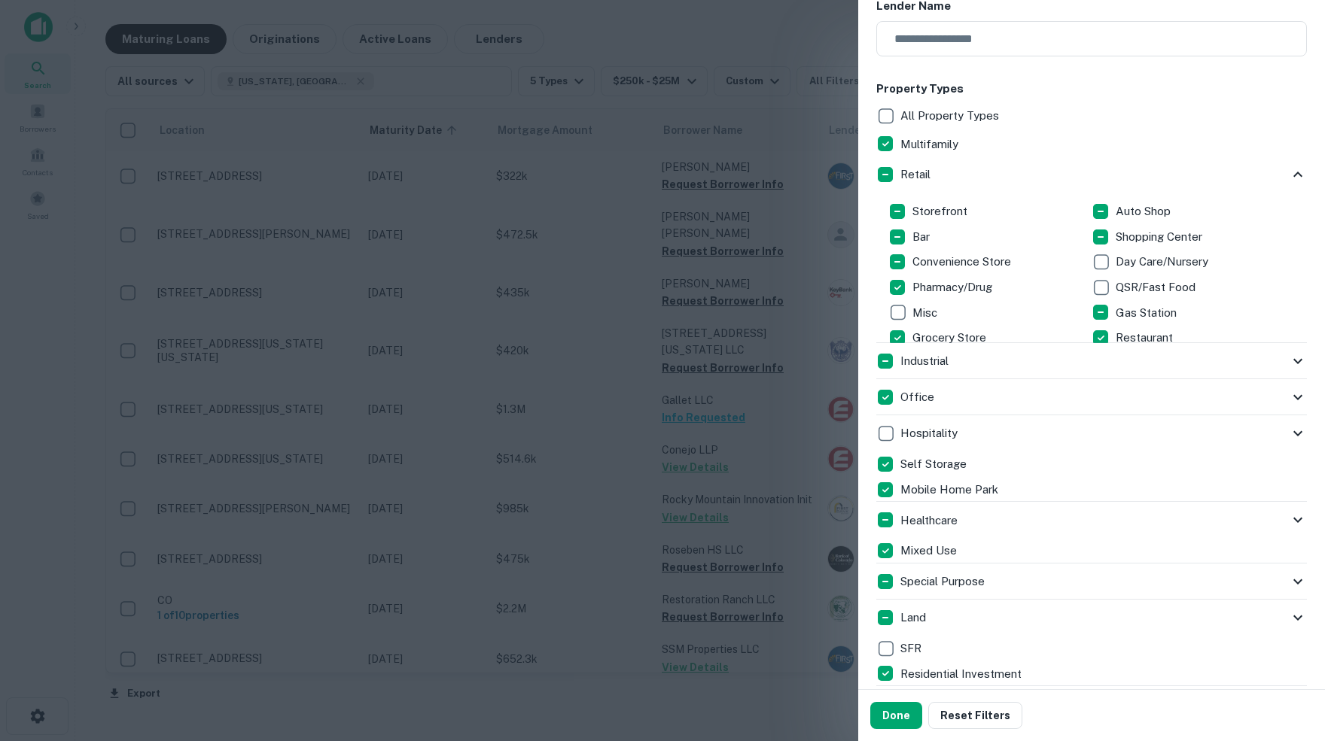
click at [1296, 362] on icon at bounding box center [1297, 361] width 9 height 5
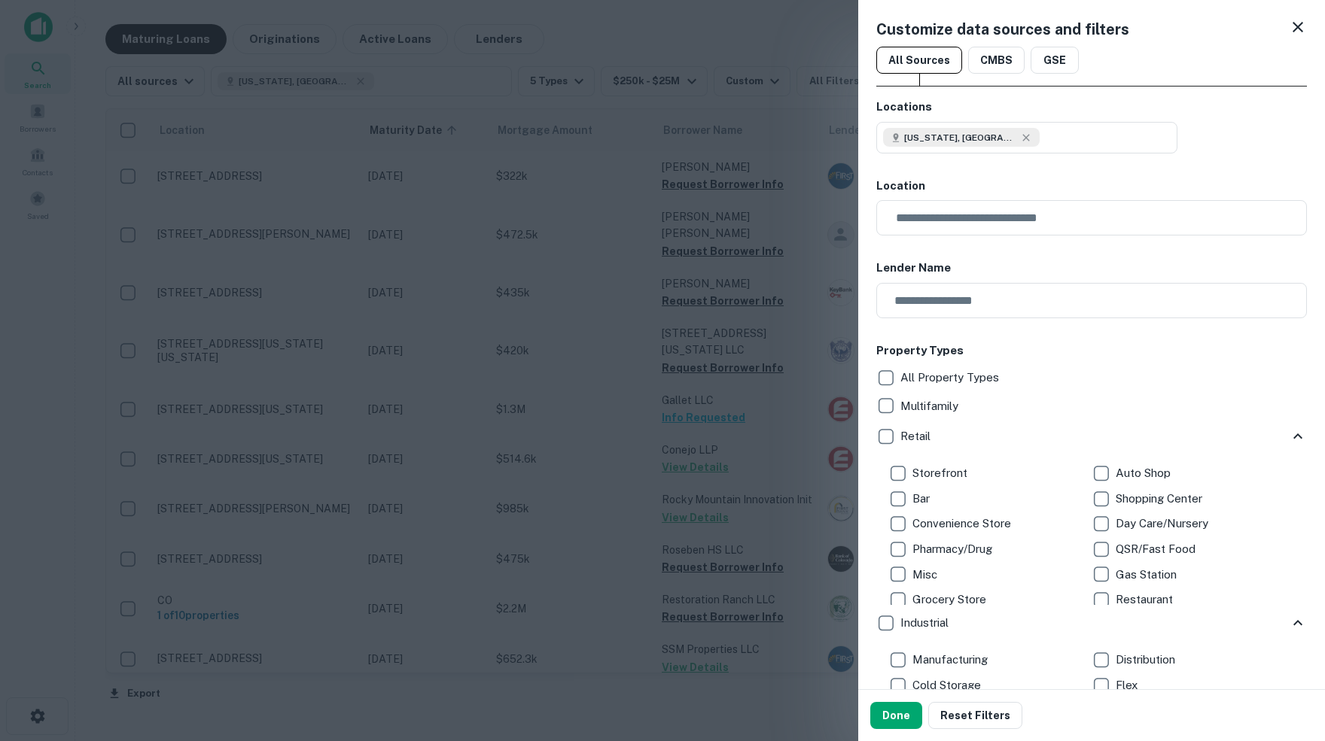
scroll to position [0, 0]
click at [1295, 28] on icon at bounding box center [1297, 27] width 11 height 11
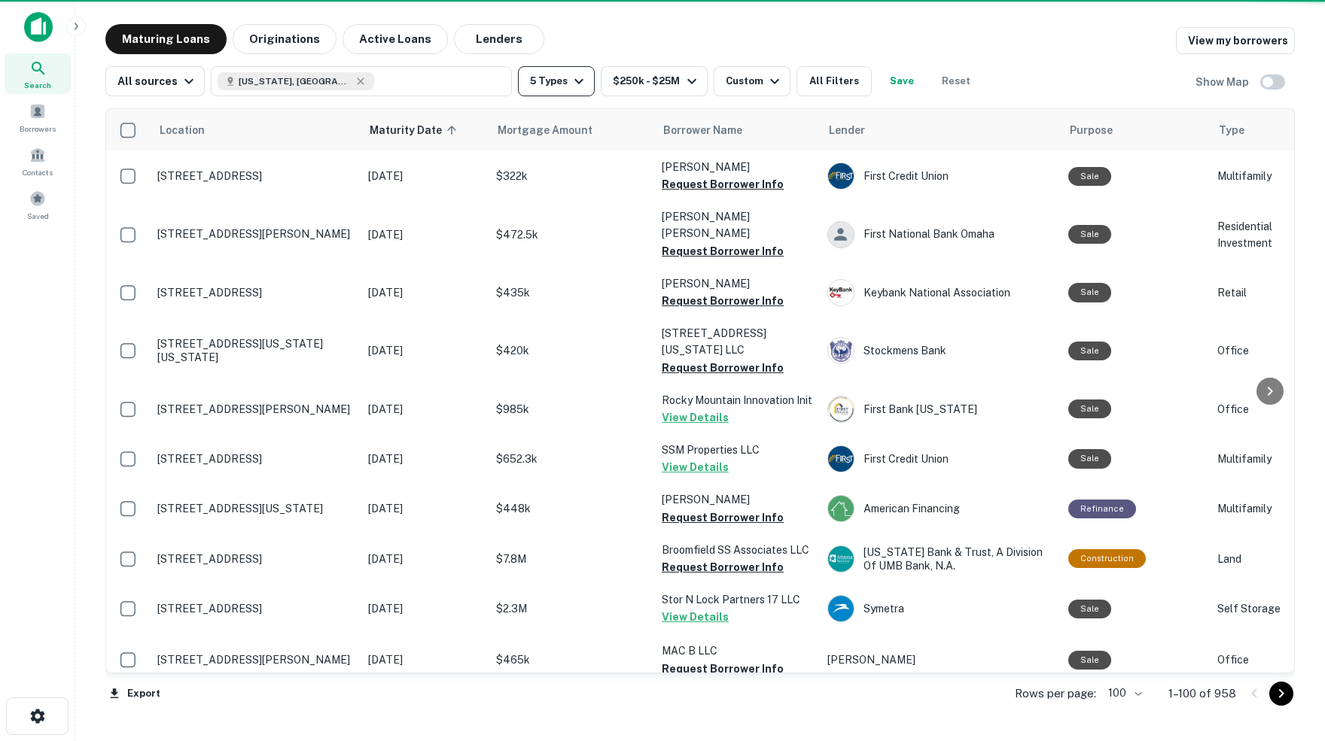
click at [582, 78] on icon "button" at bounding box center [579, 81] width 18 height 18
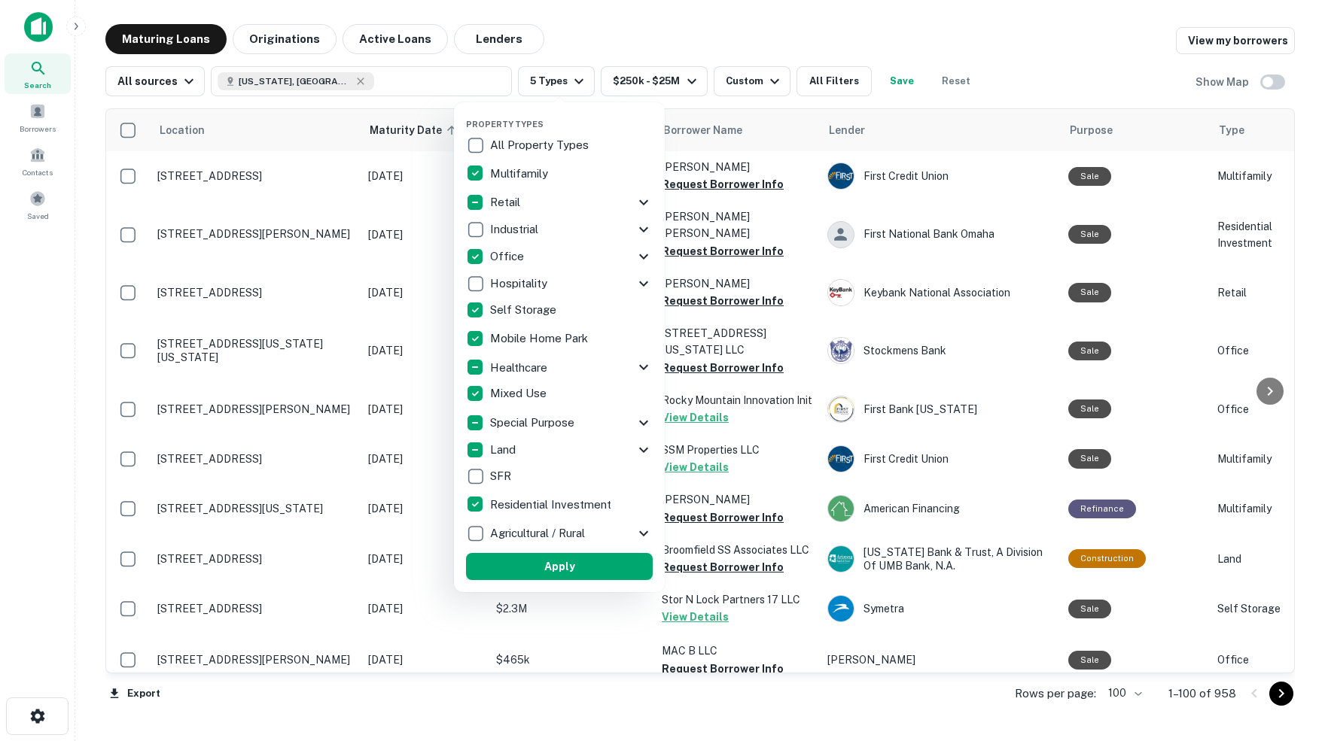
click at [545, 574] on button "Apply" at bounding box center [559, 566] width 187 height 27
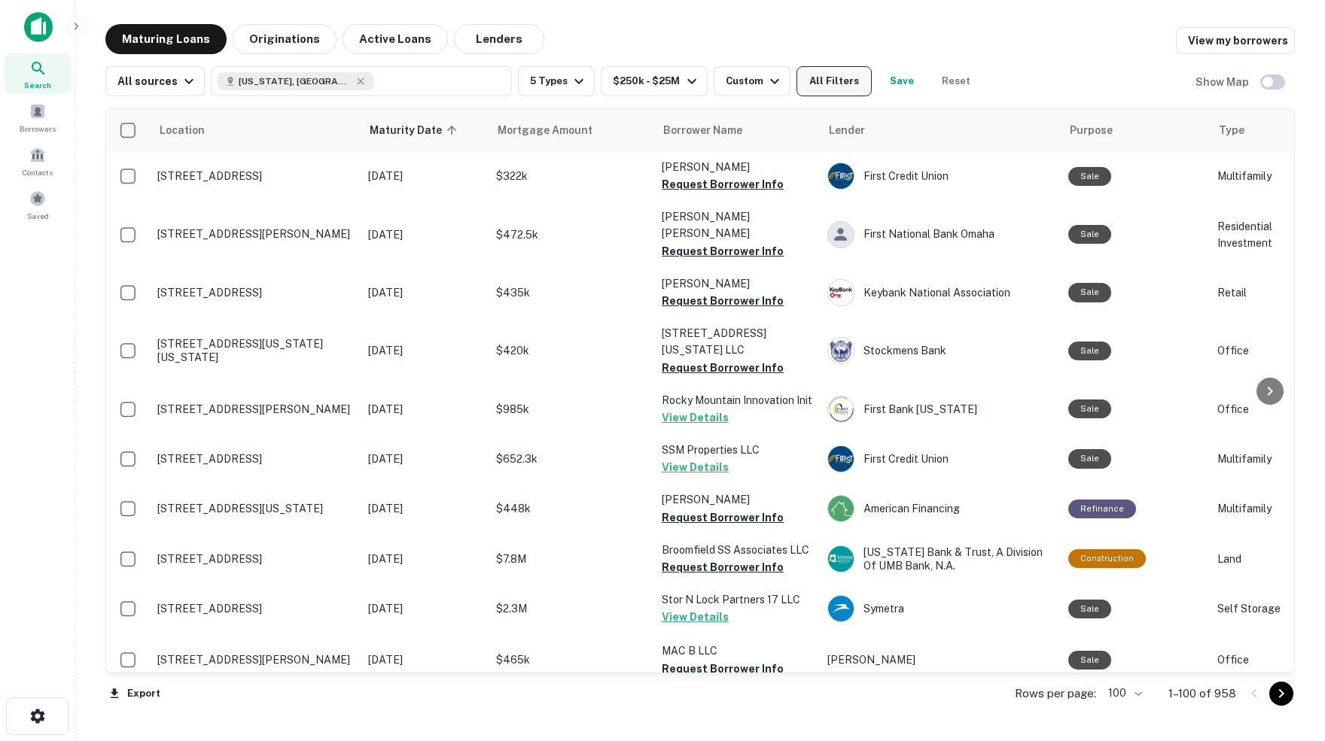
click at [868, 79] on button "All Filters" at bounding box center [833, 81] width 75 height 30
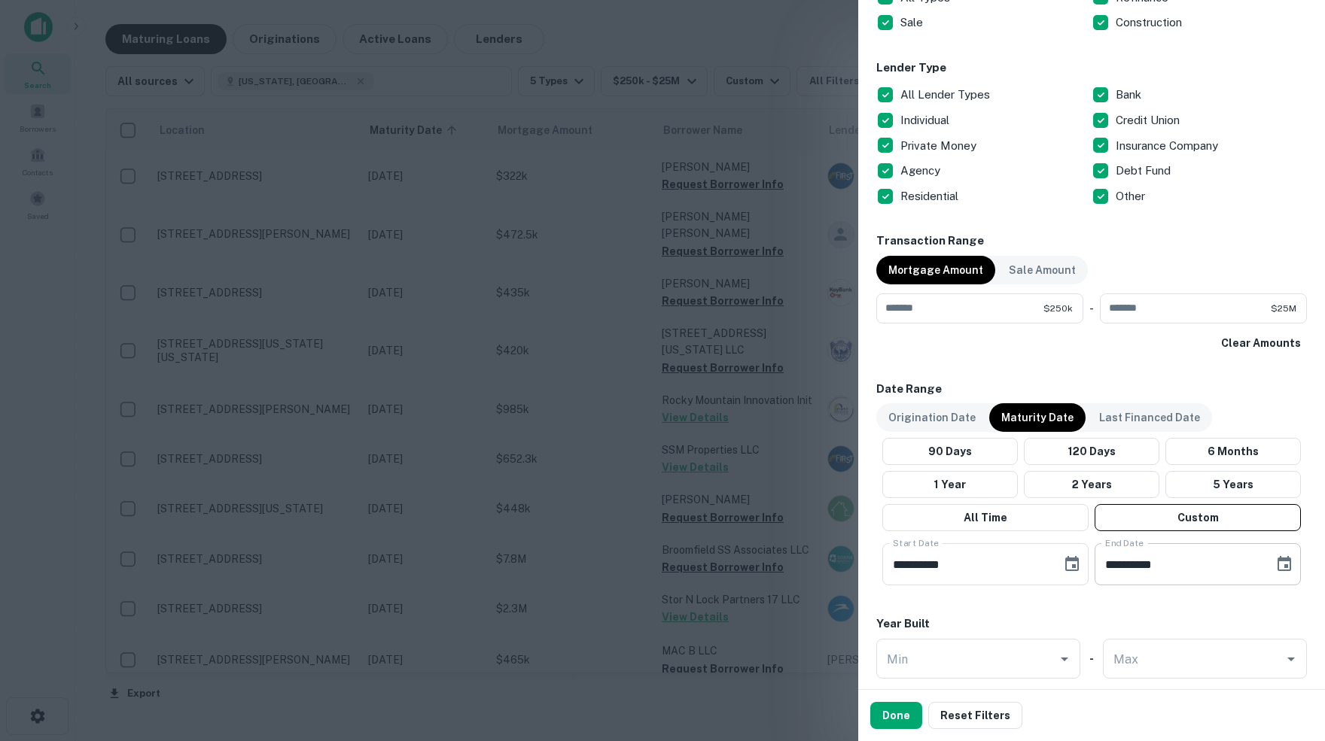
scroll to position [899, 0]
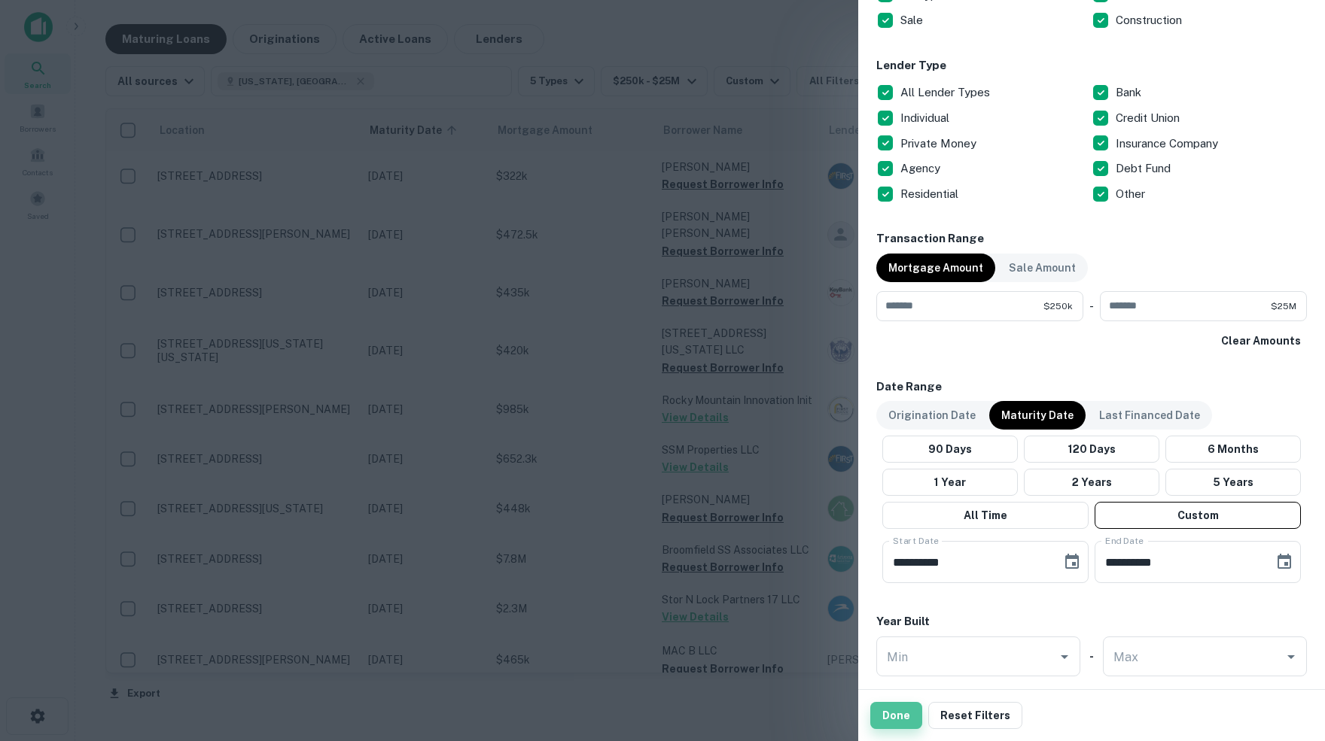
click at [889, 718] on button "Done" at bounding box center [896, 715] width 52 height 27
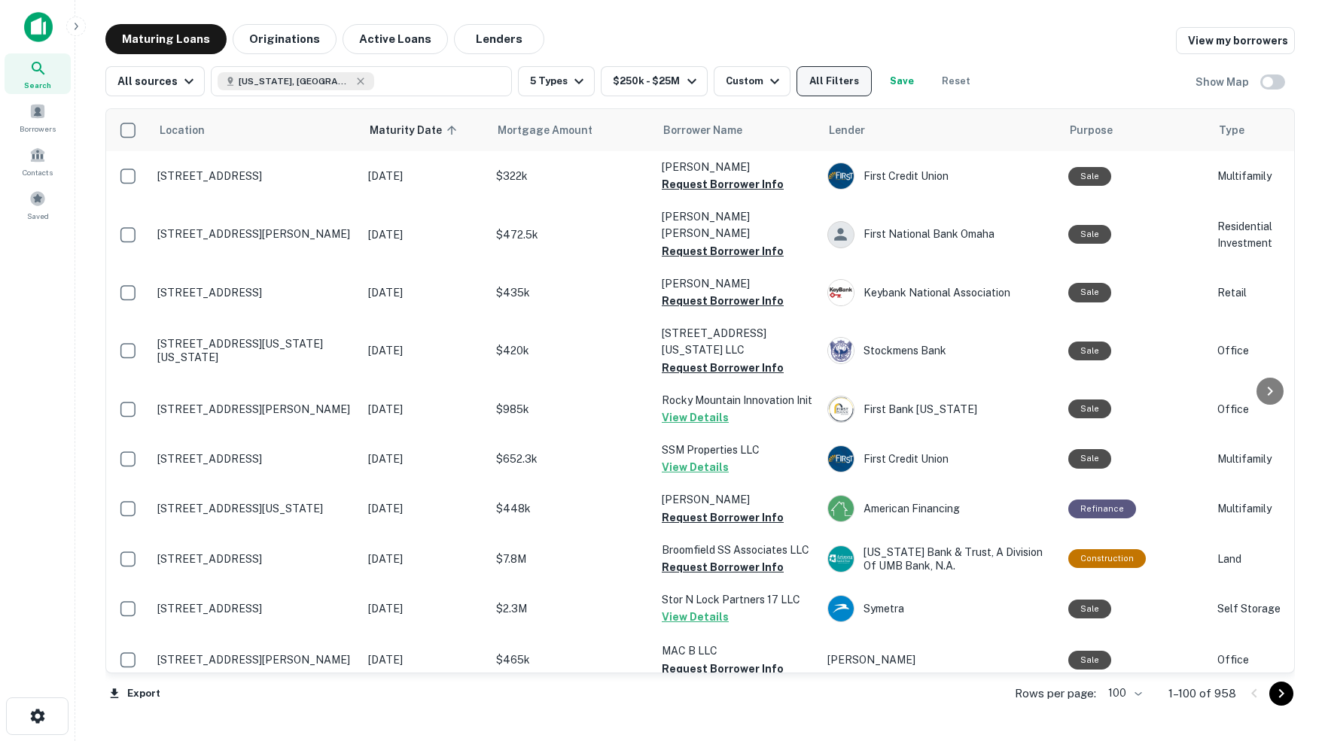
click at [856, 78] on button "All Filters" at bounding box center [833, 81] width 75 height 30
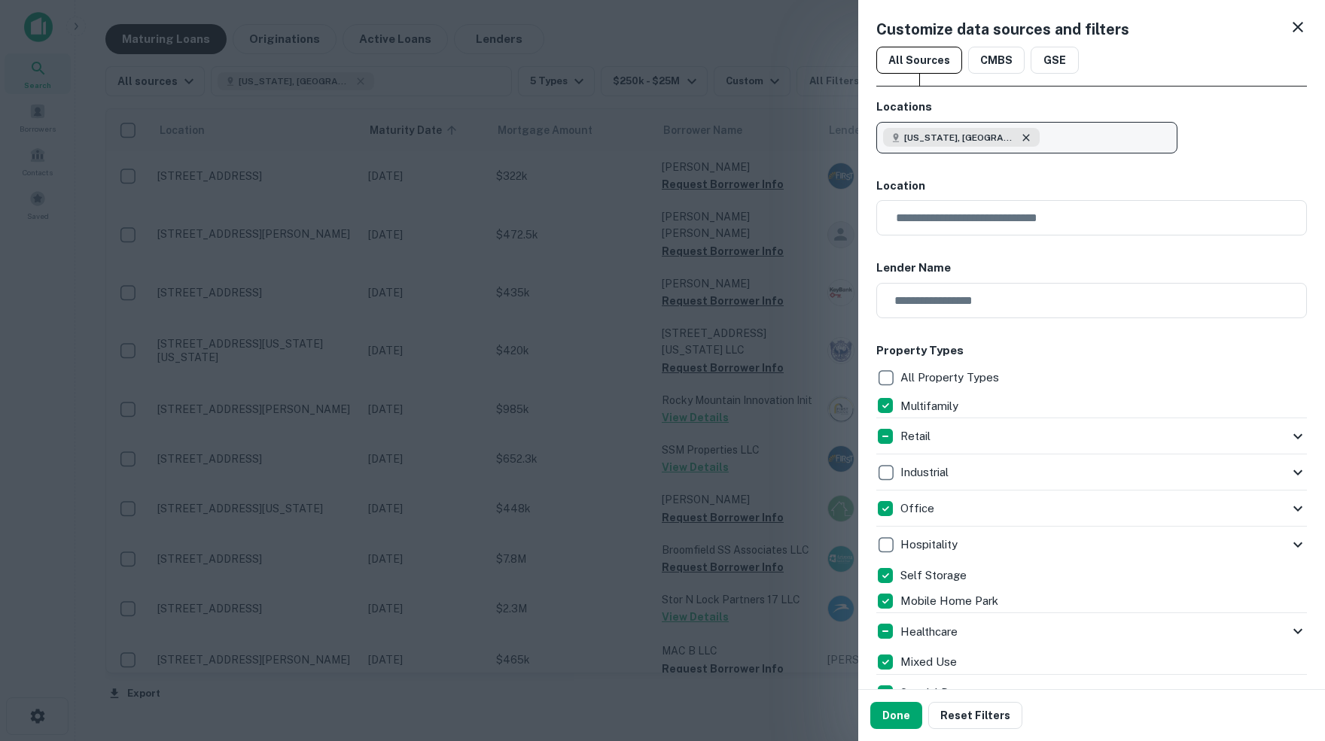
click at [1020, 136] on icon "button" at bounding box center [1026, 138] width 12 height 12
click at [932, 134] on p "Enter addresses, locations or lender names" at bounding box center [1010, 138] width 243 height 18
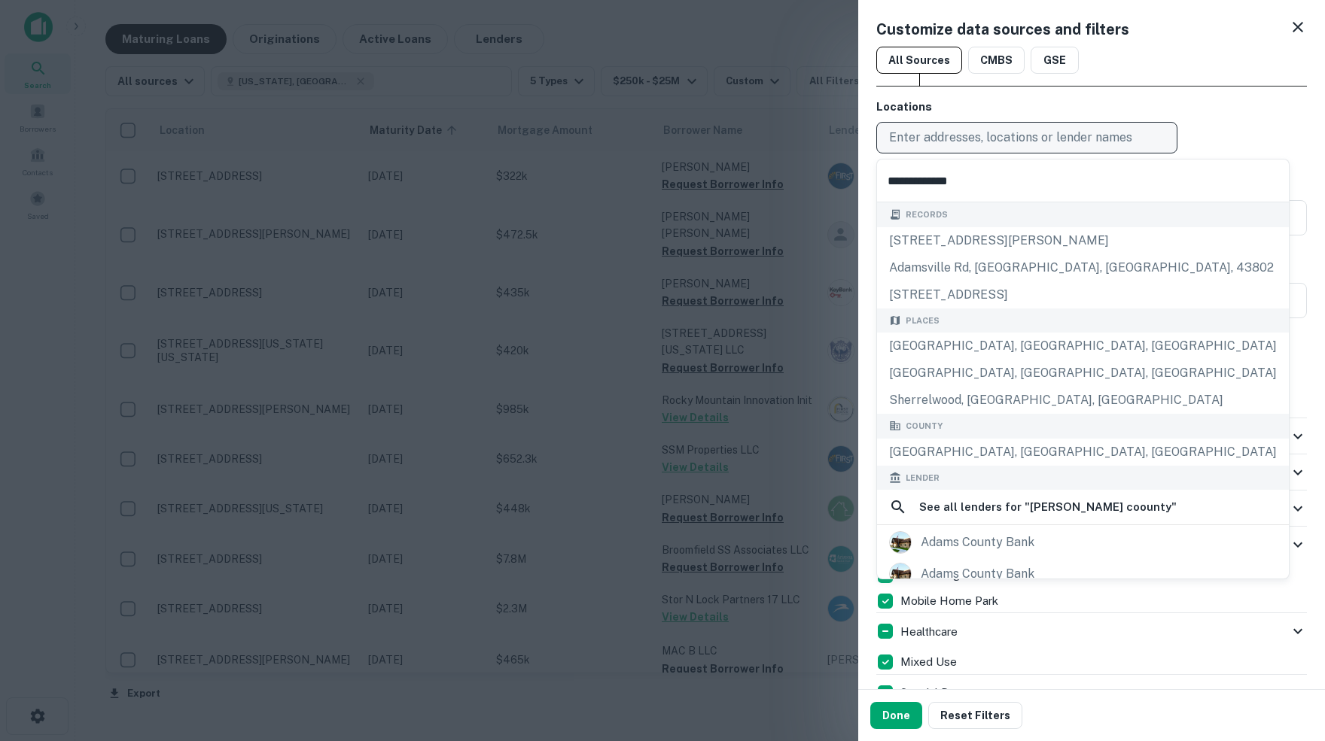
type input "**********"
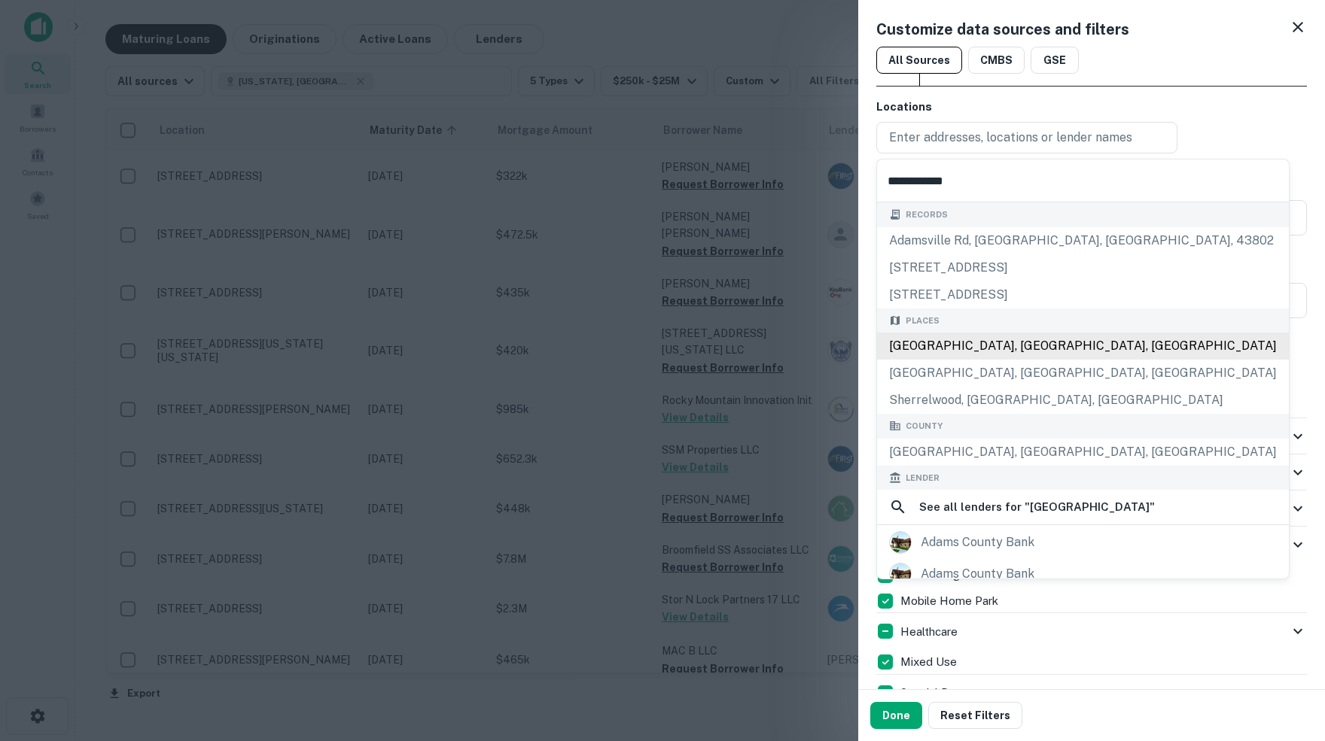
click at [944, 353] on div "[GEOGRAPHIC_DATA], [GEOGRAPHIC_DATA], [GEOGRAPHIC_DATA]" at bounding box center [1083, 346] width 412 height 27
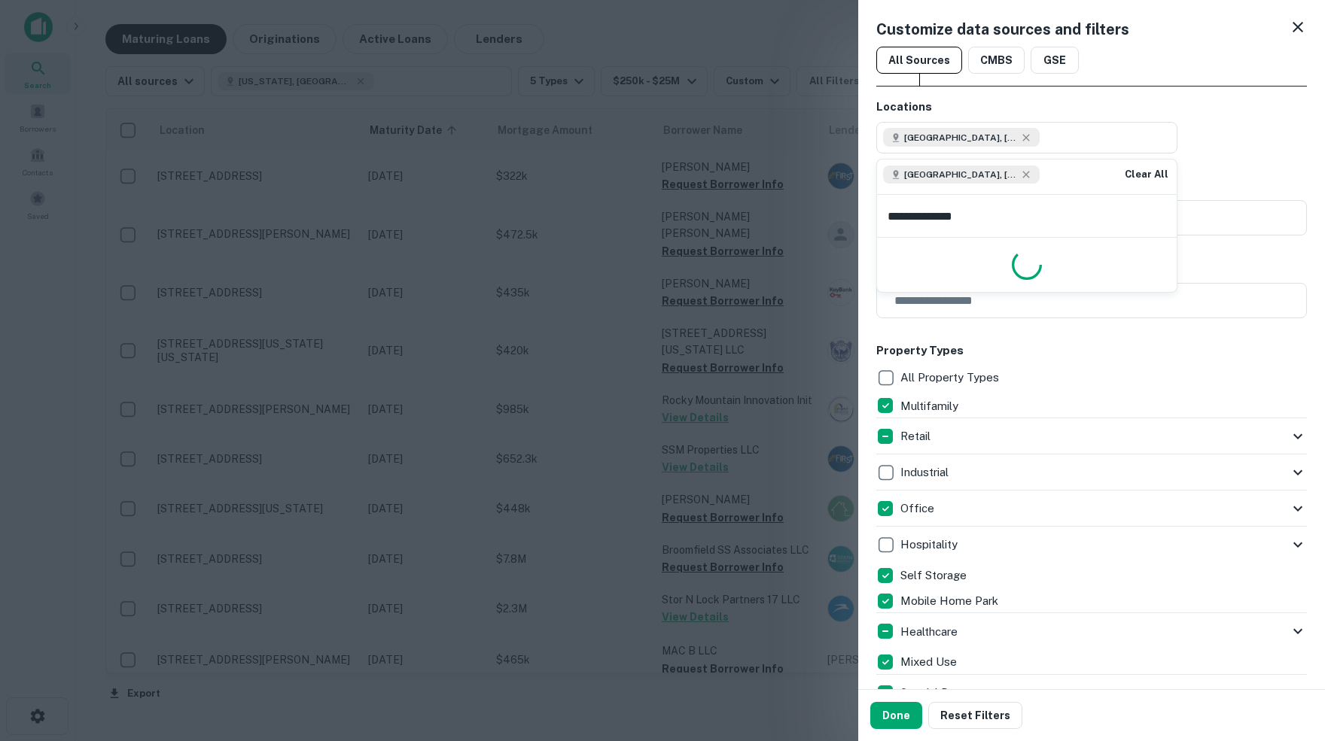
type input "**********"
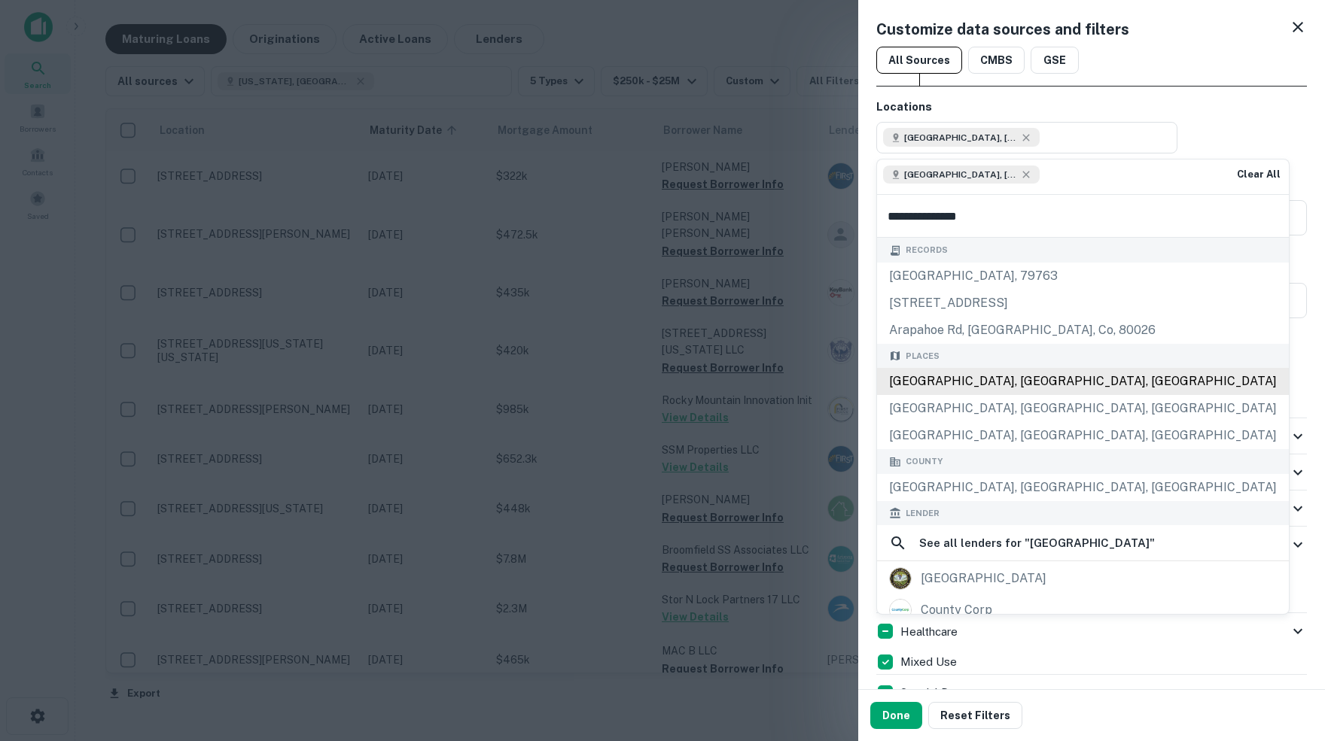
click at [999, 393] on div "Arapahoe County, CO, USA" at bounding box center [1083, 381] width 412 height 27
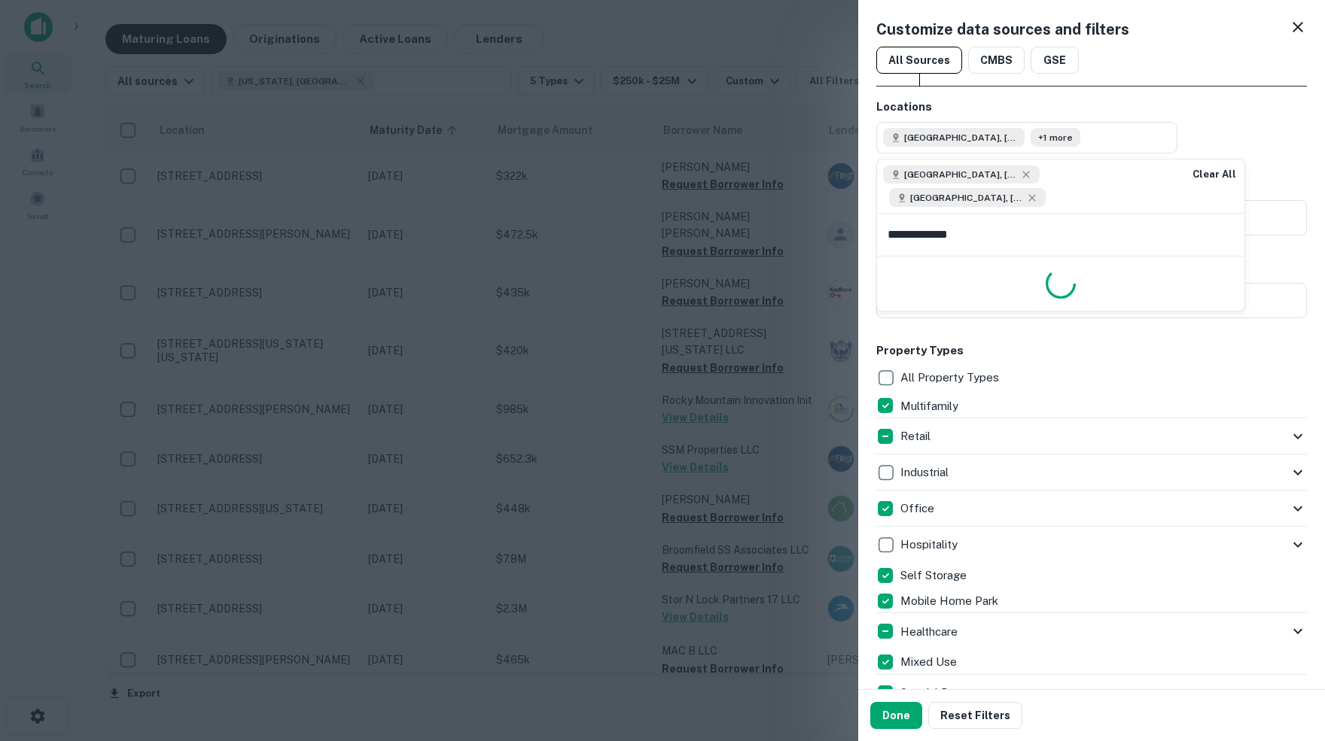
type input "**********"
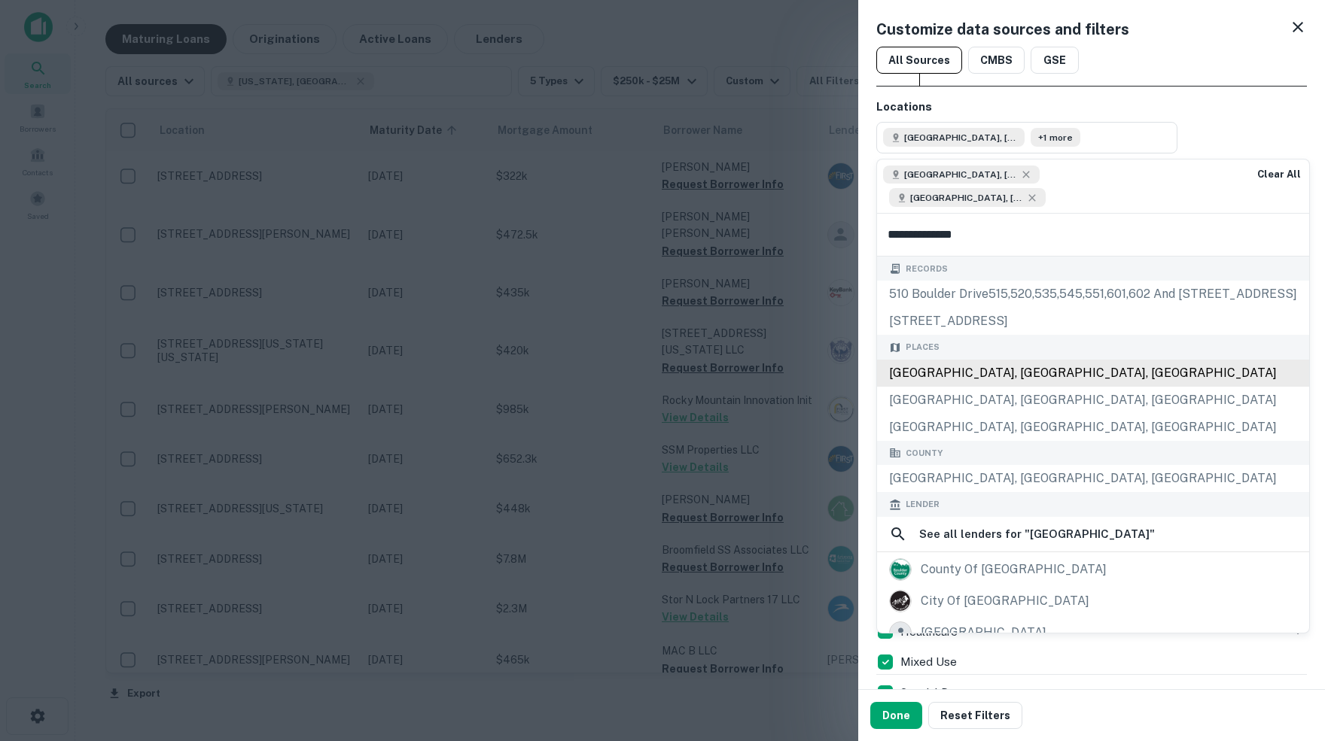
click at [971, 387] on div "Boulder County, CO, USA" at bounding box center [1093, 373] width 432 height 27
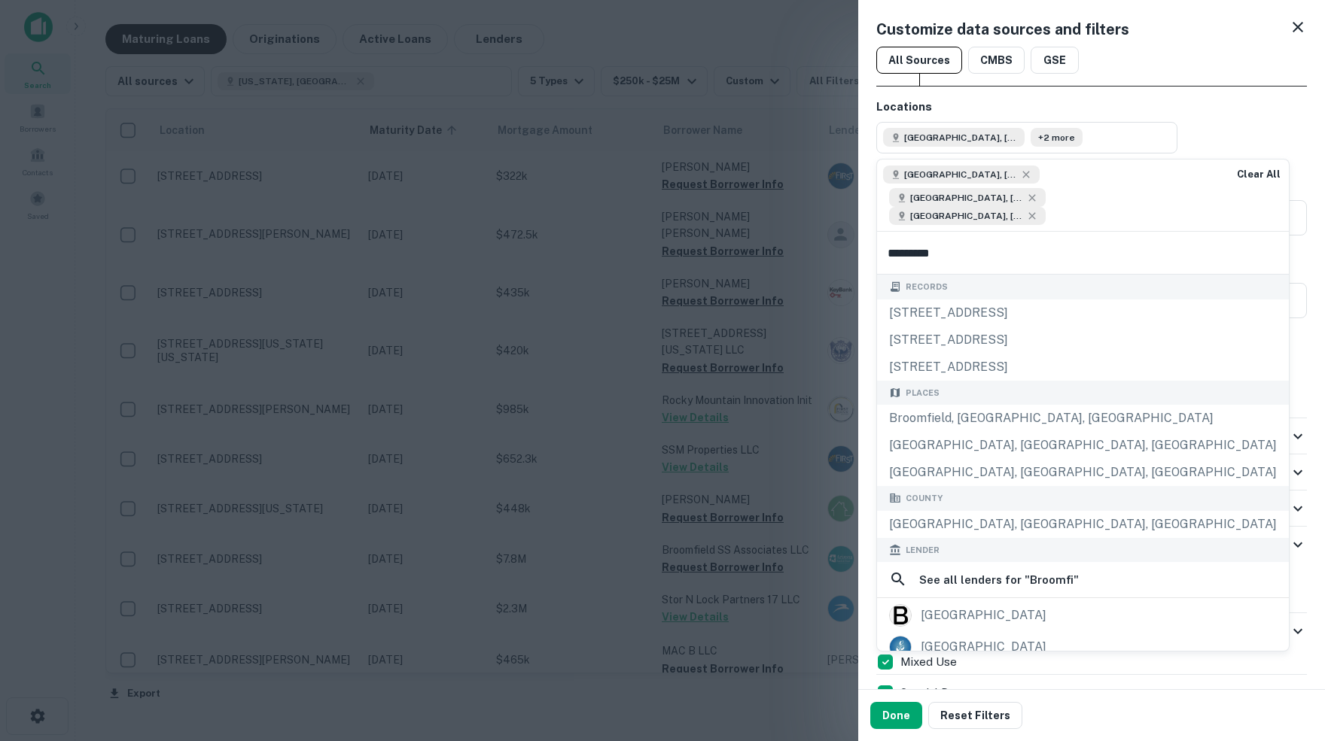
type input "**********"
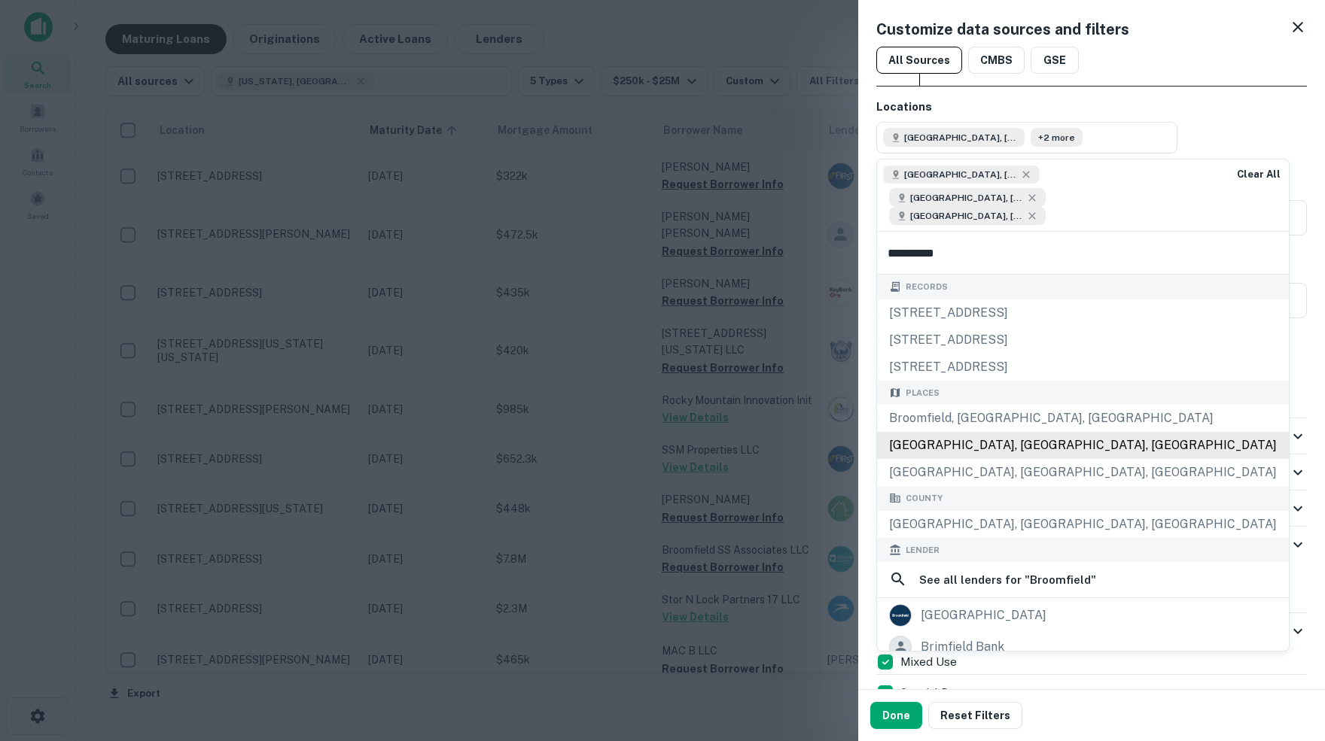
click at [963, 455] on div "Broomfield County, CO, USA" at bounding box center [1083, 445] width 412 height 27
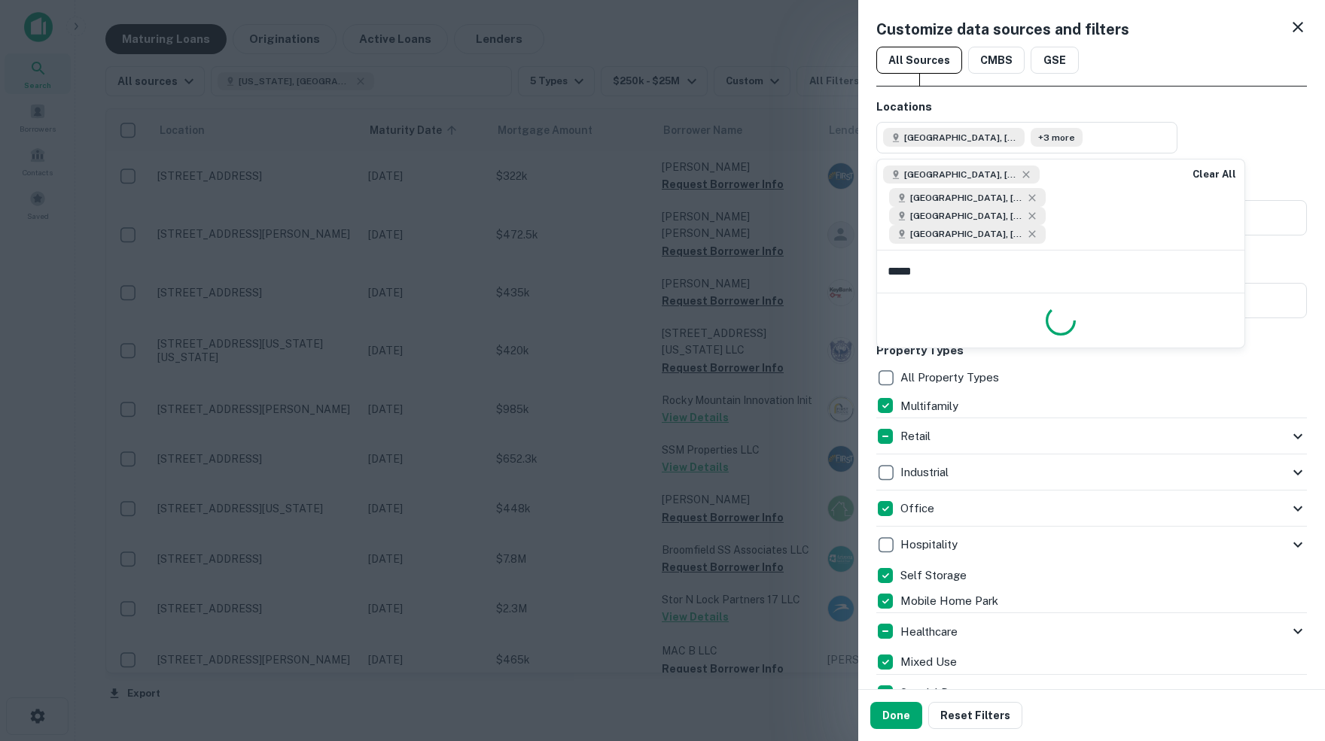
type input "******"
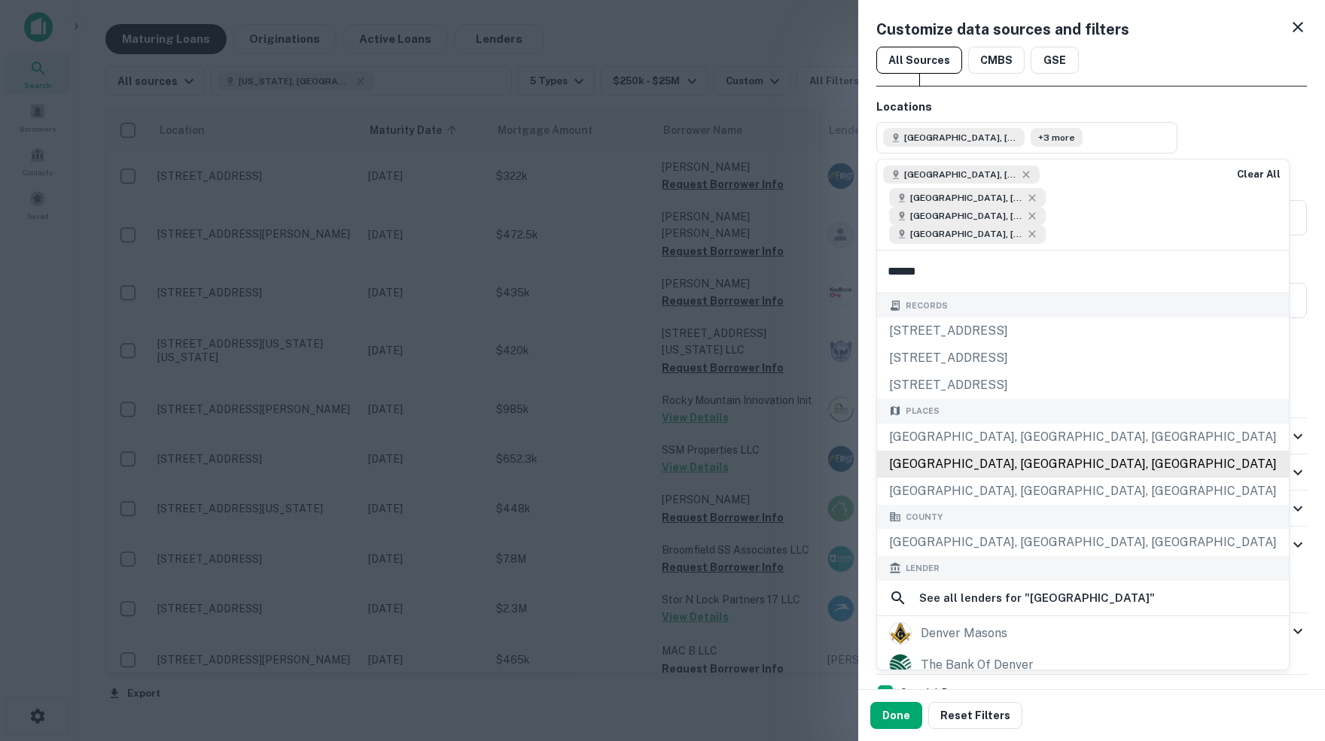
click at [954, 478] on div "Denver County, CO, USA" at bounding box center [1083, 464] width 412 height 27
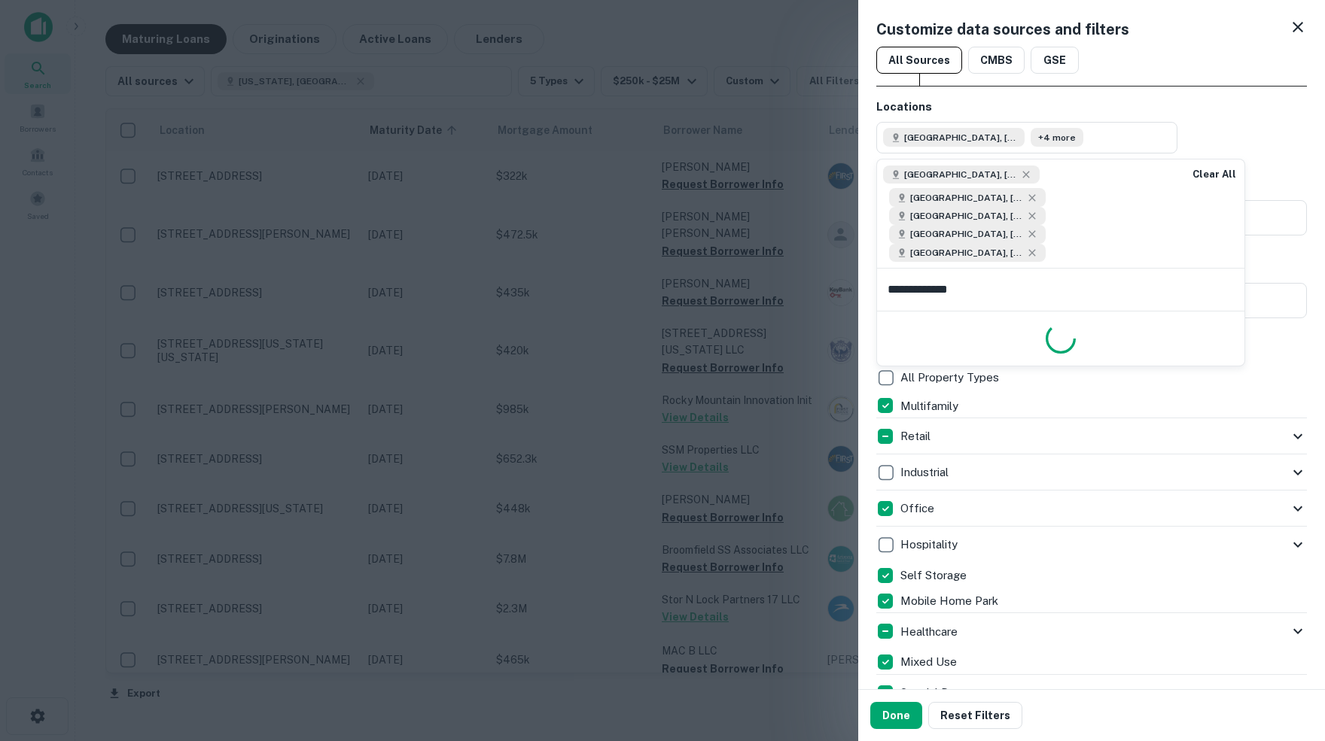
type input "**********"
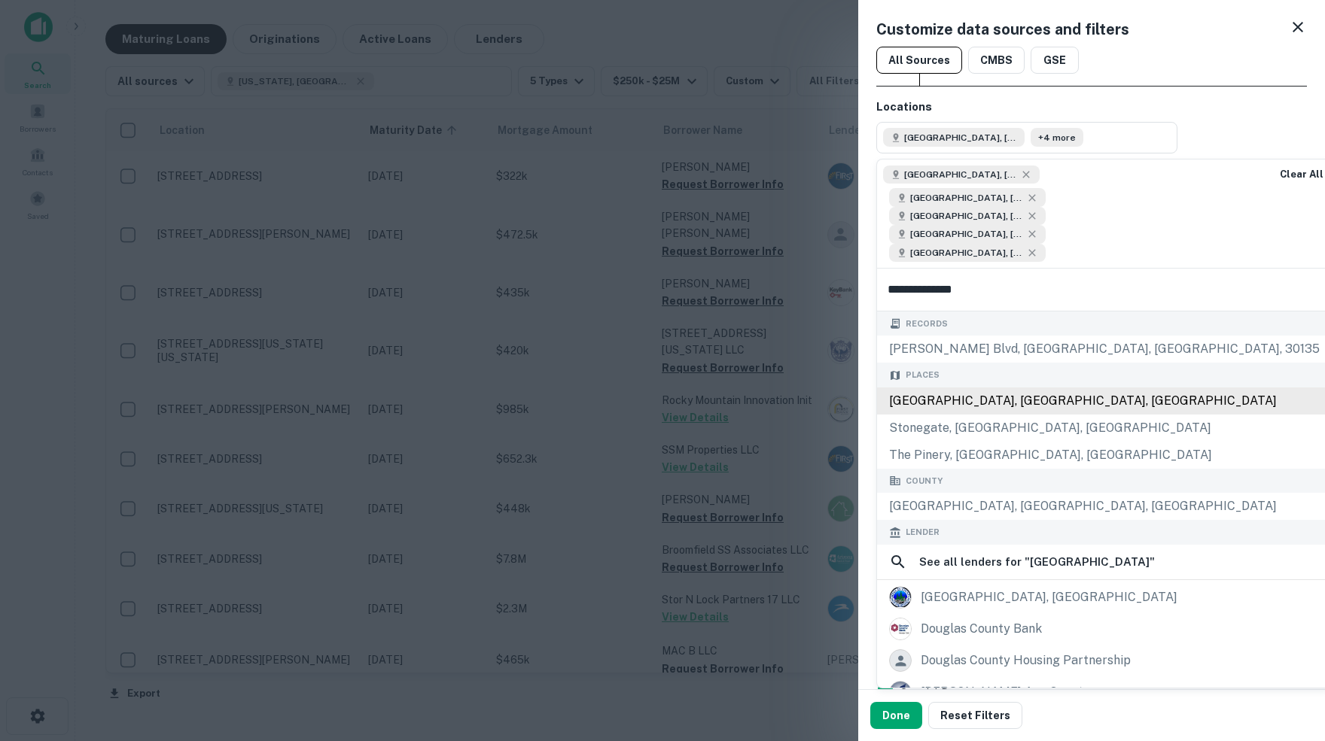
click at [984, 415] on div "Douglas County, CO, USA" at bounding box center [1104, 401] width 455 height 27
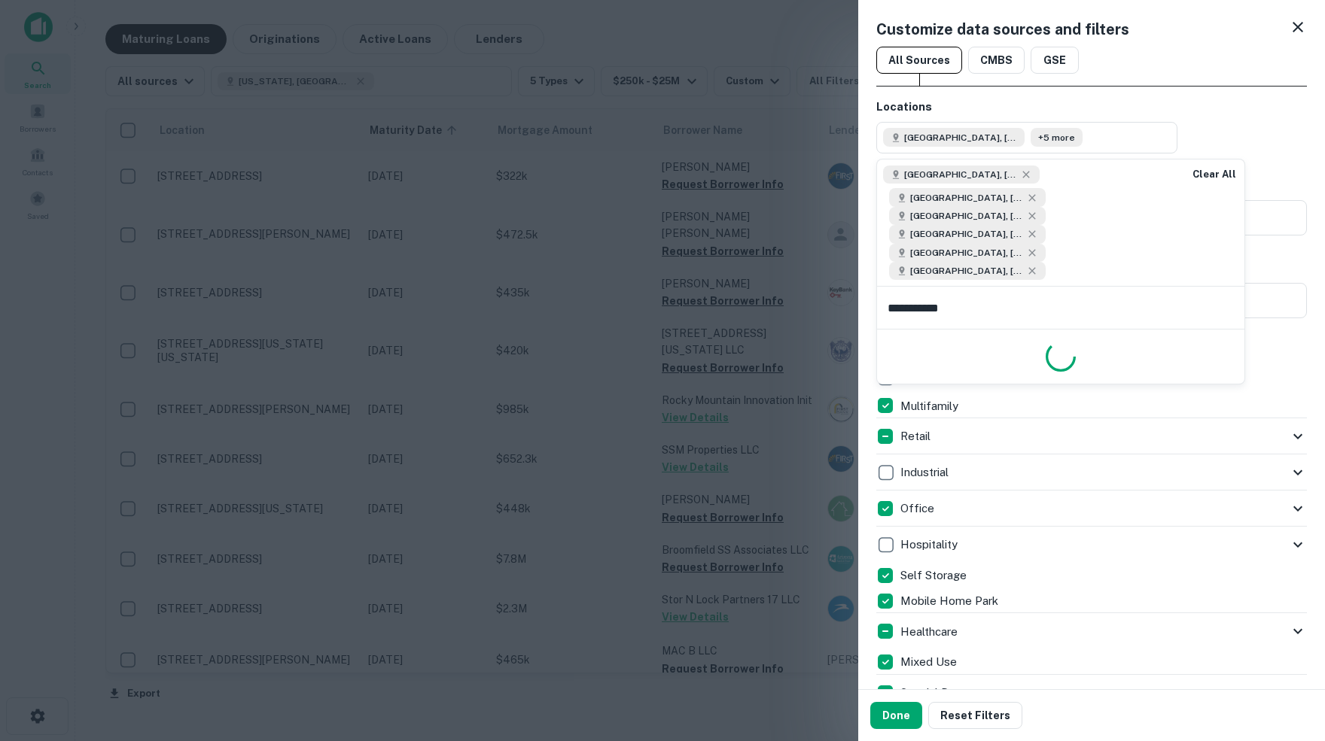
type input "**********"
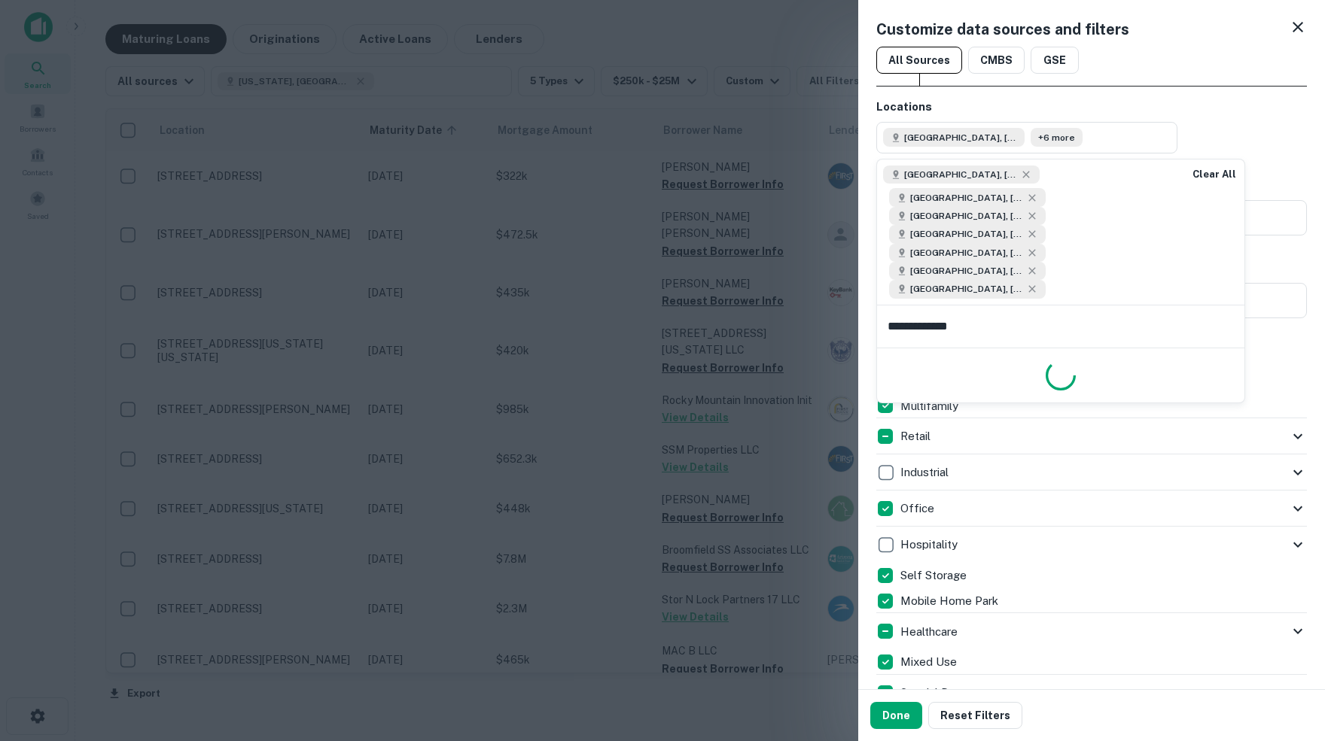
type input "**********"
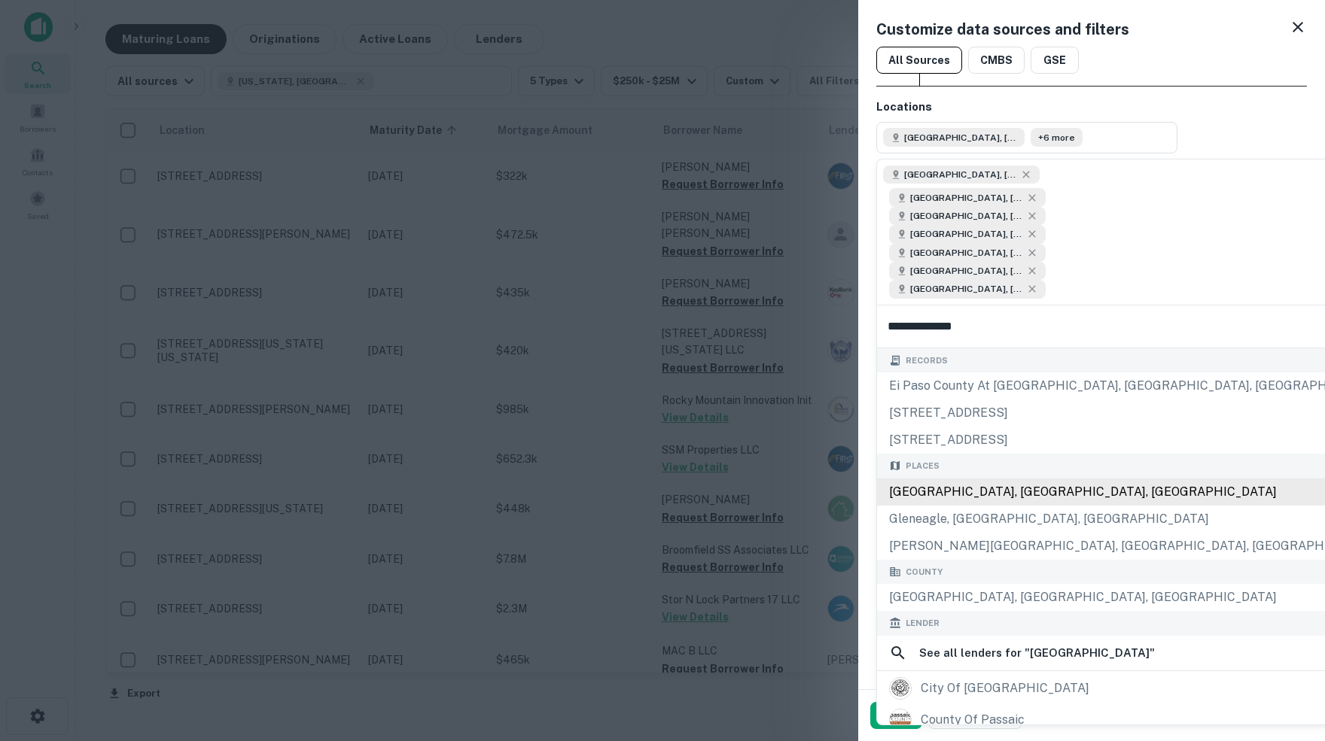
click at [1015, 506] on div "El Paso County, CO, USA" at bounding box center [1156, 492] width 559 height 27
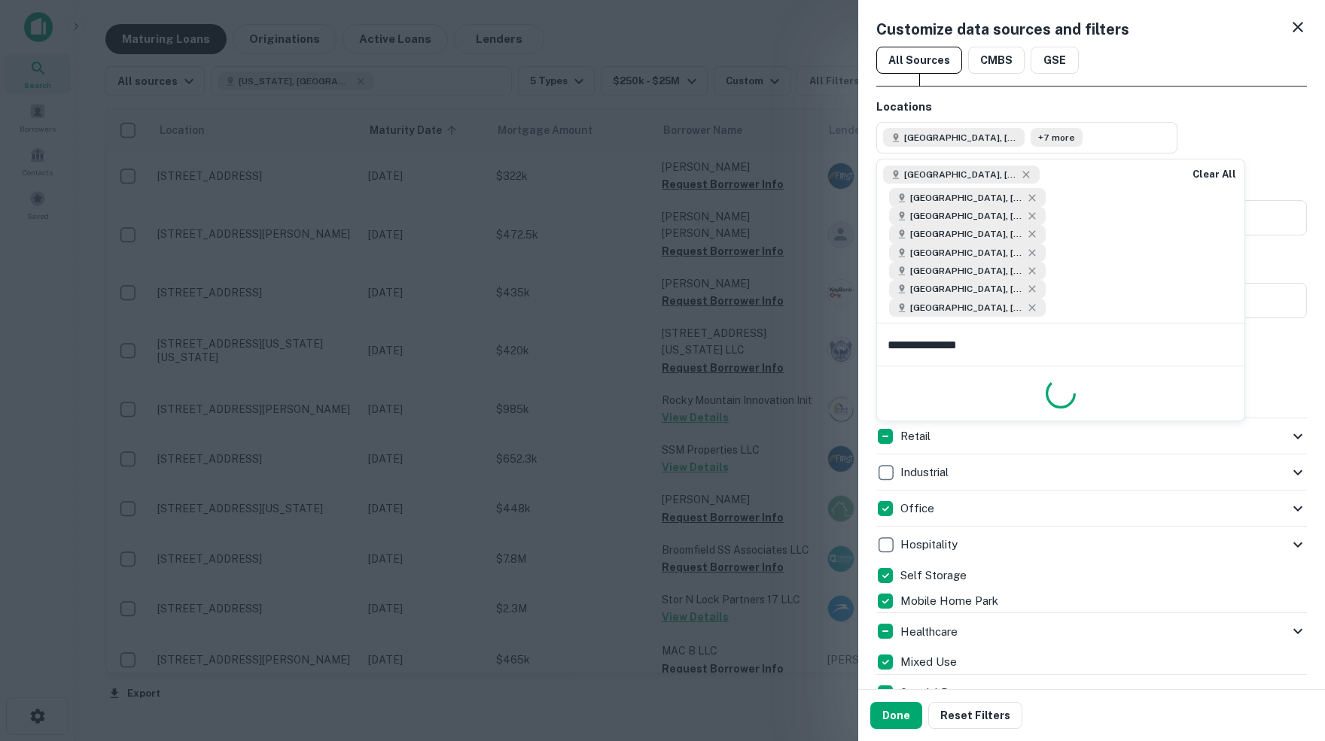
type input "**********"
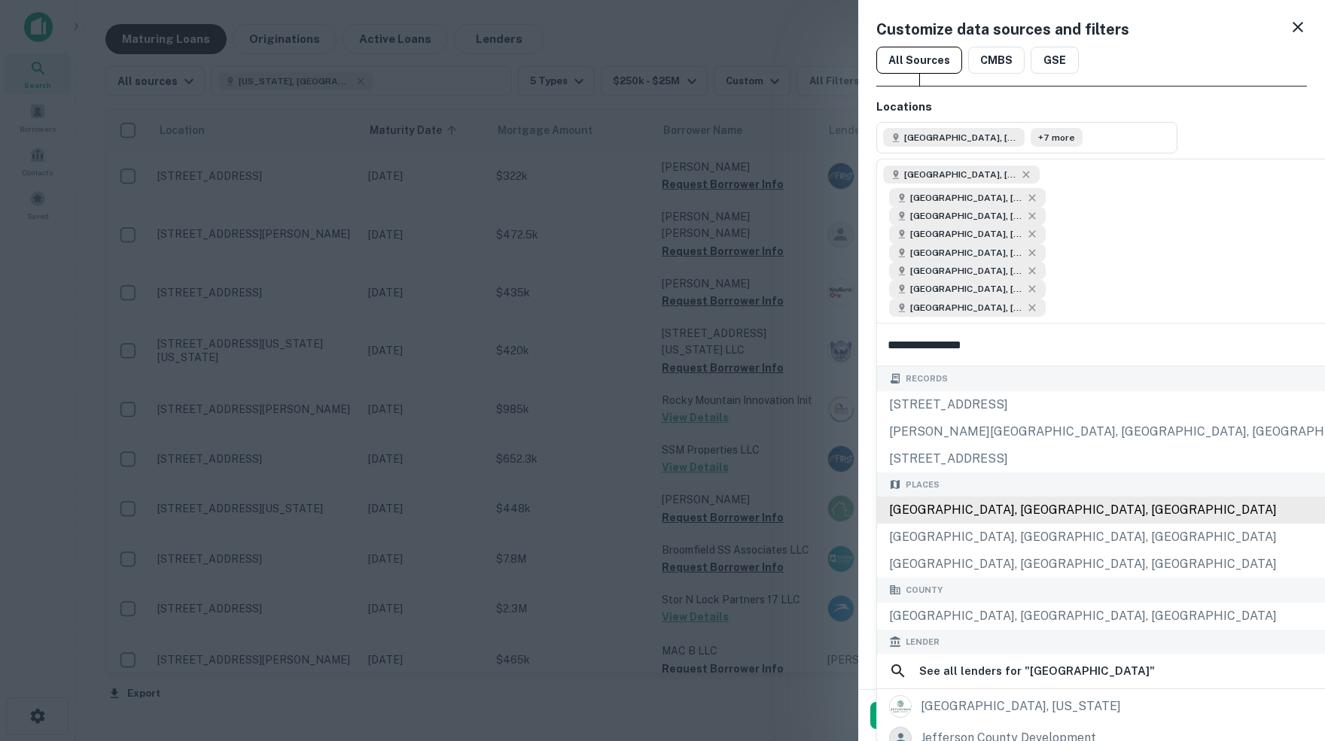
click at [974, 524] on div "Jefferson County, CO, USA" at bounding box center [1153, 510] width 552 height 27
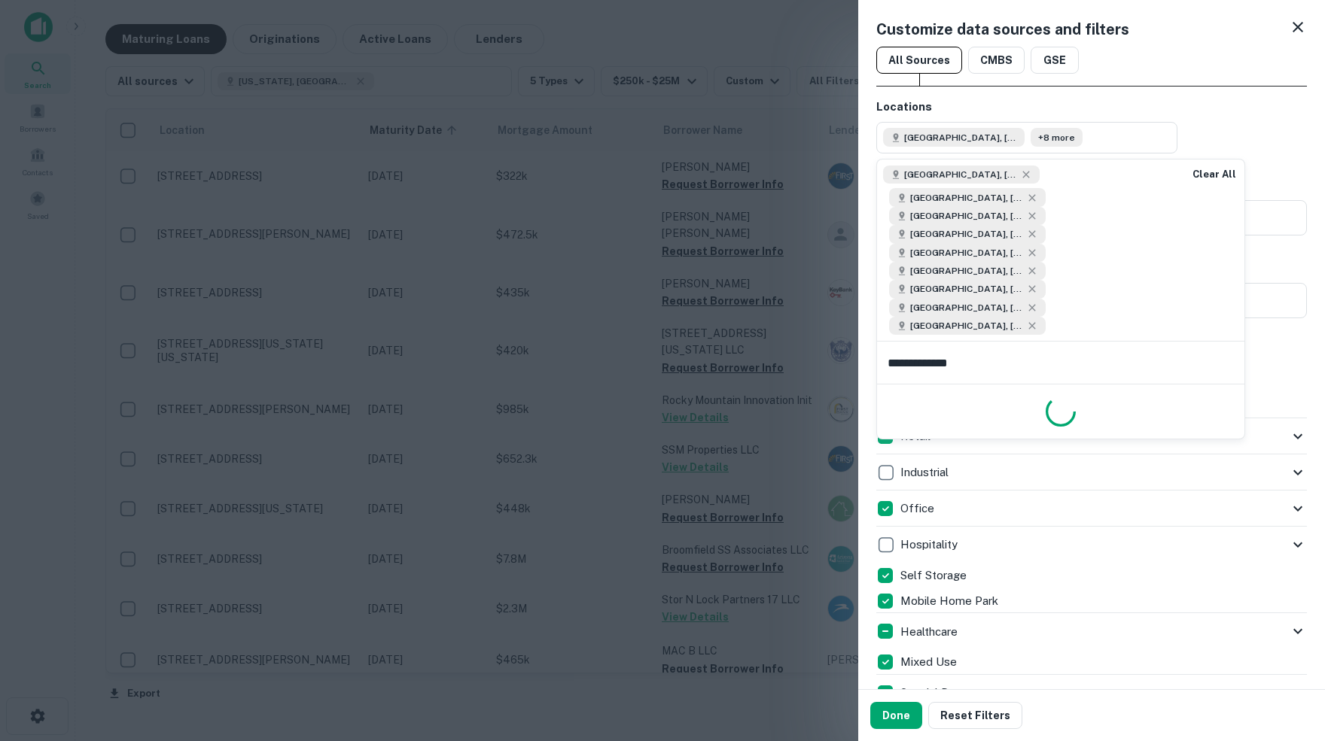
type input "**********"
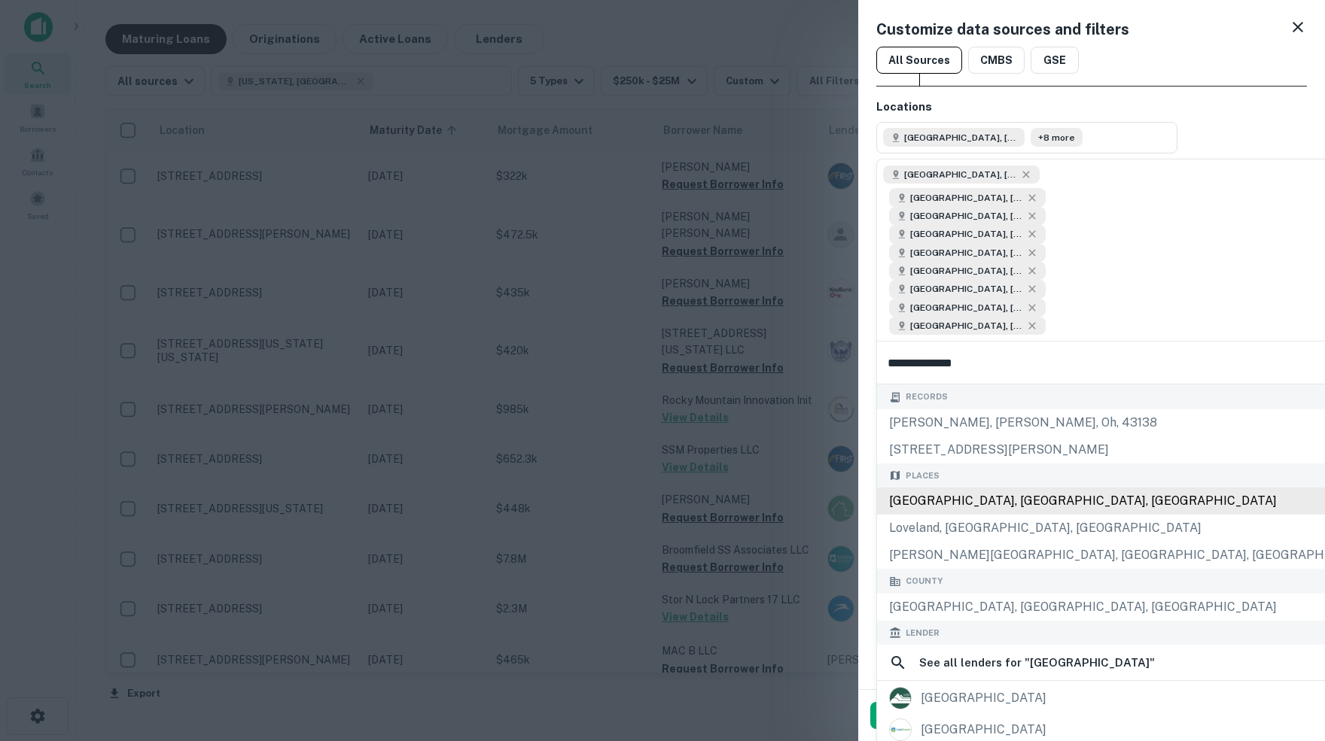
click at [962, 515] on div "Larimer County, CO, USA" at bounding box center [1133, 501] width 512 height 27
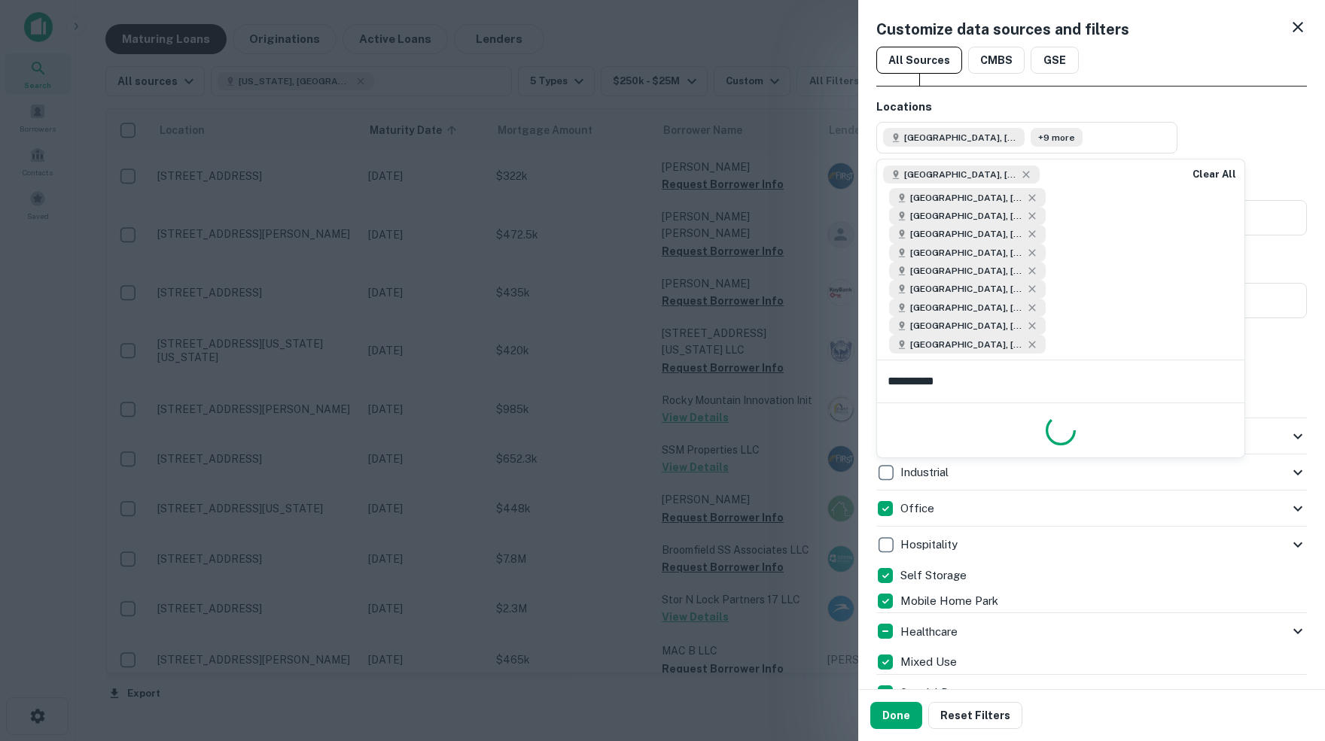
type input "**********"
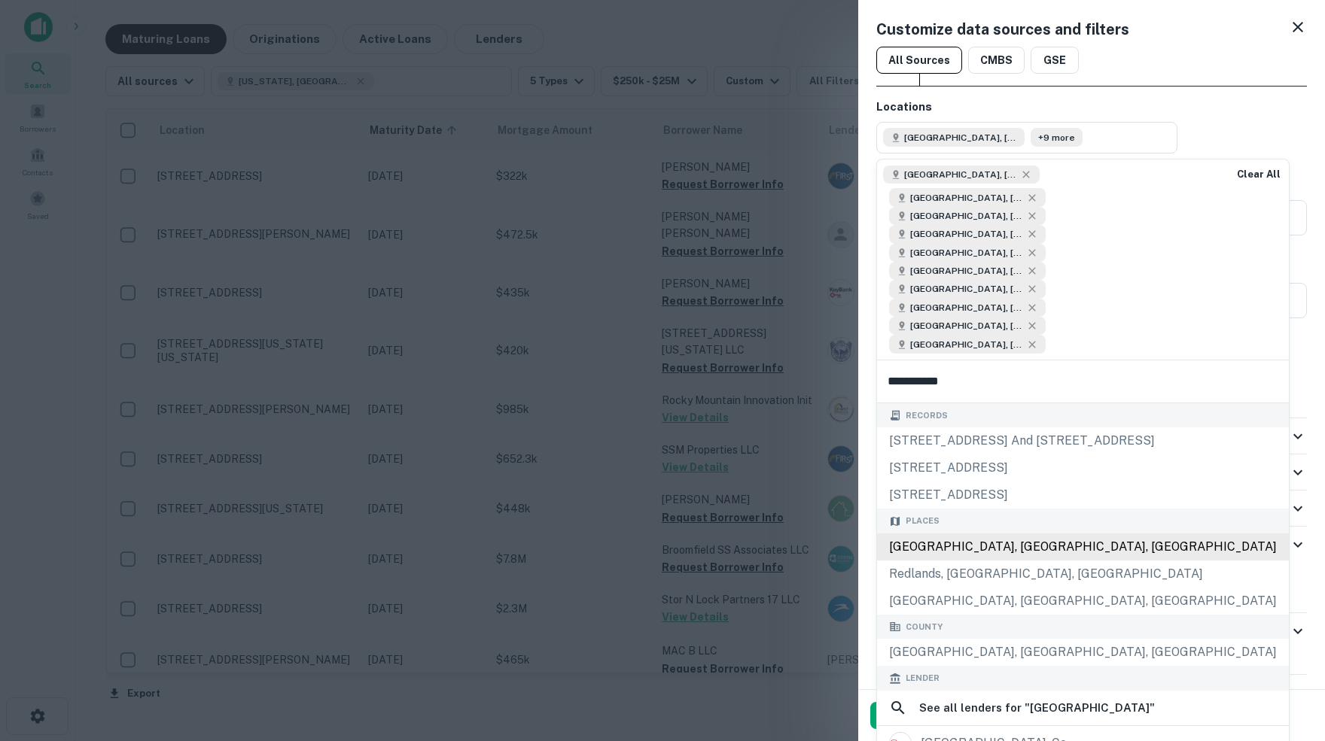
click at [990, 561] on div "Mesa County, CO, USA" at bounding box center [1083, 547] width 412 height 27
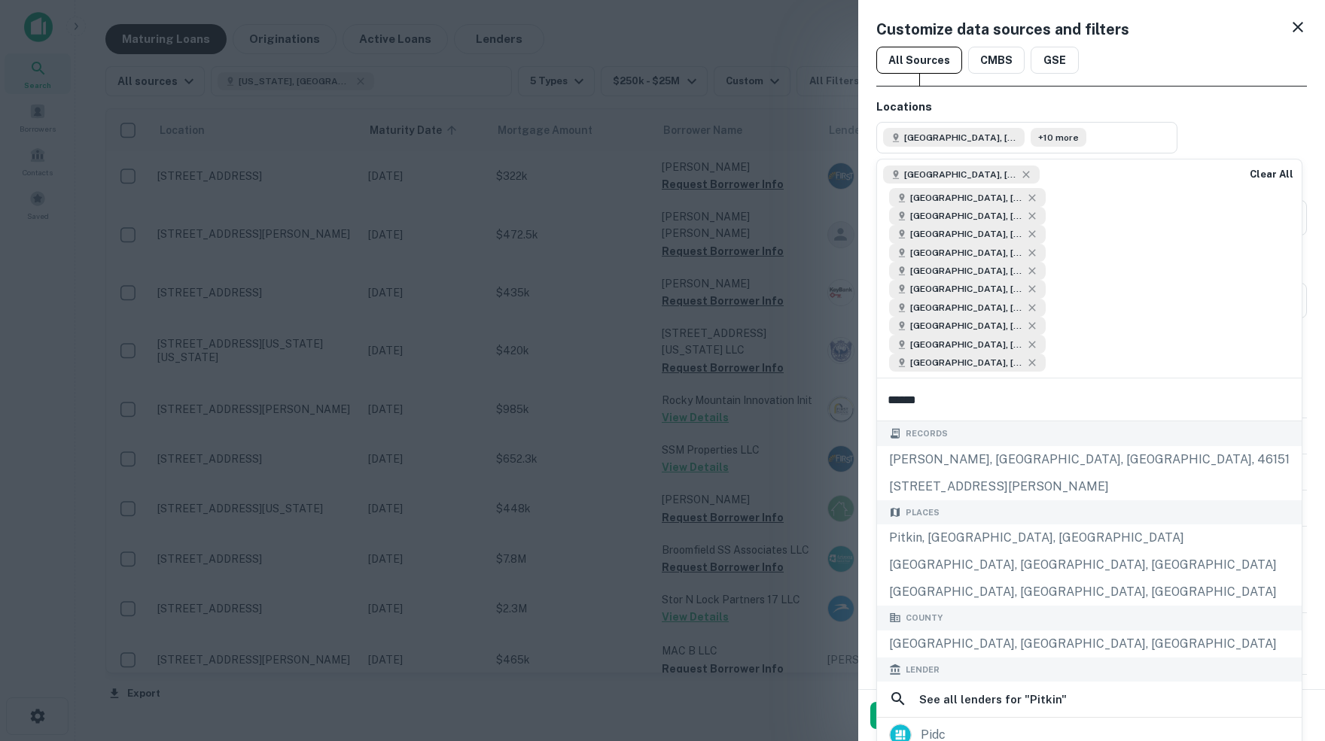
type input "******"
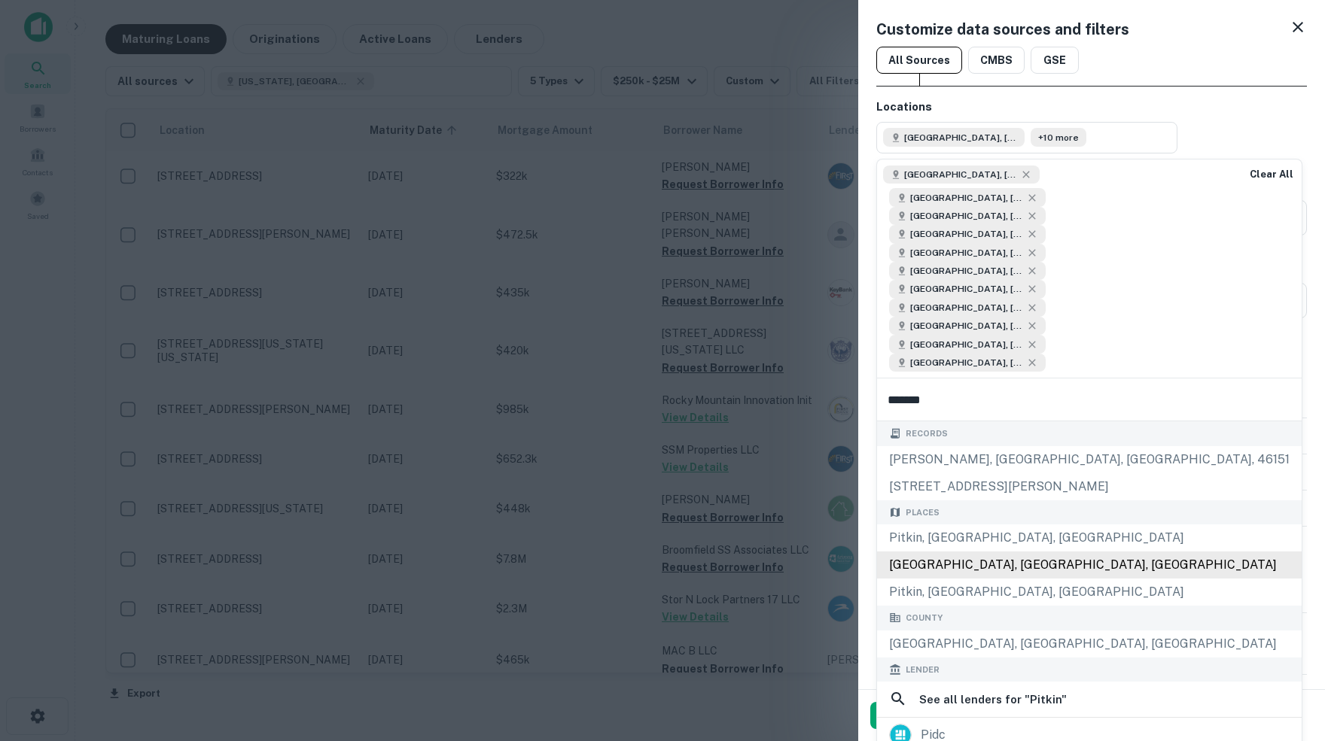
click at [990, 579] on div "Pitkin County, CO, USA" at bounding box center [1089, 565] width 424 height 27
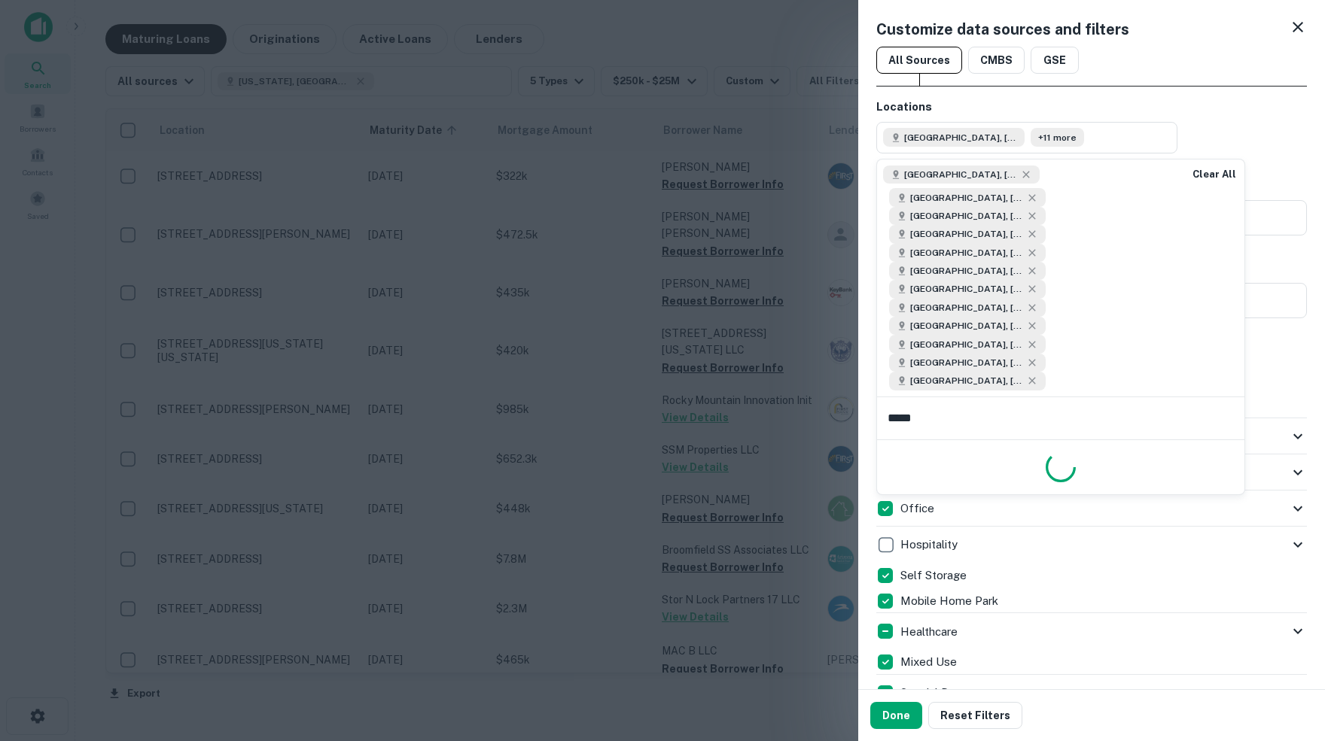
type input "******"
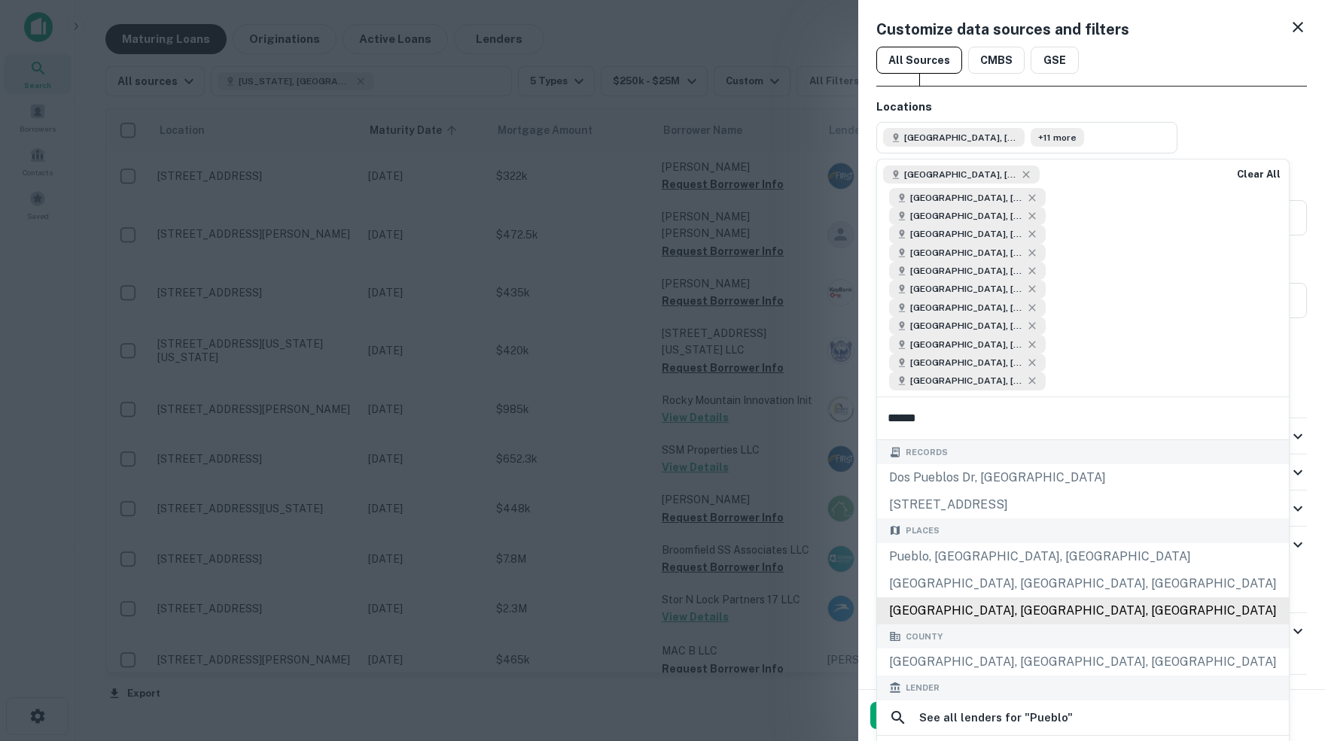
click at [969, 625] on div "Pueblo County, CO, USA" at bounding box center [1083, 611] width 412 height 27
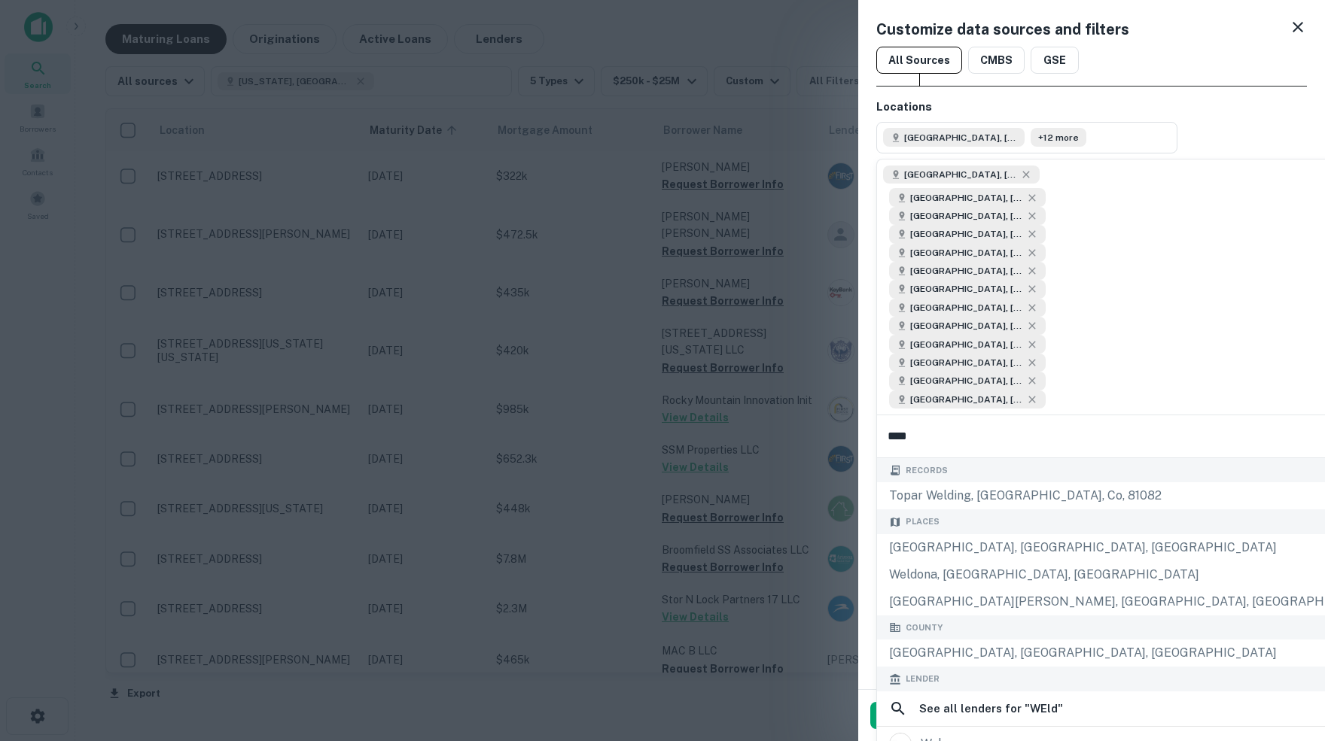
type input "****"
drag, startPoint x: 927, startPoint y: 460, endPoint x: 980, endPoint y: 588, distance: 138.4
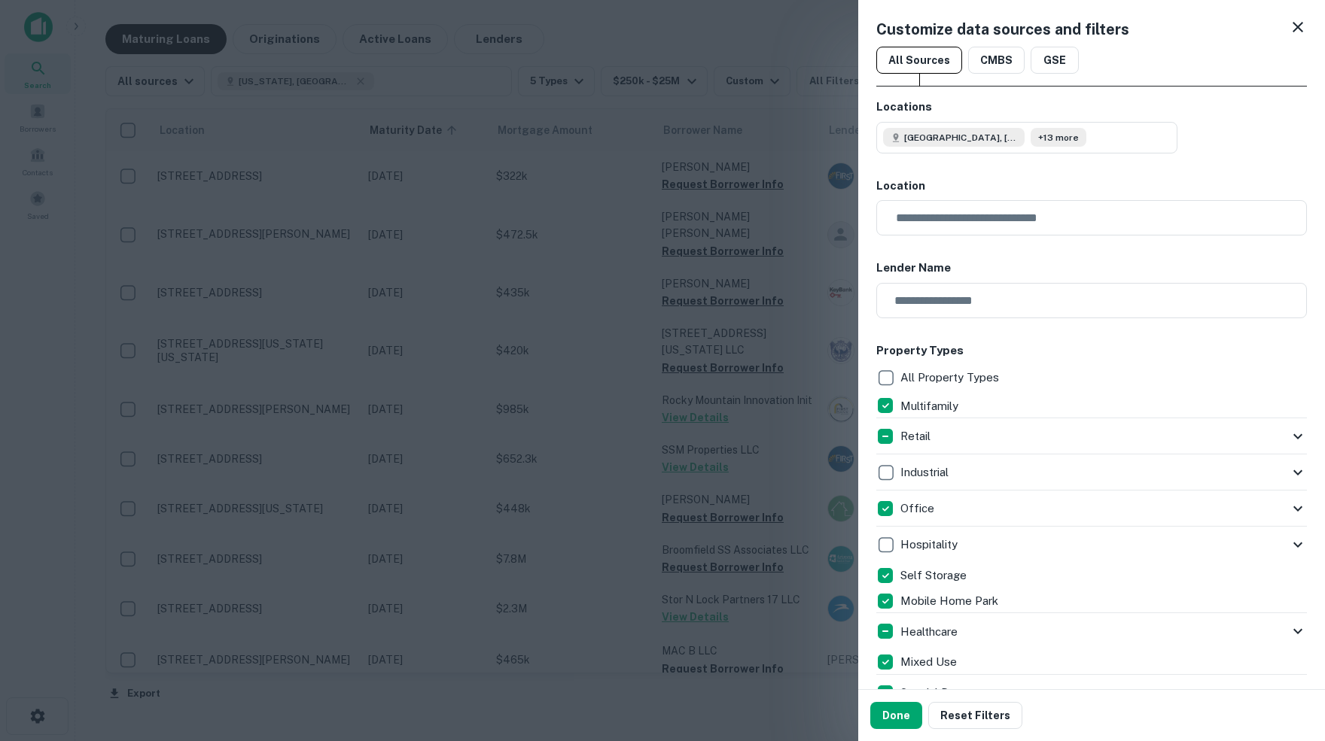
scroll to position [0, 0]
click at [901, 716] on button "Done" at bounding box center [896, 715] width 52 height 27
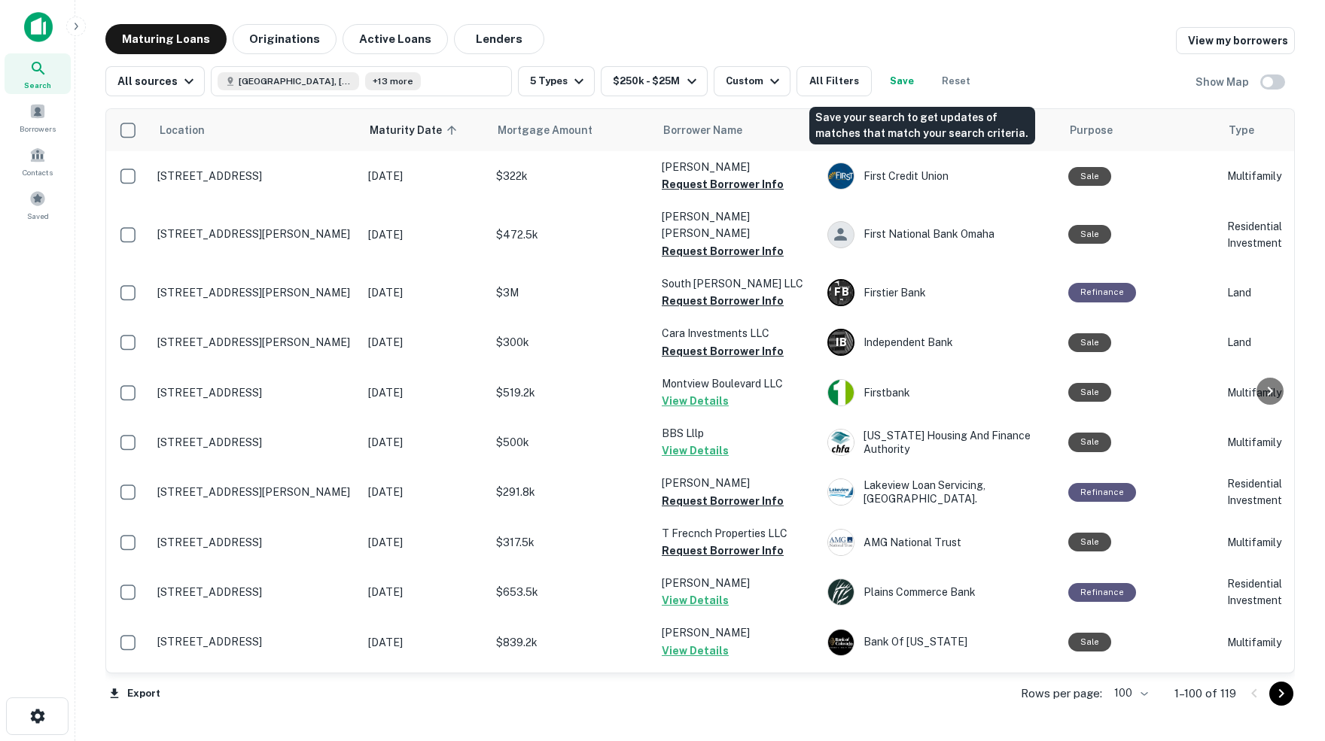
click at [924, 78] on button "Save" at bounding box center [901, 81] width 48 height 30
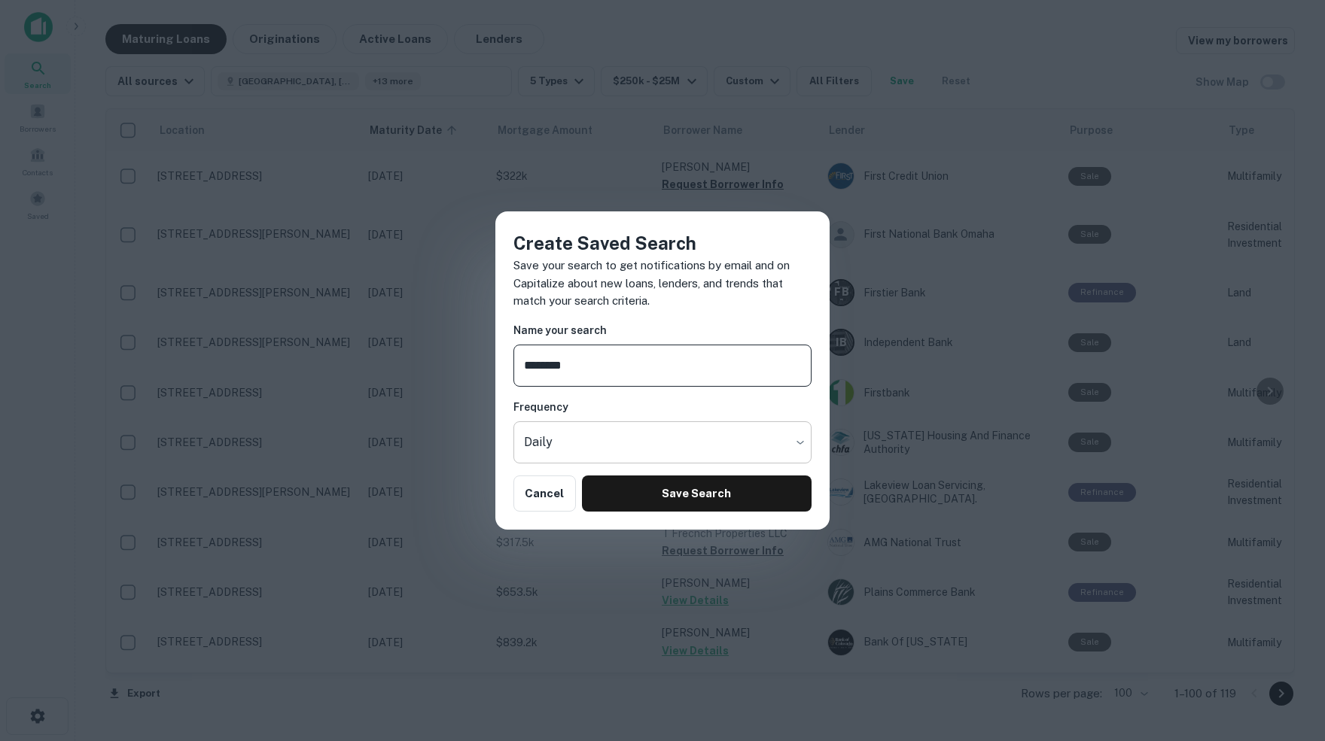
type input "********"
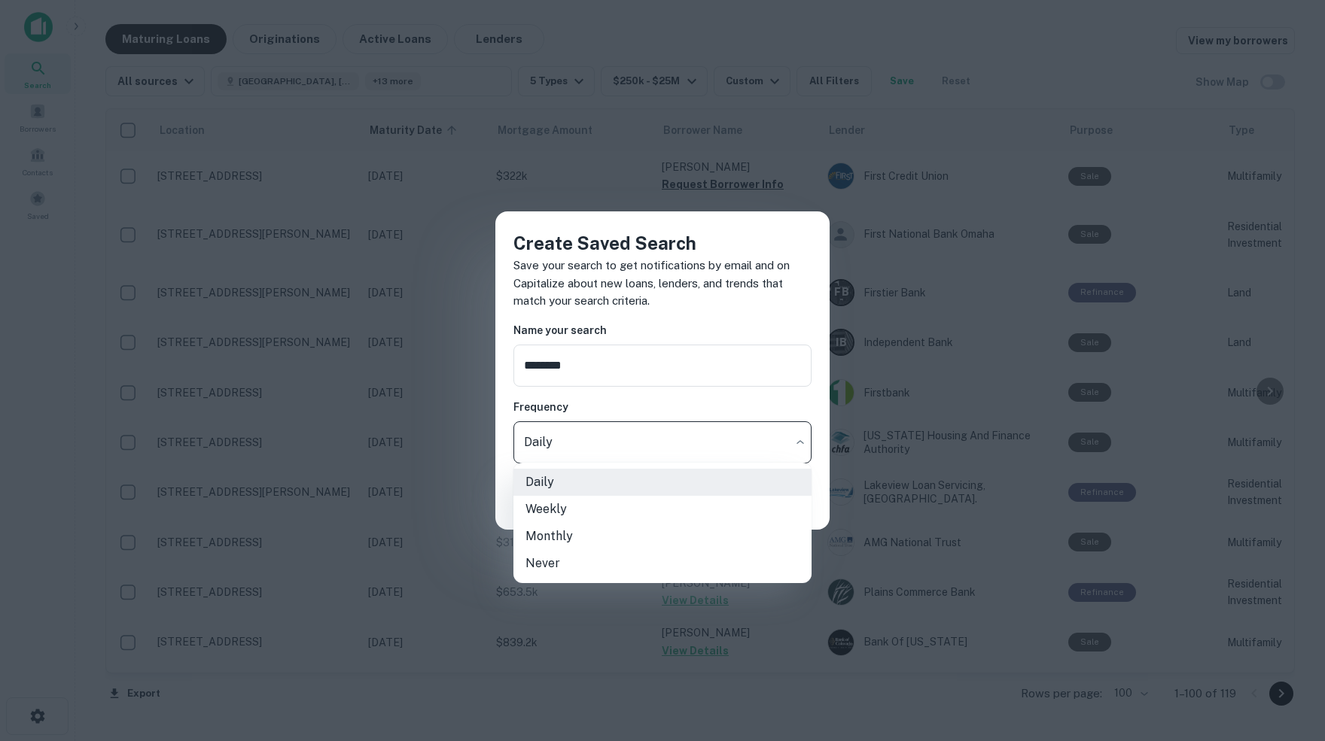
click at [796, 440] on body "Search Borrowers Contacts Saved Maturing Loans Originations Active Loans Lender…" at bounding box center [662, 370] width 1325 height 741
click at [548, 508] on li "Weekly" at bounding box center [662, 509] width 298 height 27
type input "******"
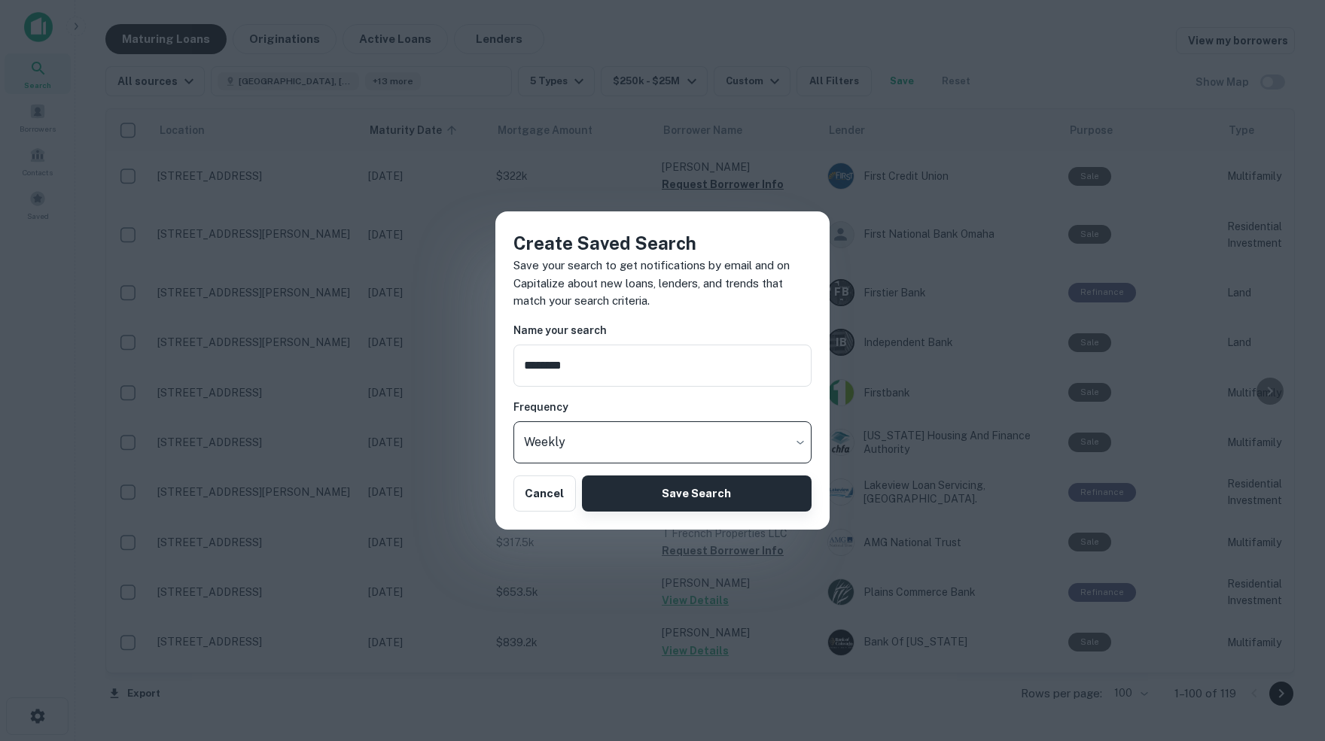
click at [698, 494] on button "Save Search" at bounding box center [697, 494] width 230 height 36
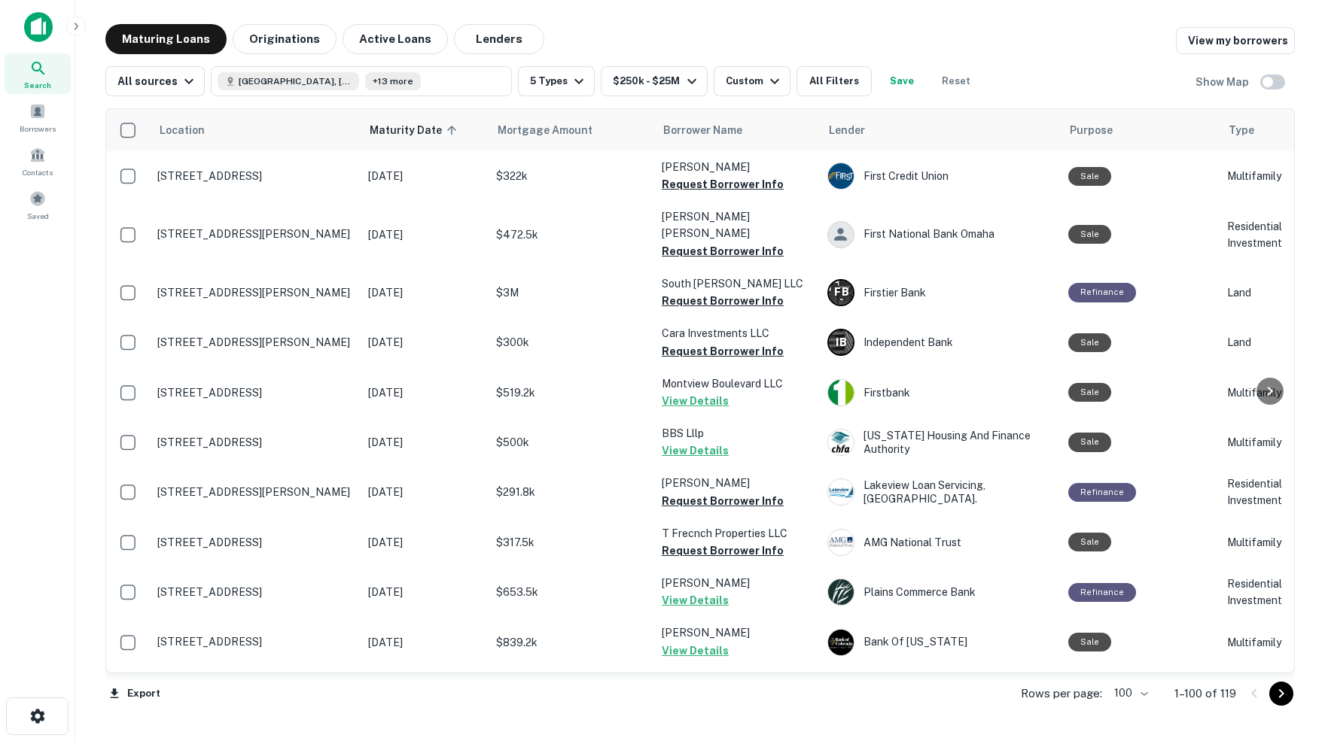
click at [879, 29] on div "Maturing Loans Originations Active Loans Lenders View my borrowers" at bounding box center [699, 39] width 1189 height 30
click at [38, 68] on icon at bounding box center [38, 68] width 18 height 18
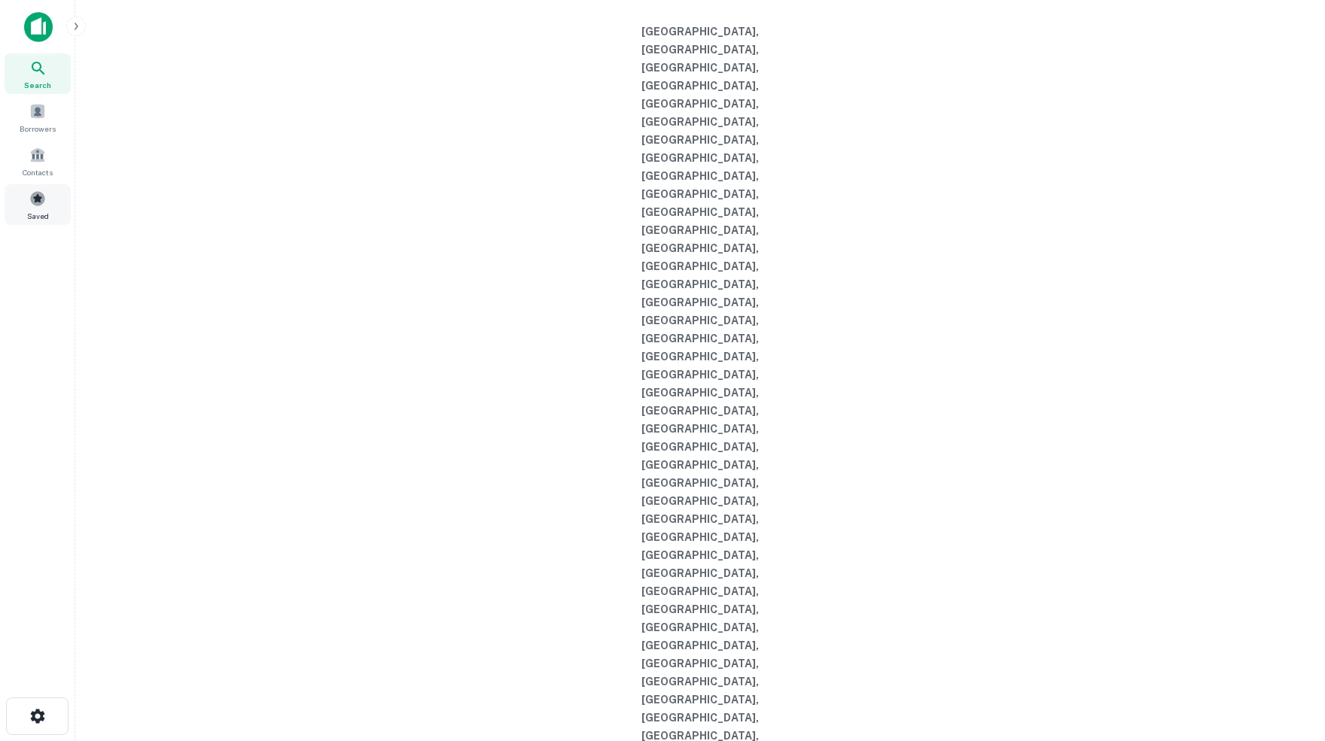
click at [37, 207] on span at bounding box center [37, 198] width 17 height 17
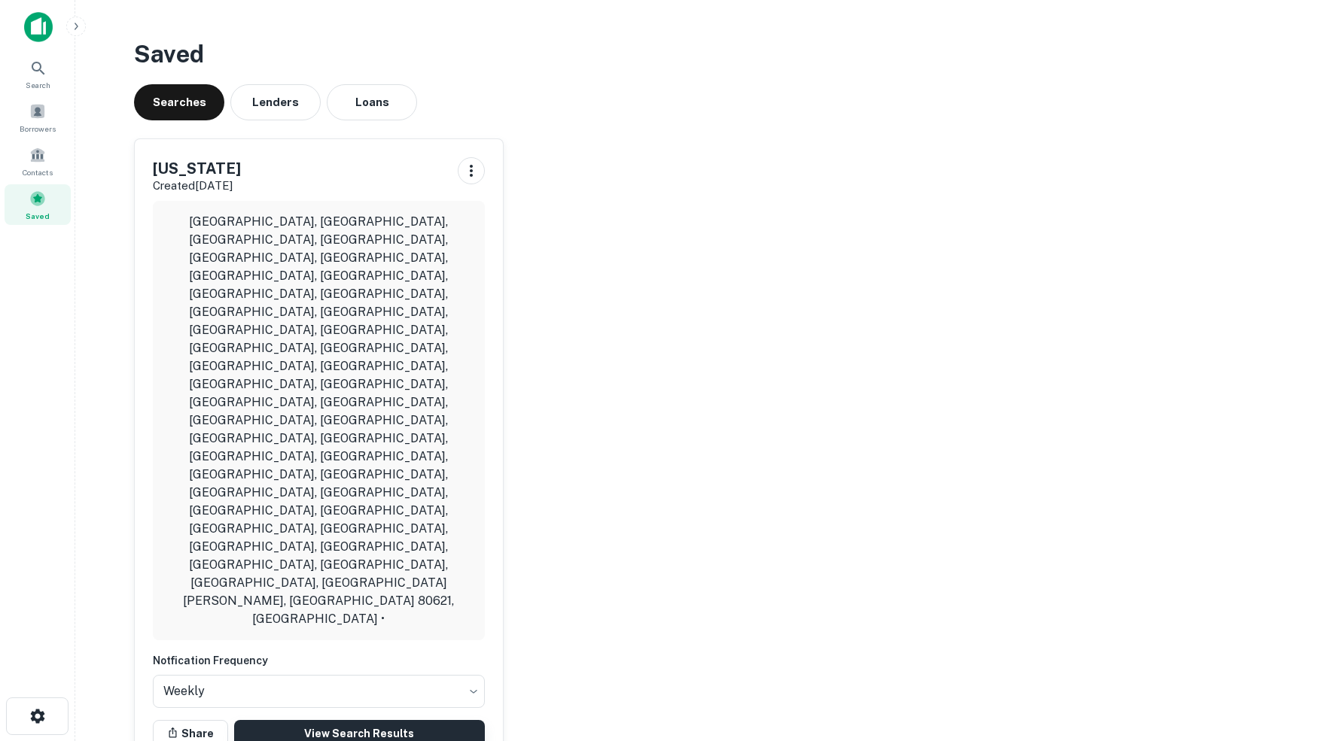
click at [354, 720] on link "View Search Results" at bounding box center [359, 733] width 251 height 27
click at [38, 69] on icon at bounding box center [38, 68] width 18 height 18
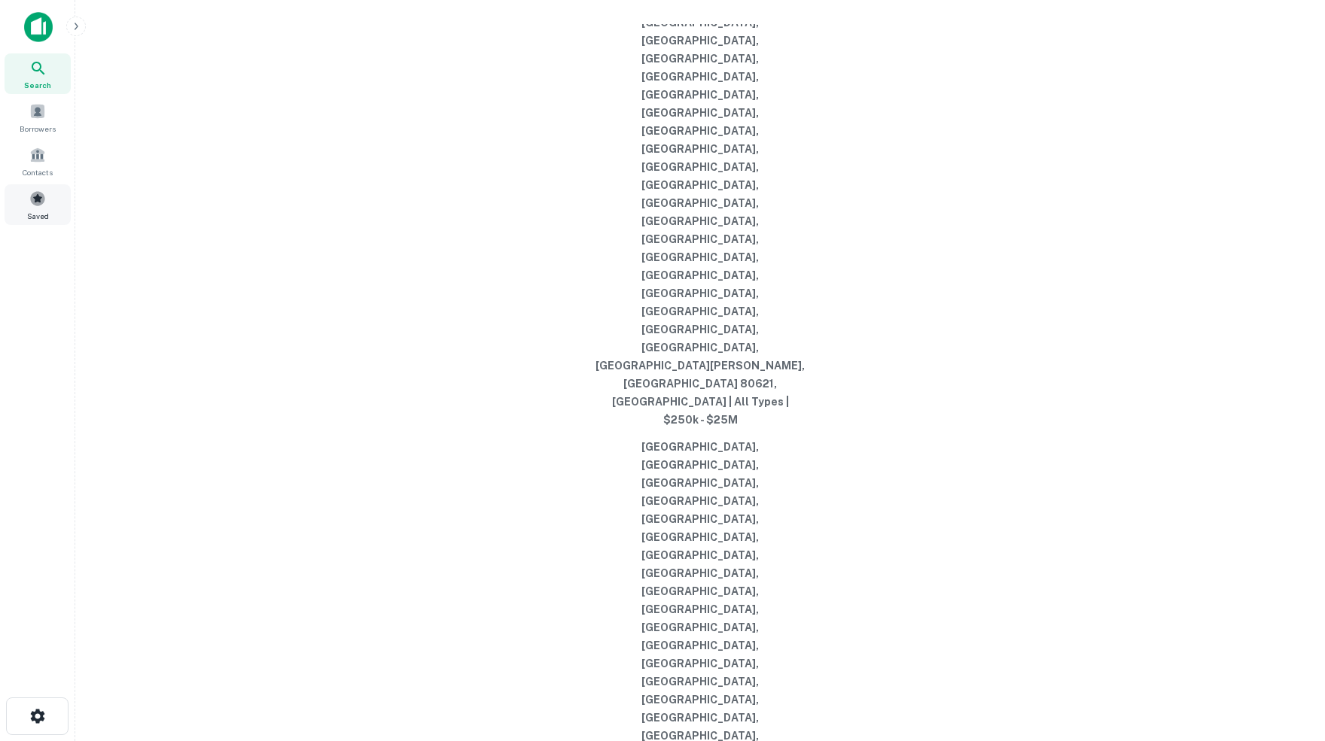
click at [41, 207] on span at bounding box center [37, 198] width 17 height 17
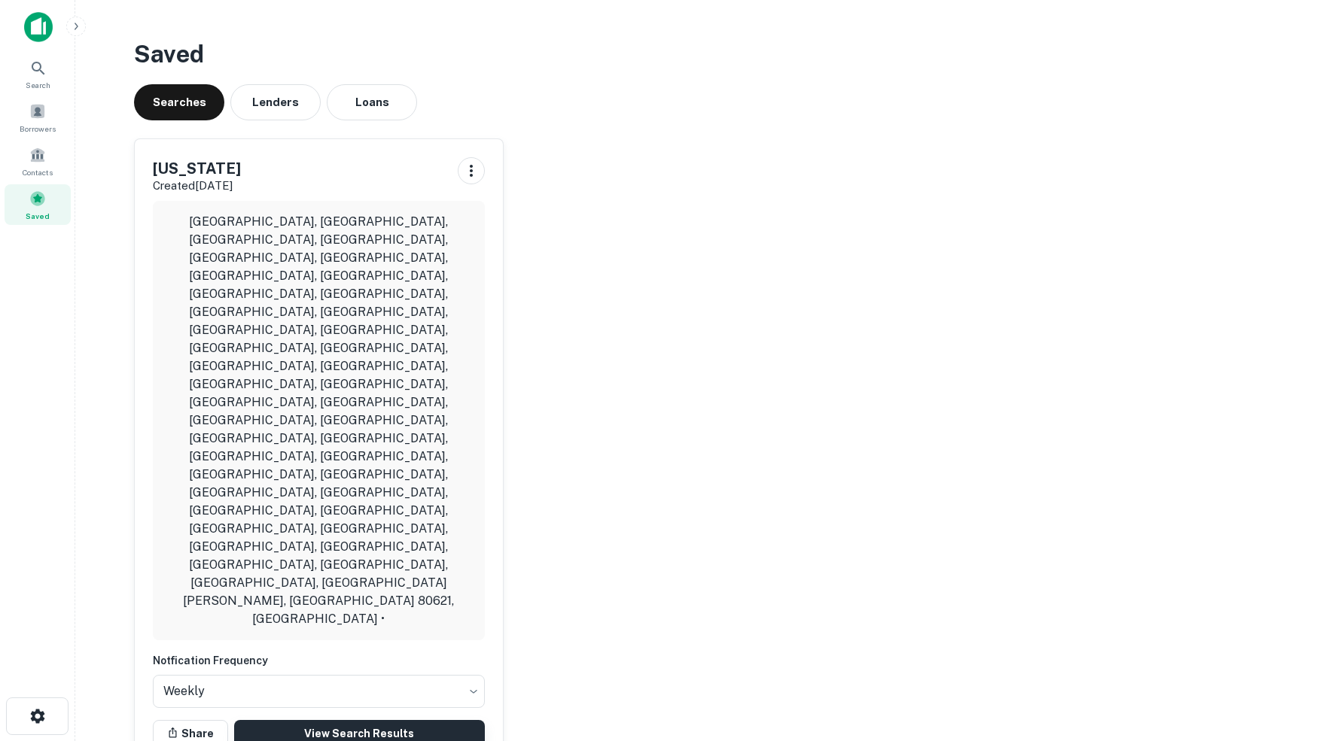
click at [365, 720] on link "View Search Results" at bounding box center [359, 733] width 251 height 27
click at [360, 720] on link "View Search Results" at bounding box center [359, 733] width 251 height 27
click at [362, 720] on link "View Search Results" at bounding box center [359, 733] width 251 height 27
click at [359, 720] on link "View Search Results" at bounding box center [359, 733] width 251 height 27
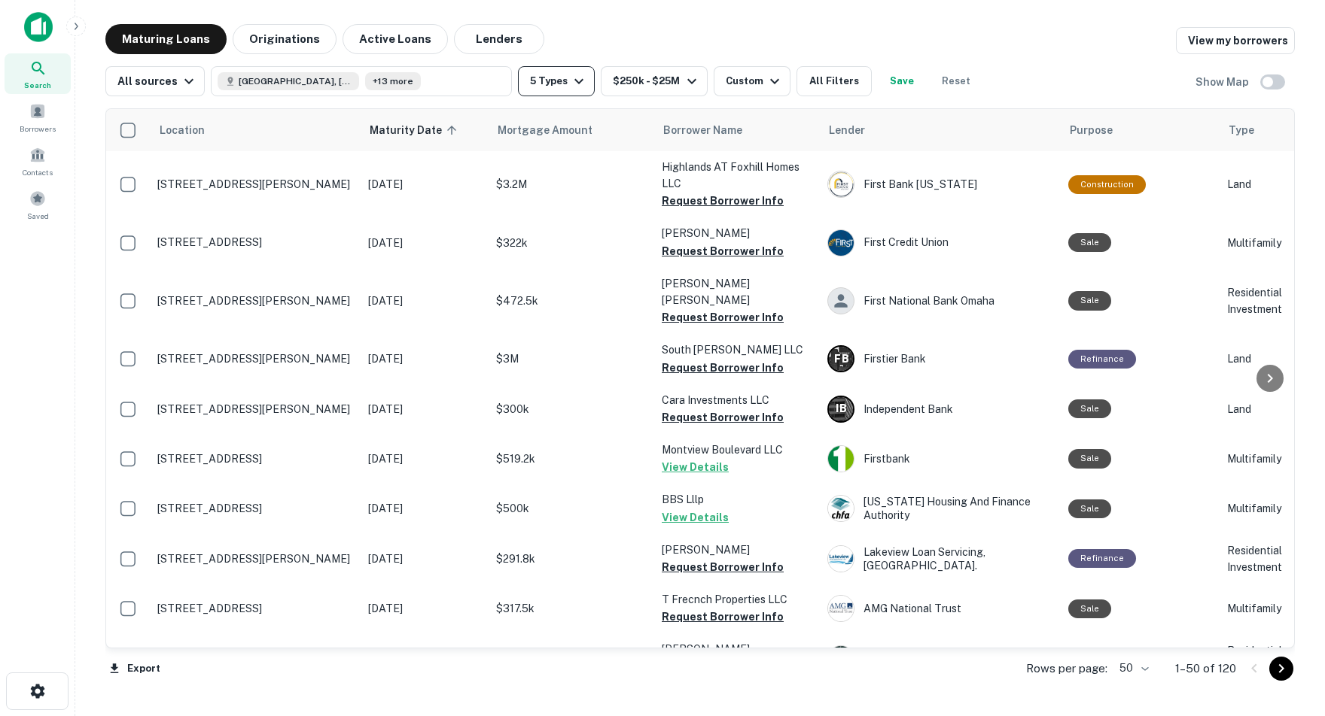
click at [583, 83] on icon "button" at bounding box center [578, 81] width 9 height 5
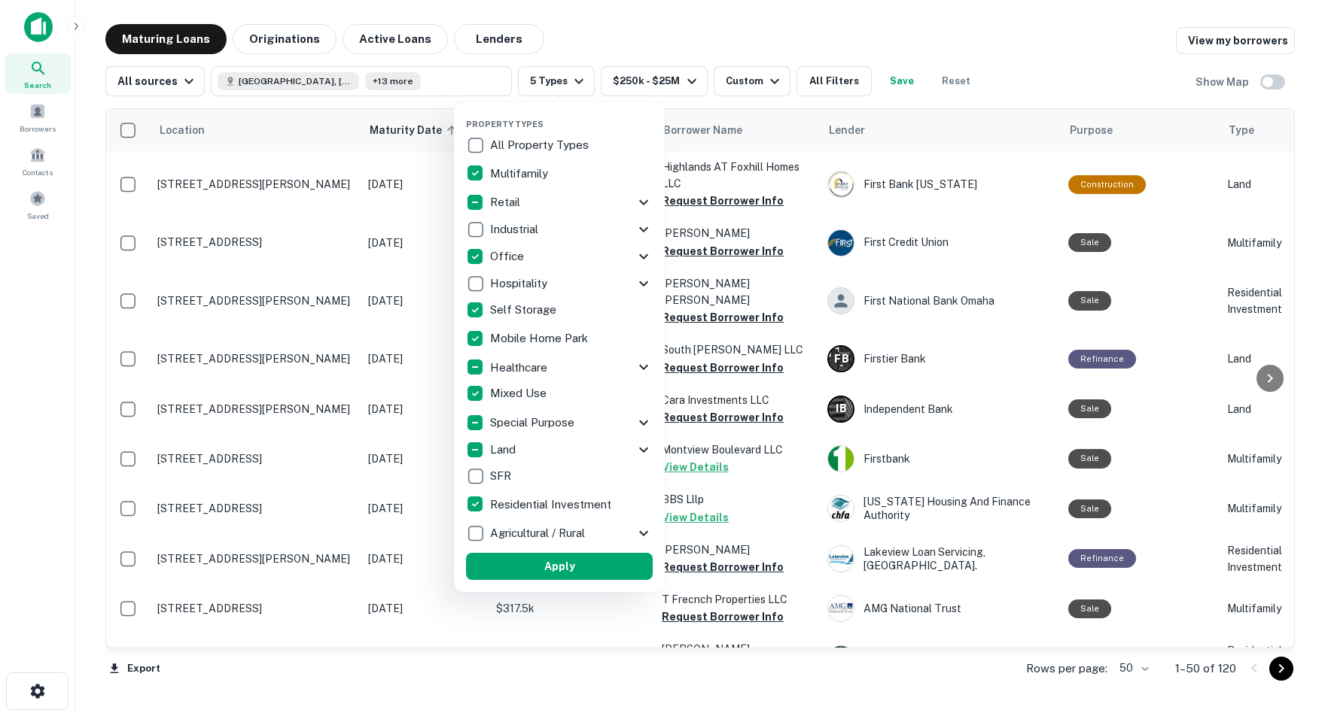
click at [725, 22] on div at bounding box center [662, 358] width 1325 height 716
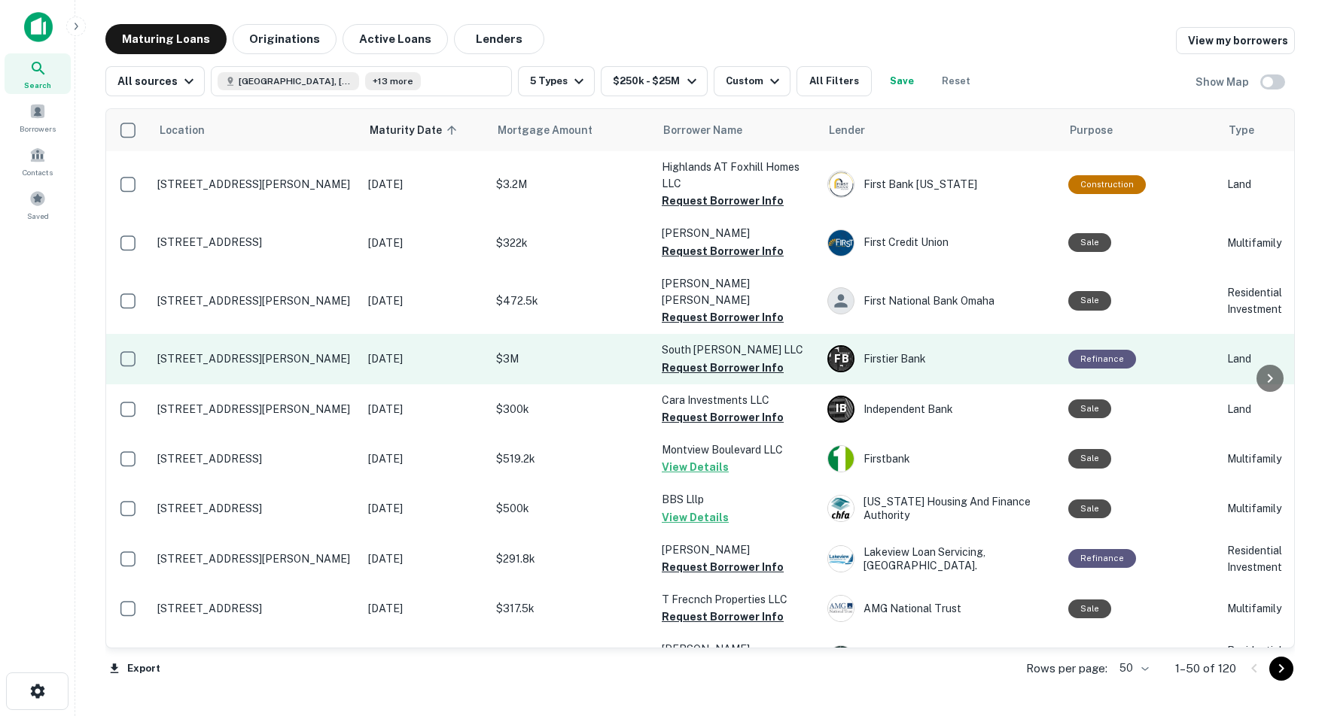
click at [211, 352] on p "[STREET_ADDRESS][PERSON_NAME]" at bounding box center [255, 359] width 196 height 14
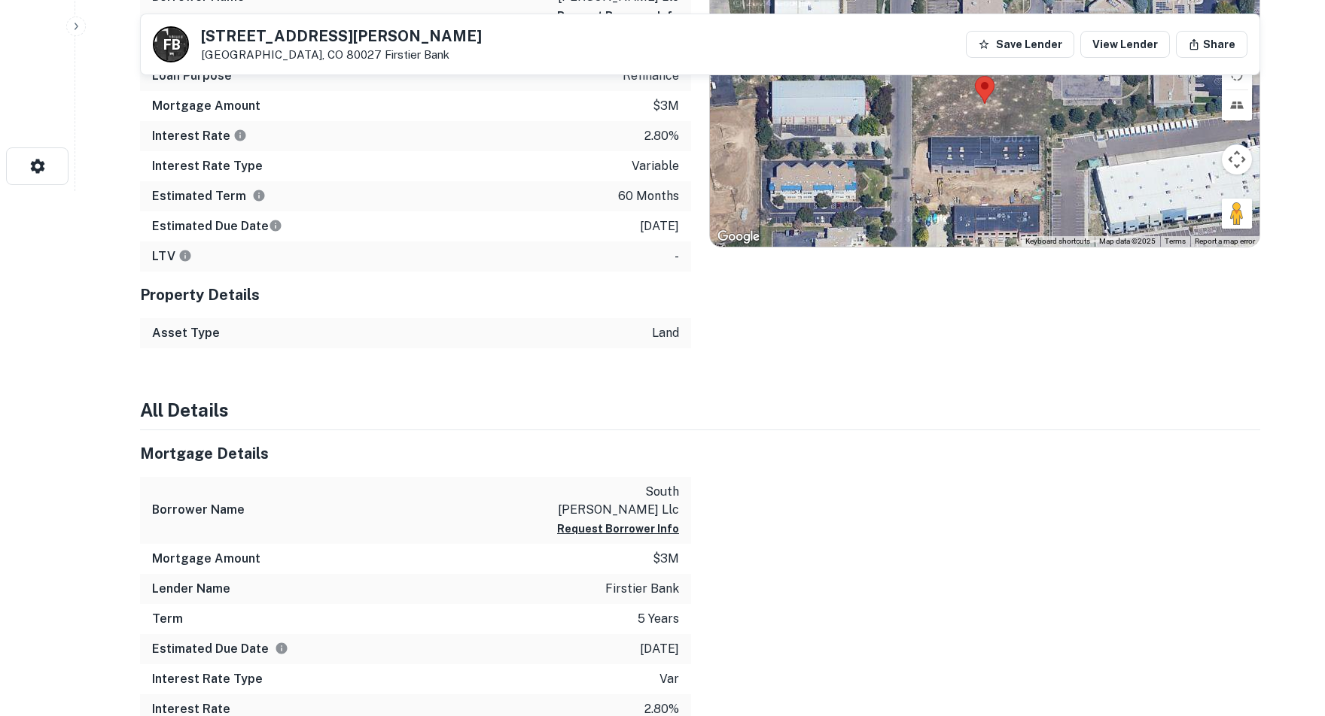
scroll to position [525, 0]
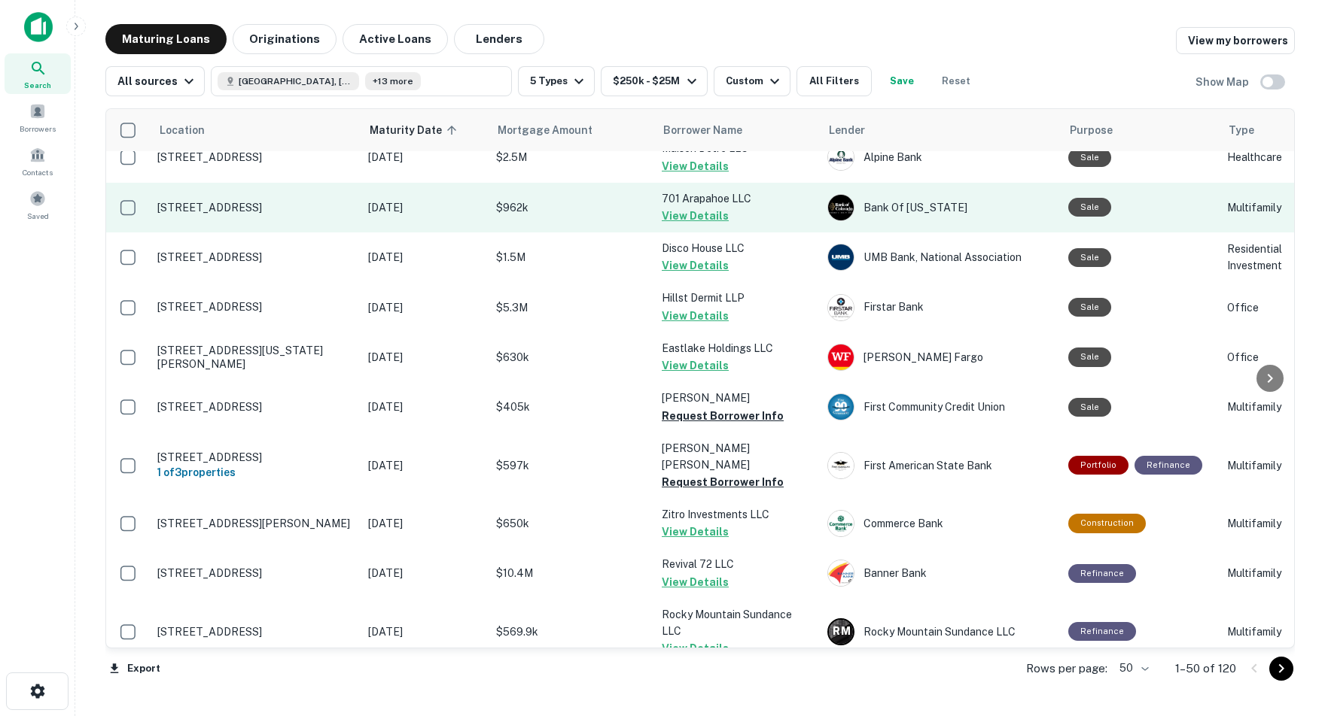
scroll to position [753, 0]
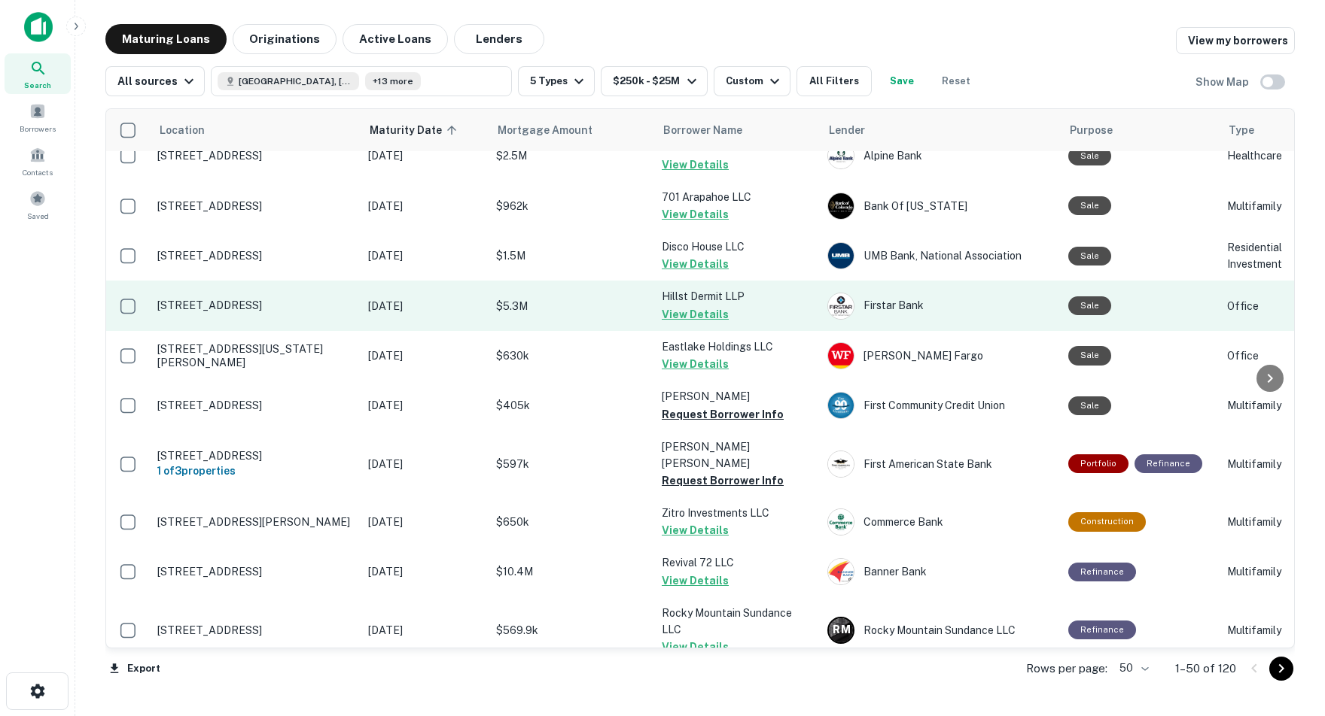
click at [290, 299] on p "[STREET_ADDRESS]" at bounding box center [255, 306] width 196 height 14
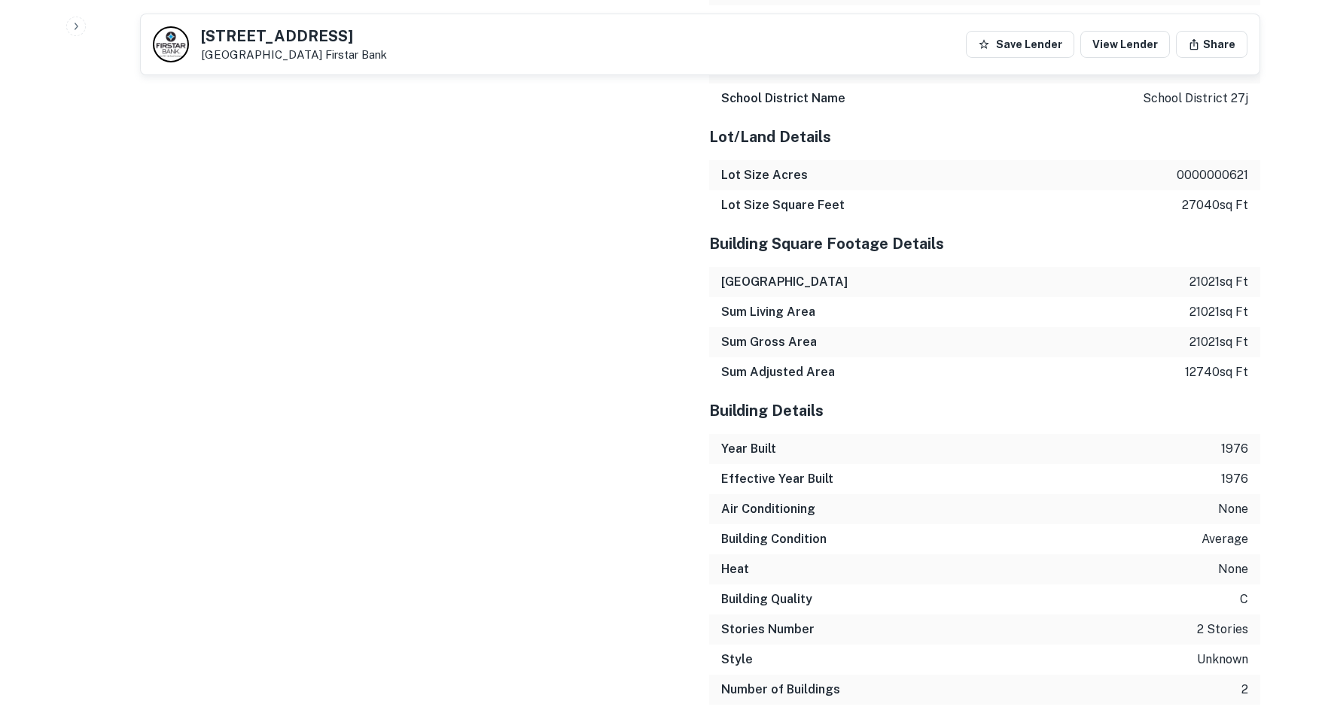
scroll to position [2153, 0]
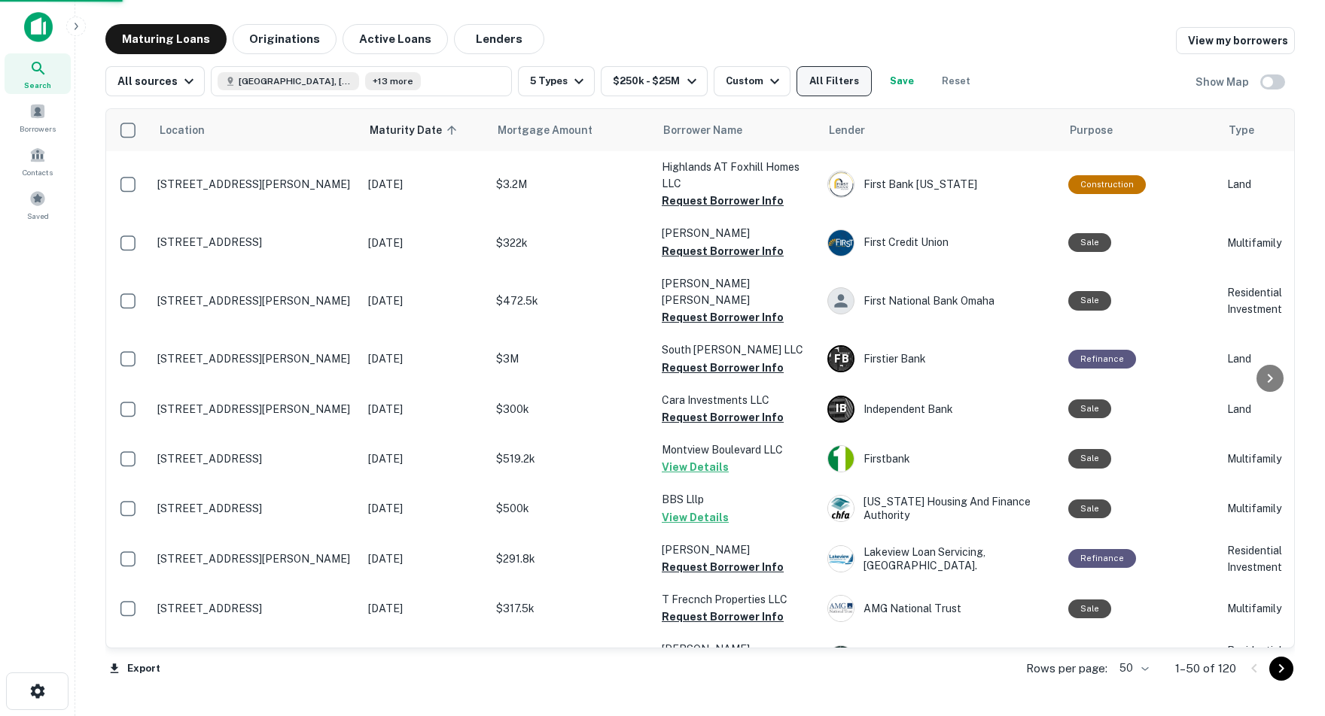
click at [863, 81] on button "All Filters" at bounding box center [833, 81] width 75 height 30
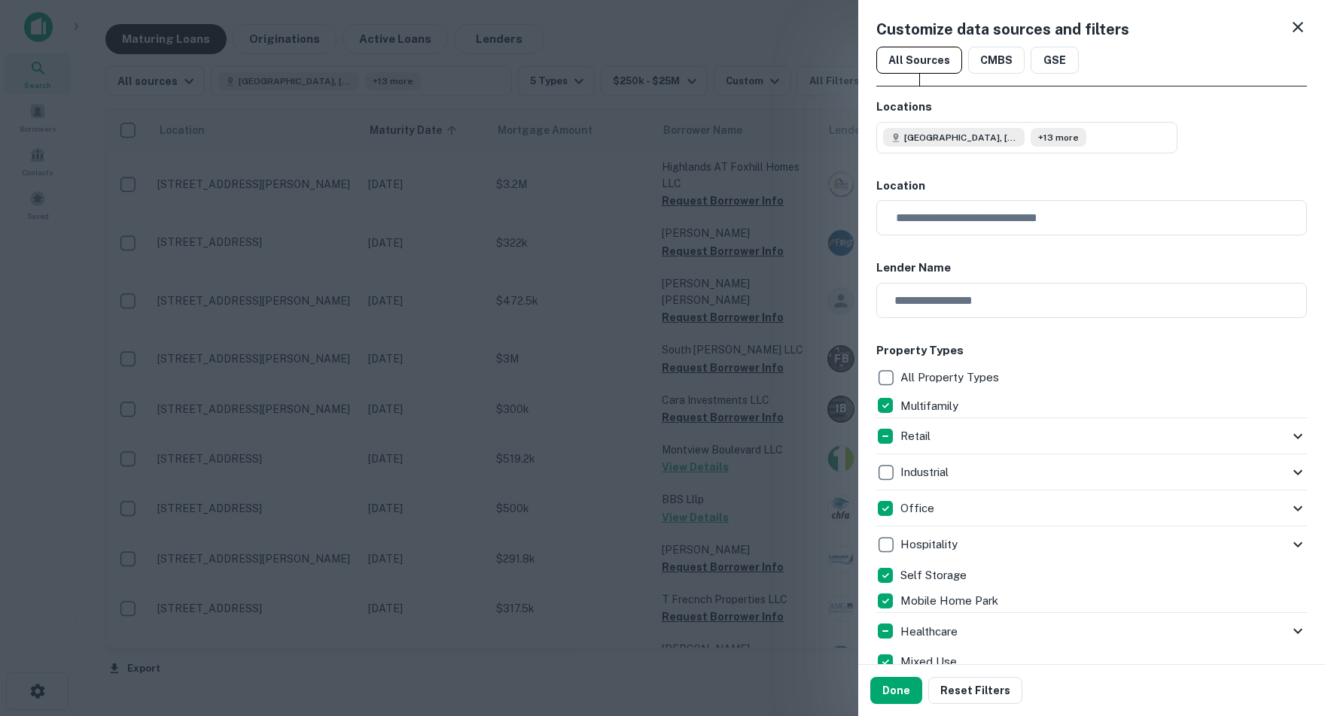
click at [1294, 29] on icon at bounding box center [1297, 27] width 11 height 11
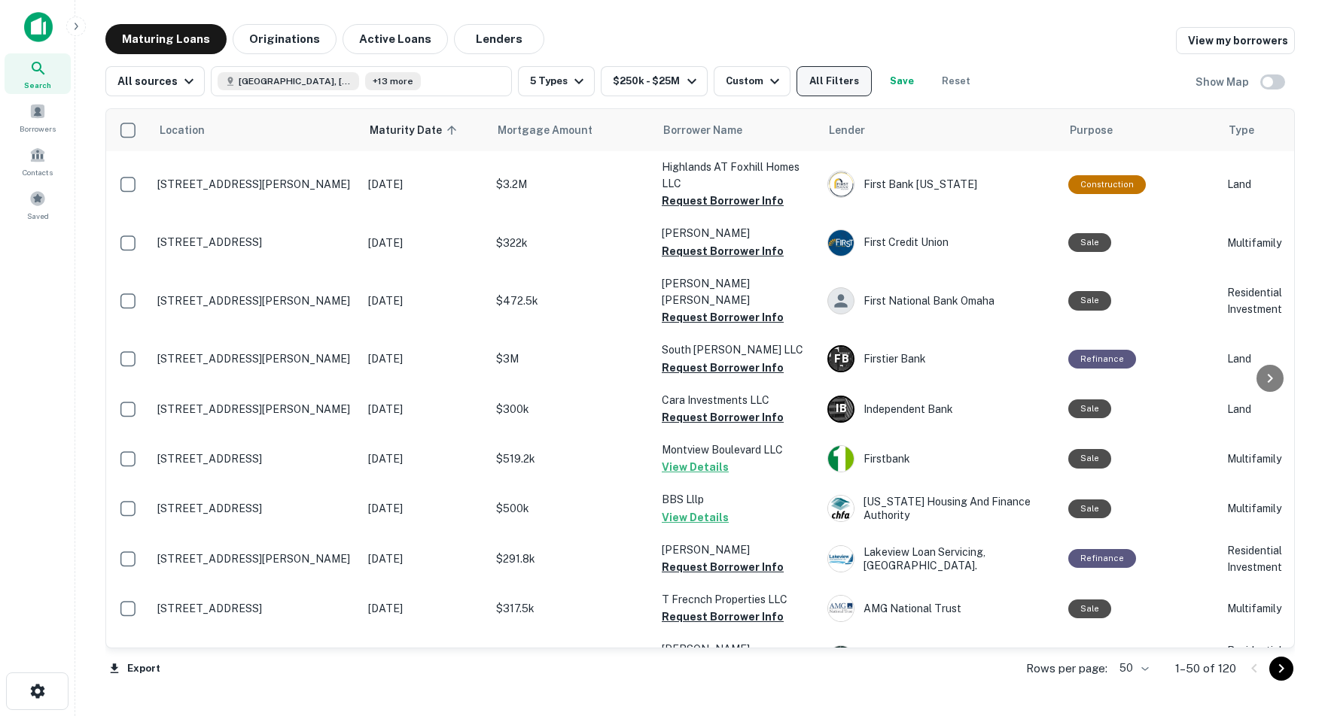
click at [851, 81] on button "All Filters" at bounding box center [833, 81] width 75 height 30
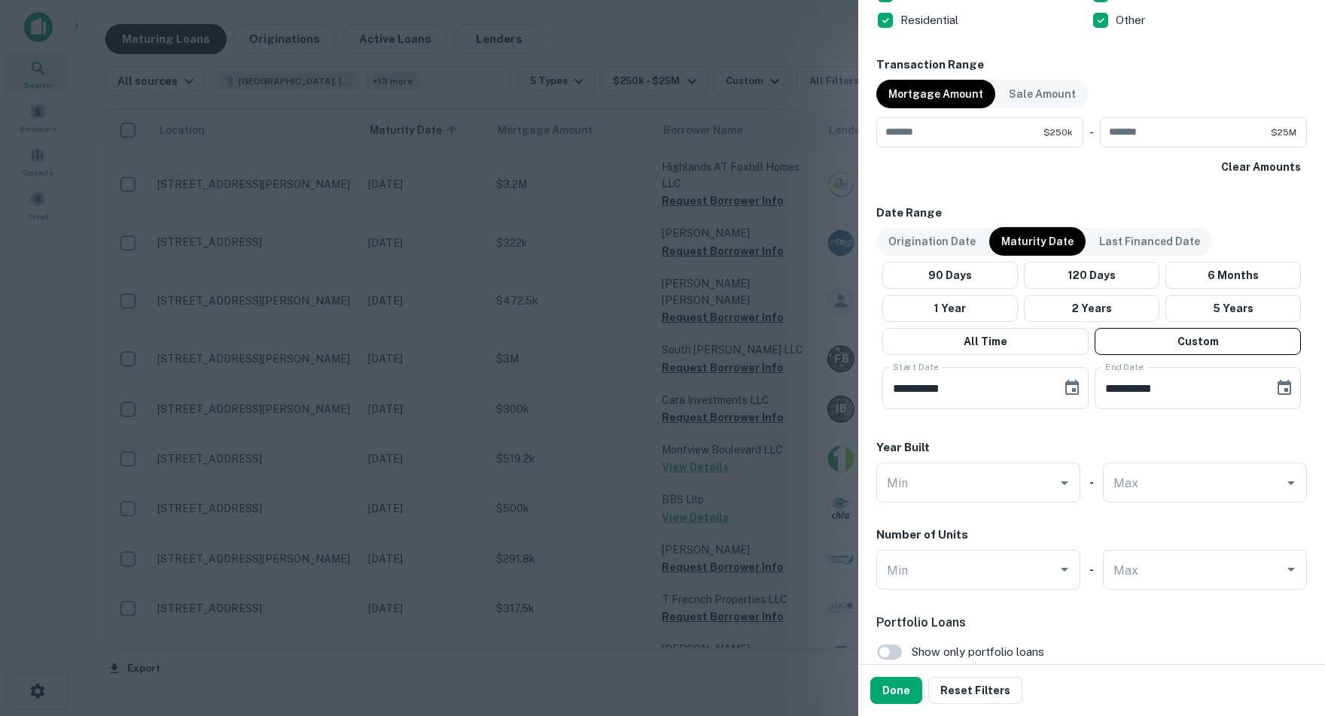
scroll to position [1074, 0]
click at [1236, 268] on button "6 Months" at bounding box center [1232, 273] width 135 height 27
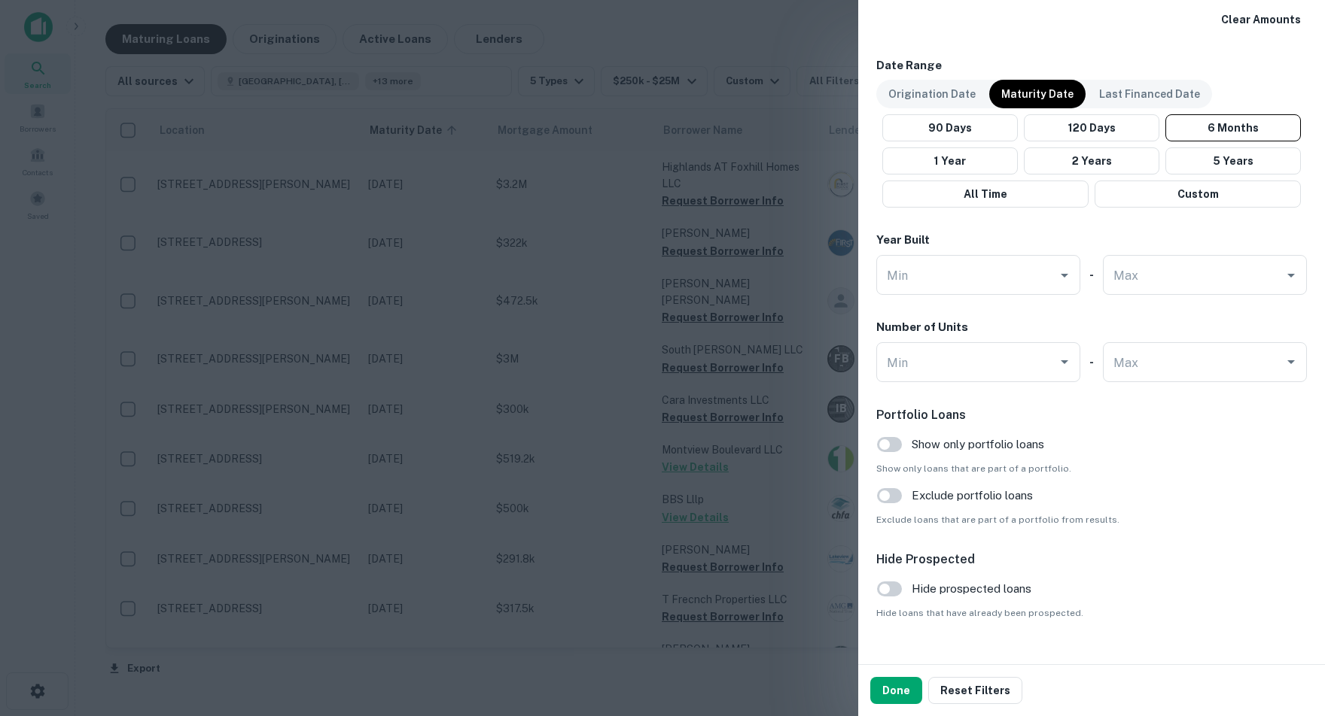
scroll to position [1221, 0]
click at [899, 695] on button "Done" at bounding box center [896, 690] width 52 height 27
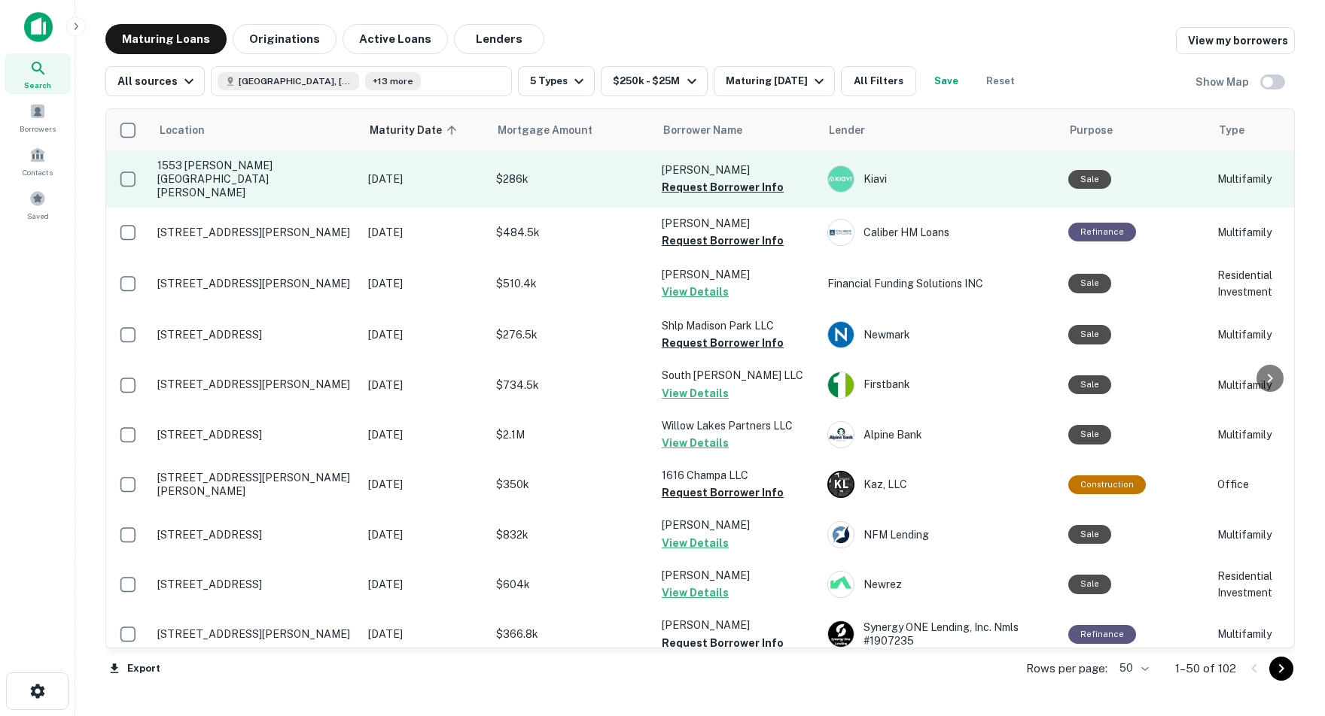
click at [269, 166] on p "1553 Willodene Dr Longmont, CO 80504" at bounding box center [255, 179] width 196 height 41
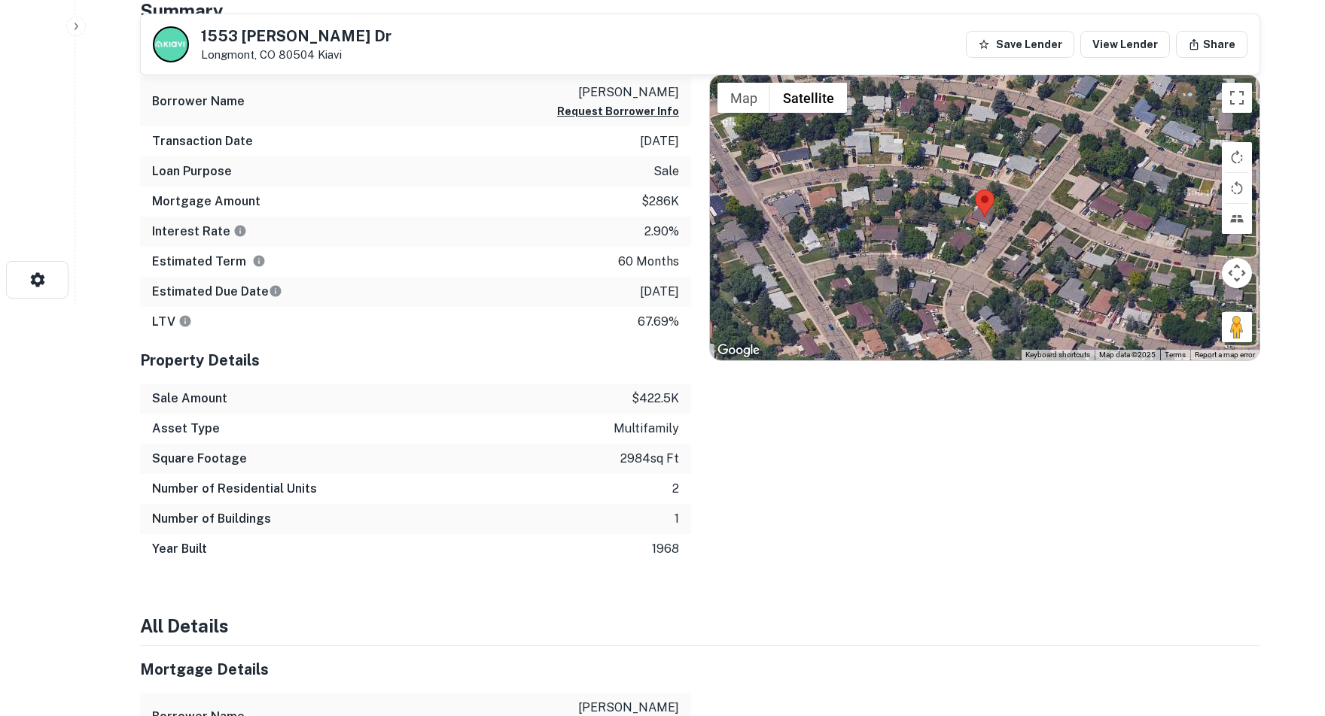
scroll to position [414, 0]
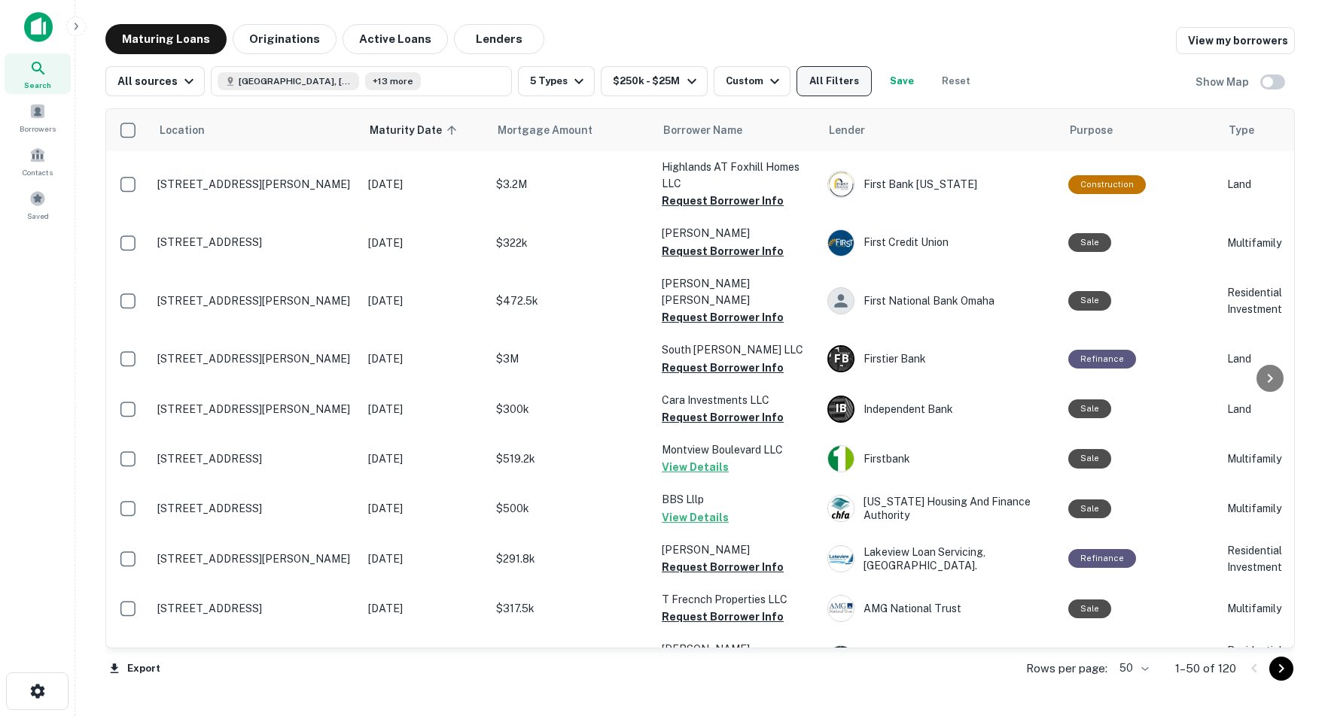
click at [857, 84] on button "All Filters" at bounding box center [833, 81] width 75 height 30
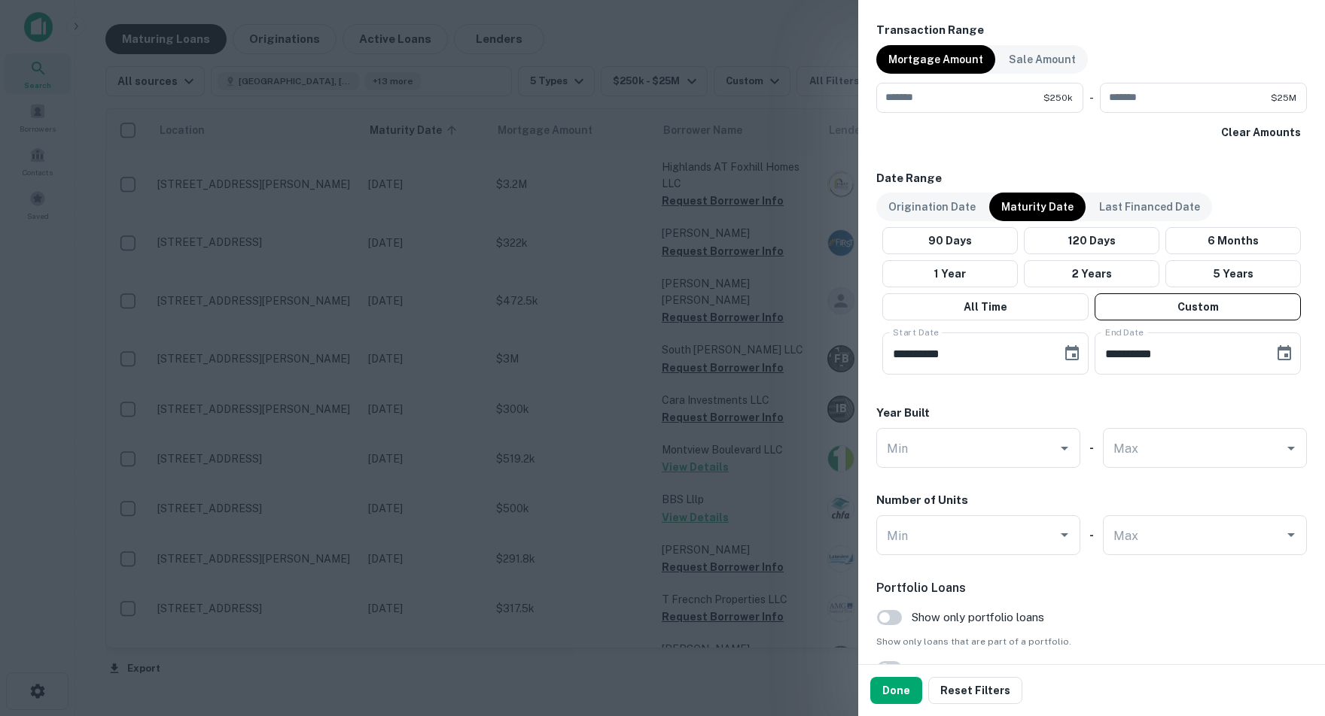
scroll to position [1108, 0]
click at [902, 692] on button "Done" at bounding box center [896, 690] width 52 height 27
